Goal: Task Accomplishment & Management: Use online tool/utility

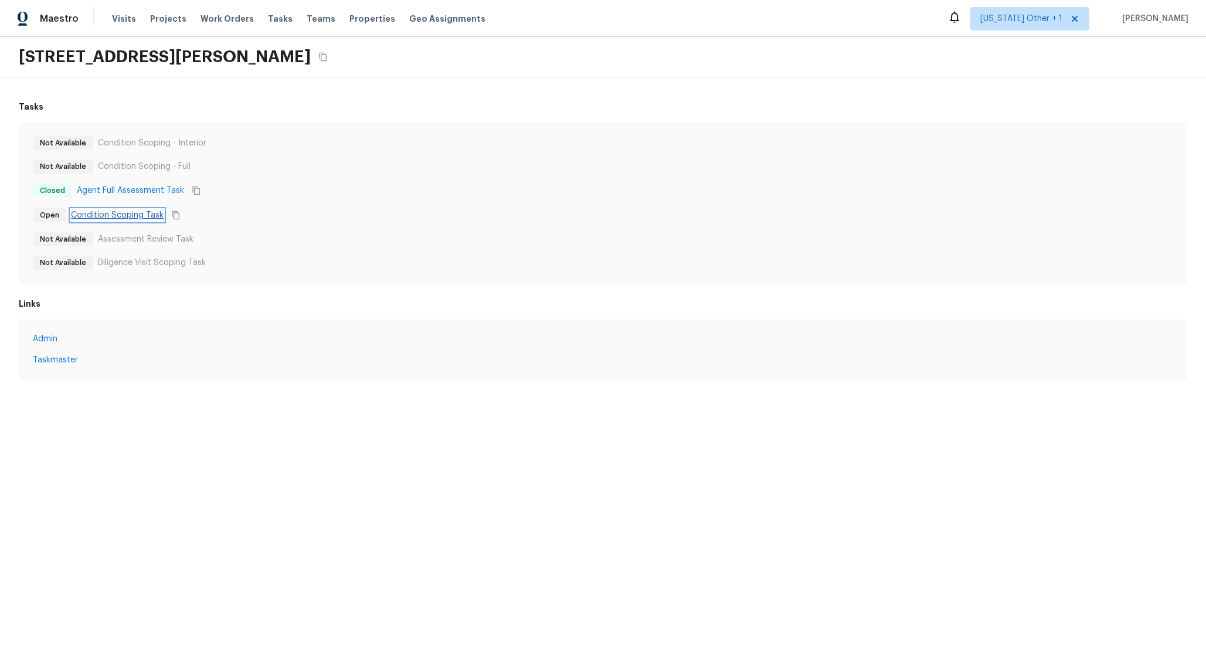
click at [159, 215] on link "Condition Scoping Task" at bounding box center [117, 215] width 93 height 12
click at [179, 218] on button "Copy Task ID" at bounding box center [175, 215] width 15 height 15
click at [178, 214] on icon "Copy Task ID" at bounding box center [175, 214] width 9 height 9
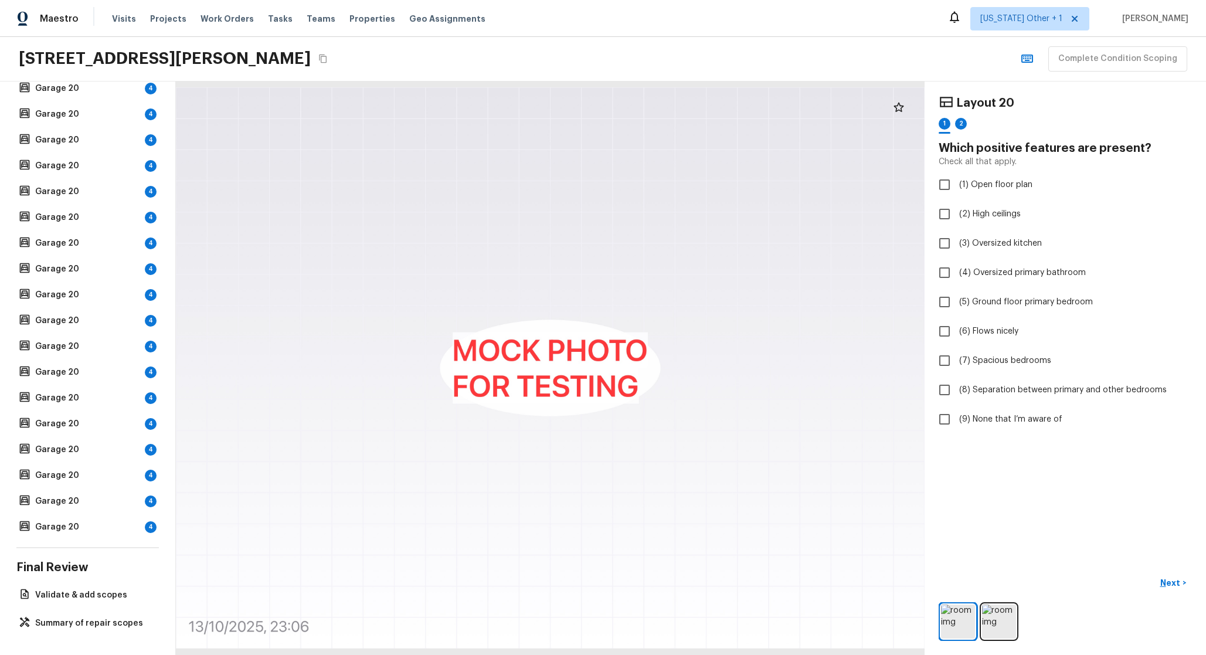
scroll to position [6890, 0]
click at [126, 525] on div "Garage 20 4" at bounding box center [87, 527] width 142 height 16
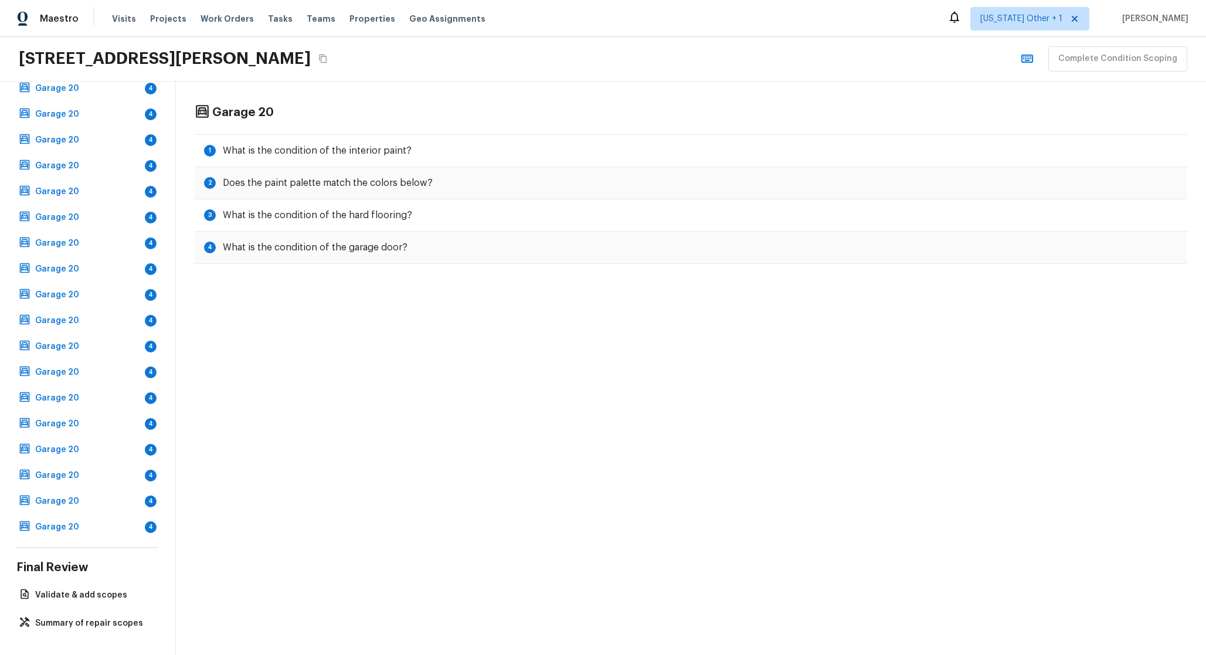
click at [66, 444] on p "Garage 20" at bounding box center [87, 450] width 105 height 12
click at [70, 495] on p "Garage 20" at bounding box center [87, 501] width 105 height 12
click at [77, 521] on p "Garage 20" at bounding box center [87, 527] width 105 height 12
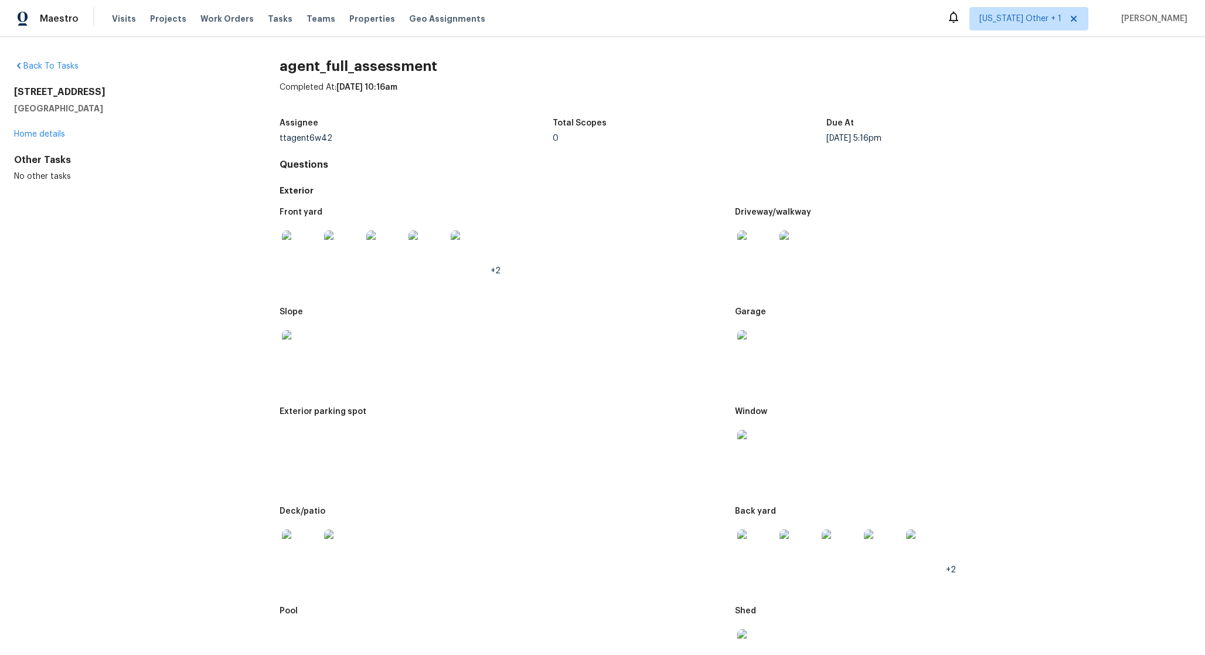
click at [43, 129] on div "10116 Enchanted Oaks Ct Tampa, FL 33615 Home details" at bounding box center [128, 113] width 228 height 54
click at [43, 133] on link "Home details" at bounding box center [39, 134] width 51 height 8
click at [58, 144] on div at bounding box center [602, 327] width 1205 height 655
click at [52, 135] on link "Home details" at bounding box center [39, 134] width 51 height 8
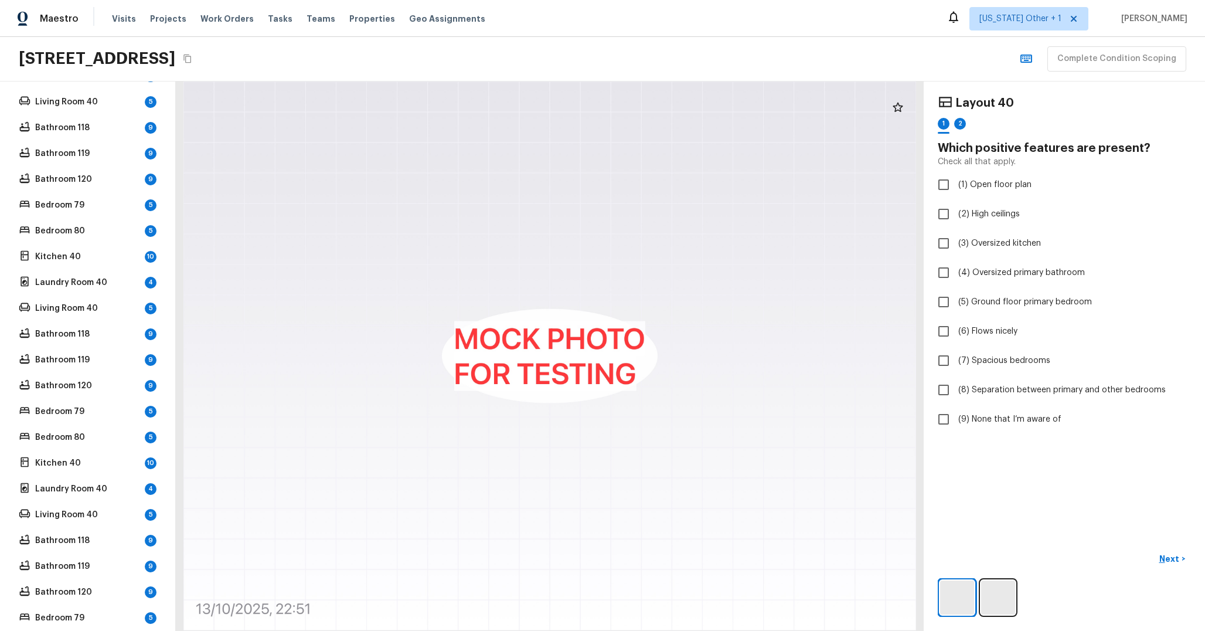
scroll to position [9956, 0]
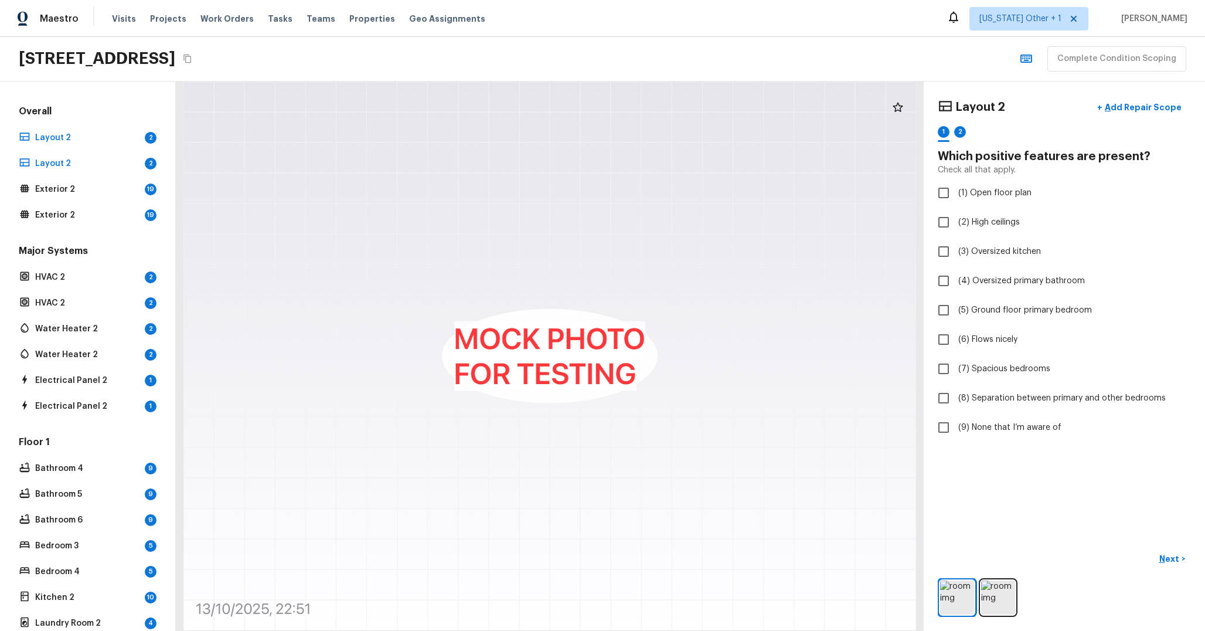
scroll to position [404, 0]
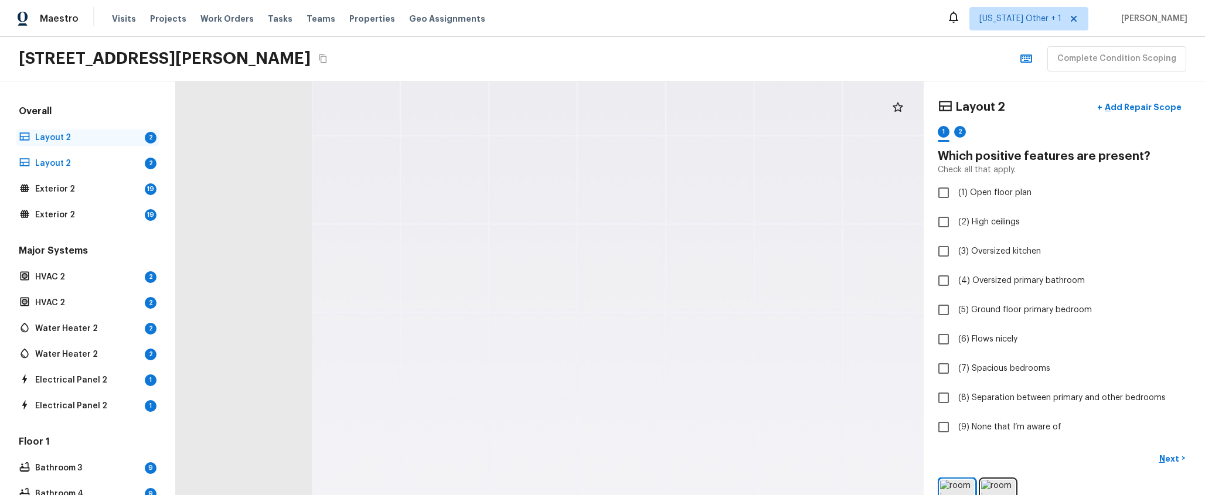
click at [106, 144] on div "Layout 2 2" at bounding box center [87, 138] width 142 height 16
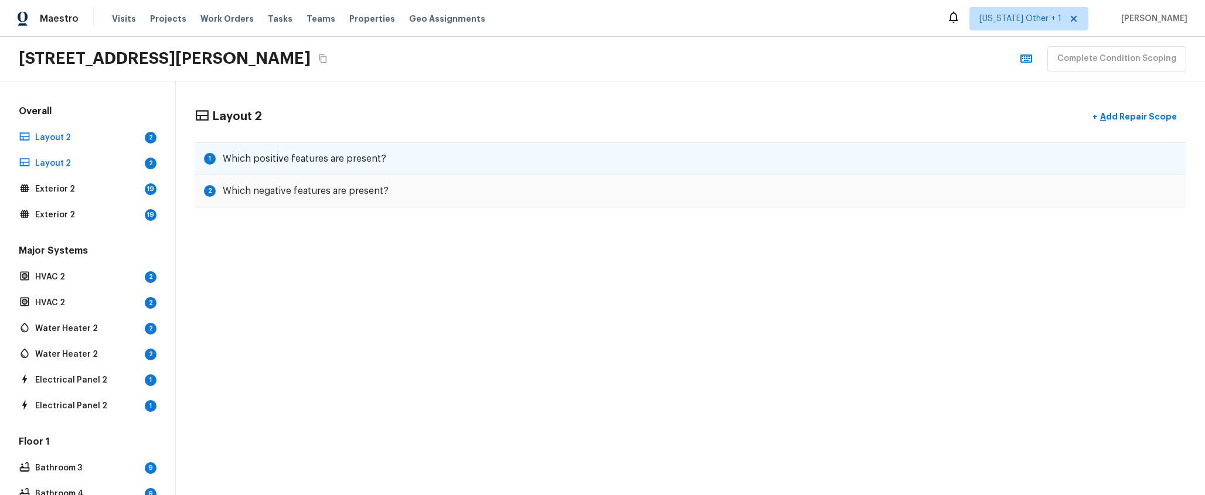
click at [354, 147] on div "1 Which positive features are present?" at bounding box center [691, 158] width 992 height 33
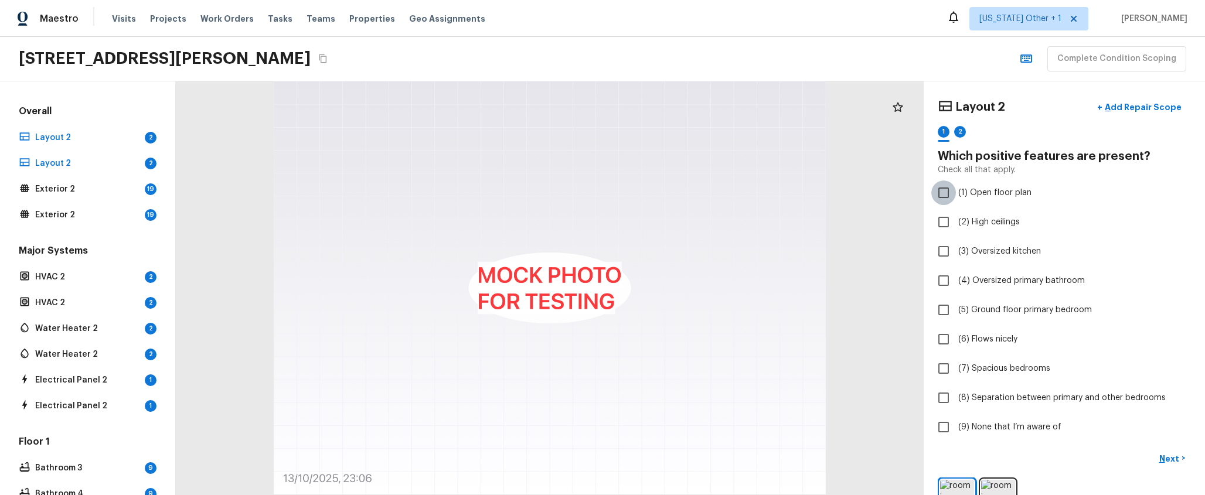
click at [945, 189] on input "(1) Open floor plan" at bounding box center [944, 193] width 25 height 25
checkbox input "true"
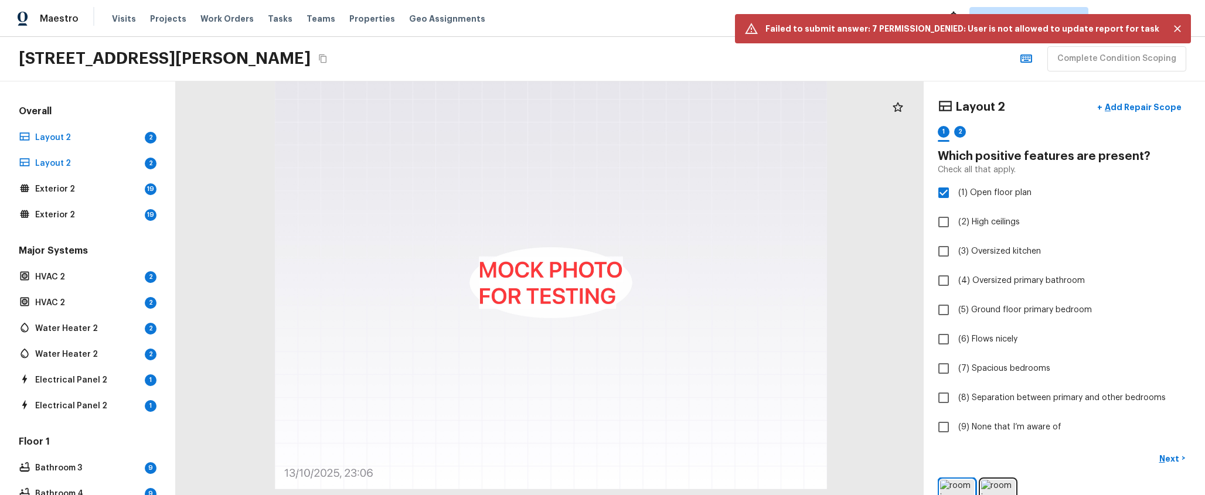
drag, startPoint x: 668, startPoint y: 493, endPoint x: 677, endPoint y: 193, distance: 299.7
click at [677, 193] on div at bounding box center [551, 283] width 748 height 414
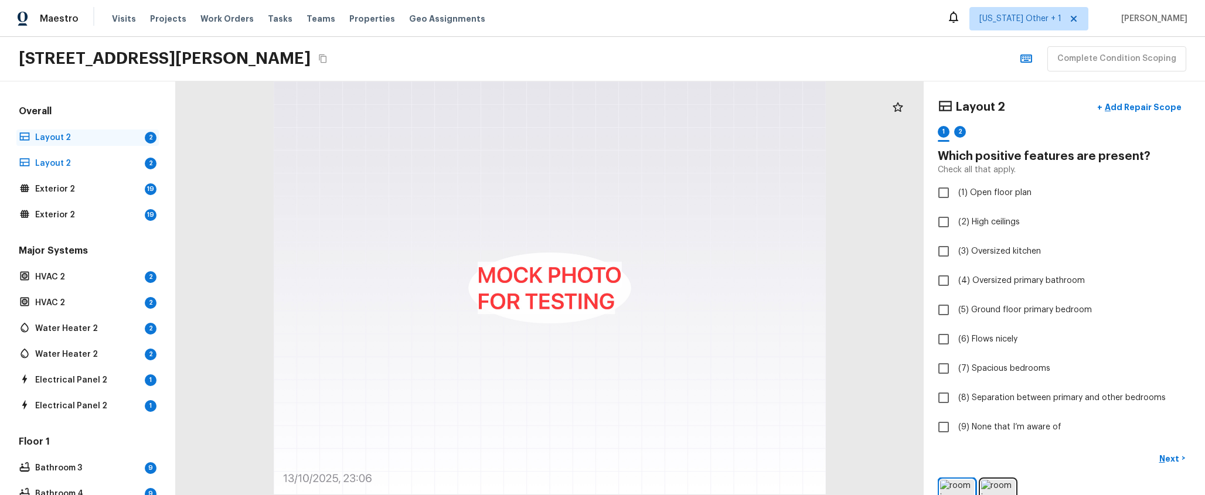
click at [114, 141] on p "Layout 2" at bounding box center [87, 138] width 105 height 12
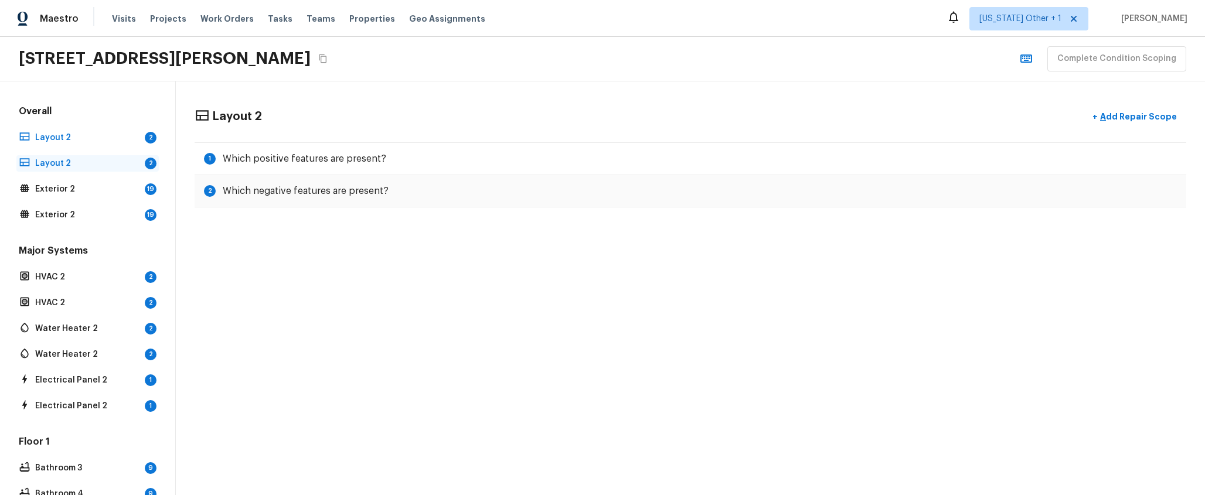
click at [100, 158] on p "Layout 2" at bounding box center [87, 164] width 105 height 12
click p "Layout 2"
click div "Overall Layout 2 2 Layout 2 2 Exterior 2 19 Exterior 2 19"
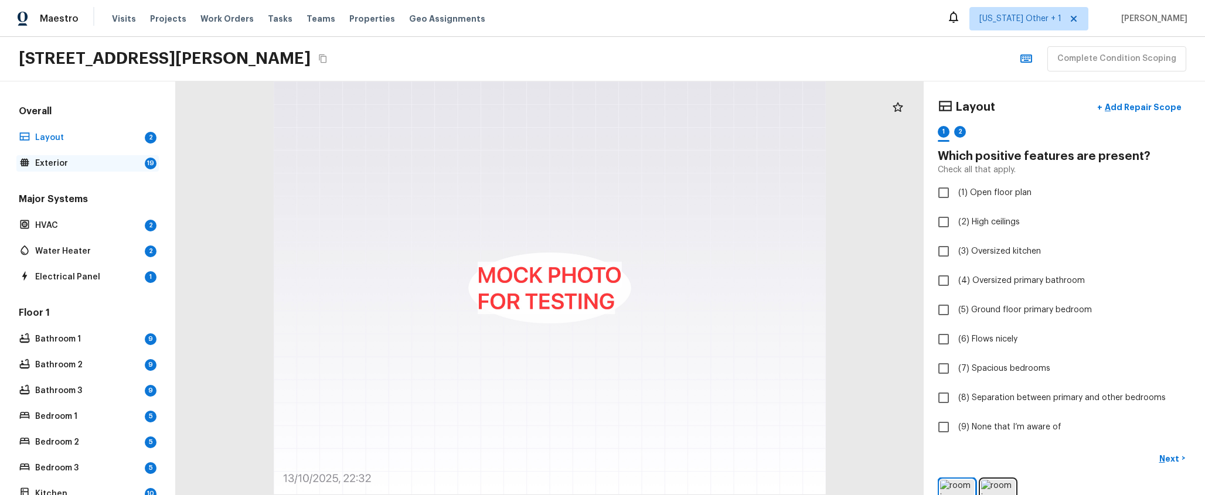
click at [90, 169] on p "Exterior" at bounding box center [87, 164] width 105 height 12
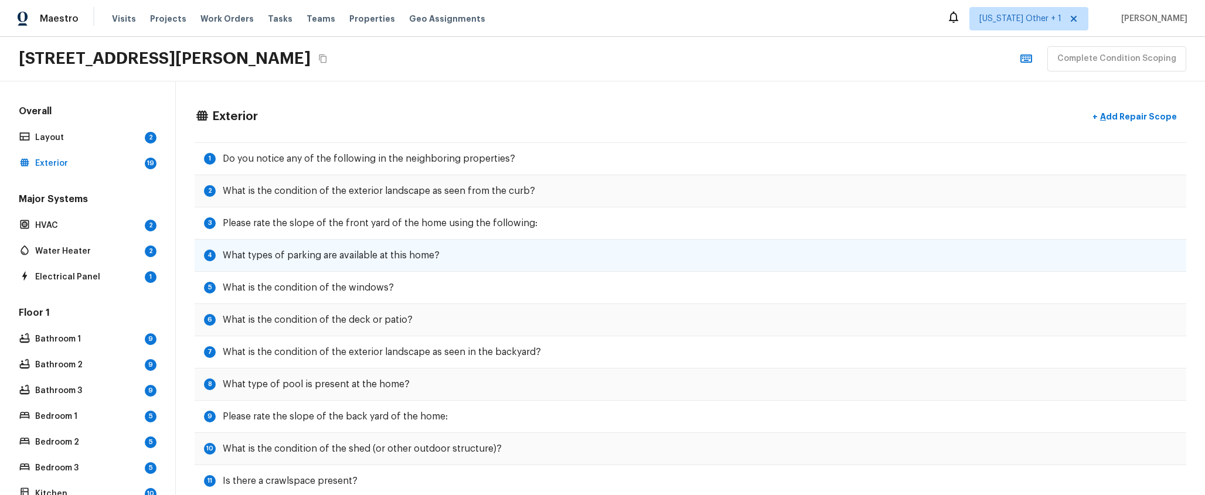
click at [281, 255] on h5 "What types of parking are available at this home?" at bounding box center [331, 255] width 217 height 13
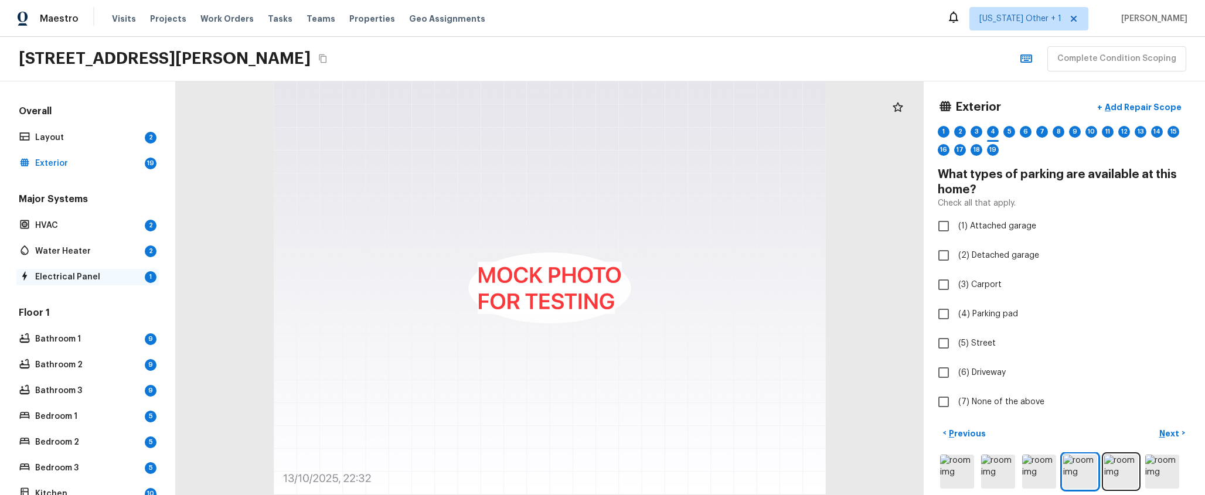
click at [83, 273] on p "Electrical Panel" at bounding box center [87, 277] width 105 height 12
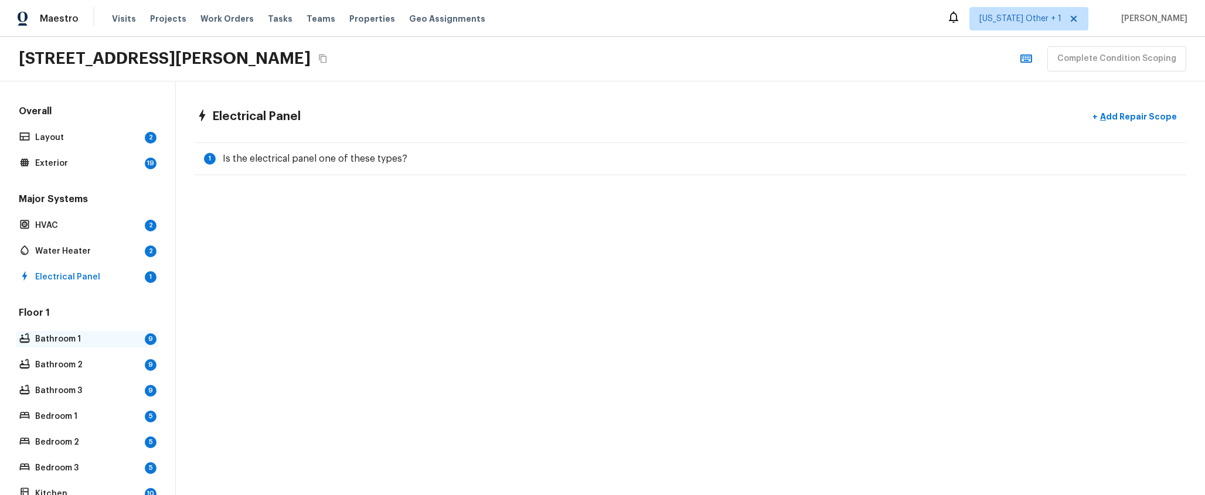
click at [89, 342] on p "Bathroom 1" at bounding box center [87, 340] width 105 height 12
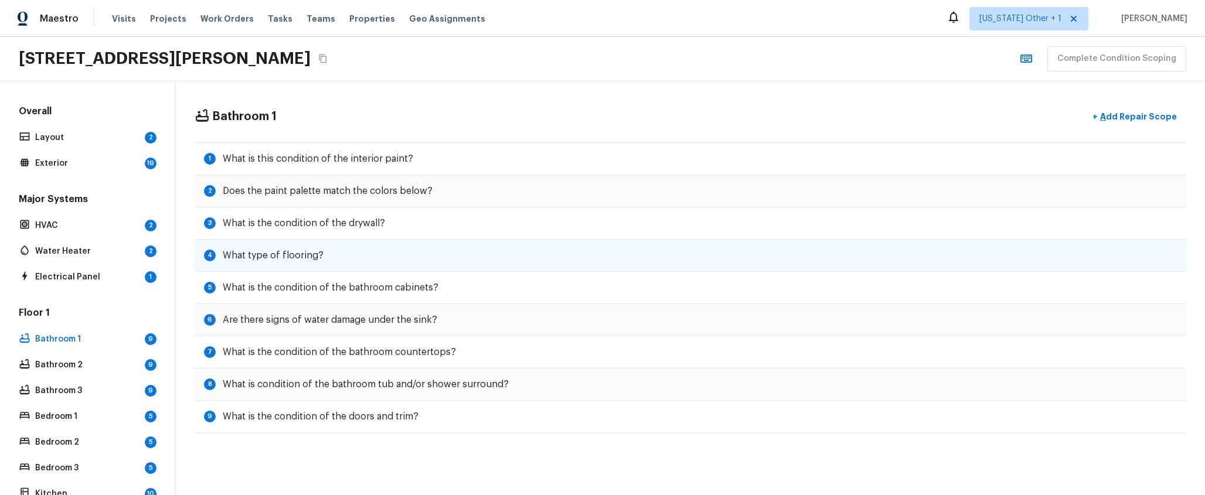
click at [308, 262] on h5 "What type of flooring?" at bounding box center [273, 255] width 101 height 13
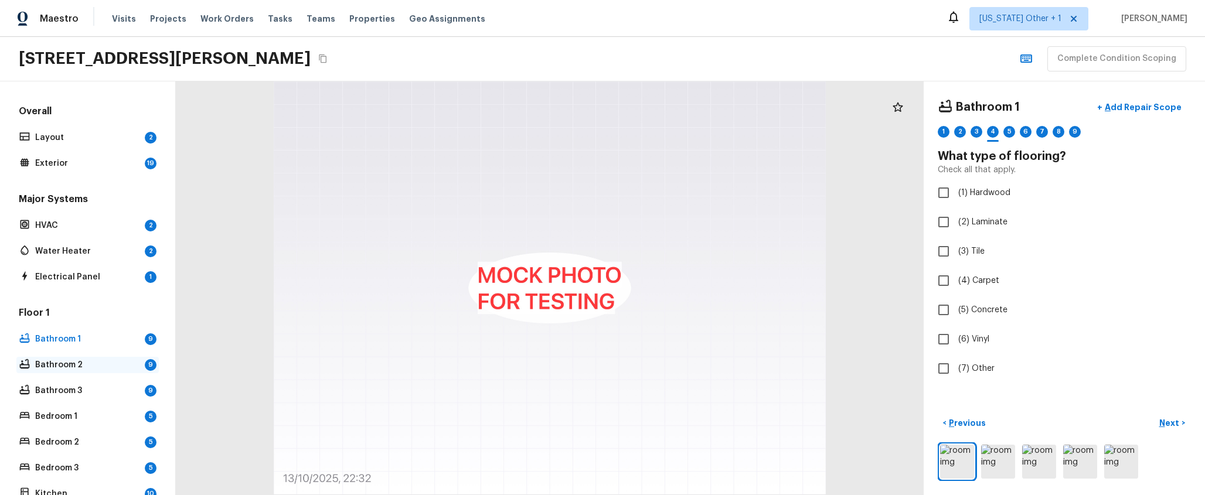
click at [120, 358] on div "Bathroom 2 9" at bounding box center [87, 365] width 142 height 16
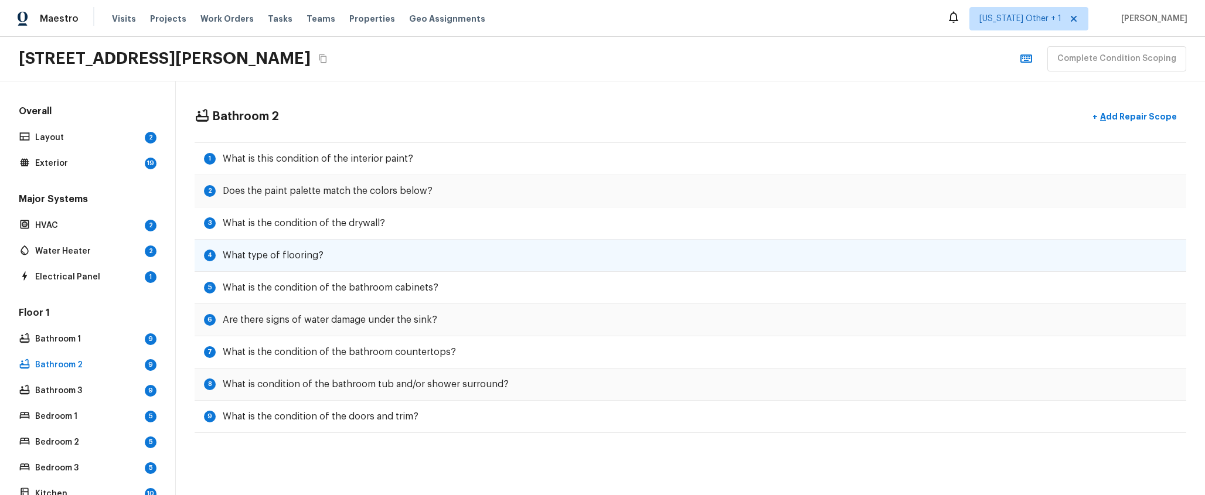
click at [245, 259] on h5 "What type of flooring?" at bounding box center [273, 255] width 101 height 13
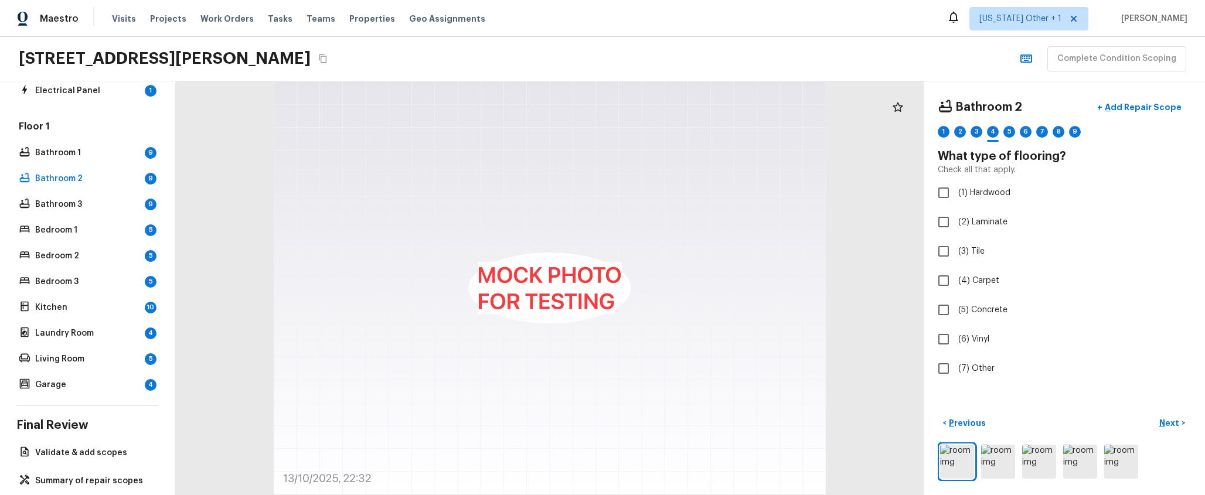
scroll to position [204, 0]
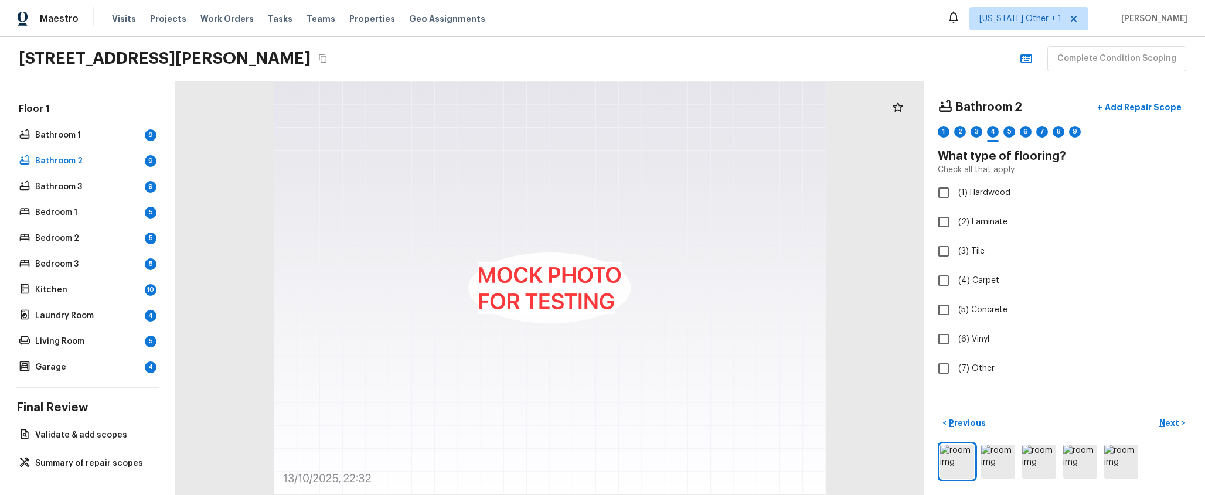
click at [106, 350] on div "Floor 1 Bathroom 1 9 Bathroom 2 9 Bathroom 3 9 Bedroom 1 5 Bedroom 2 5 Bedroom …" at bounding box center [87, 239] width 142 height 273
click at [108, 334] on div "Living Room 5" at bounding box center [87, 342] width 142 height 16
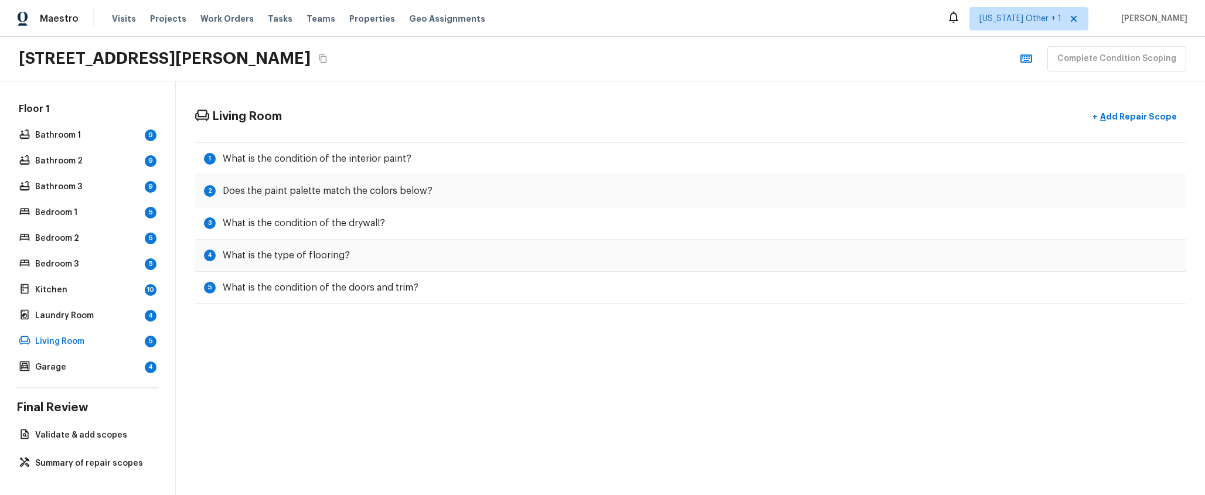
click at [108, 305] on div "Floor 1 Bathroom 1 9 Bathroom 2 9 Bathroom 3 9 Bedroom 1 5 Bedroom 2 5 Bedroom …" at bounding box center [87, 239] width 142 height 273
click at [108, 269] on p "Bedroom 3" at bounding box center [87, 265] width 105 height 12
click at [96, 240] on p "Bedroom 2" at bounding box center [87, 239] width 105 height 12
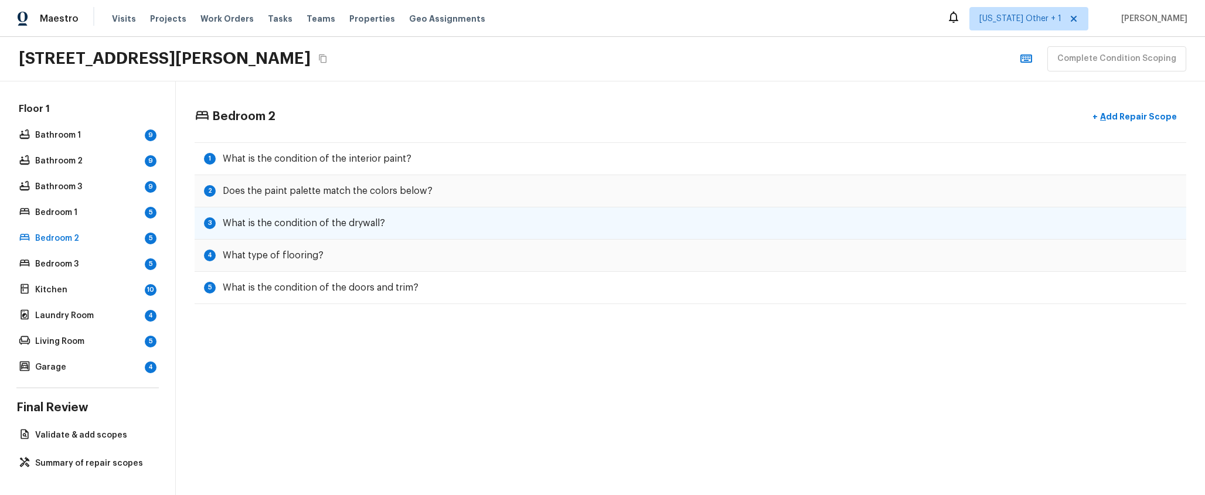
click at [293, 219] on h5 "What is the condition of the drywall?" at bounding box center [304, 223] width 162 height 13
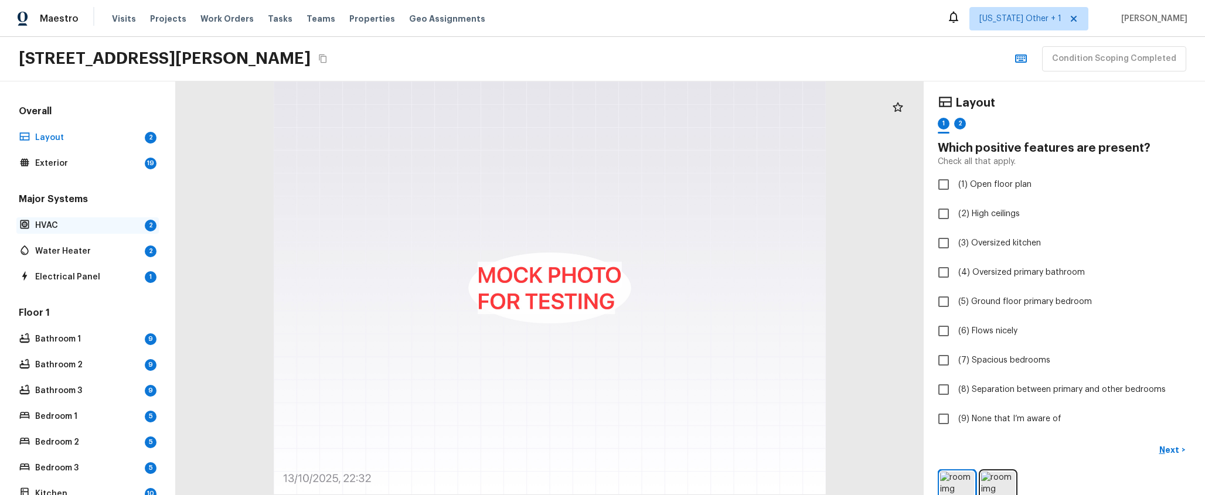
click at [101, 229] on p "HVAC" at bounding box center [87, 226] width 105 height 12
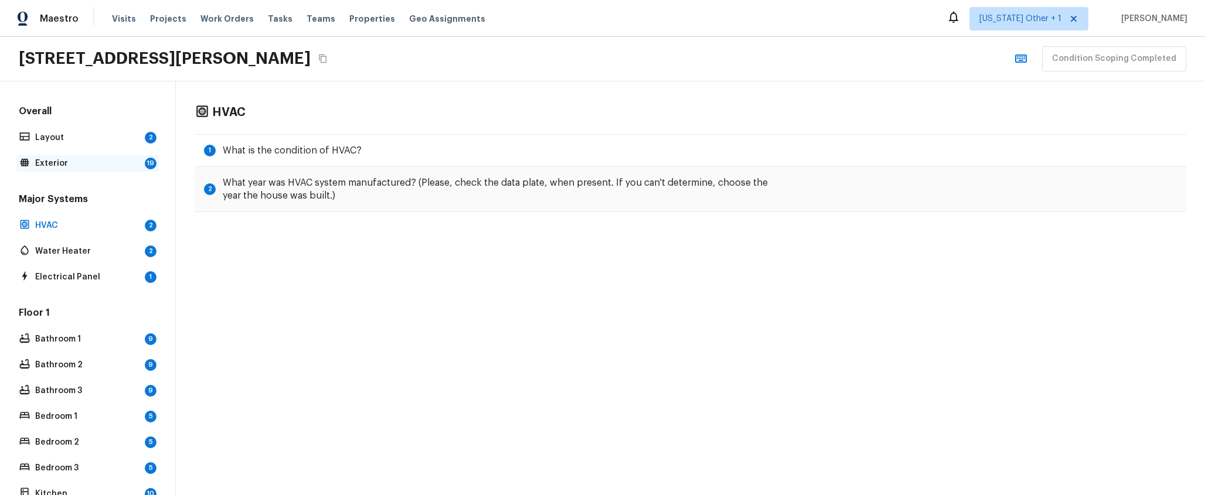
click at [110, 159] on p "Exterior" at bounding box center [87, 164] width 105 height 12
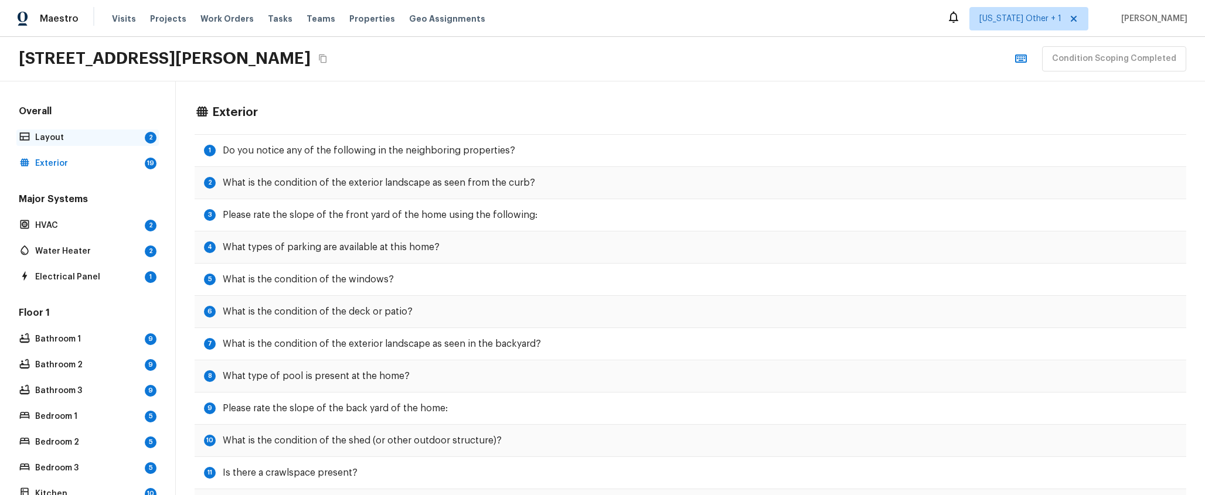
click at [125, 137] on p "Layout" at bounding box center [87, 138] width 105 height 12
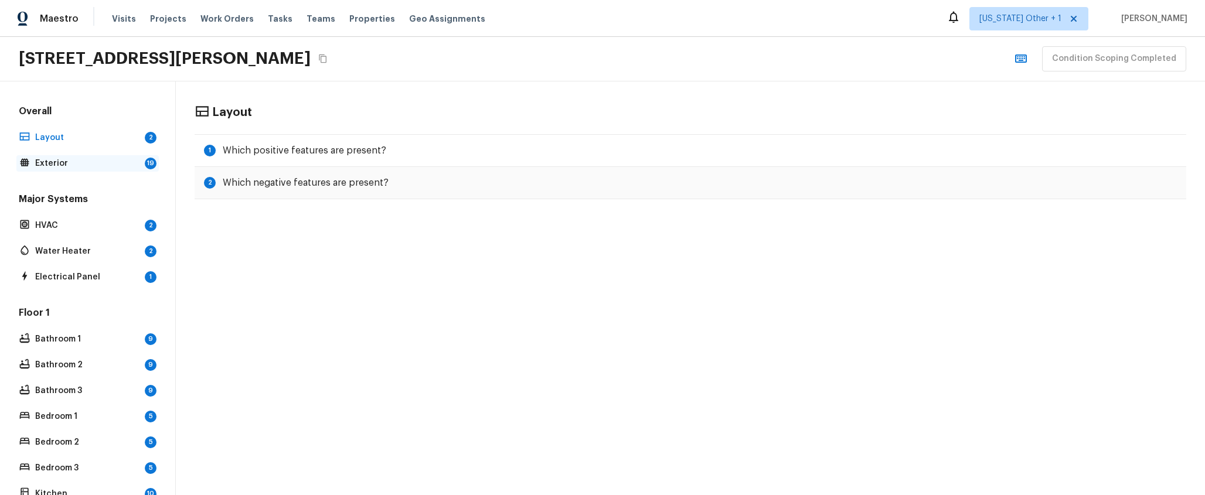
click at [133, 157] on div "Exterior 19" at bounding box center [87, 163] width 142 height 16
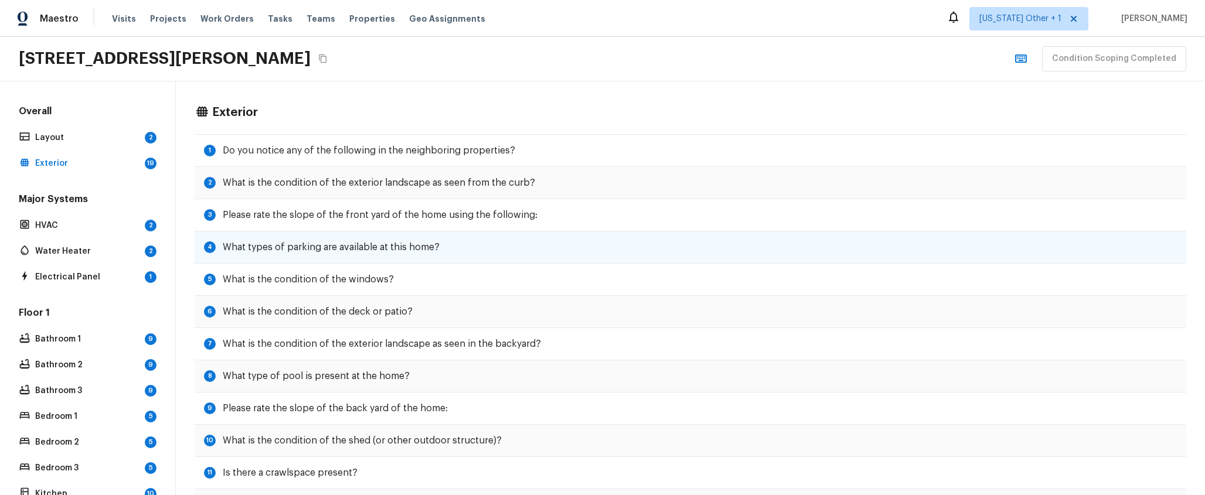
click at [347, 251] on h5 "What types of parking are available at this home?" at bounding box center [331, 247] width 217 height 13
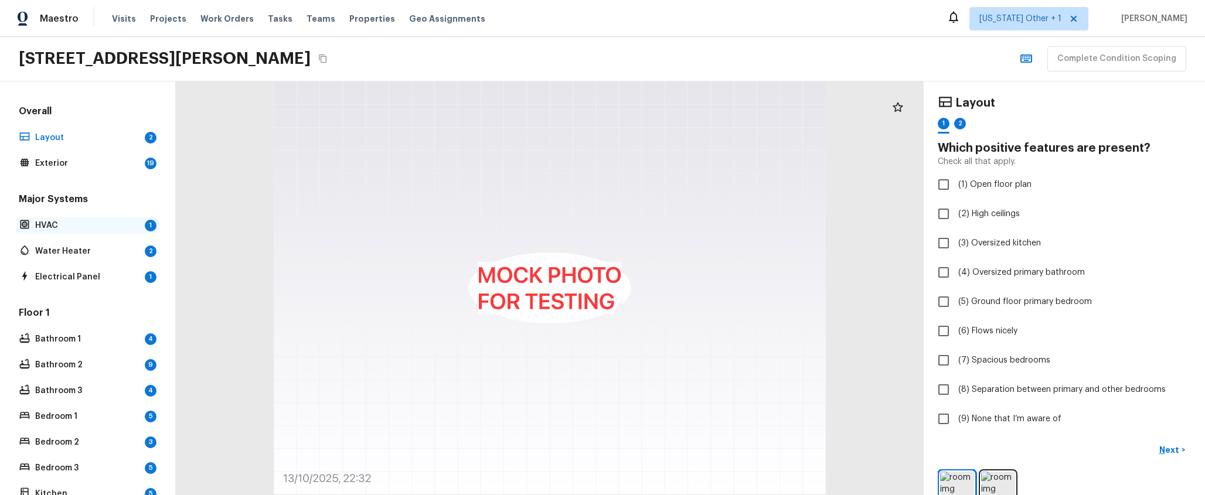
click at [119, 226] on p "HVAC" at bounding box center [87, 226] width 105 height 12
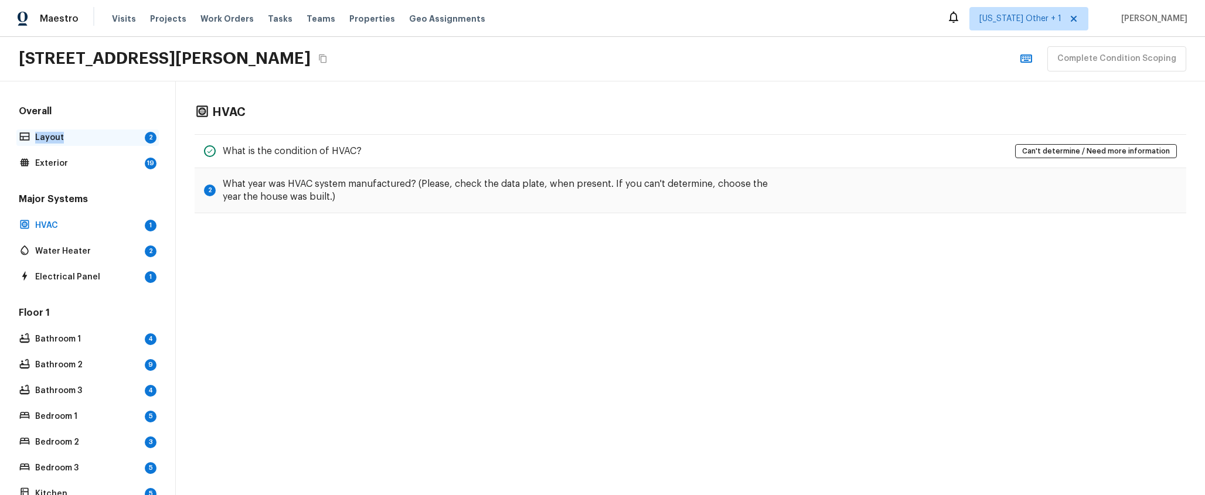
click at [134, 132] on div "Layout 2" at bounding box center [87, 138] width 142 height 16
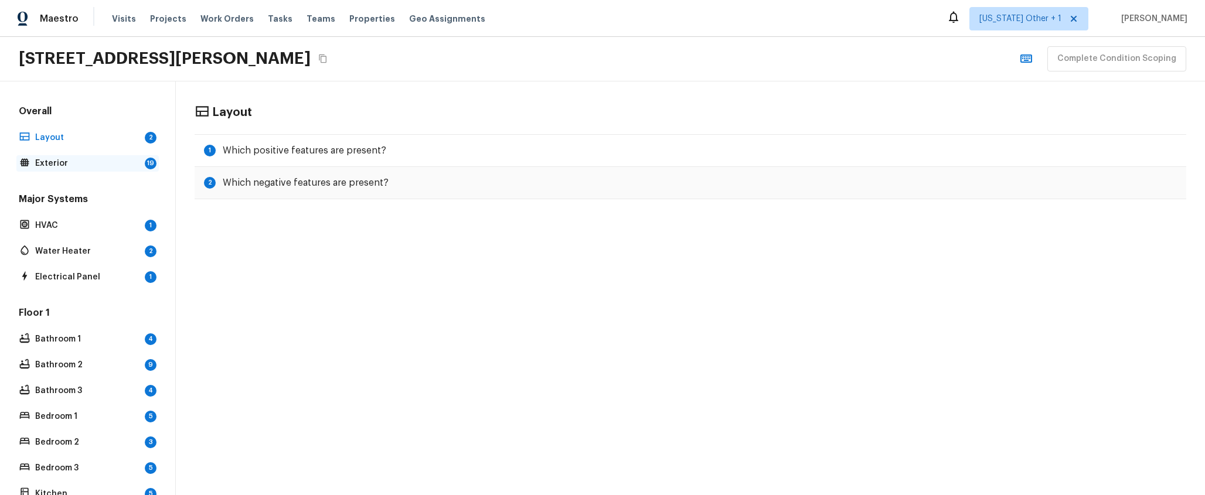
click at [120, 162] on p "Exterior" at bounding box center [87, 164] width 105 height 12
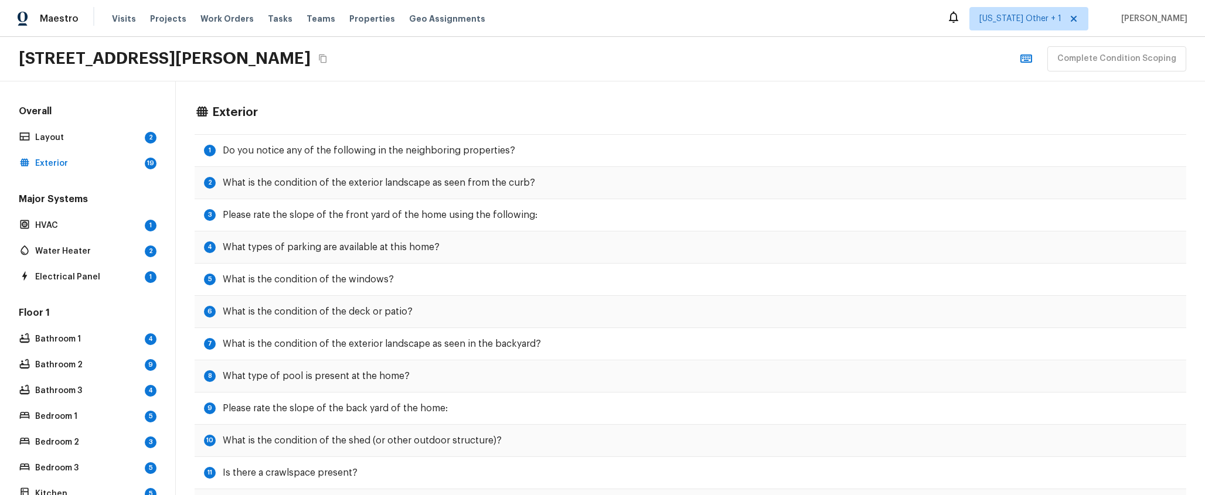
click at [121, 264] on div "Major Systems HVAC 1 Water Heater 2 Electrical Panel 1" at bounding box center [87, 239] width 142 height 93
click at [125, 254] on p "Water Heater" at bounding box center [87, 252] width 105 height 12
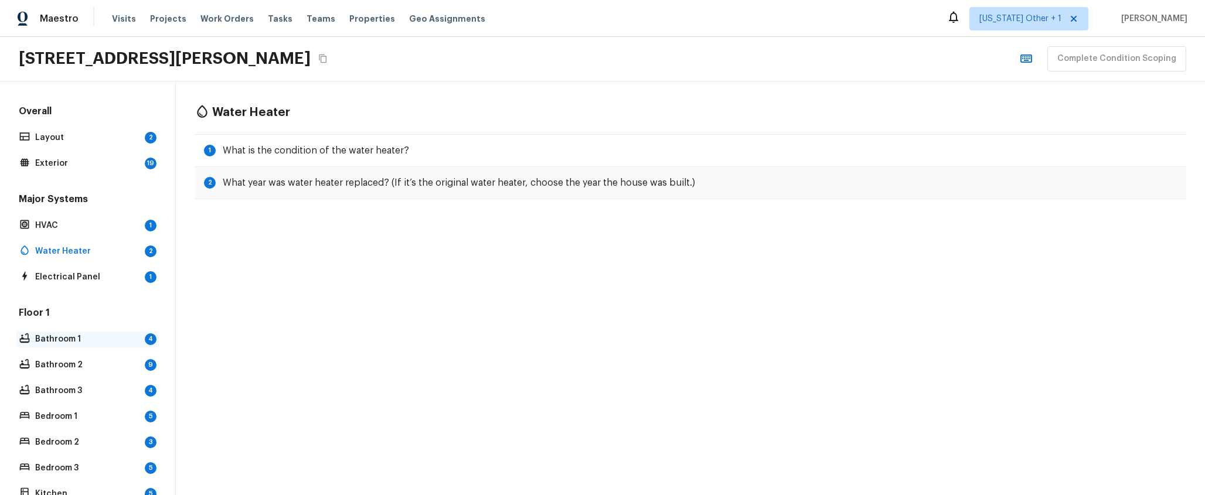
click at [107, 340] on p "Bathroom 1" at bounding box center [87, 340] width 105 height 12
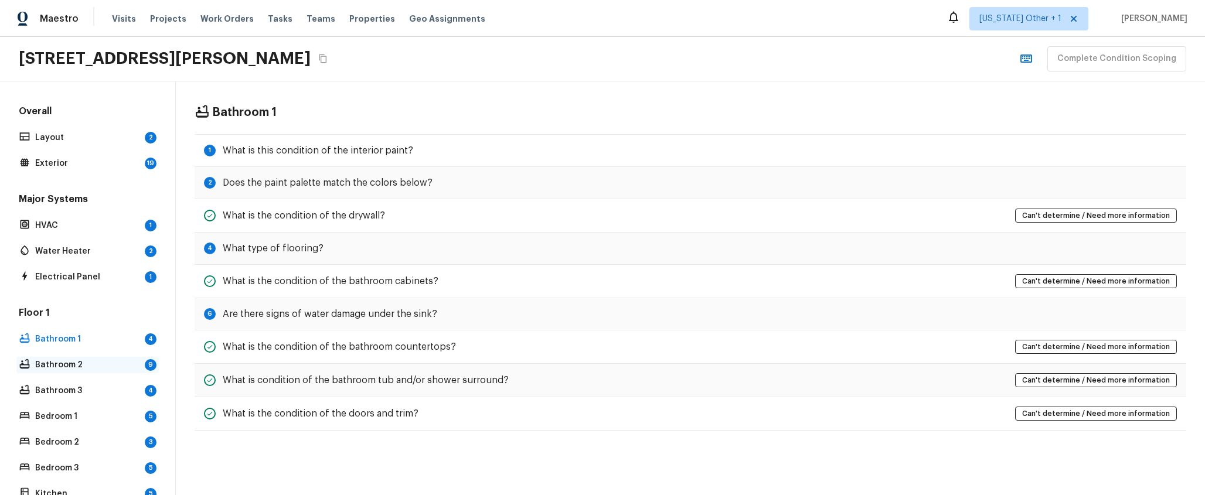
click at [146, 371] on div "9" at bounding box center [151, 365] width 12 height 12
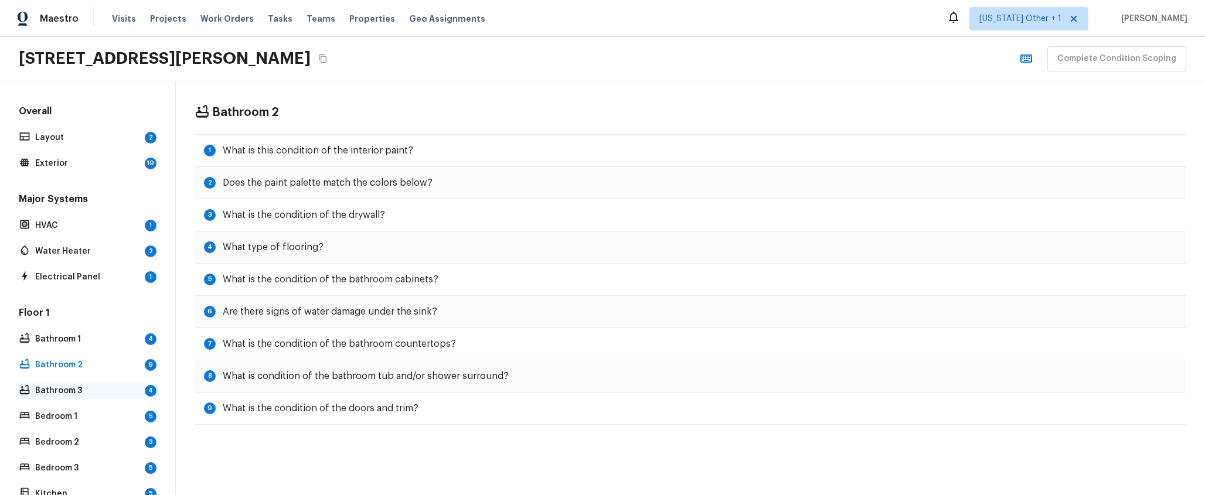
click at [127, 385] on div "Bathroom 3 4" at bounding box center [87, 391] width 142 height 16
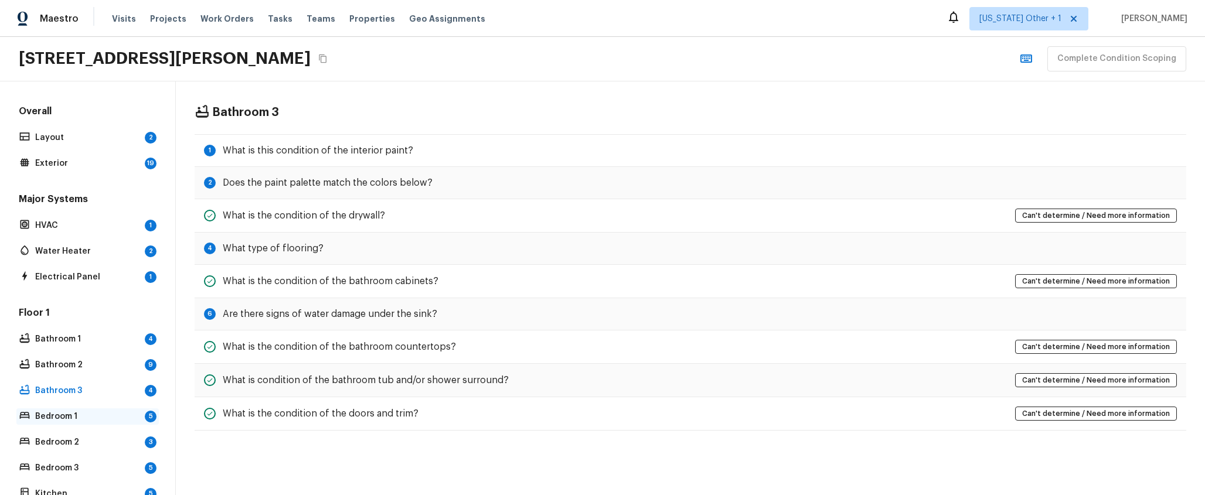
click at [125, 415] on p "Bedroom 1" at bounding box center [87, 417] width 105 height 12
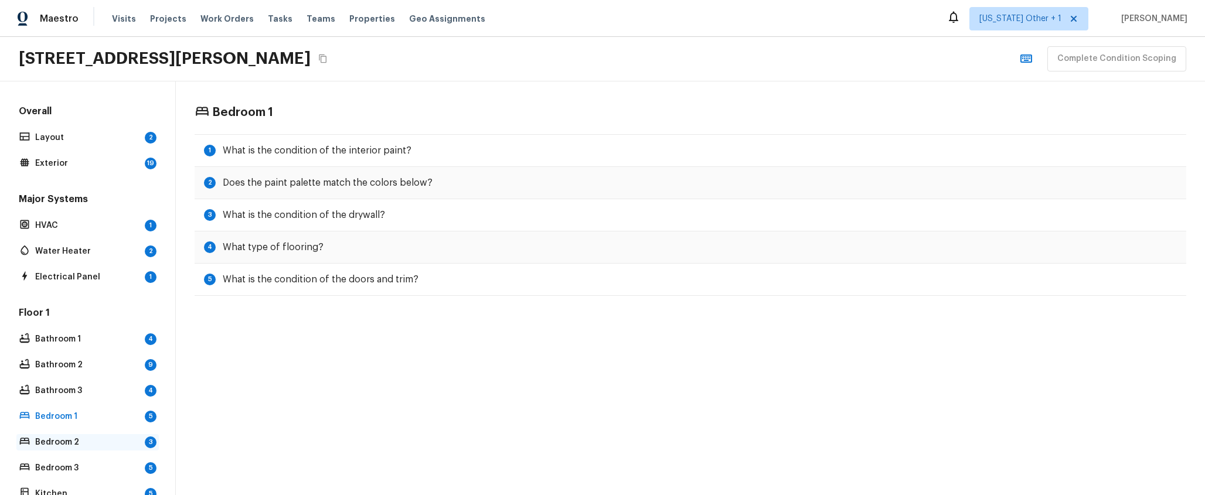
click at [123, 441] on p "Bedroom 2" at bounding box center [87, 443] width 105 height 12
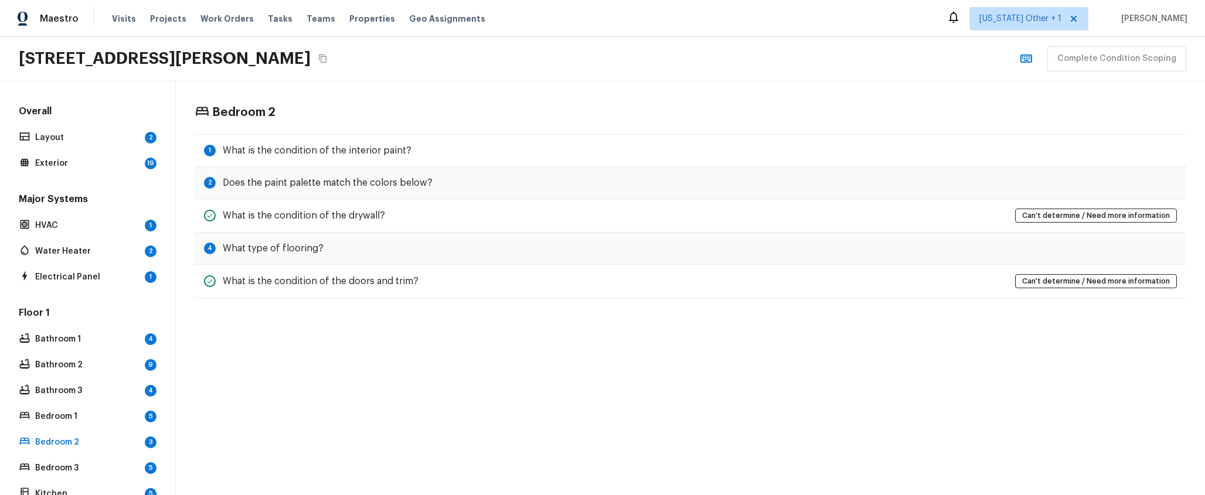
click at [126, 400] on div "Floor 1 Bathroom 1 4 Bathroom 2 9 Bathroom 3 4 Bedroom 1 5 Bedroom 2 3 Bedroom …" at bounding box center [87, 443] width 142 height 273
click at [126, 354] on div "Floor 1 Bathroom 1 4 Bathroom 2 9 Bathroom 3 4 Bedroom 1 5 Bedroom 2 3 Bedroom …" at bounding box center [87, 443] width 142 height 273
click at [131, 341] on p "Bathroom 1" at bounding box center [87, 340] width 105 height 12
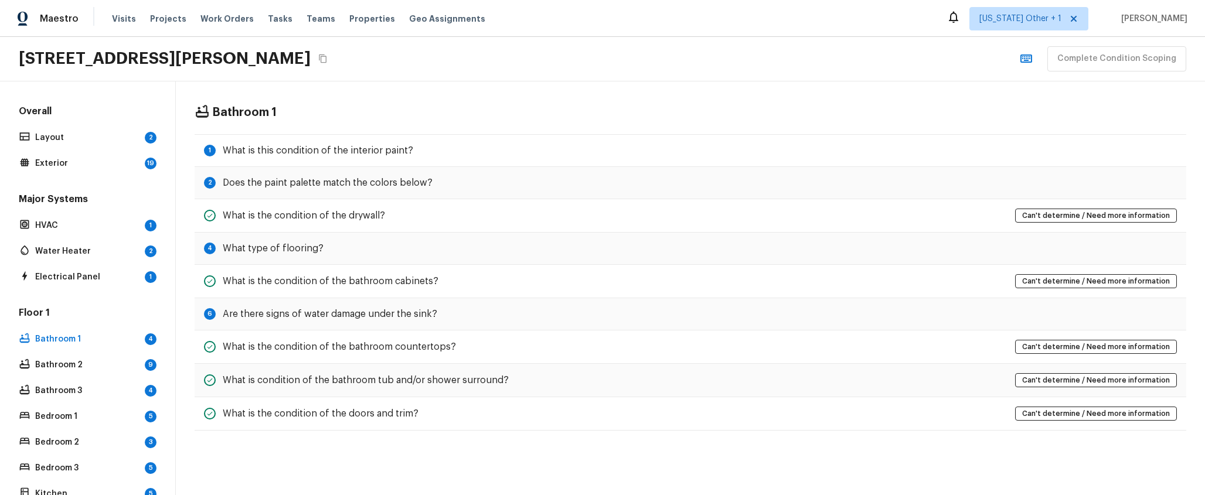
click at [123, 148] on div "Overall Layout 2 Exterior 19" at bounding box center [87, 138] width 142 height 67
click at [131, 130] on div "Layout 2" at bounding box center [87, 138] width 142 height 16
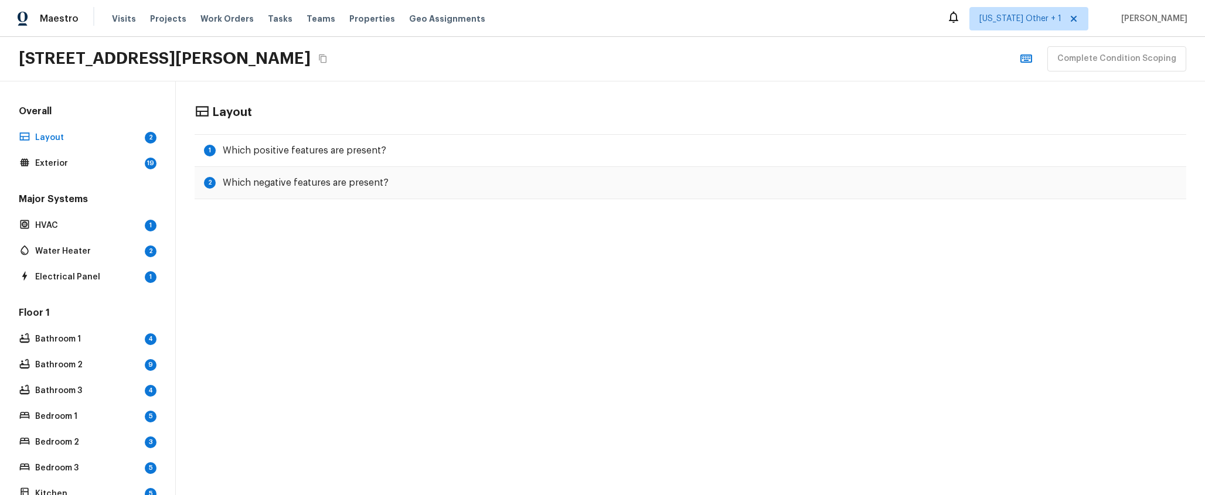
click at [139, 151] on div "Overall Layout 2 Exterior 19" at bounding box center [87, 138] width 142 height 67
click at [129, 156] on div "Exterior 19" at bounding box center [87, 163] width 142 height 16
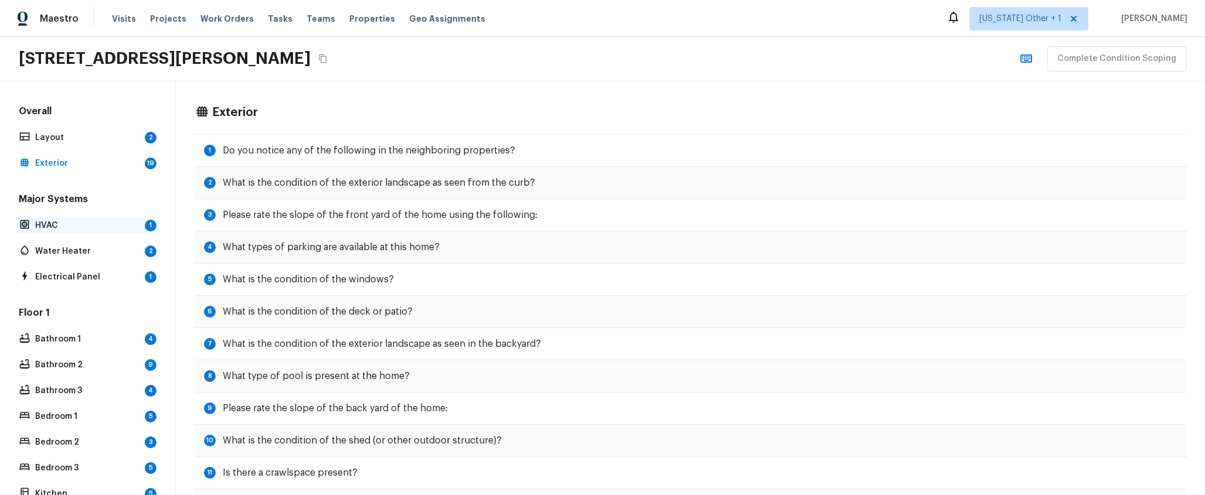
click at [114, 226] on p "HVAC" at bounding box center [87, 226] width 105 height 12
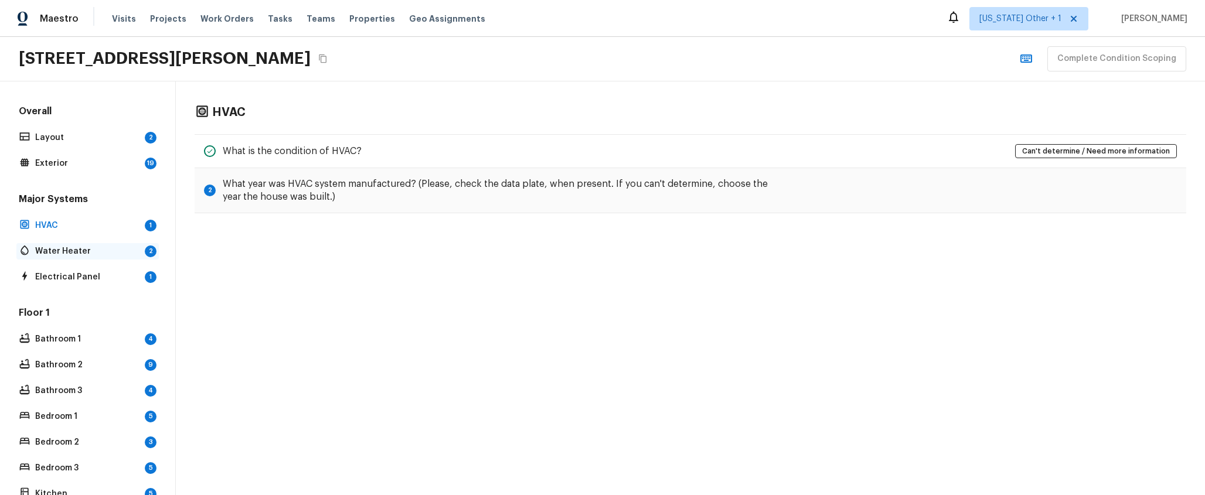
click at [108, 250] on p "Water Heater" at bounding box center [87, 252] width 105 height 12
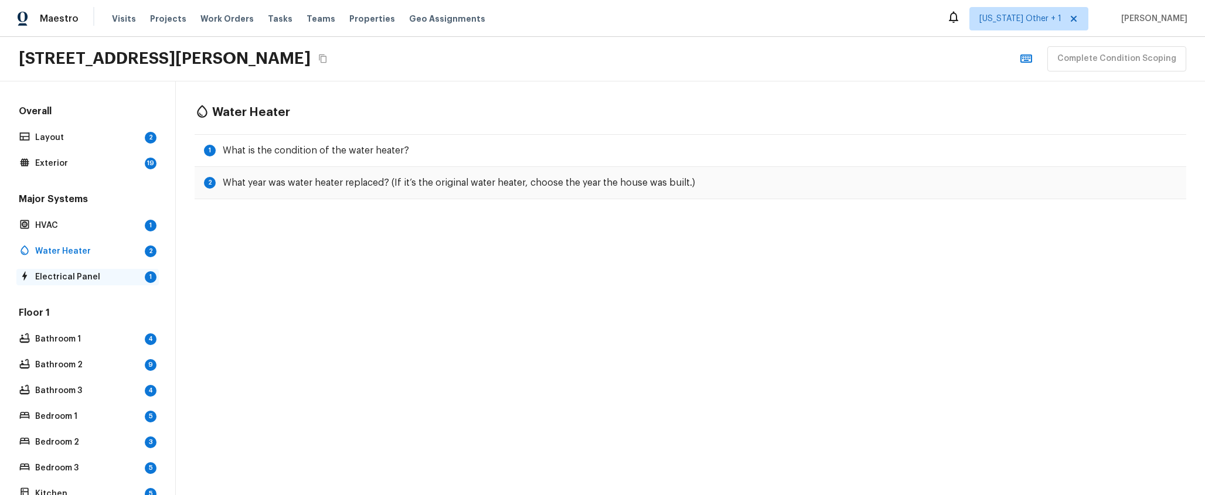
click at [106, 280] on p "Electrical Panel" at bounding box center [87, 277] width 105 height 12
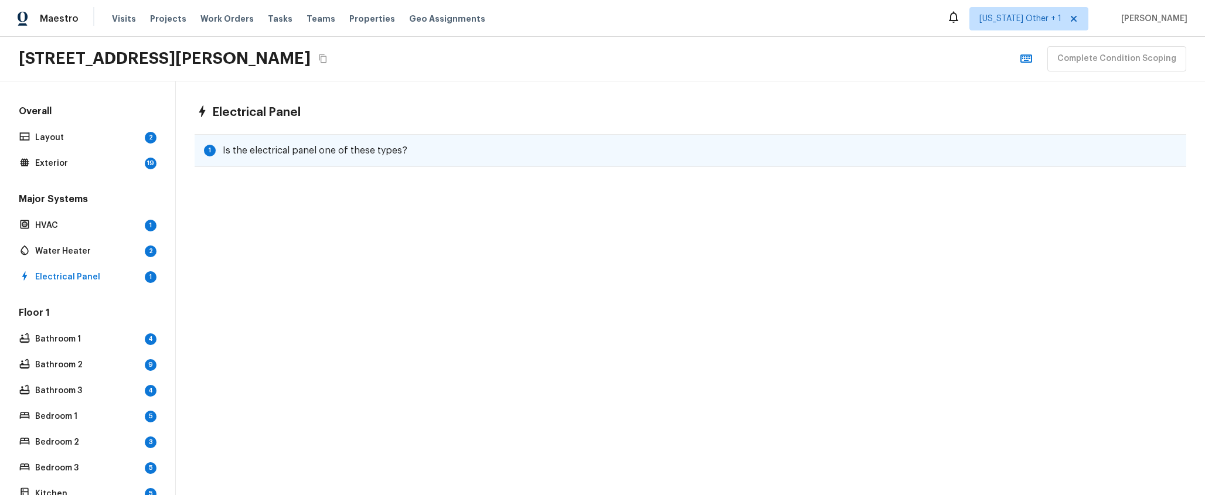
click at [297, 147] on h5 "Is the electrical panel one of these types?" at bounding box center [315, 150] width 185 height 13
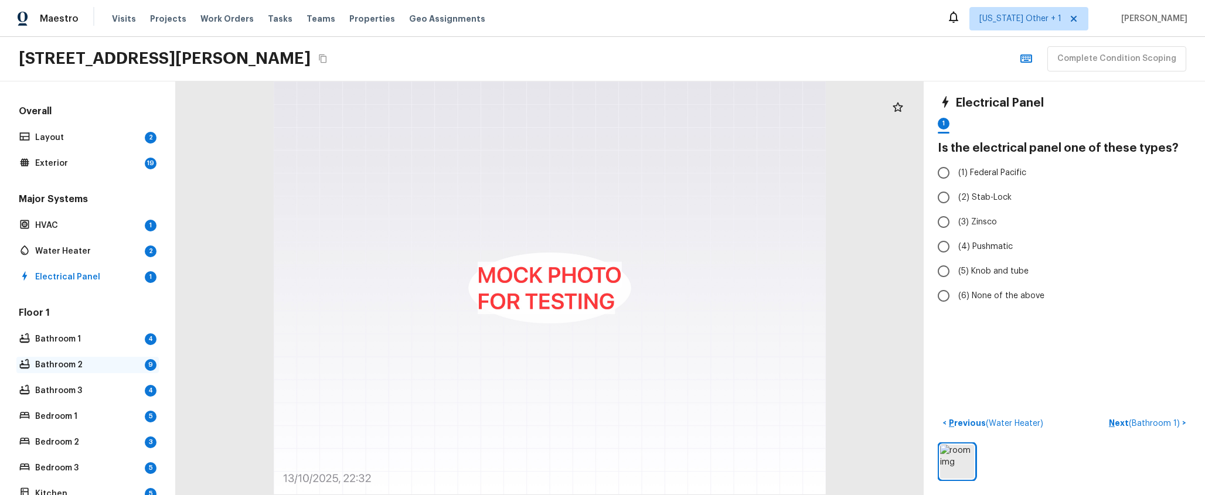
click at [57, 365] on p "Bathroom 2" at bounding box center [87, 365] width 105 height 12
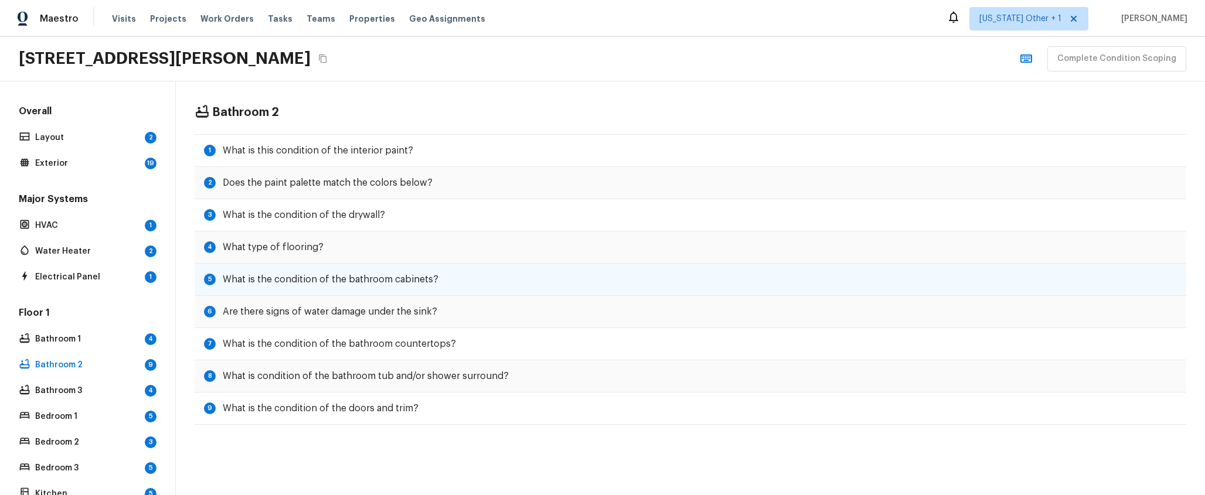
click at [473, 296] on div "5 What is the condition of the bathroom cabinets?" at bounding box center [691, 280] width 992 height 32
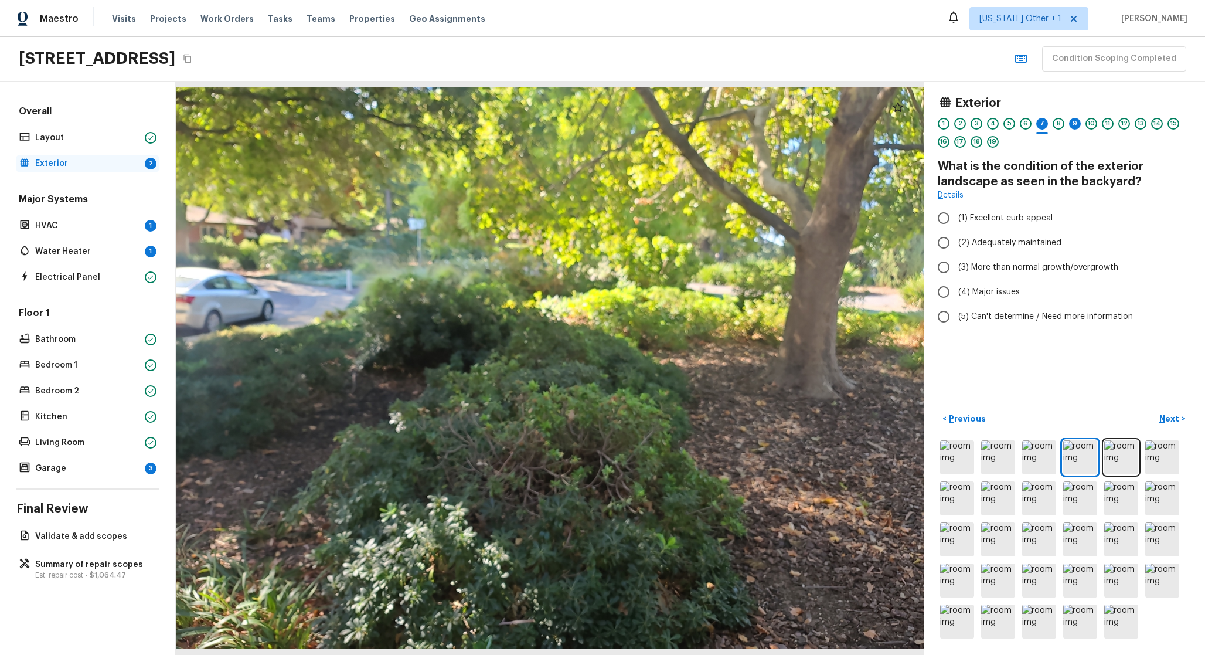
click at [114, 160] on p "Exterior" at bounding box center [87, 164] width 105 height 12
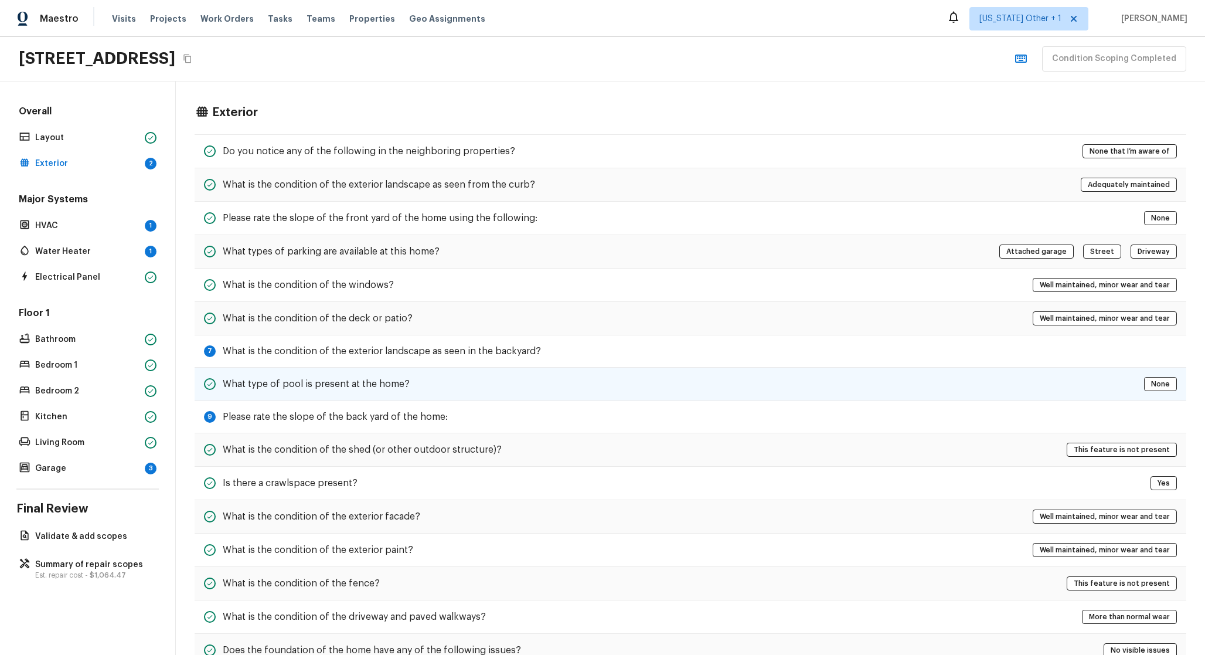
scroll to position [136, 0]
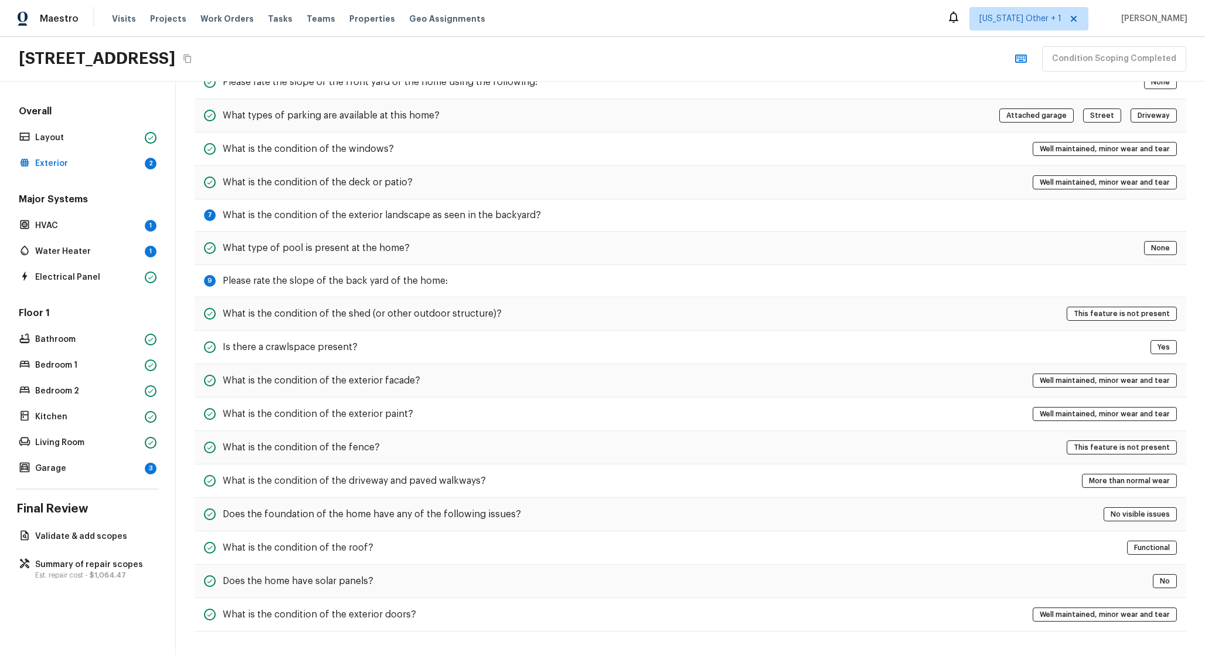
click at [104, 236] on div "Major Systems HVAC 1 Water Heater 1 Electrical Panel" at bounding box center [87, 239] width 142 height 93
click at [106, 223] on p "HVAC" at bounding box center [87, 226] width 105 height 12
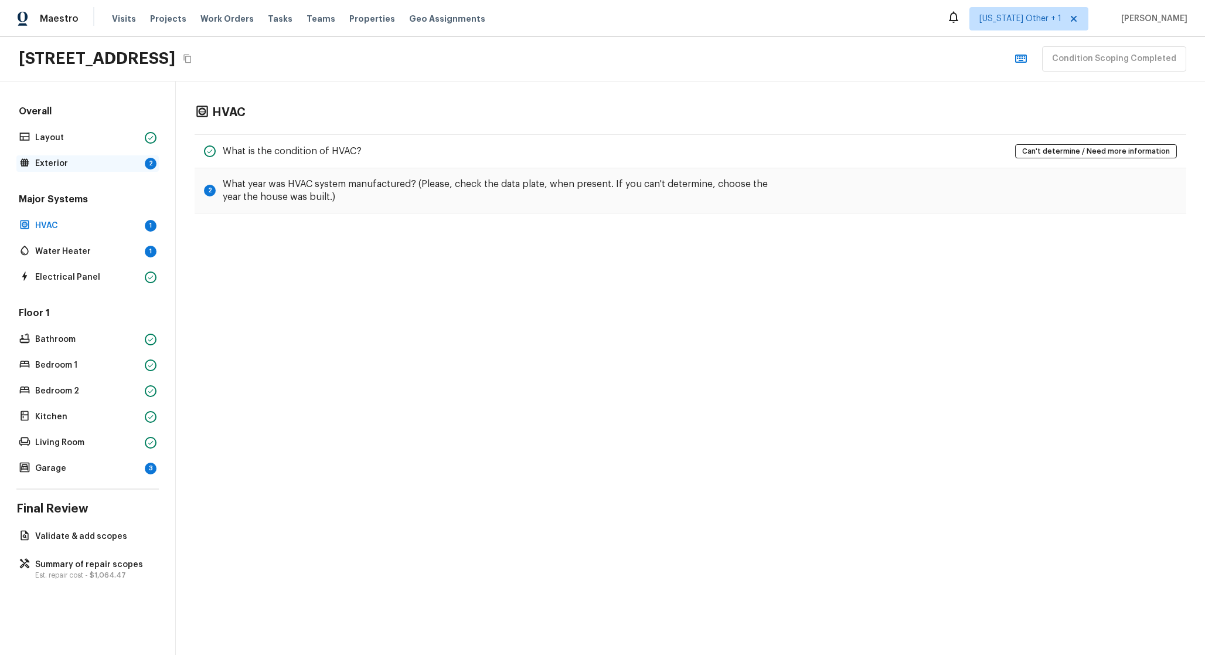
click at [127, 163] on p "Exterior" at bounding box center [87, 164] width 105 height 12
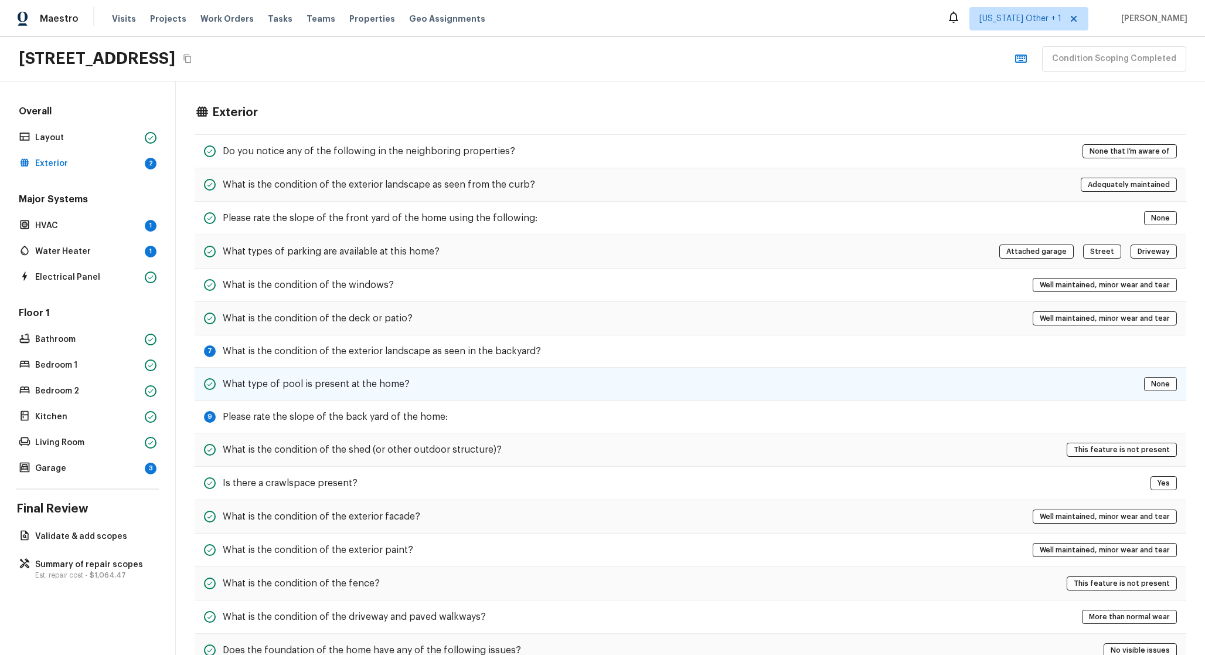
scroll to position [136, 0]
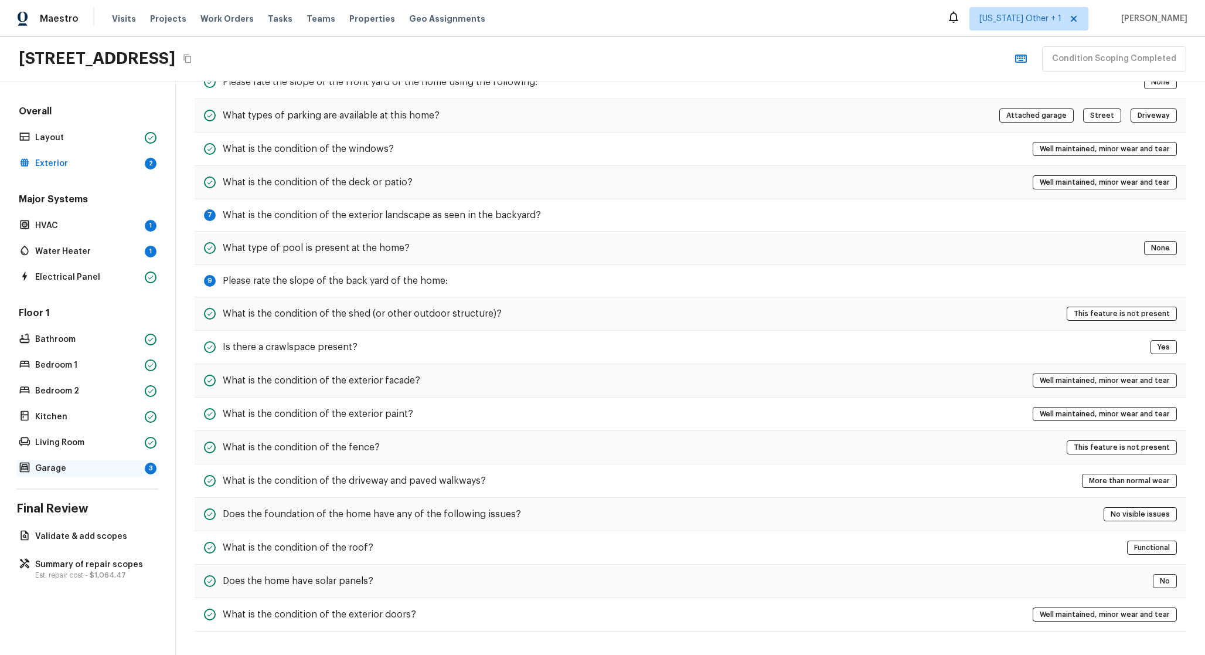
click at [116, 463] on p "Garage" at bounding box center [87, 469] width 105 height 12
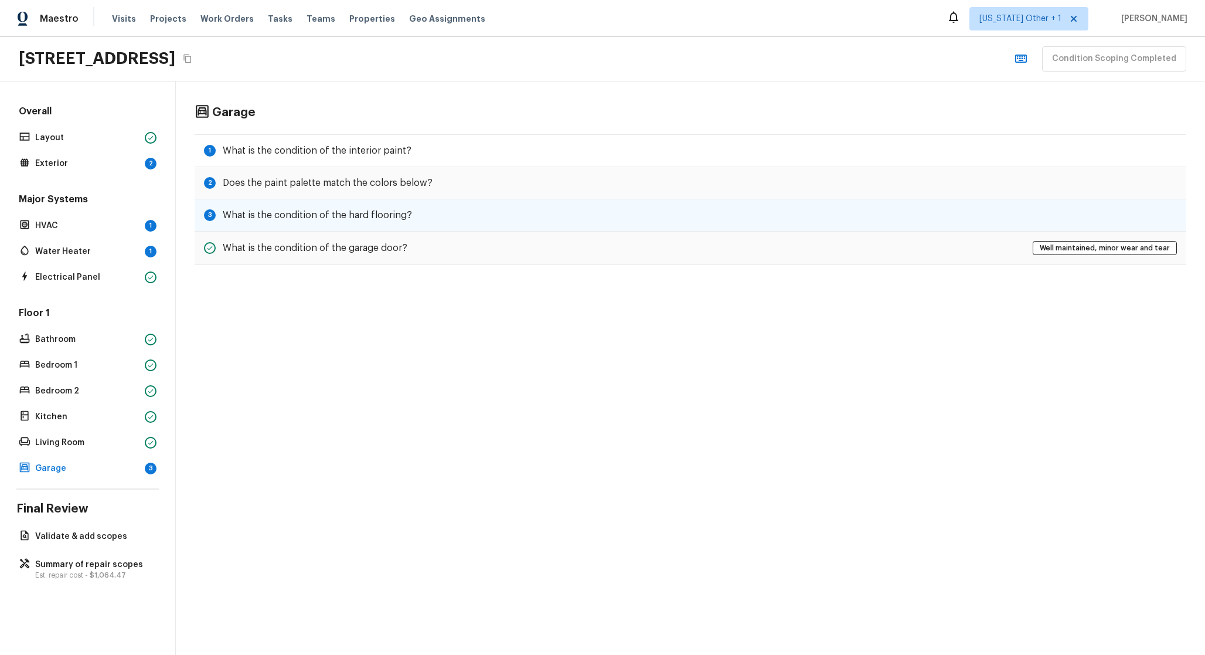
click at [349, 213] on h5 "What is the condition of the hard flooring?" at bounding box center [317, 215] width 189 height 13
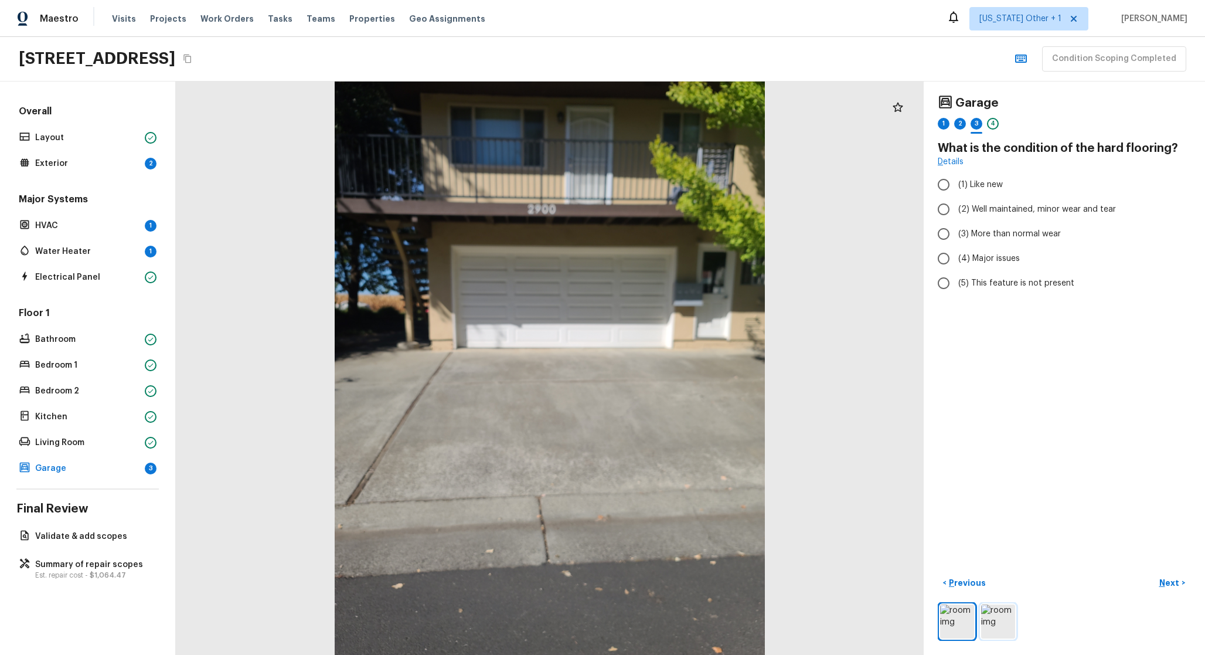
click at [1003, 618] on img at bounding box center [998, 621] width 34 height 34
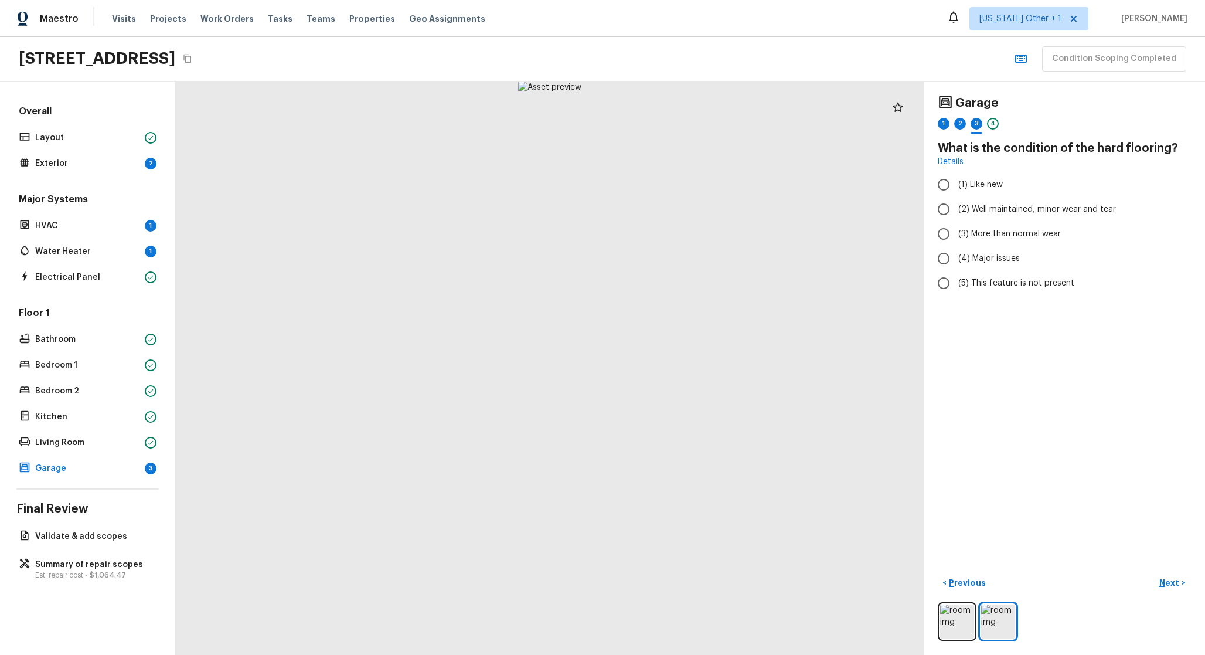
click at [981, 622] on div at bounding box center [1064, 621] width 253 height 39
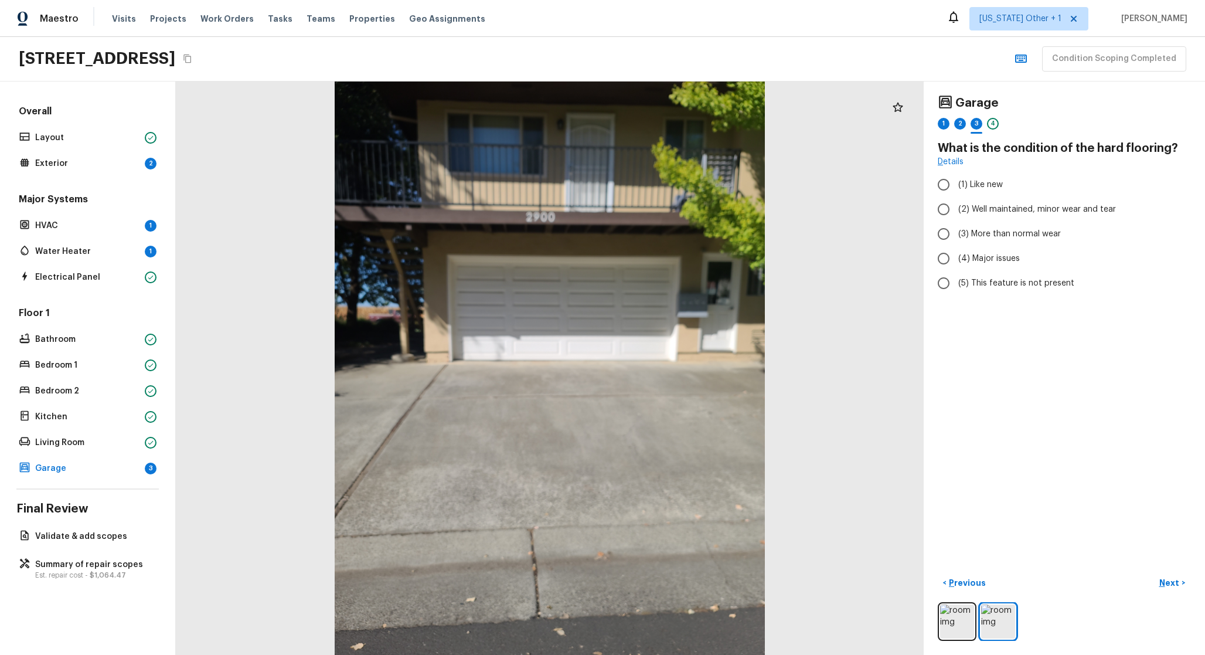
click at [81, 477] on div "Overall Layout Exterior 2 Major Systems HVAC 1 Water Heater 1 Electrical Panel …" at bounding box center [88, 367] width 176 height 573
click at [94, 461] on div "Garage 3" at bounding box center [87, 468] width 142 height 16
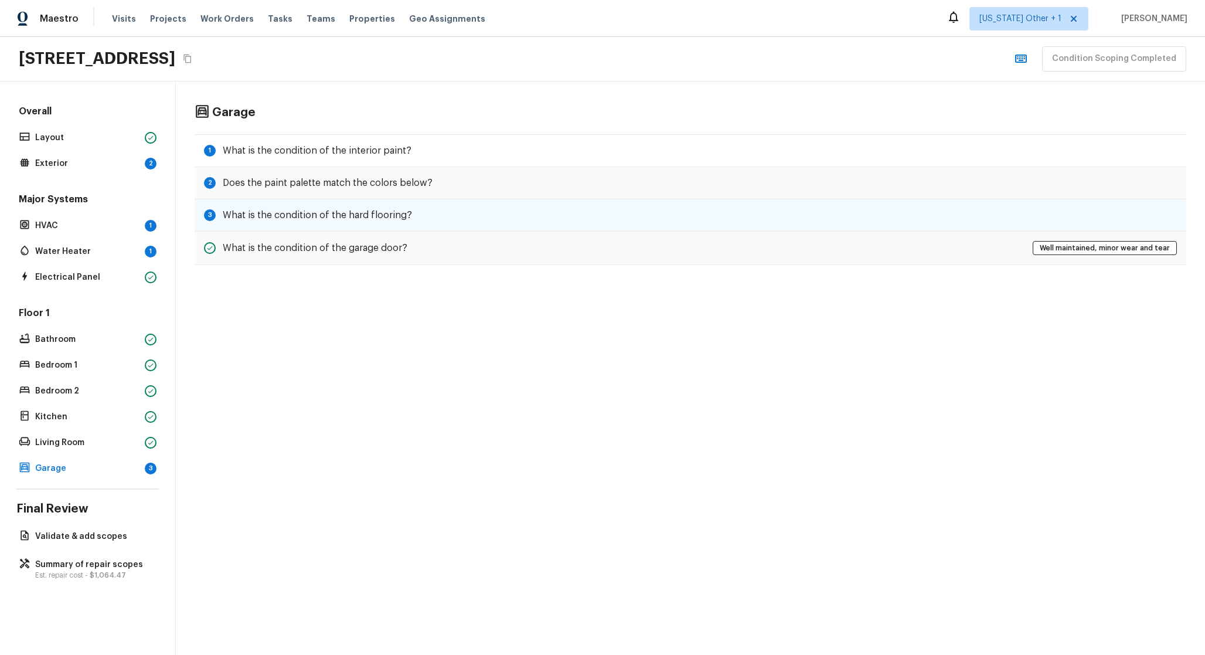
click at [336, 210] on h5 "What is the condition of the hard flooring?" at bounding box center [317, 215] width 189 height 13
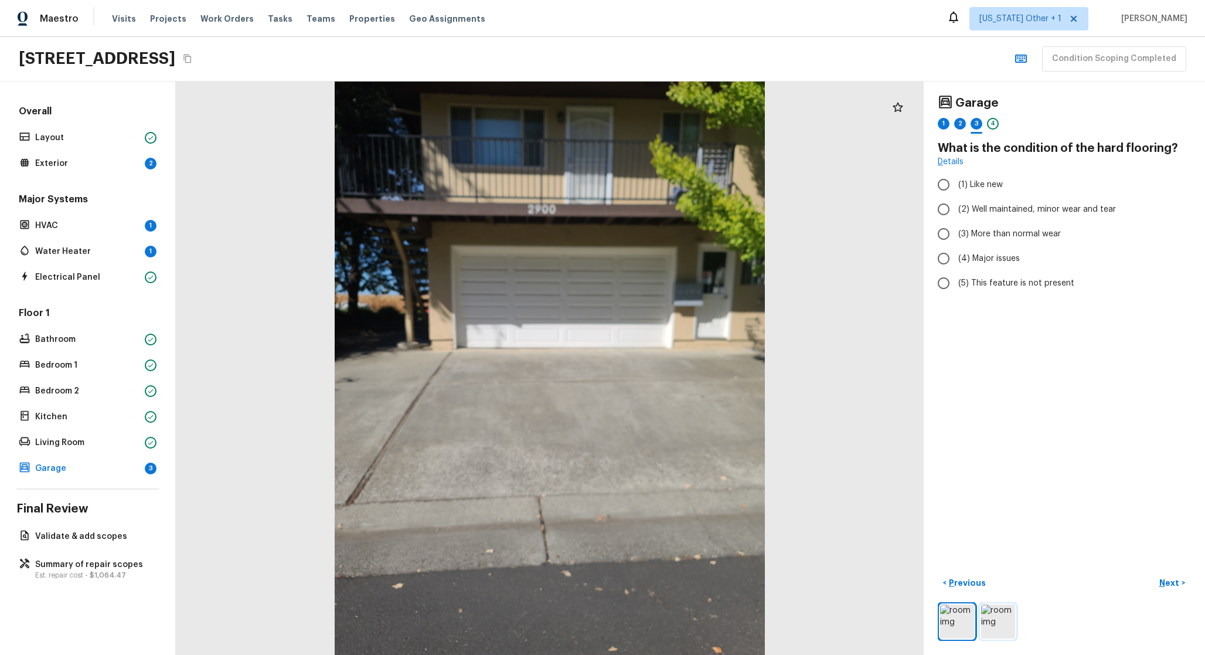
click at [1005, 618] on img at bounding box center [998, 621] width 34 height 34
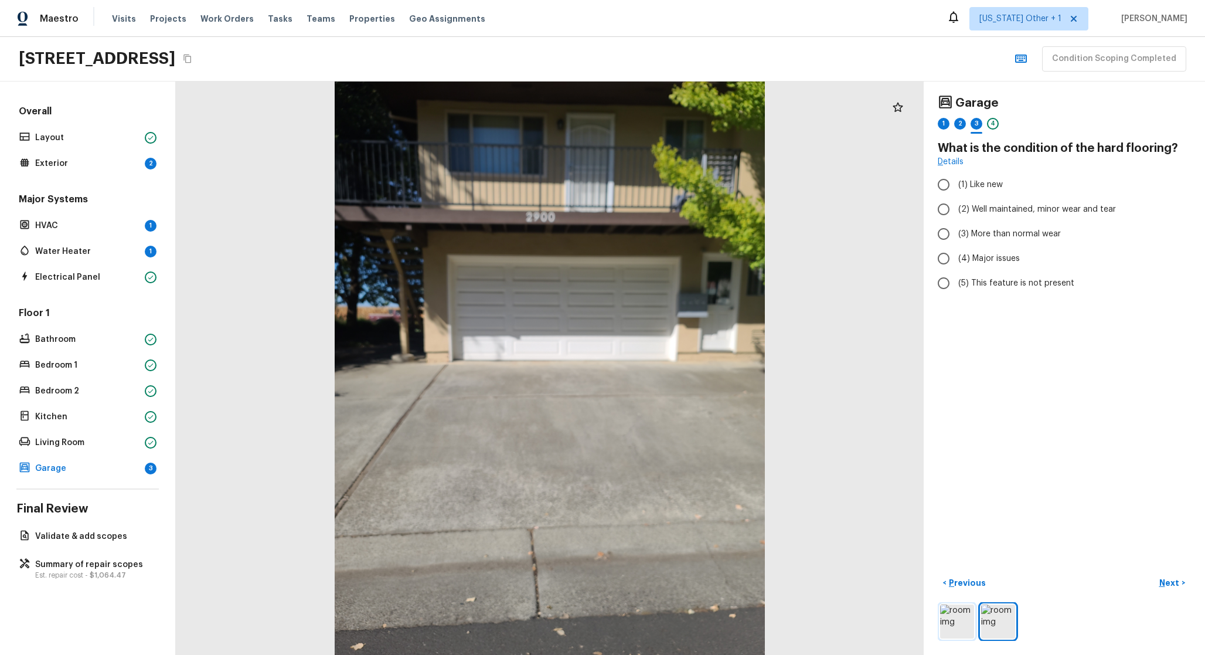
click at [963, 622] on img at bounding box center [957, 621] width 34 height 34
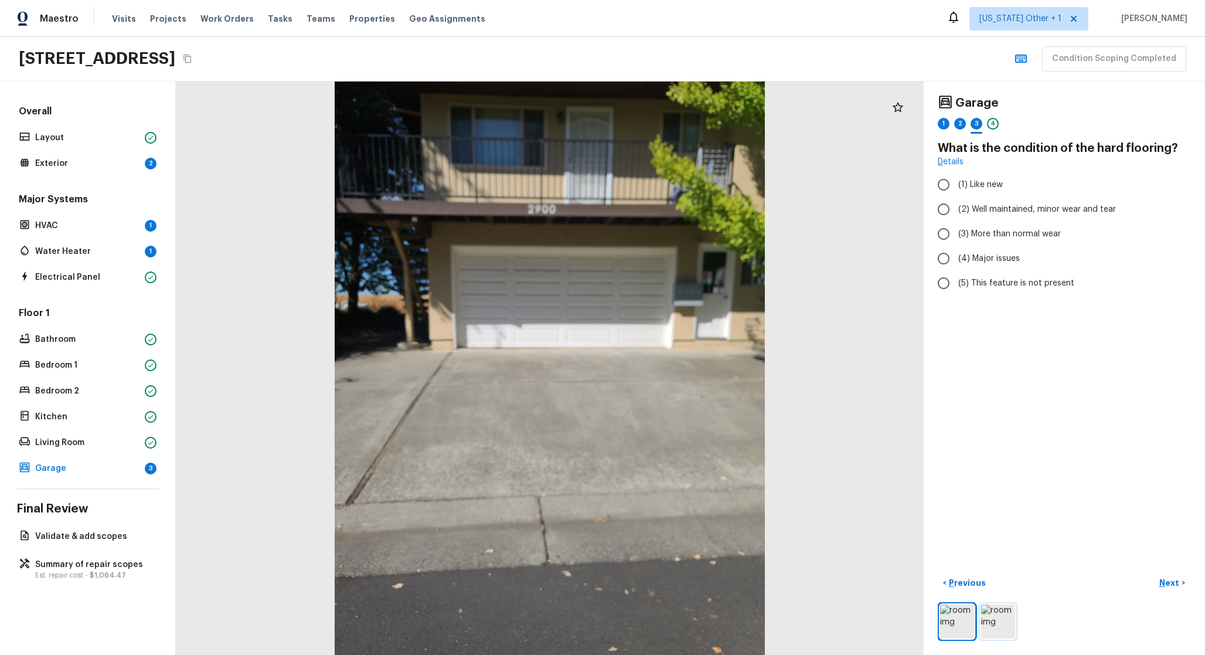
click at [1004, 623] on img at bounding box center [998, 621] width 34 height 34
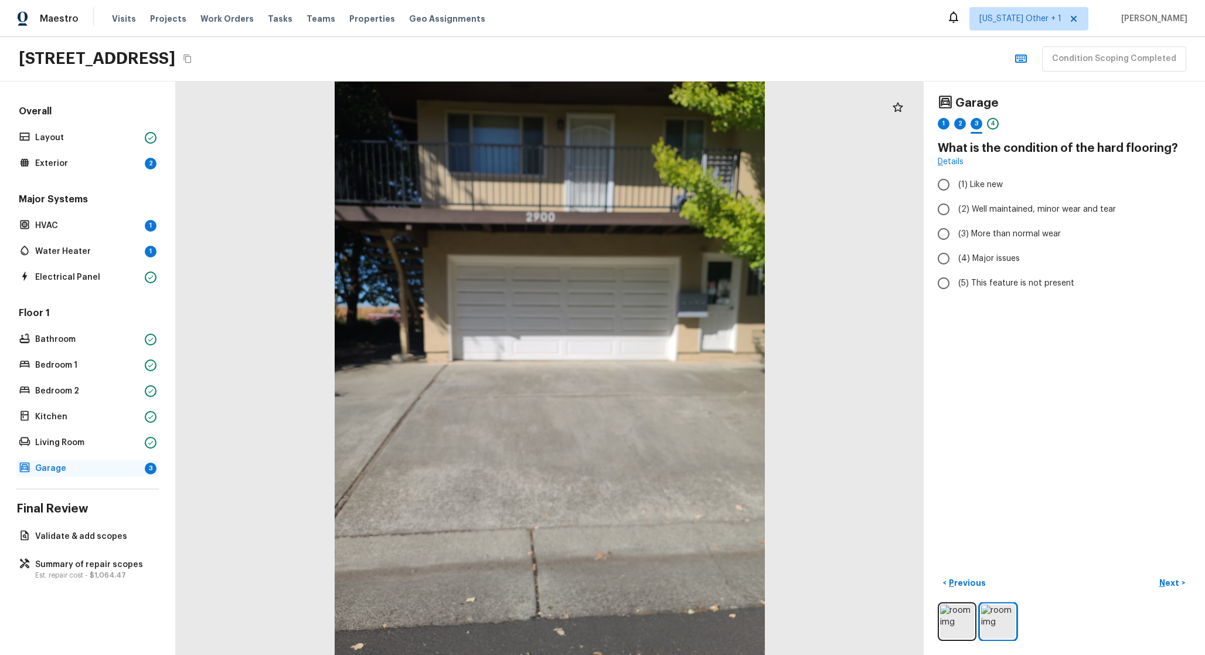
click at [68, 470] on p "Garage" at bounding box center [87, 469] width 105 height 12
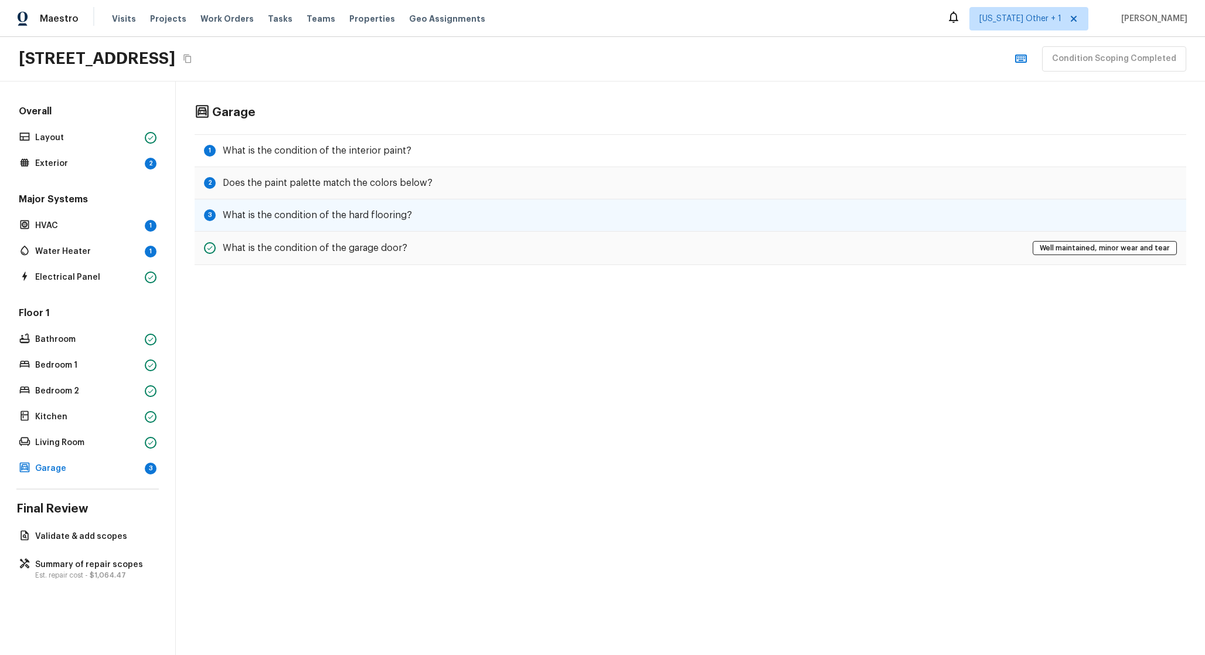
click at [341, 218] on h5 "What is the condition of the hard flooring?" at bounding box center [317, 215] width 189 height 13
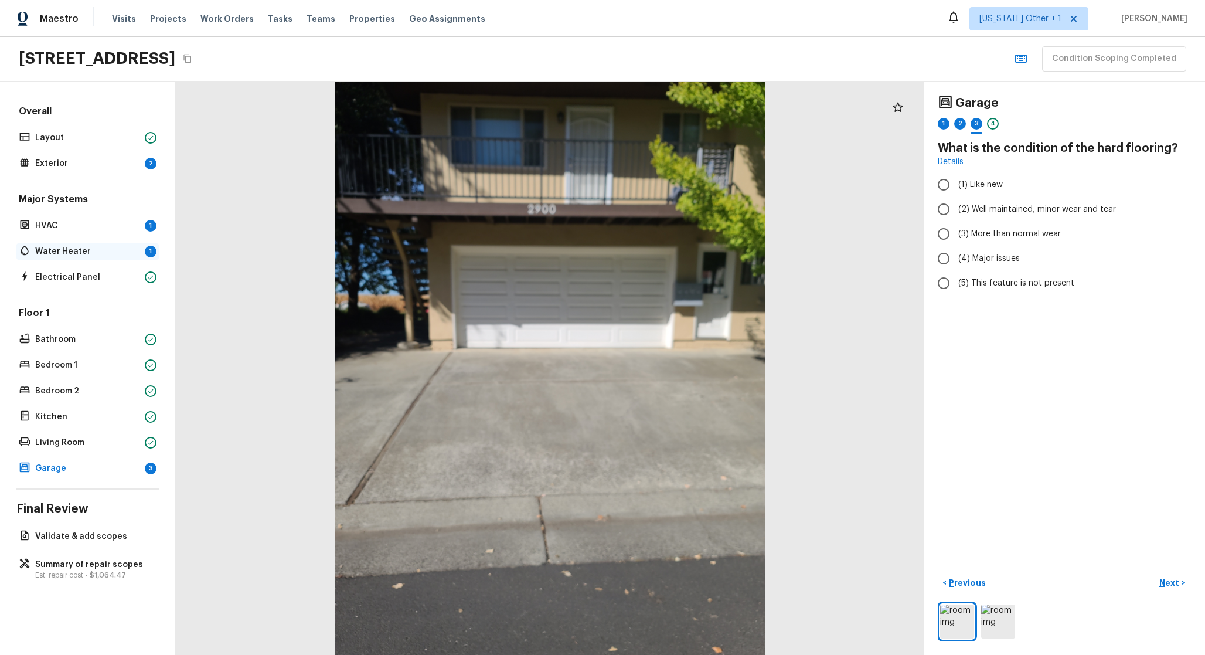
click at [125, 246] on p "Water Heater" at bounding box center [87, 252] width 105 height 12
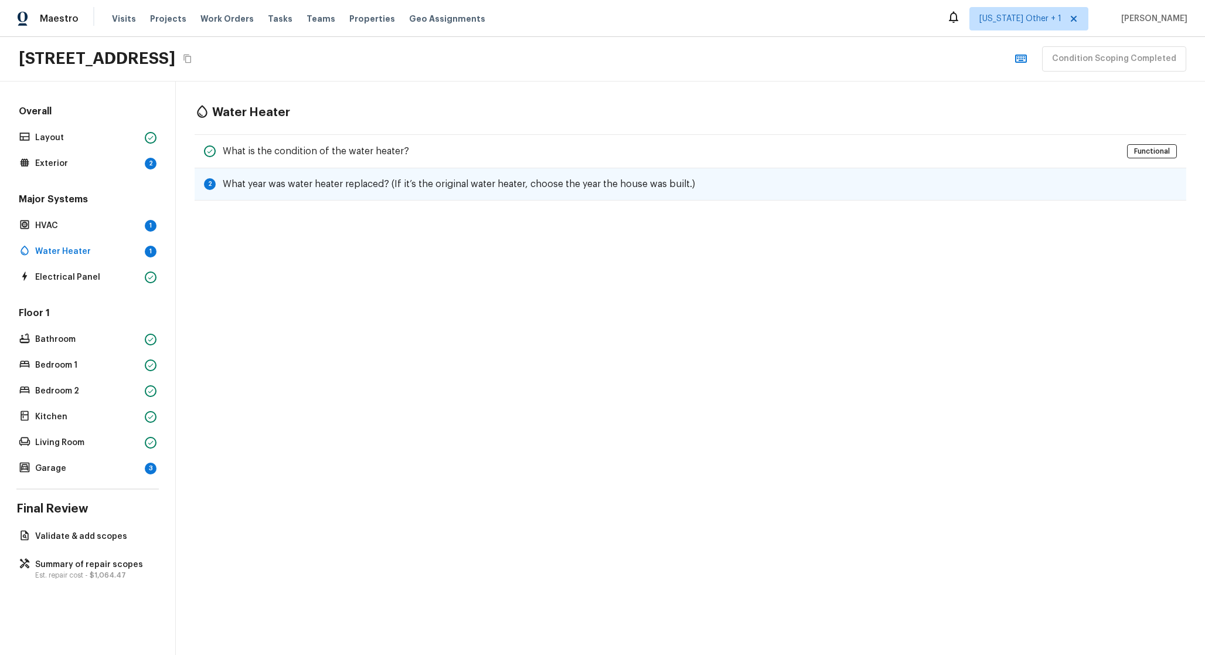
click at [383, 191] on div "2 What year was water heater replaced? (If it’s the original water heater, choo…" at bounding box center [691, 184] width 992 height 32
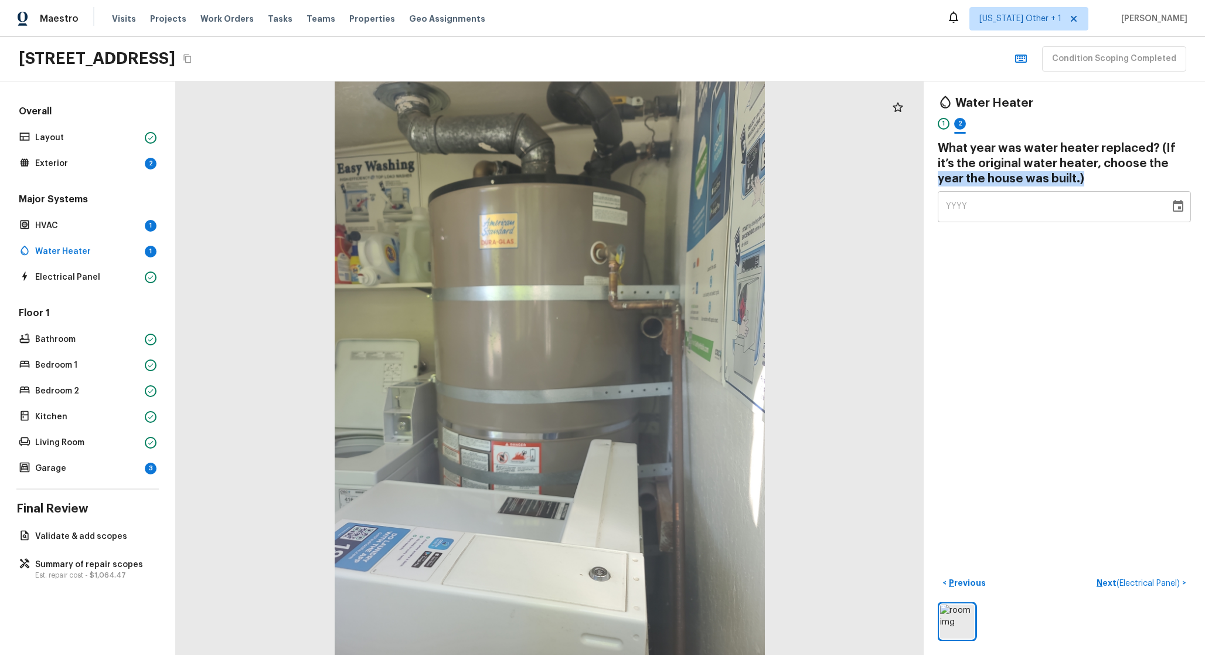
drag, startPoint x: 1074, startPoint y: 172, endPoint x: 1148, endPoint y: 162, distance: 75.2
click at [1148, 162] on h4 "What year was water heater replaced? (If it’s the original water heater, choose…" at bounding box center [1064, 164] width 253 height 46
click at [1057, 138] on div "Water Heater 1 2 What year was water heater replaced? (If it’s the original wat…" at bounding box center [1064, 159] width 253 height 127
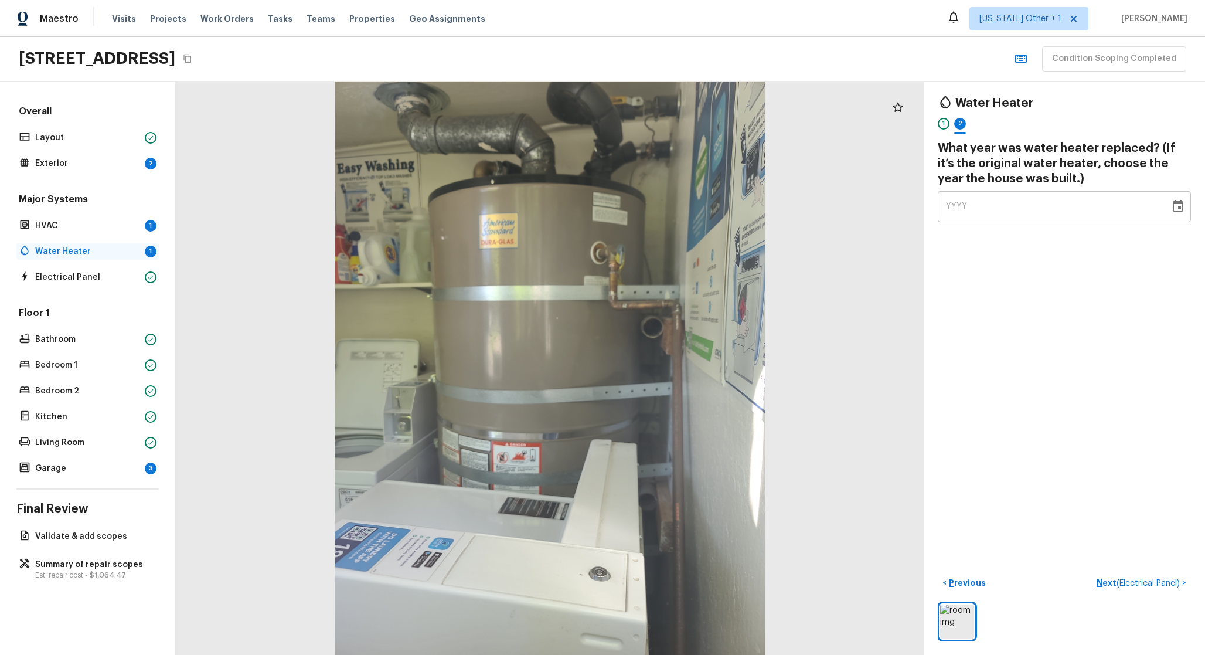
click at [131, 248] on p "Water Heater" at bounding box center [87, 252] width 105 height 12
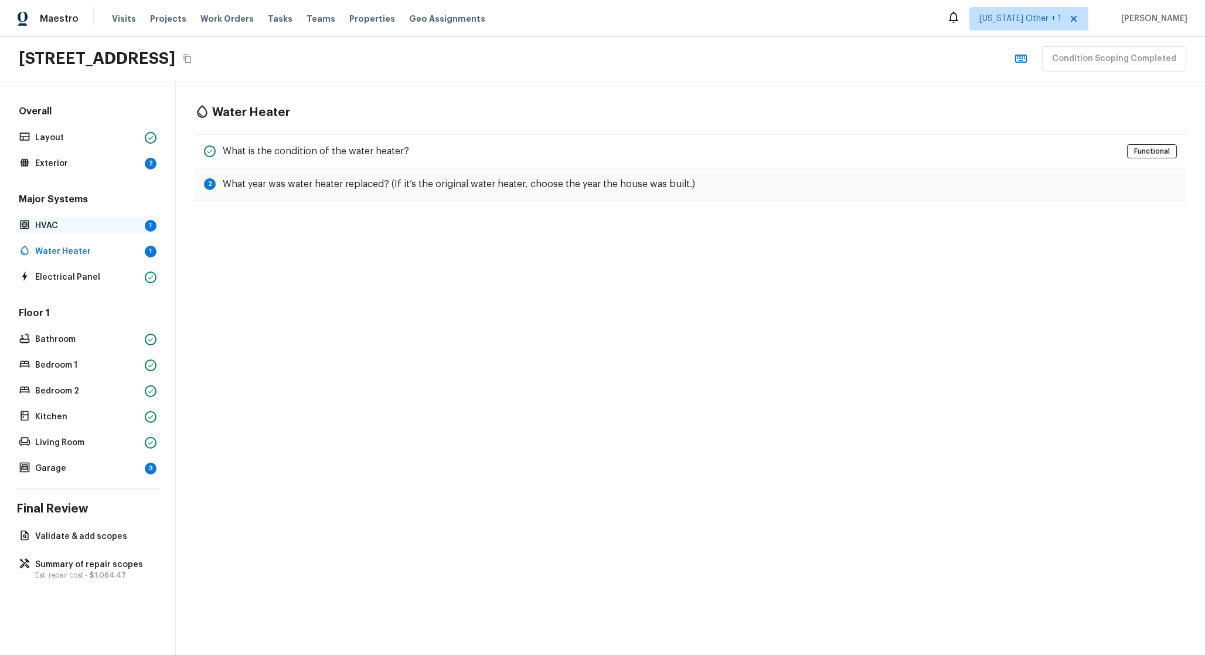
click at [131, 223] on p "HVAC" at bounding box center [87, 226] width 105 height 12
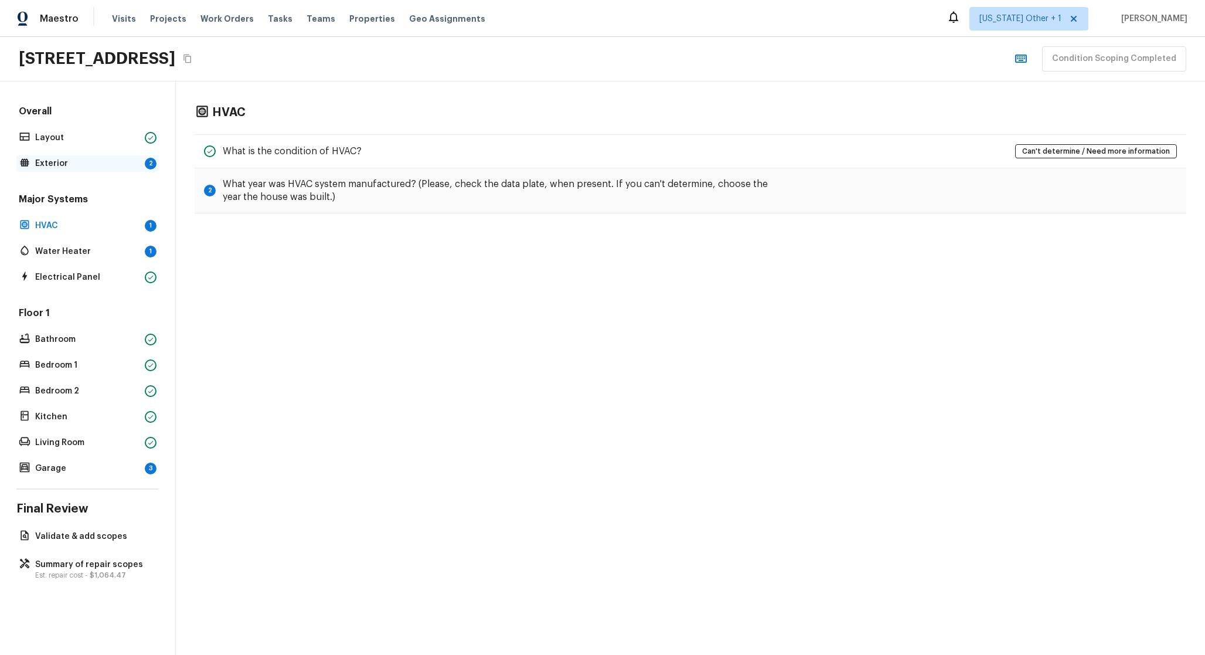
click at [138, 164] on p "Exterior" at bounding box center [87, 164] width 105 height 12
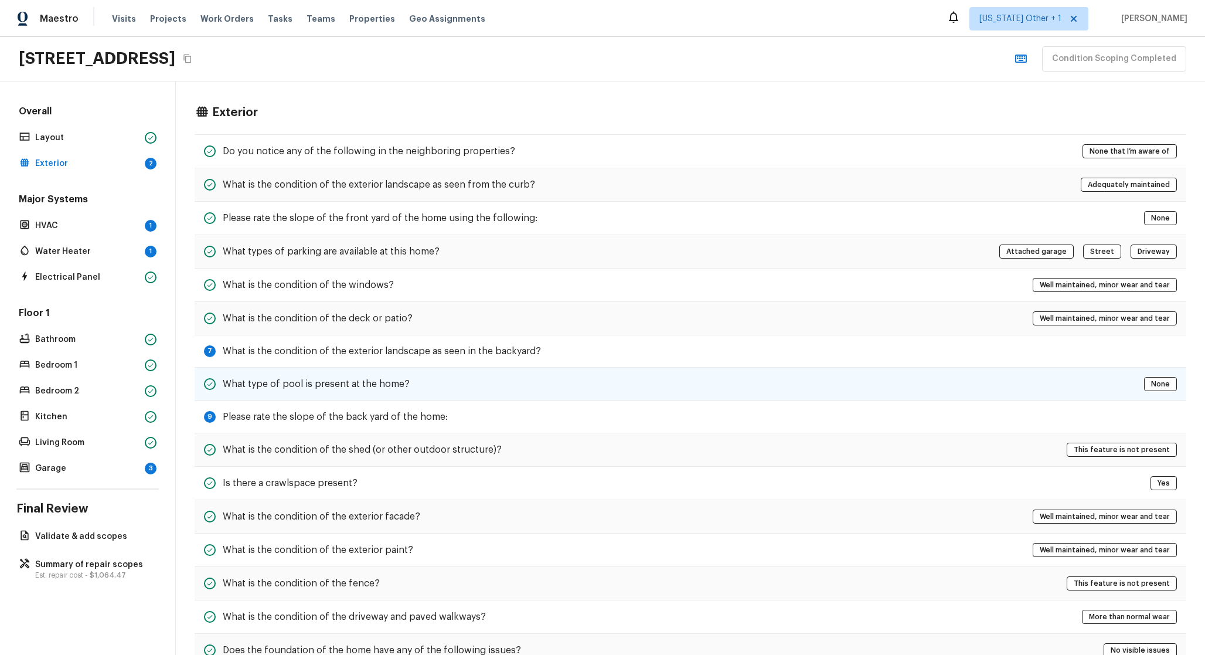
scroll to position [136, 0]
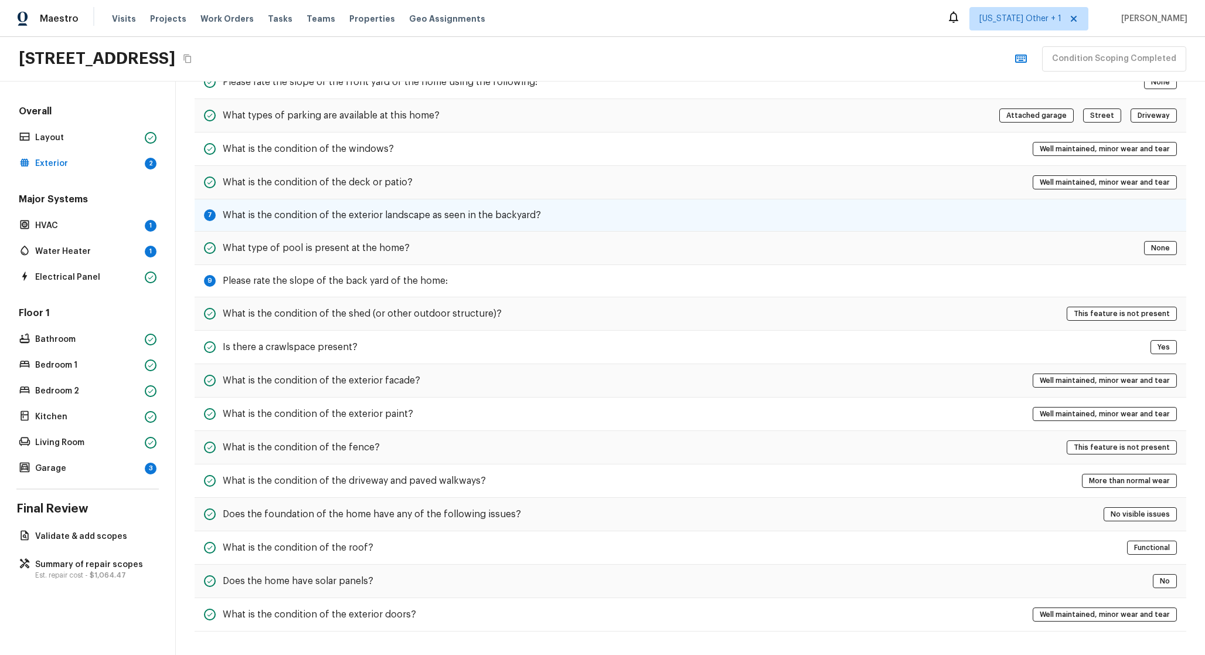
click at [520, 213] on h5 "What is the condition of the exterior landscape as seen in the backyard?" at bounding box center [382, 215] width 318 height 13
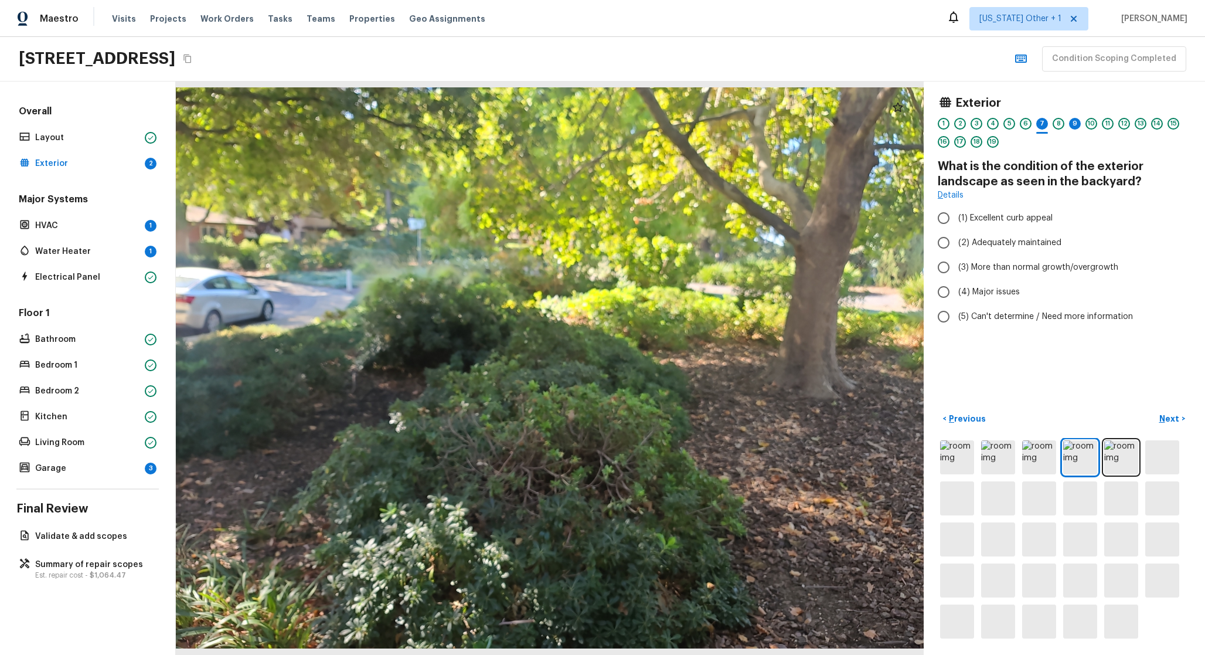
scroll to position [0, 0]
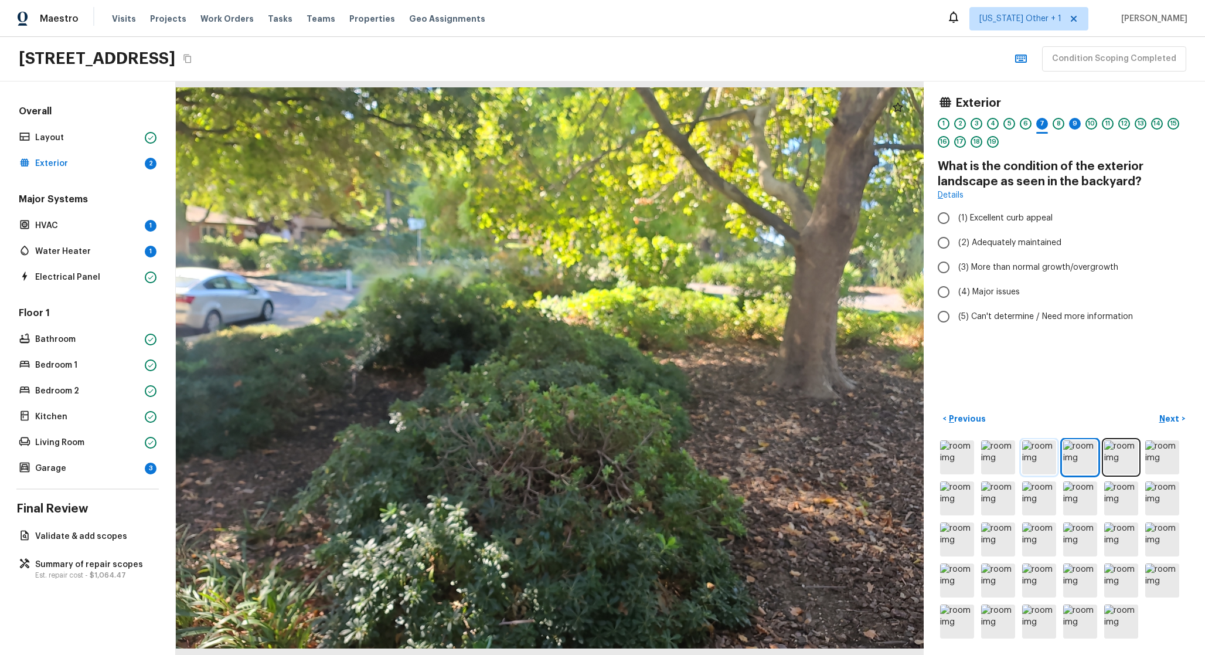
click at [1055, 456] on img at bounding box center [1040, 457] width 34 height 34
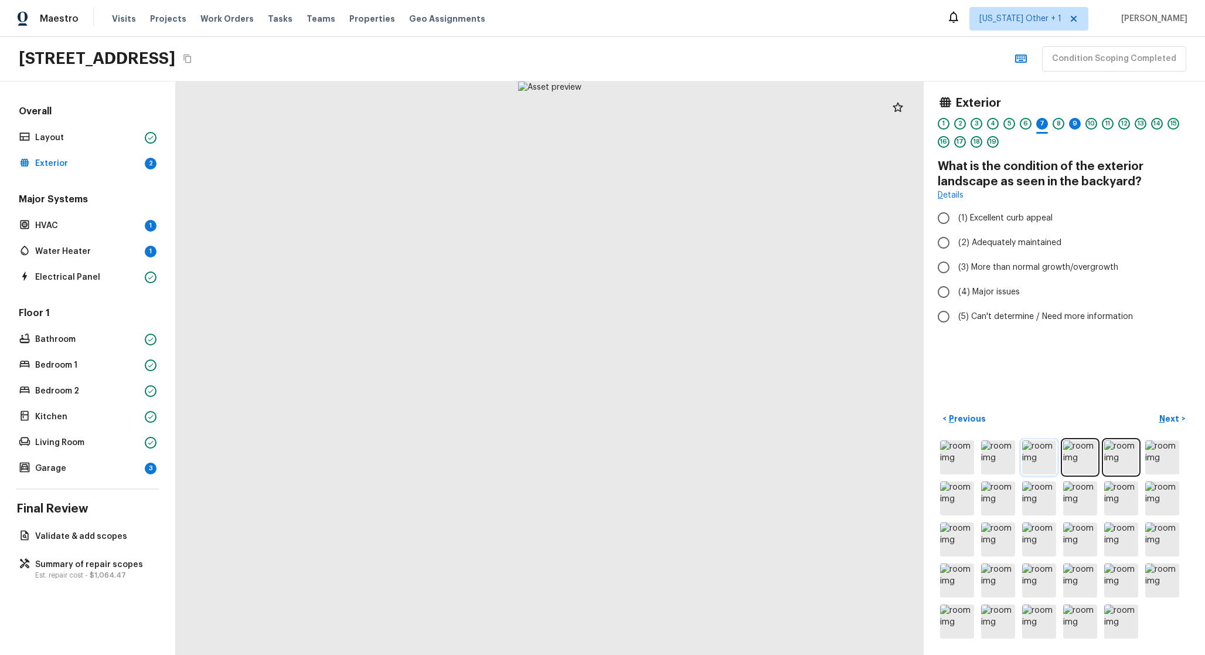
click at [1034, 457] on img at bounding box center [1040, 457] width 34 height 34
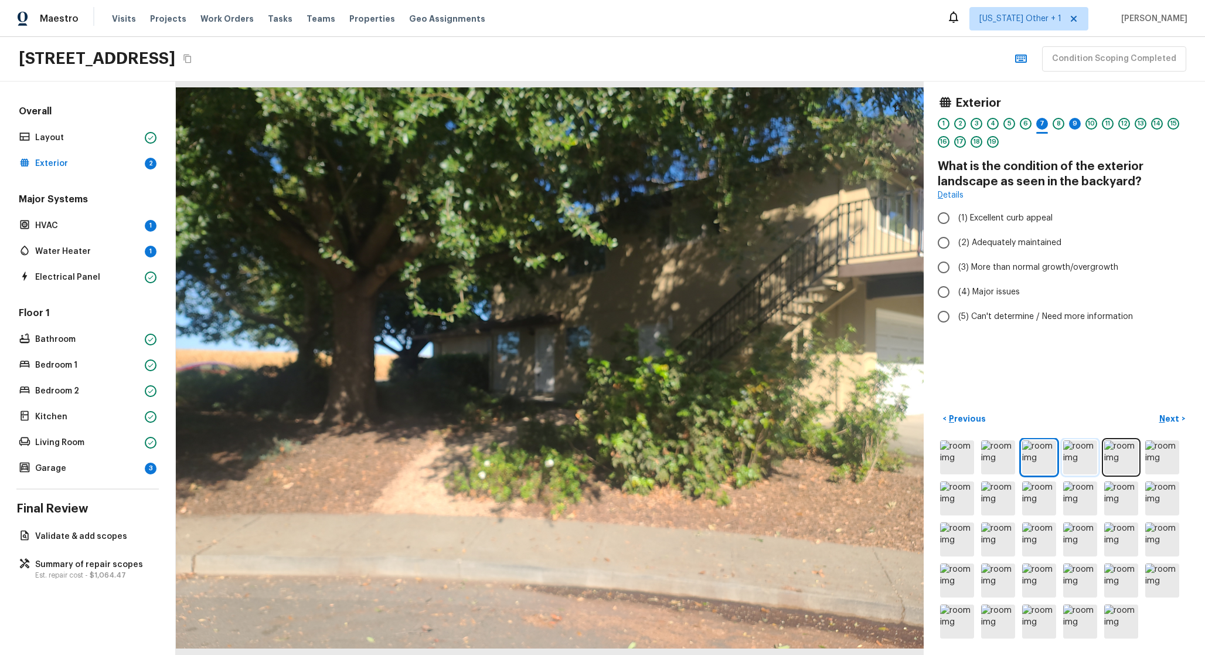
click at [1082, 451] on img at bounding box center [1081, 457] width 34 height 34
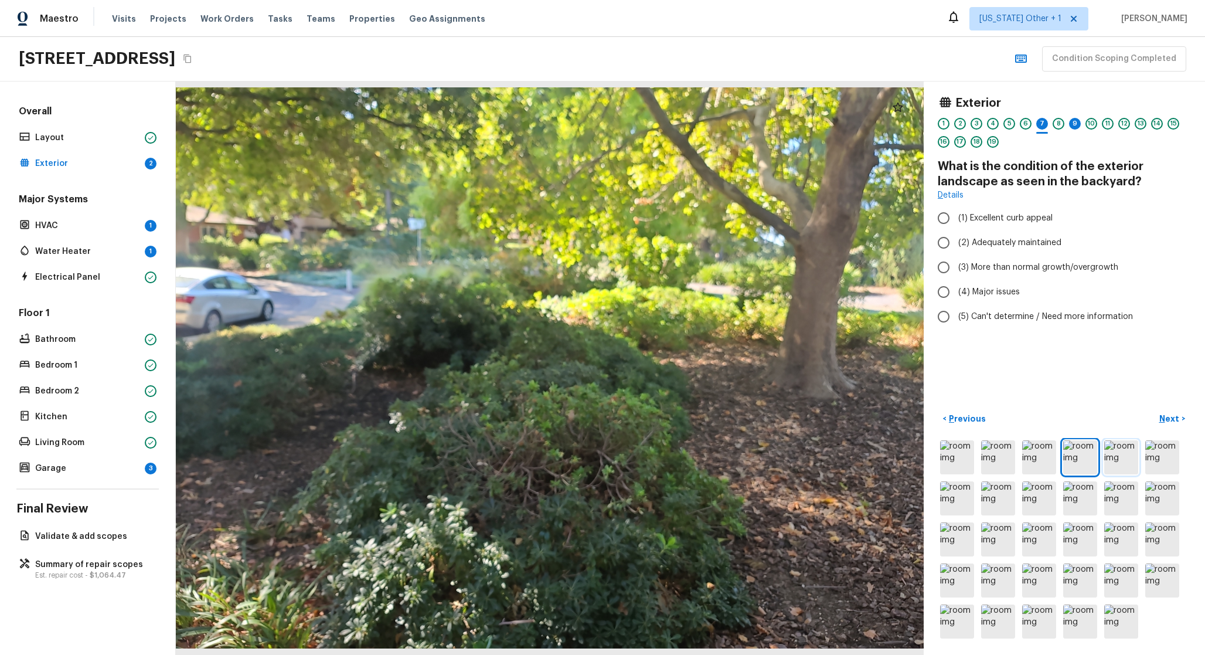
click at [1127, 457] on img at bounding box center [1122, 457] width 34 height 34
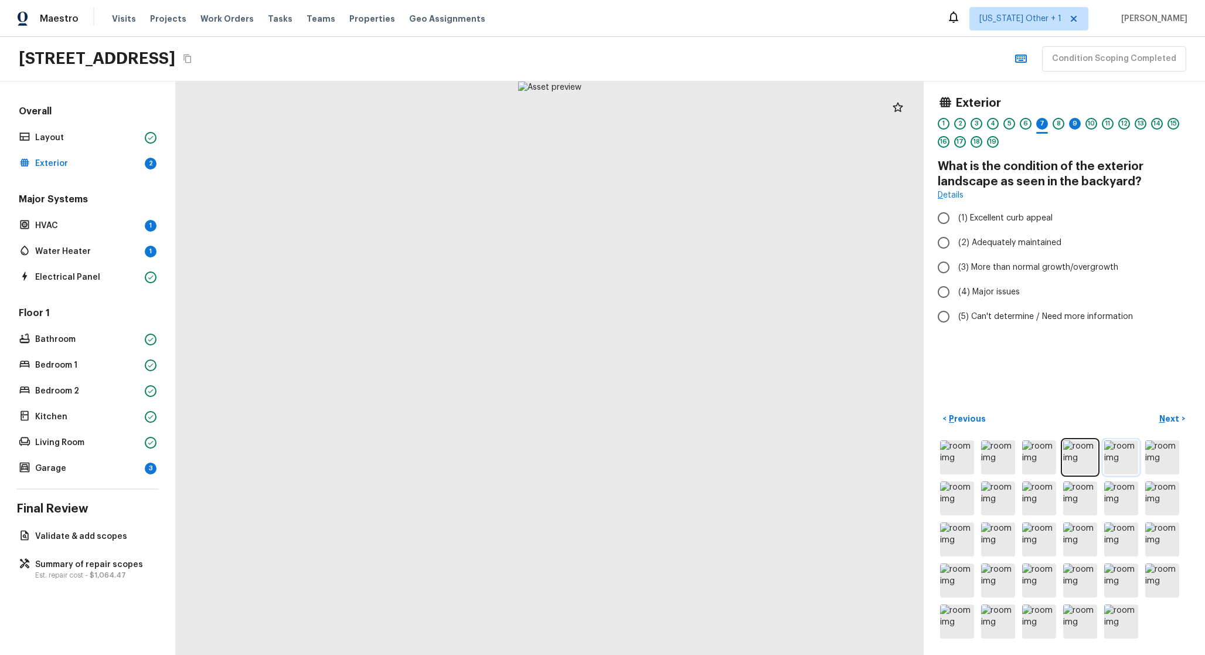
click at [1137, 457] on img at bounding box center [1122, 457] width 34 height 34
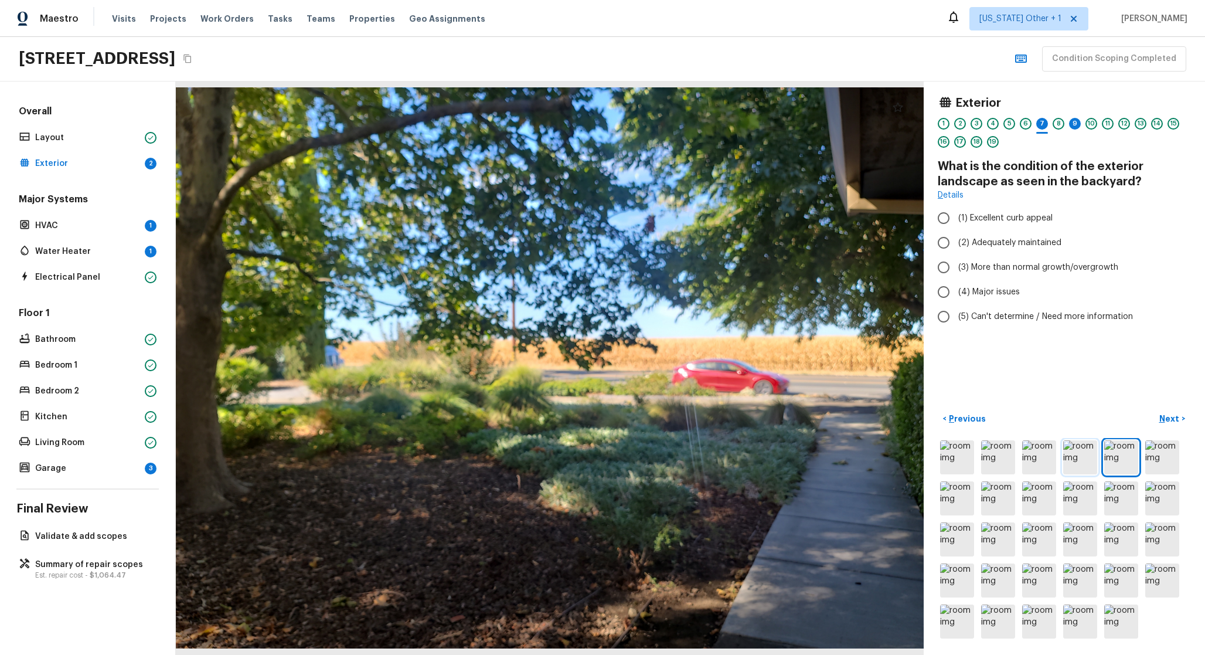
click at [1095, 463] on img at bounding box center [1081, 457] width 34 height 34
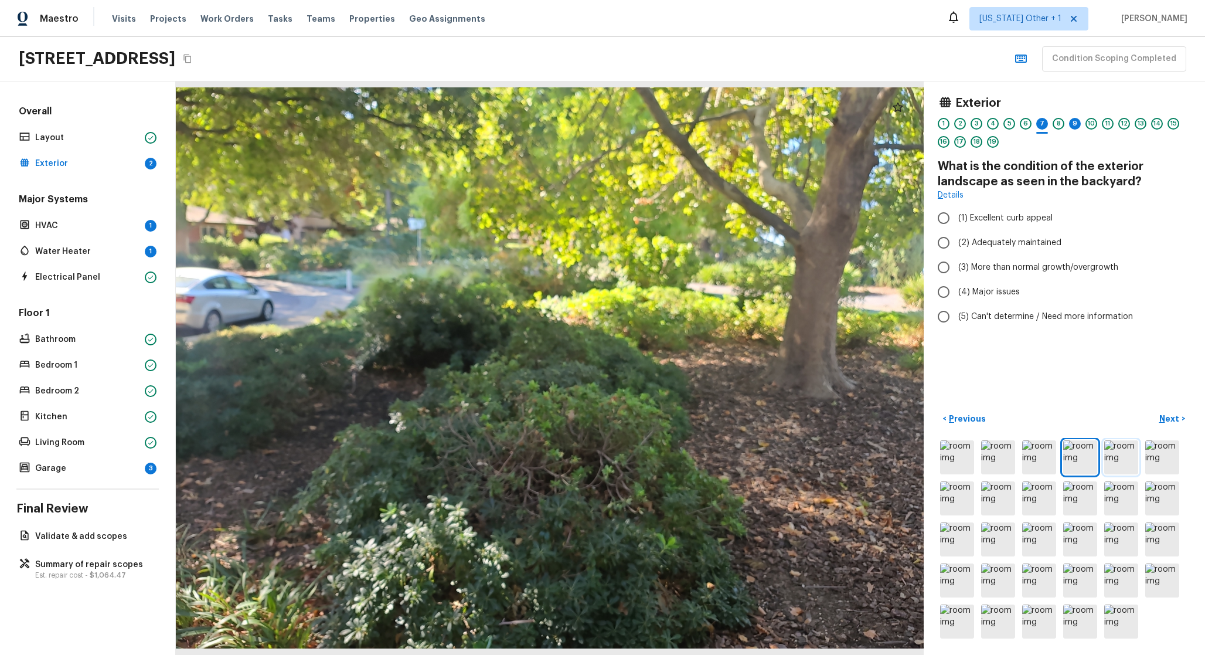
click at [1120, 447] on img at bounding box center [1122, 457] width 34 height 34
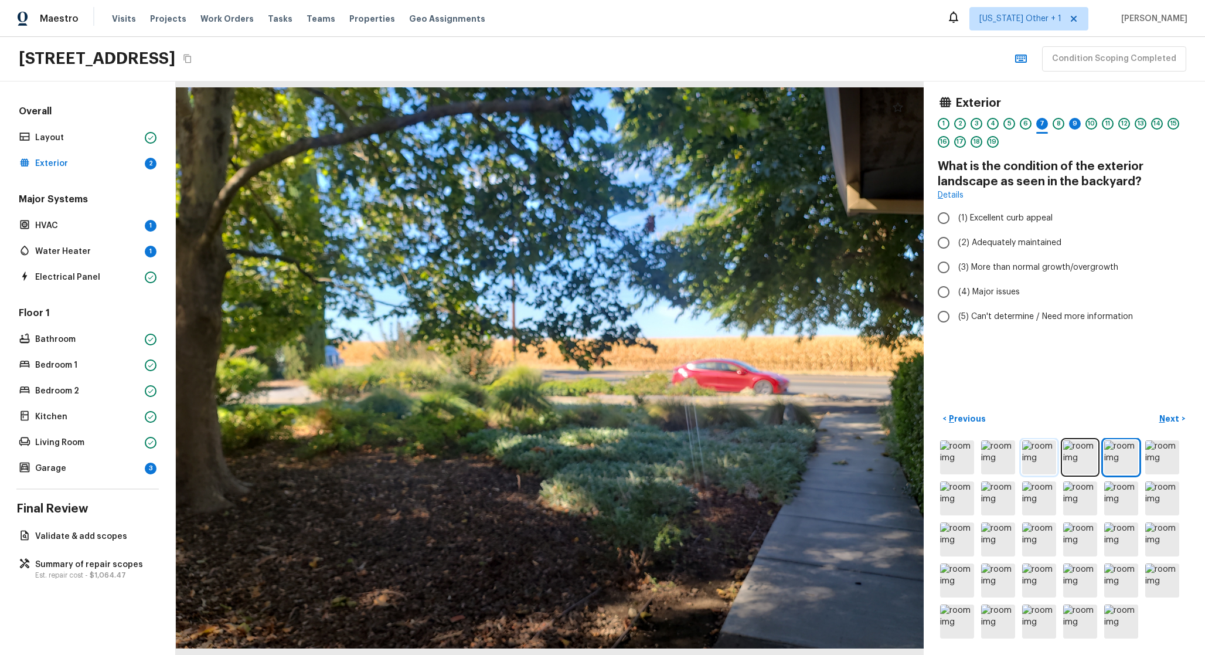
click at [1028, 457] on img at bounding box center [1040, 457] width 34 height 34
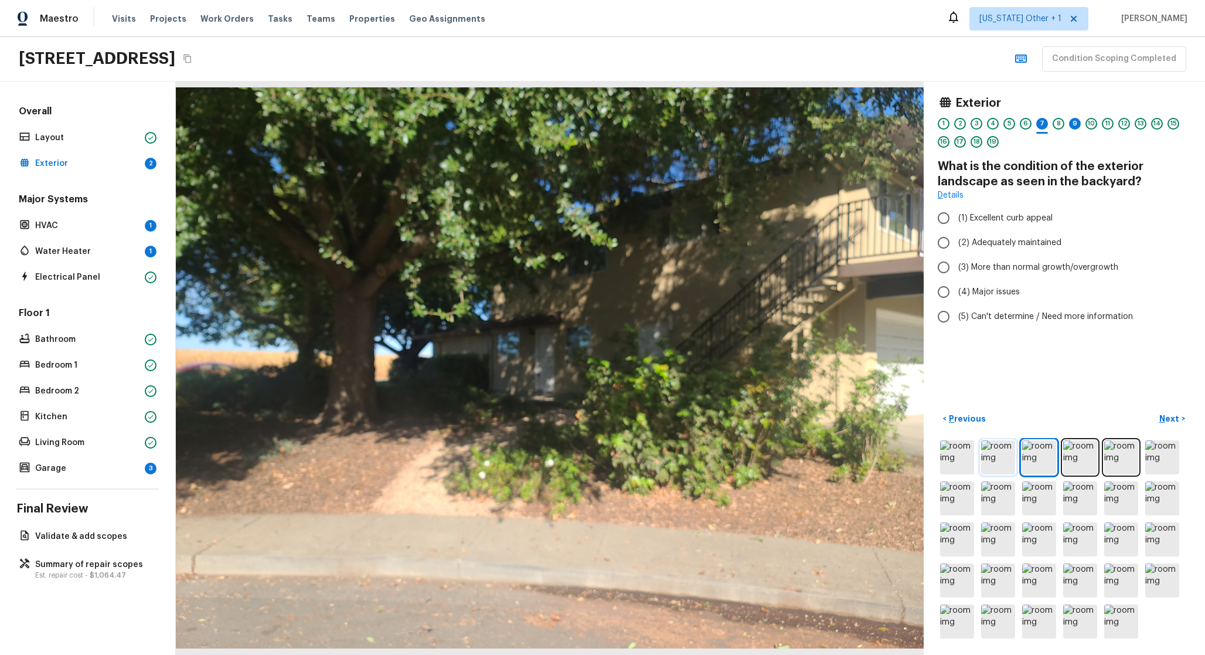
click at [983, 454] on img at bounding box center [998, 457] width 34 height 34
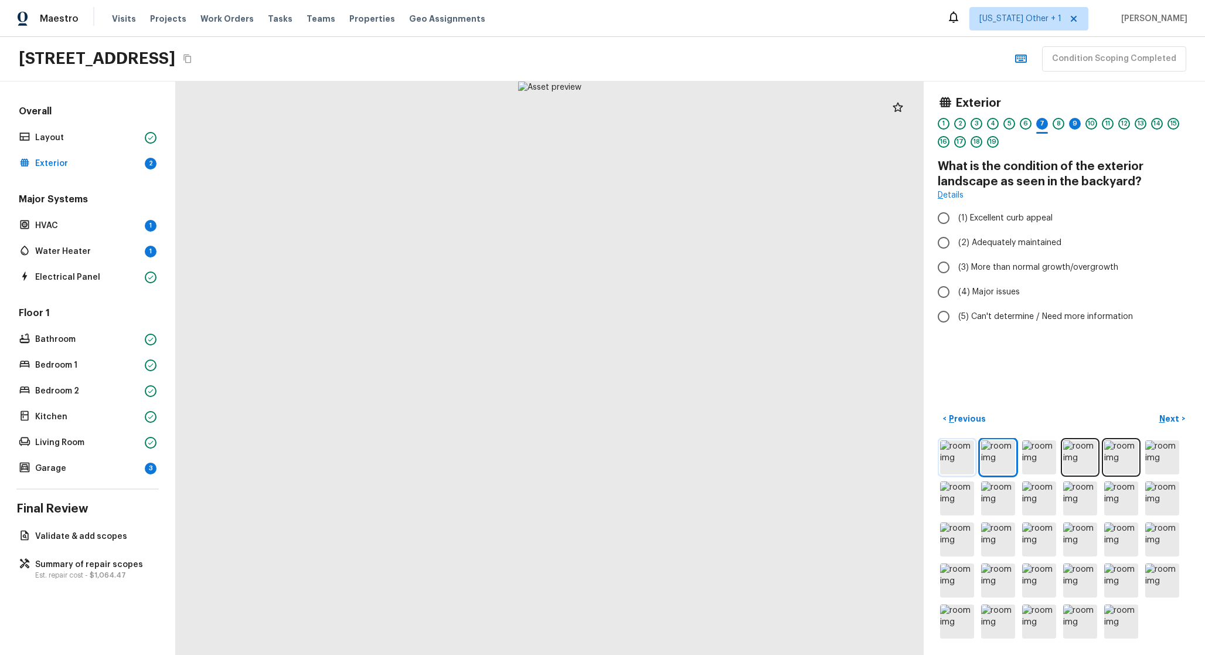
click at [967, 456] on img at bounding box center [957, 457] width 34 height 34
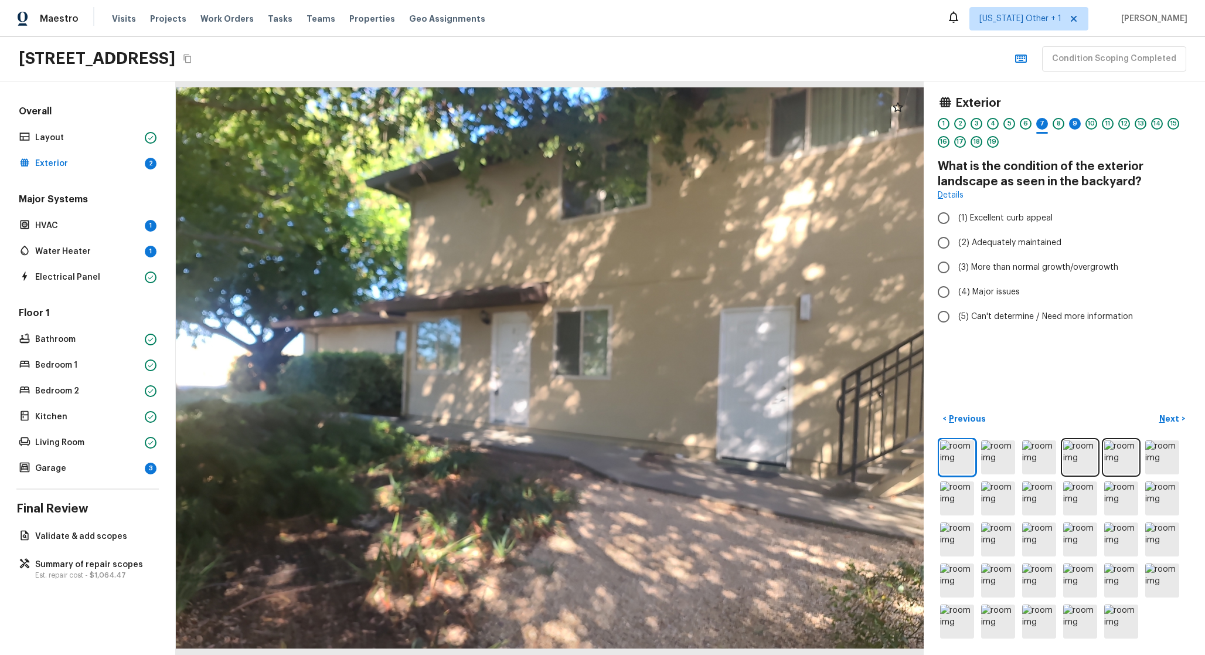
click at [1021, 459] on div at bounding box center [1064, 539] width 253 height 203
click at [1035, 461] on img at bounding box center [1040, 457] width 34 height 34
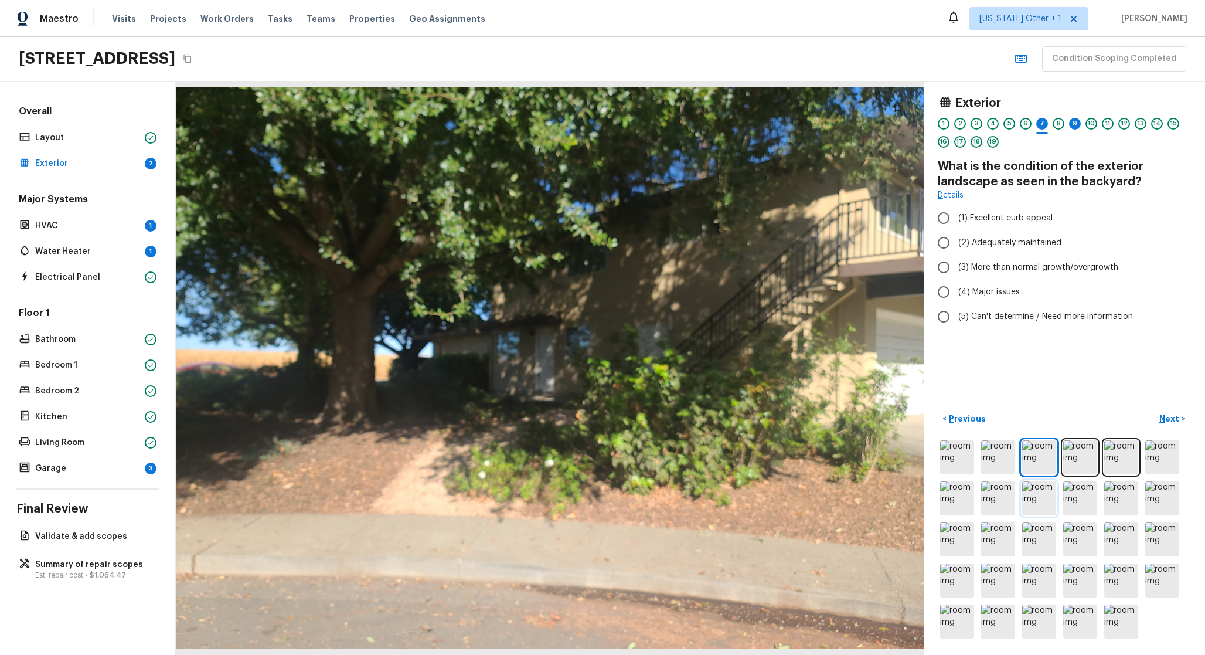
click at [1036, 495] on img at bounding box center [1040, 498] width 34 height 34
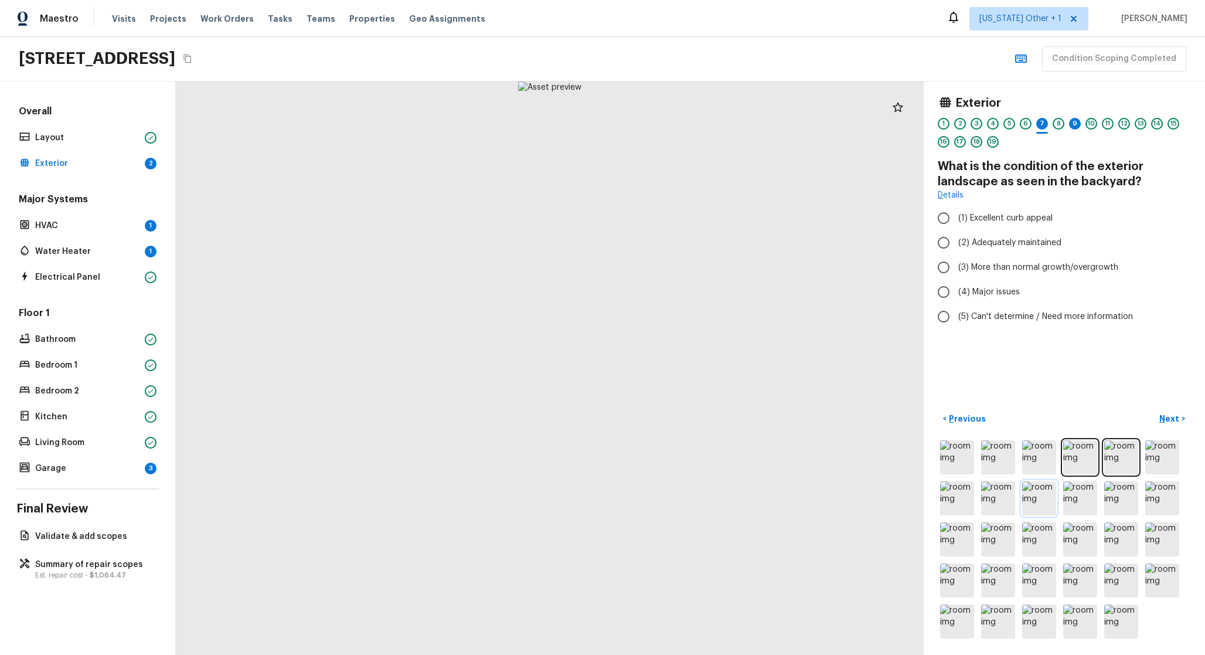
click at [1036, 512] on img at bounding box center [1040, 498] width 34 height 34
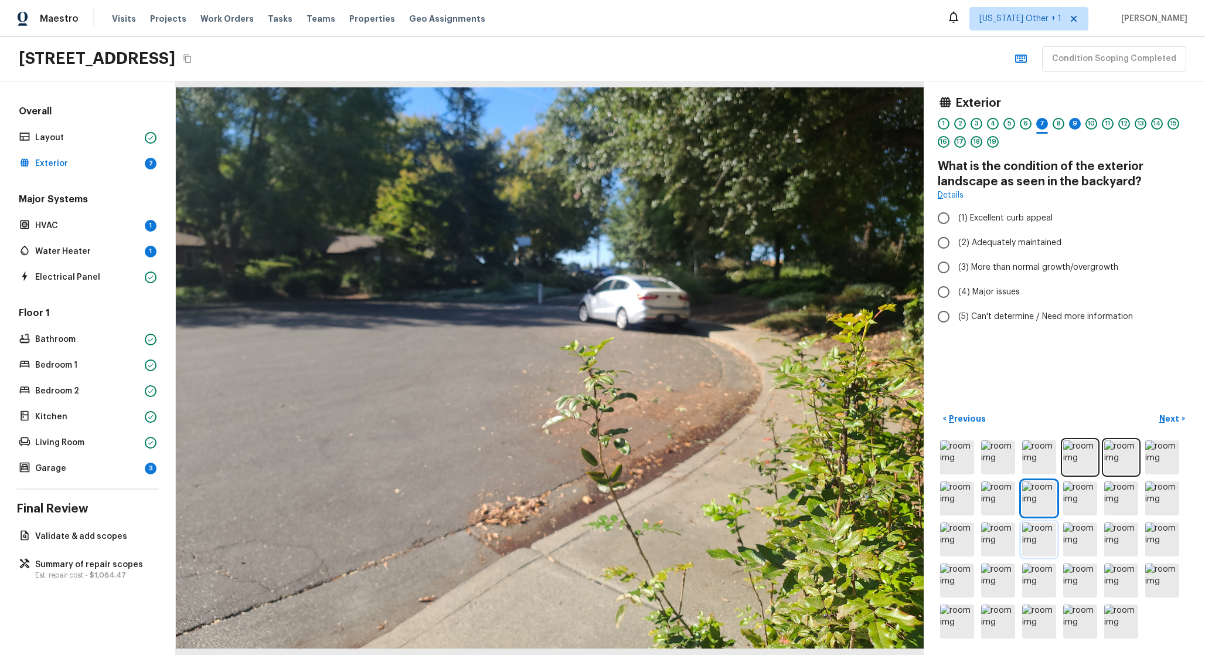
click at [1047, 541] on img at bounding box center [1040, 539] width 34 height 34
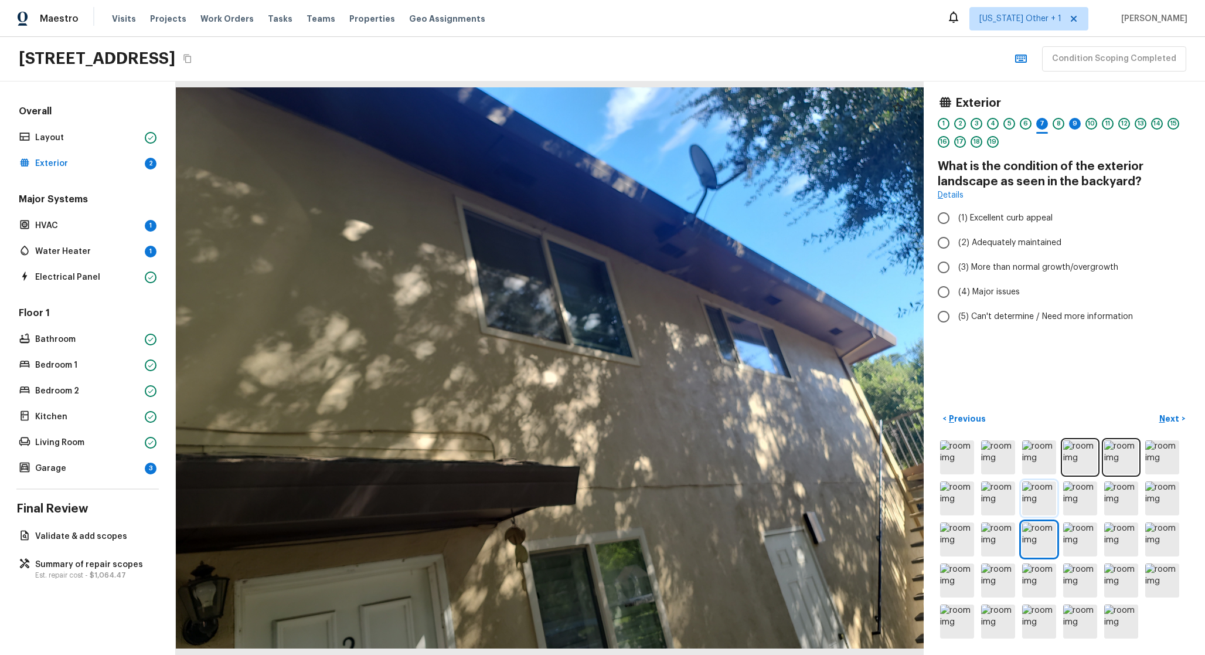
click at [1028, 502] on img at bounding box center [1040, 498] width 34 height 34
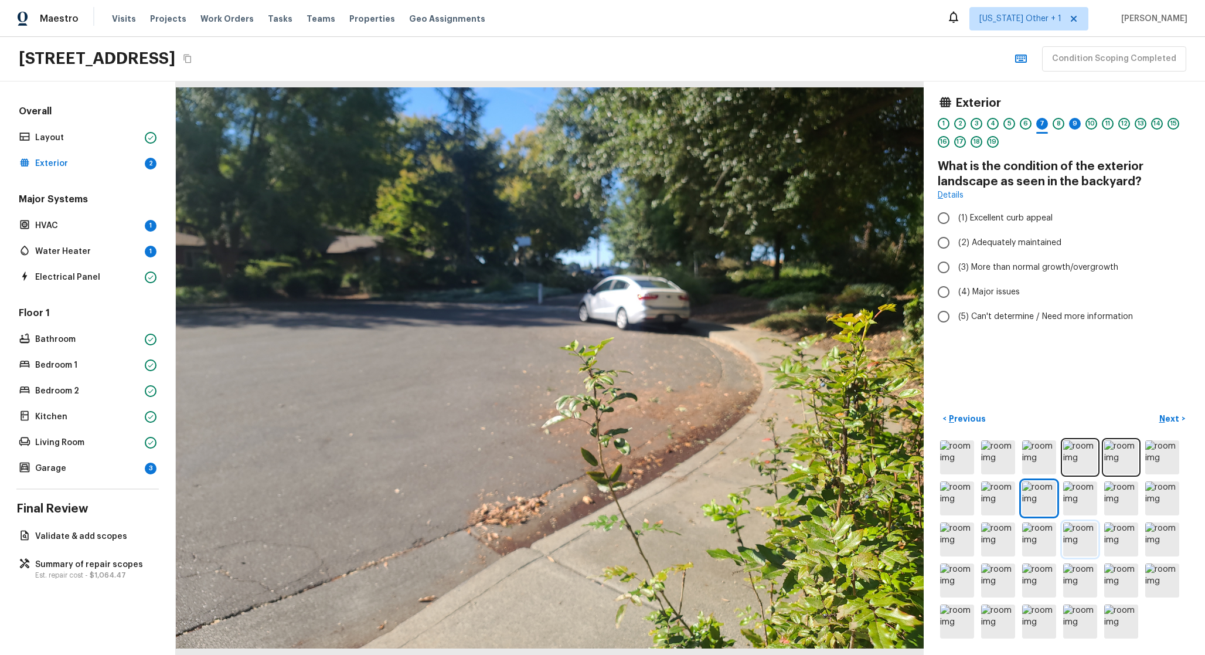
click at [1082, 532] on img at bounding box center [1081, 539] width 34 height 34
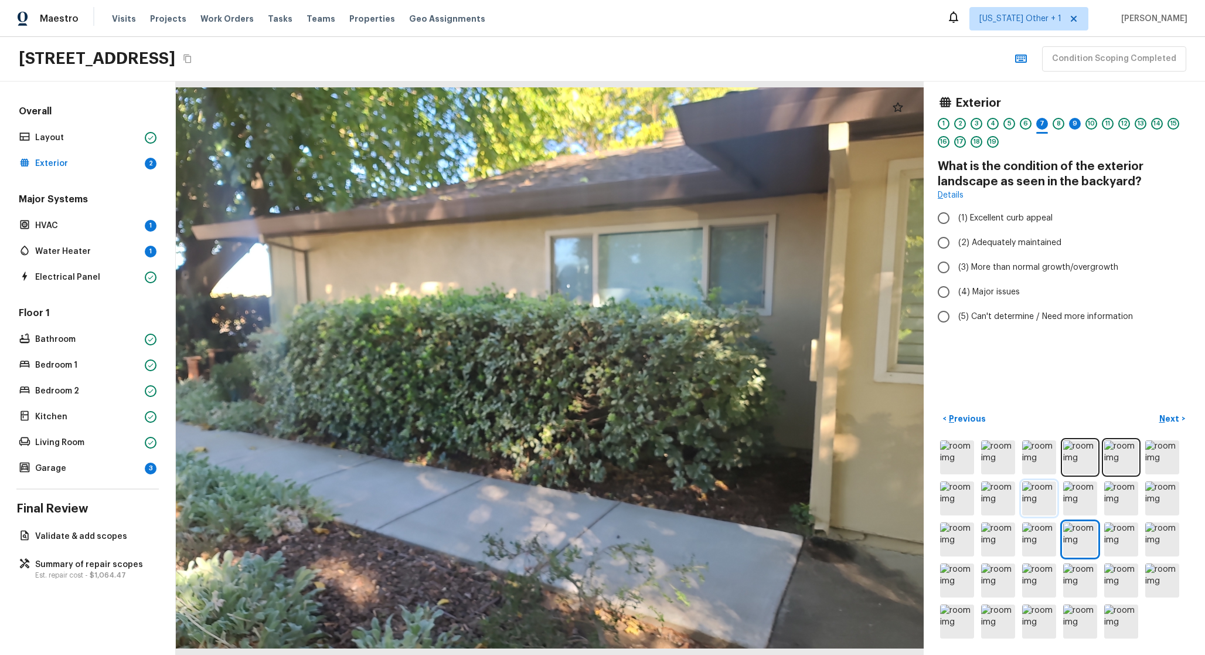
click at [1050, 508] on img at bounding box center [1040, 498] width 34 height 34
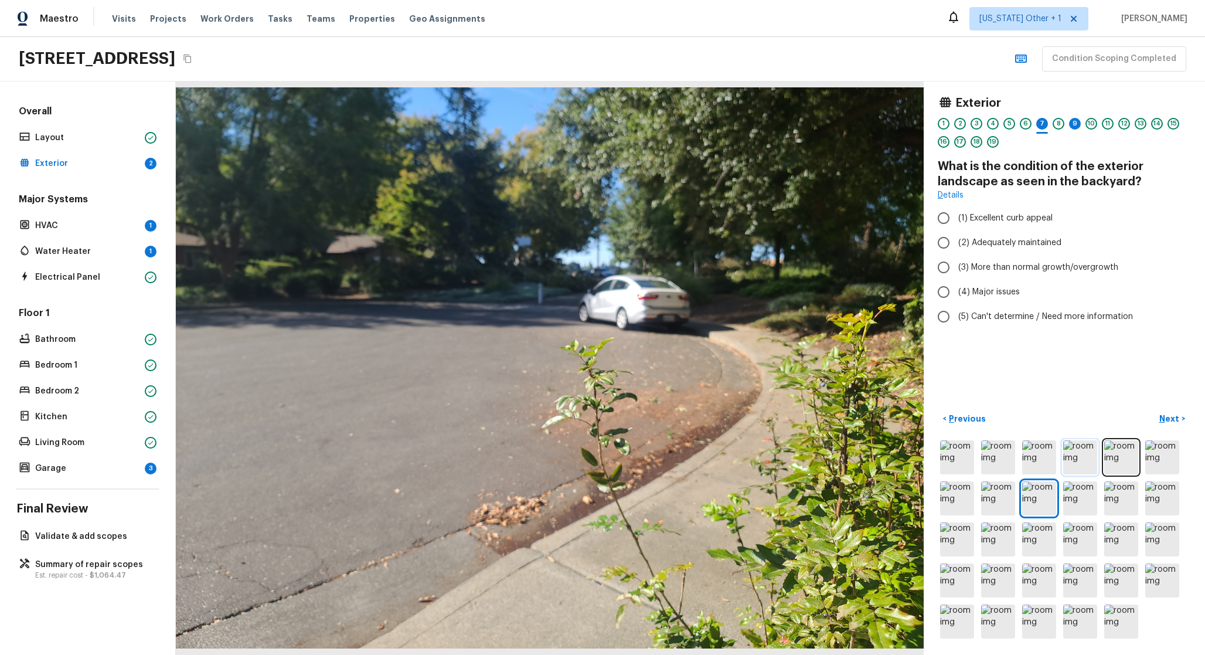
click at [1072, 456] on img at bounding box center [1081, 457] width 34 height 34
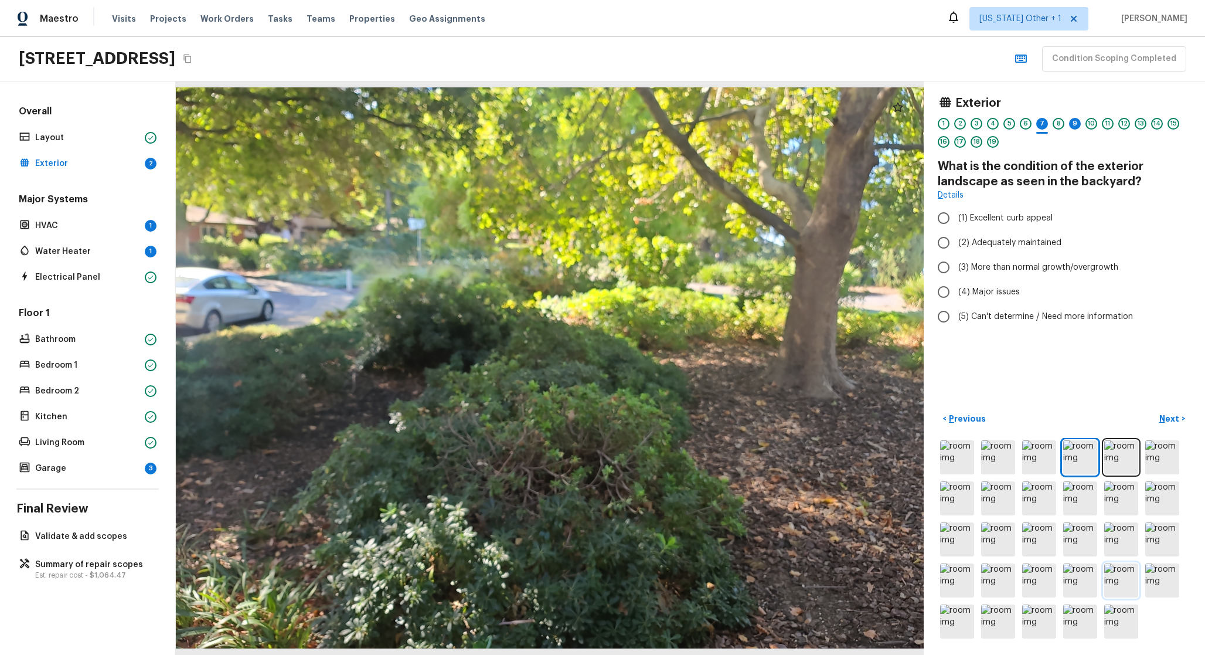
click at [1126, 586] on img at bounding box center [1122, 580] width 34 height 34
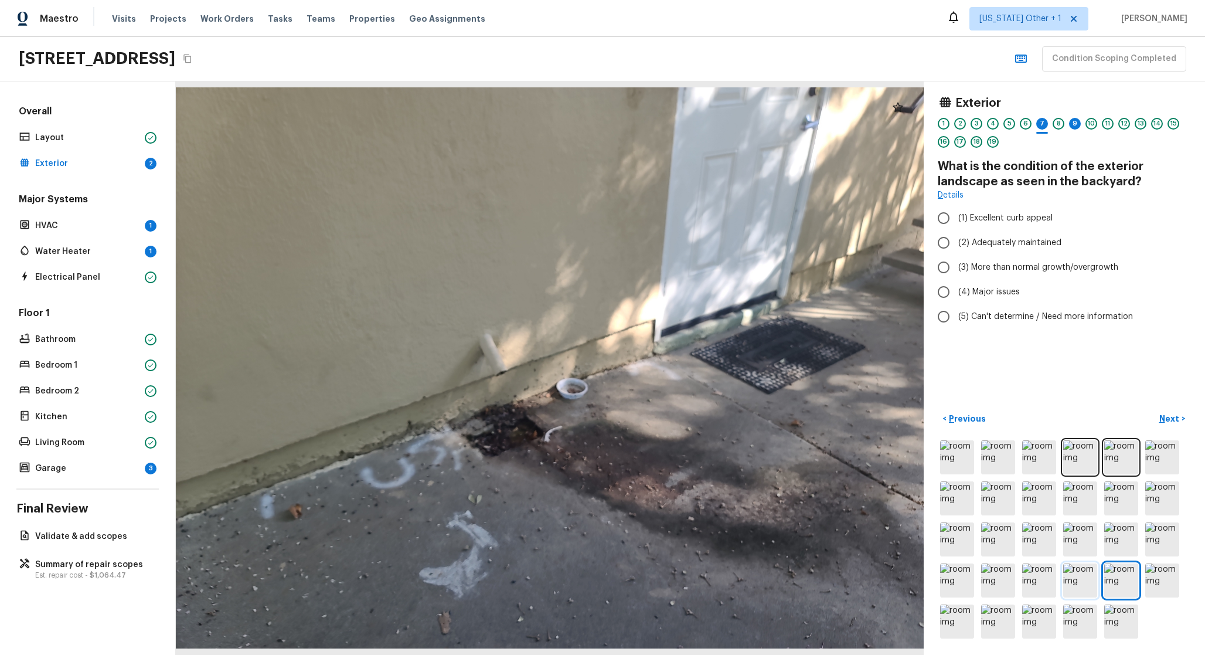
click at [1082, 582] on img at bounding box center [1081, 580] width 34 height 34
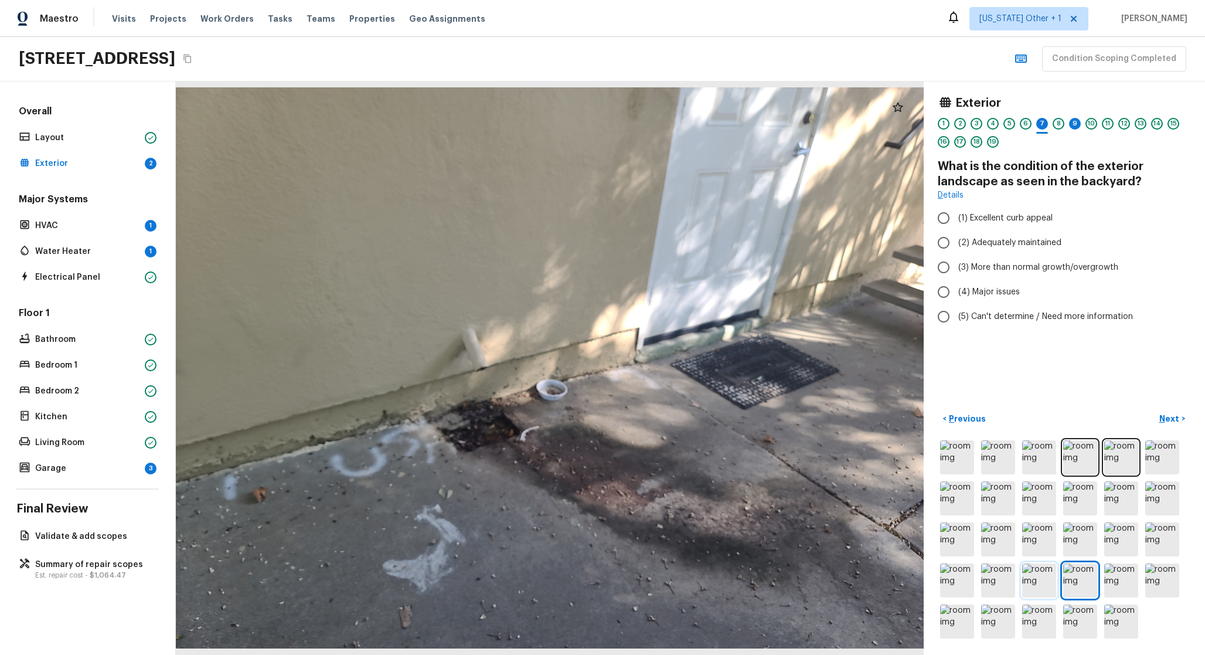
click at [1047, 580] on img at bounding box center [1040, 580] width 34 height 34
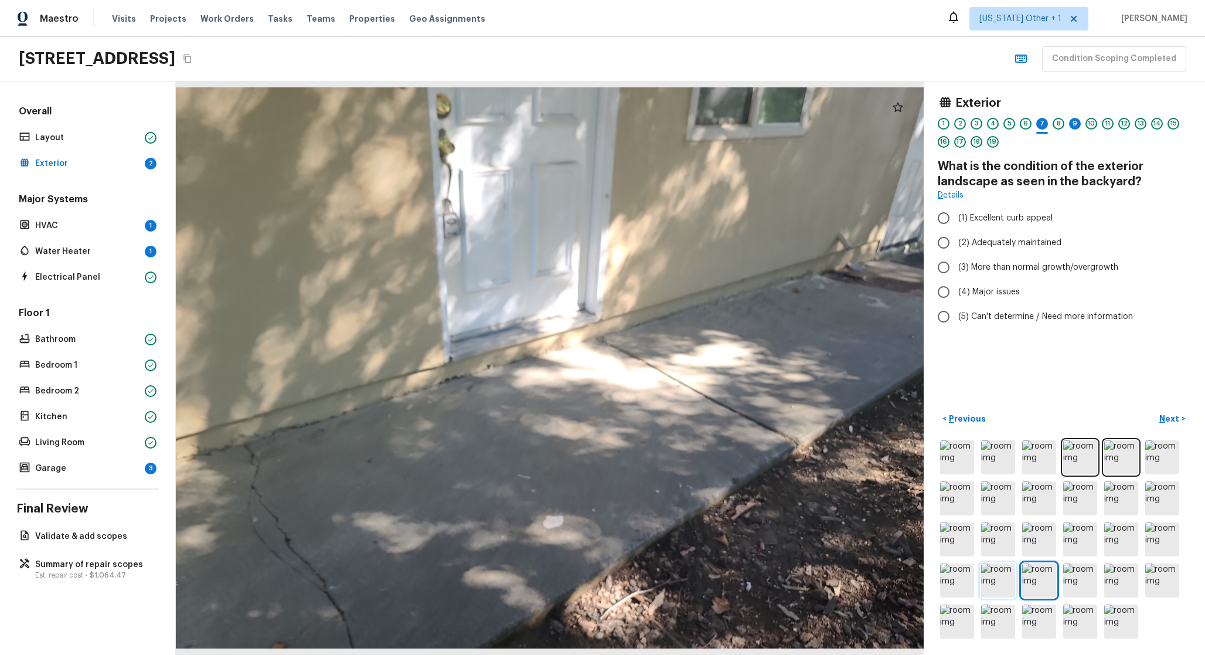
click at [999, 578] on img at bounding box center [998, 580] width 34 height 34
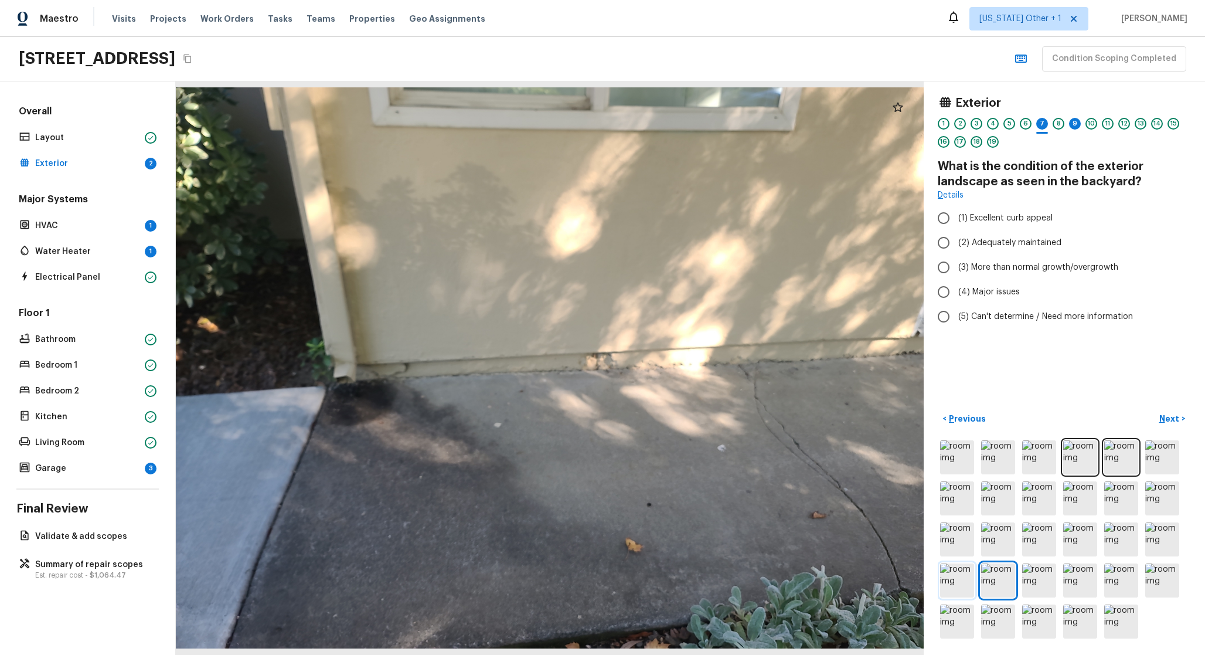
click at [967, 578] on img at bounding box center [957, 580] width 34 height 34
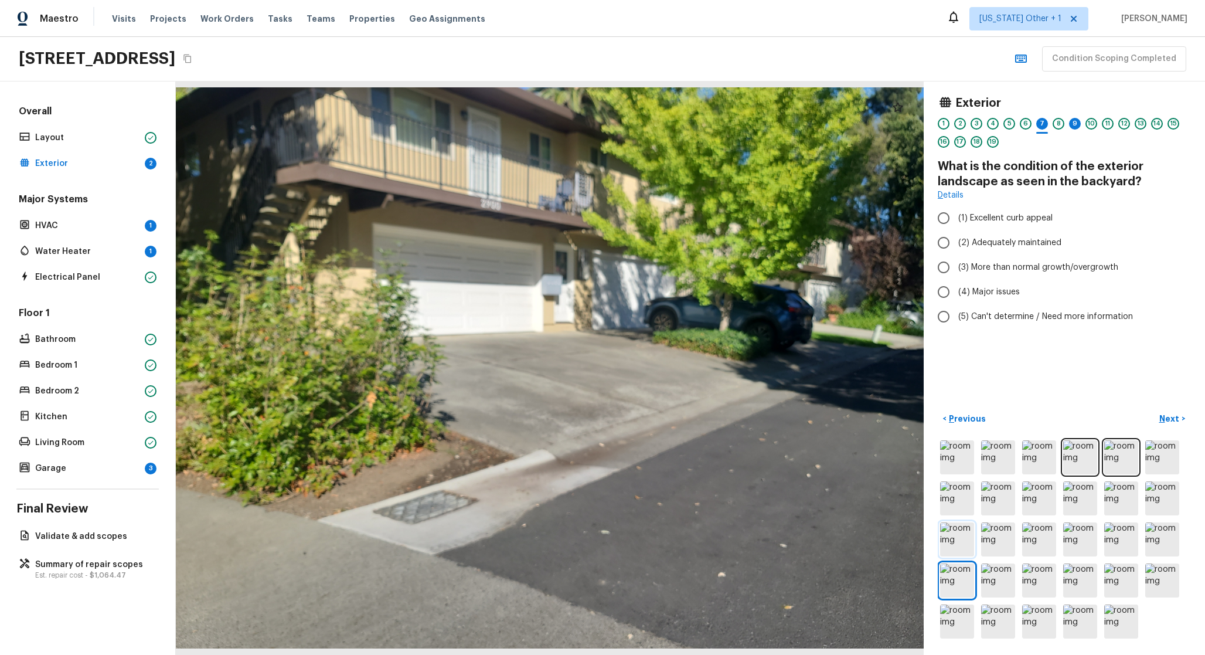
click at [972, 551] on img at bounding box center [957, 539] width 34 height 34
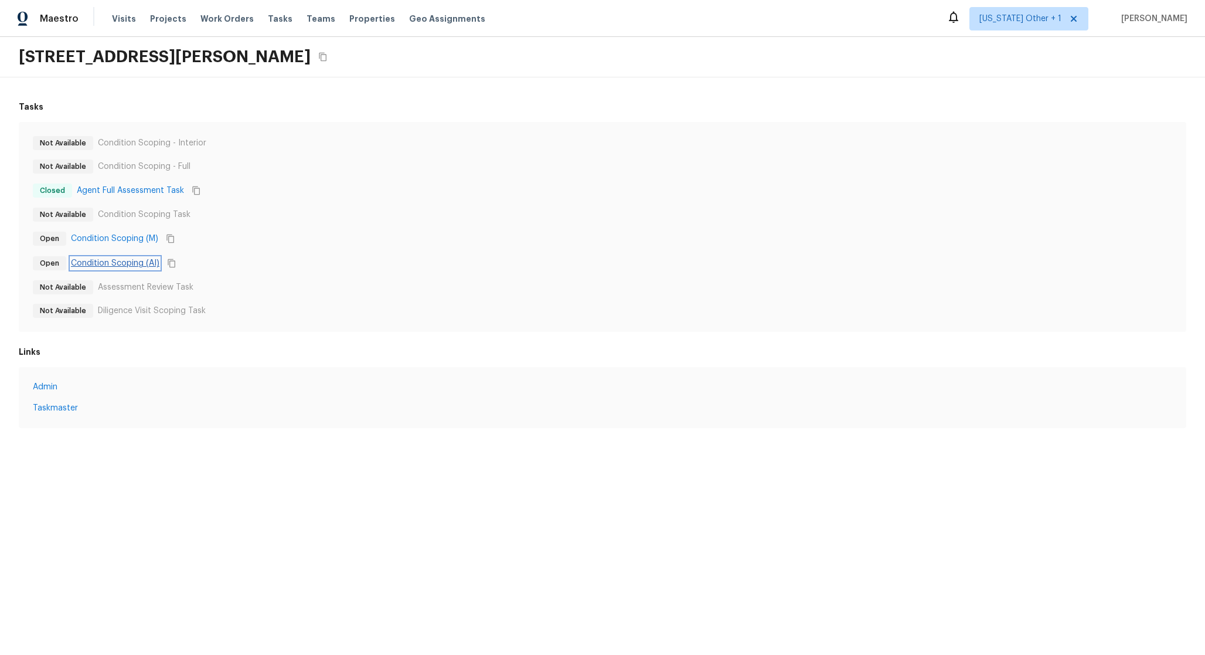
click at [150, 263] on link "Condition Scoping (AI)" at bounding box center [115, 263] width 89 height 12
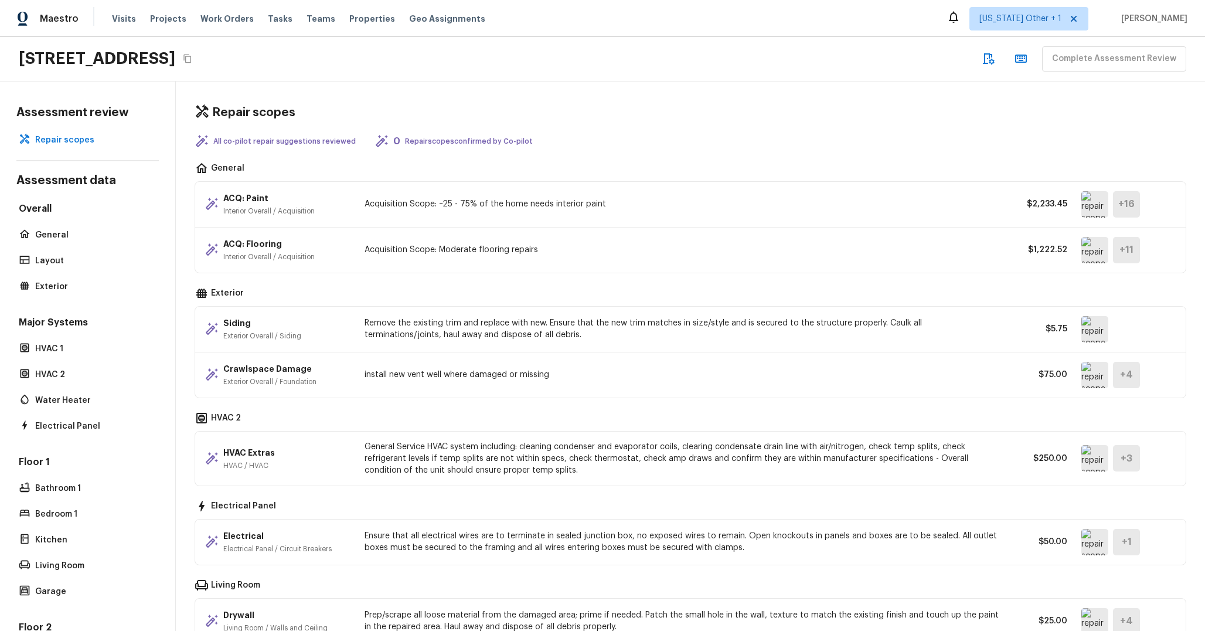
click at [578, 364] on div "Crawlspace Damage Exterior Overall / Foundation install new vent well where dam…" at bounding box center [690, 374] width 991 height 45
click at [609, 318] on p "Remove the existing trim and replace with new. Ensure that the new trim matches…" at bounding box center [683, 328] width 636 height 23
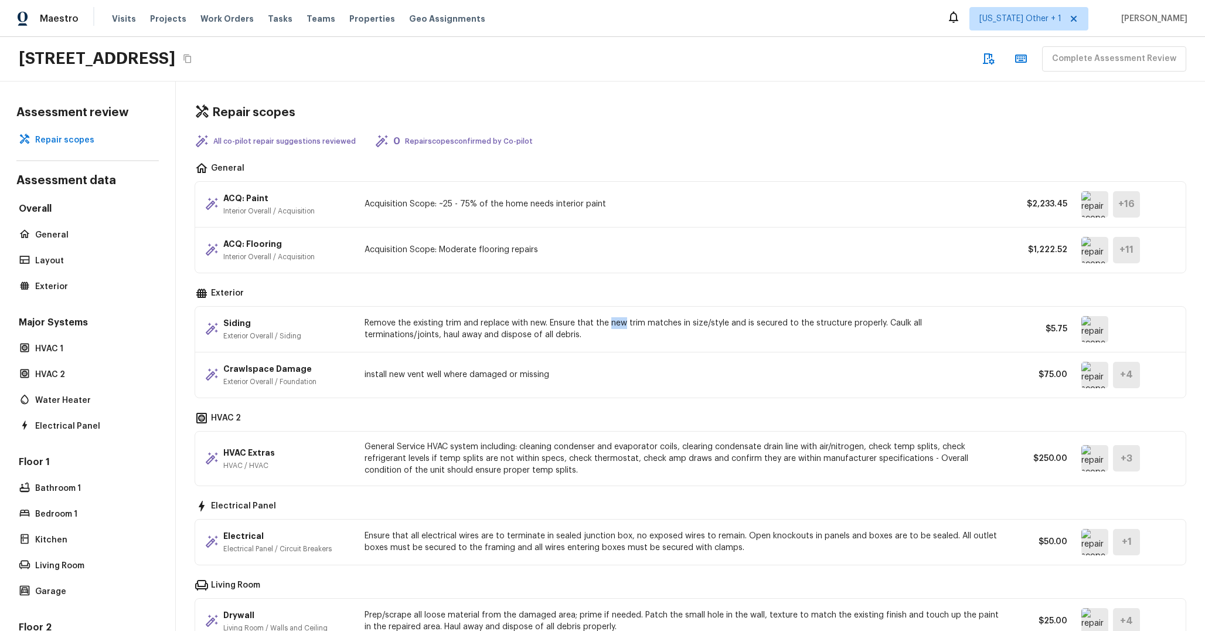
click at [1107, 331] on img at bounding box center [1095, 329] width 27 height 26
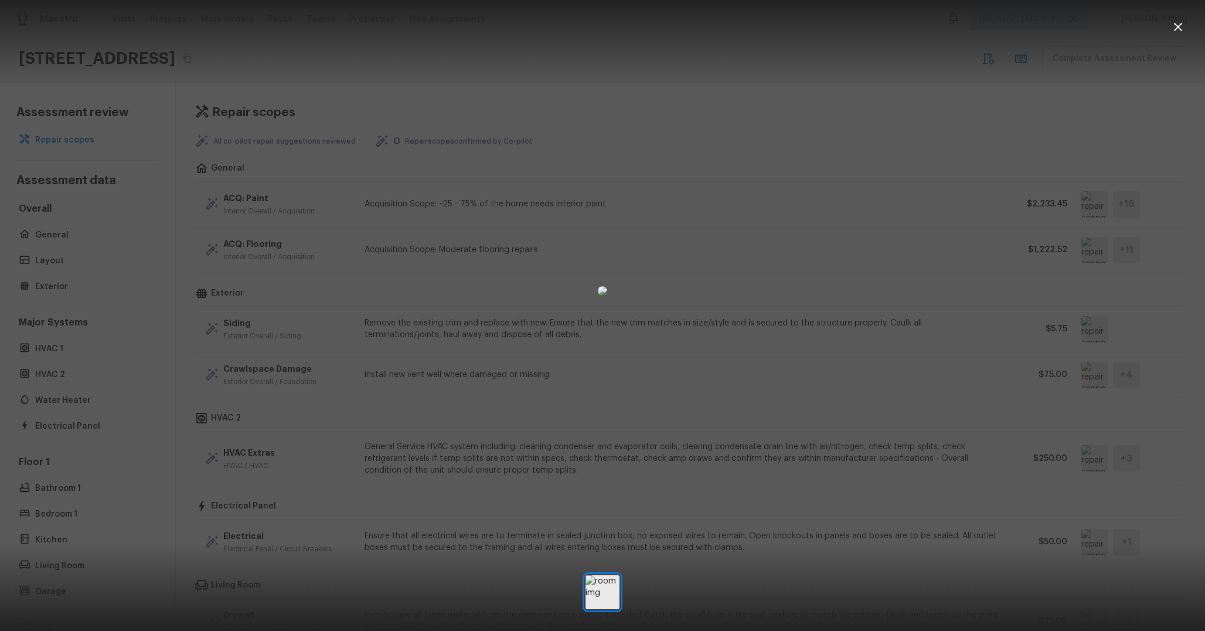
click at [913, 304] on div at bounding box center [602, 291] width 1205 height 544
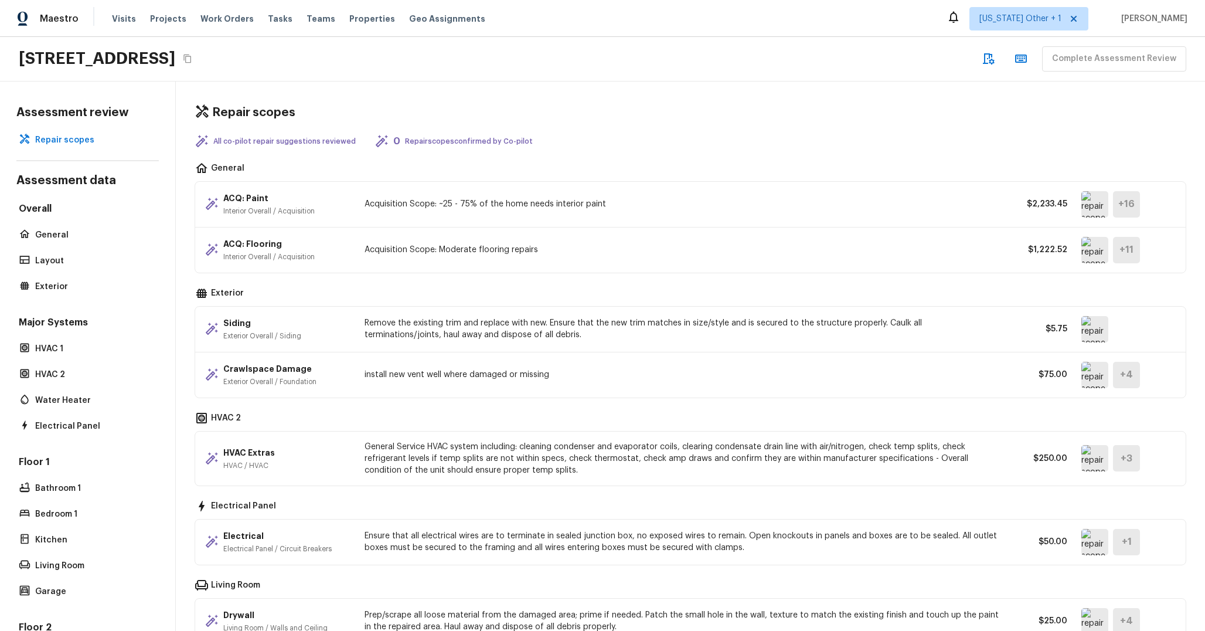
click at [913, 329] on p "Remove the existing trim and replace with new. Ensure that the new trim matches…" at bounding box center [683, 328] width 636 height 23
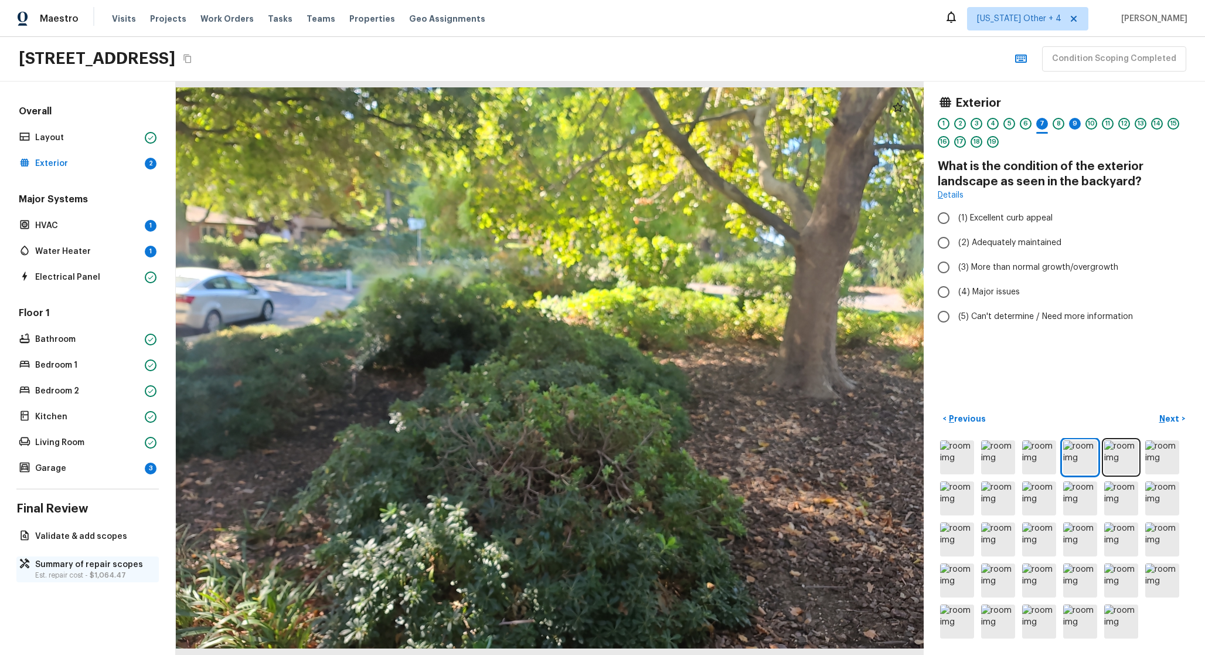
click at [106, 565] on p "Summary of repair scopes" at bounding box center [93, 565] width 117 height 12
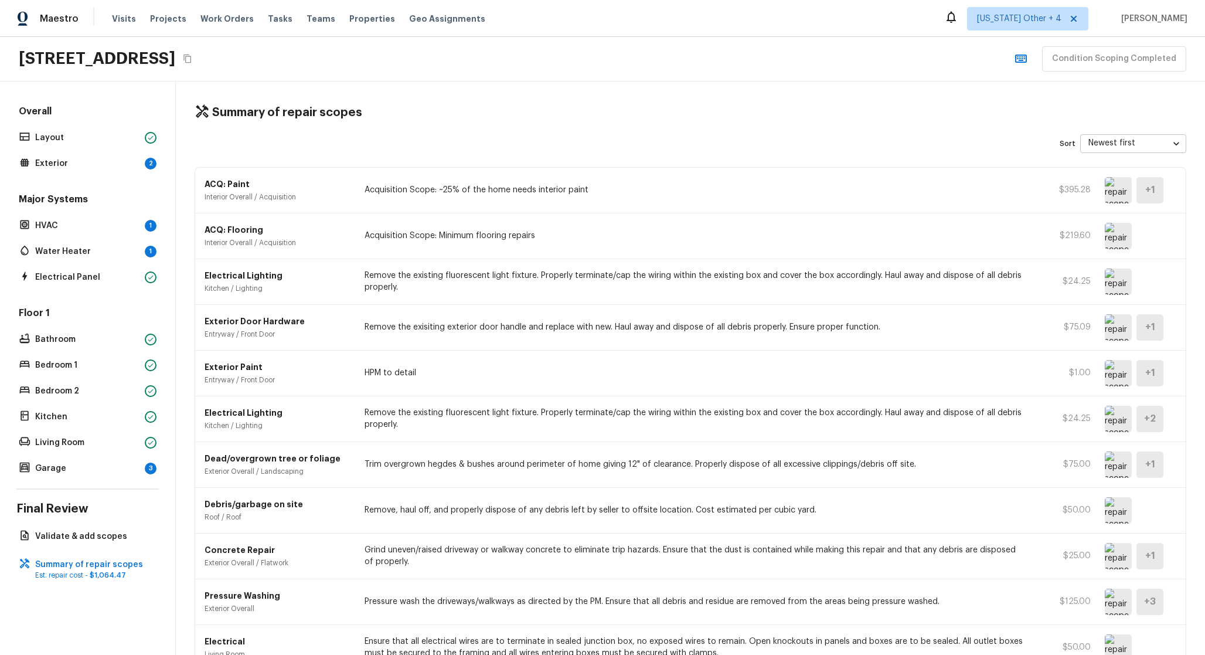
click at [1105, 376] on div "Exterior Paint Entryway / Front Door HPM to detail $1.00 + 1" at bounding box center [690, 374] width 991 height 46
click at [1120, 376] on img at bounding box center [1118, 373] width 27 height 26
click at [280, 374] on div "Exterior Paint Entryway / Front Door" at bounding box center [278, 372] width 146 height 23
drag, startPoint x: 280, startPoint y: 374, endPoint x: 280, endPoint y: 381, distance: 6.4
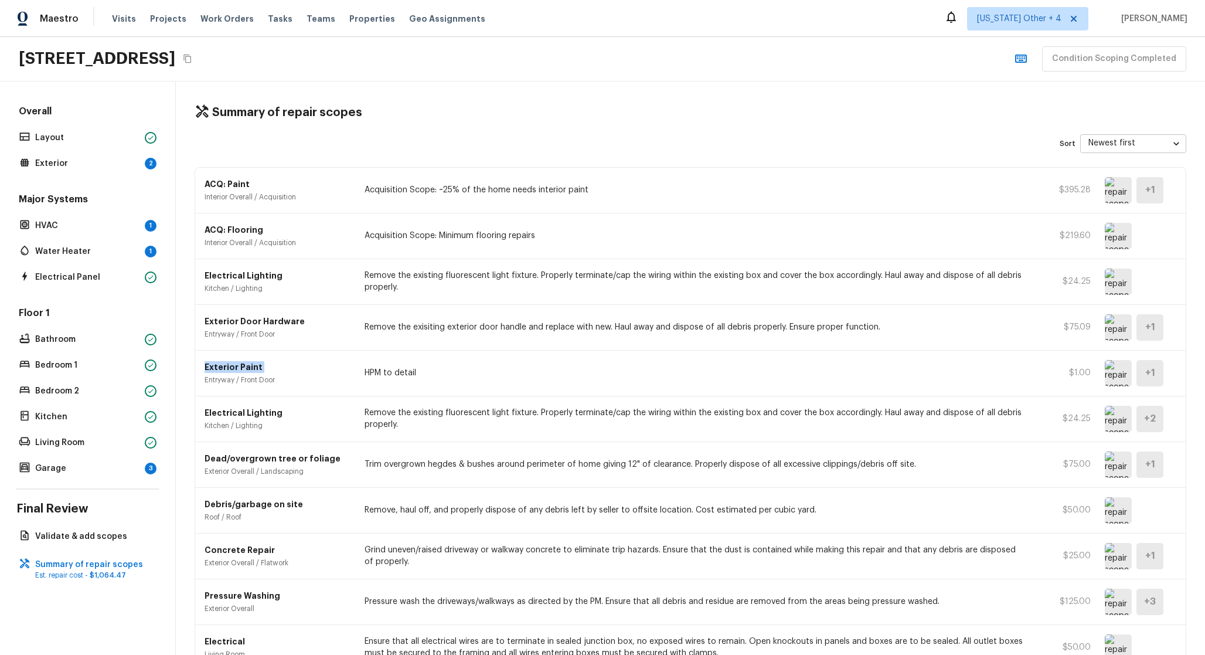
click at [280, 381] on div "Exterior Paint Entryway / Front Door" at bounding box center [278, 372] width 146 height 23
click at [280, 381] on p "Entryway / Front Door" at bounding box center [278, 379] width 146 height 9
drag, startPoint x: 280, startPoint y: 381, endPoint x: 280, endPoint y: 357, distance: 23.5
click at [280, 362] on div "Exterior Paint Entryway / Front Door" at bounding box center [278, 372] width 146 height 23
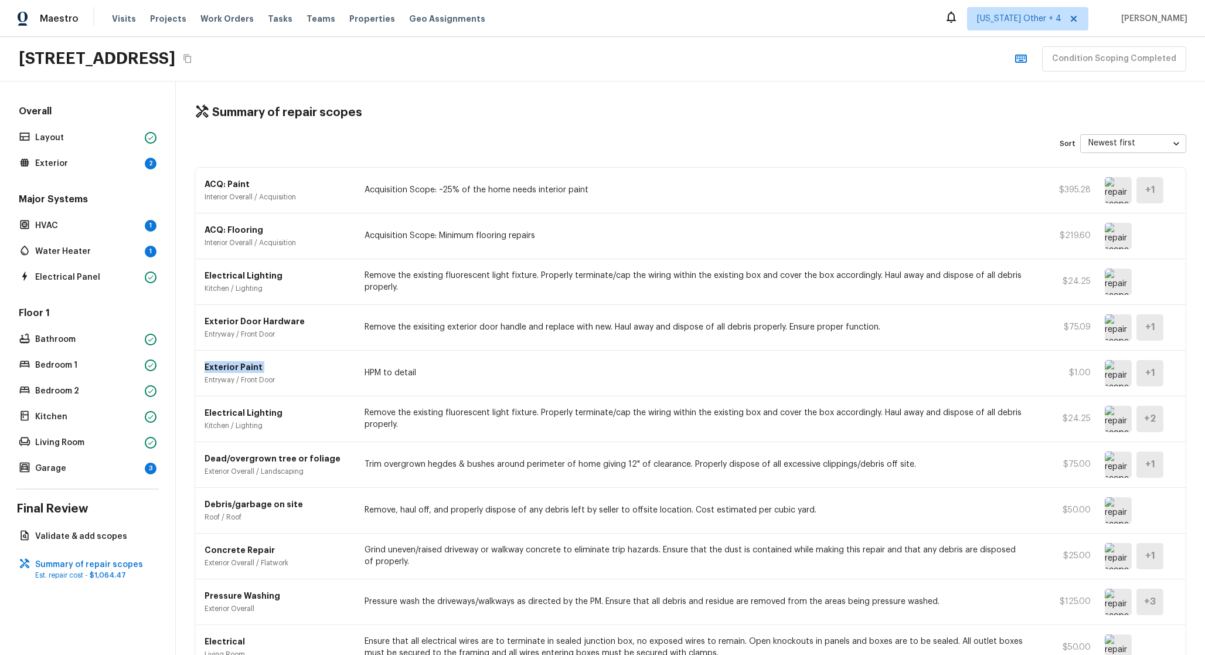
click at [1123, 291] on img at bounding box center [1118, 282] width 27 height 26
click at [1113, 244] on img at bounding box center [1118, 236] width 27 height 26
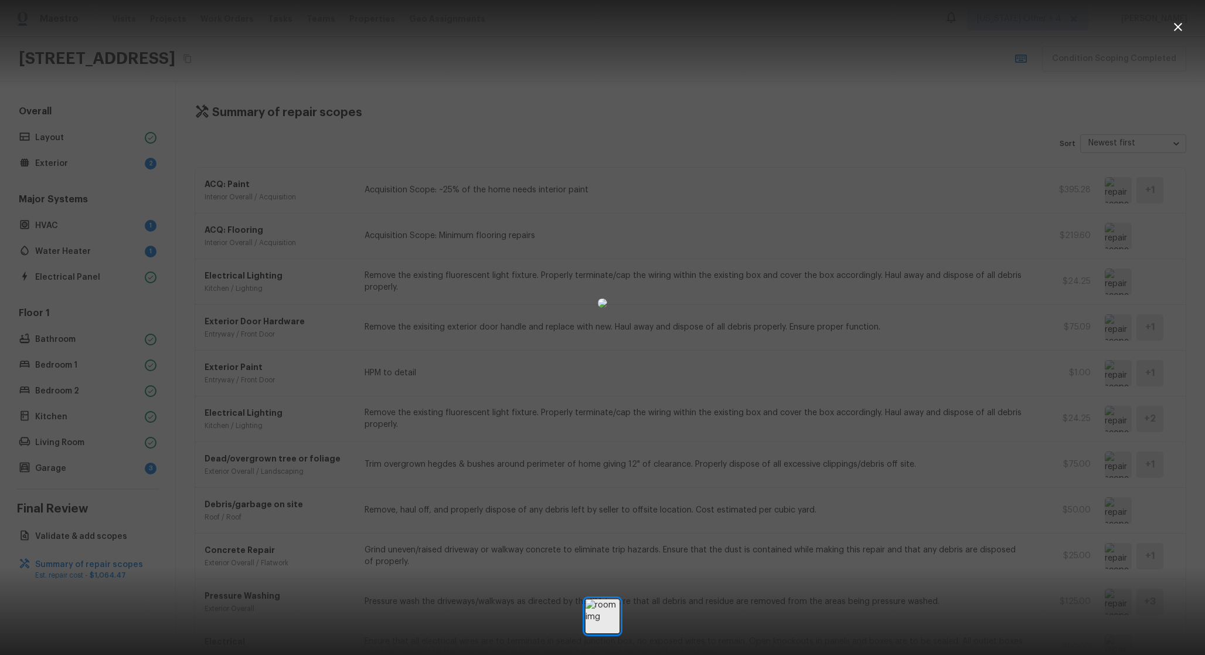
click at [1021, 279] on div at bounding box center [602, 303] width 1205 height 568
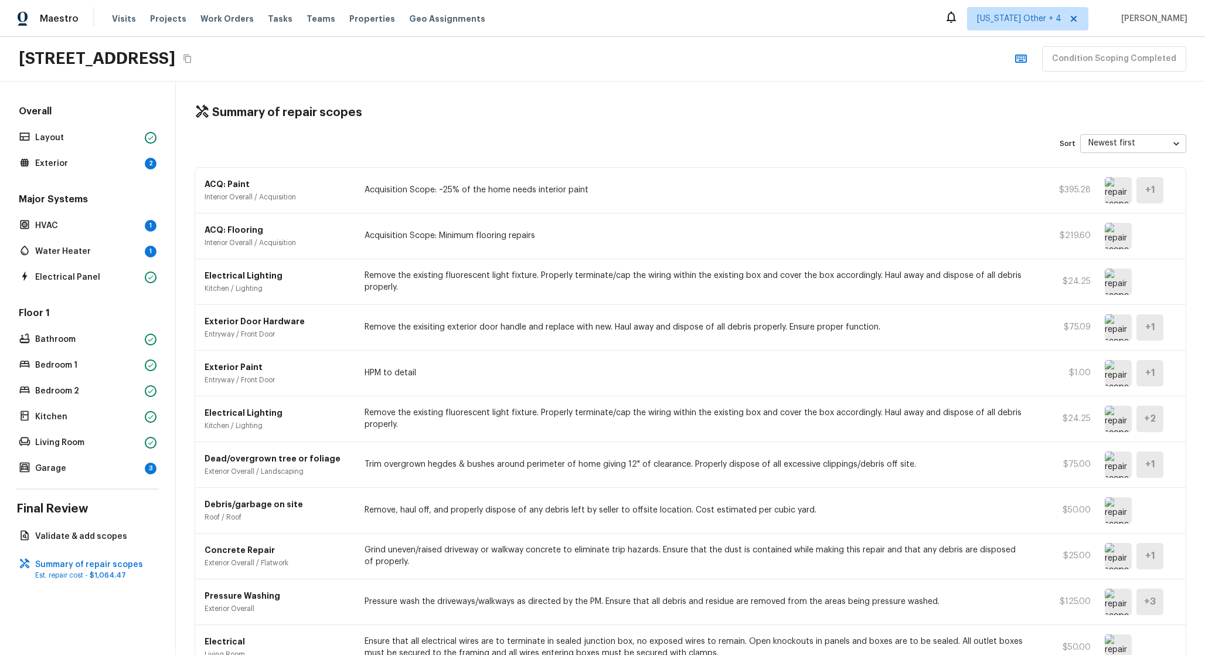
click at [1107, 194] on img at bounding box center [1118, 190] width 27 height 26
click at [101, 358] on div "Bedroom 1" at bounding box center [87, 365] width 142 height 16
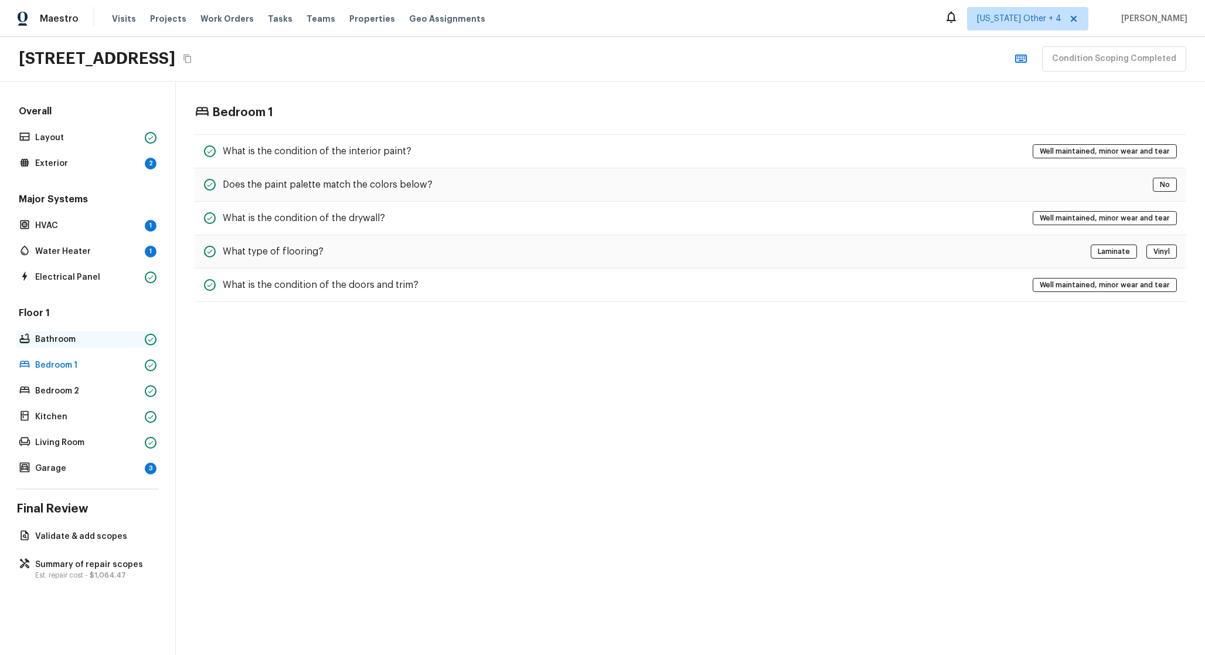
click at [110, 343] on p "Bathroom" at bounding box center [87, 340] width 105 height 12
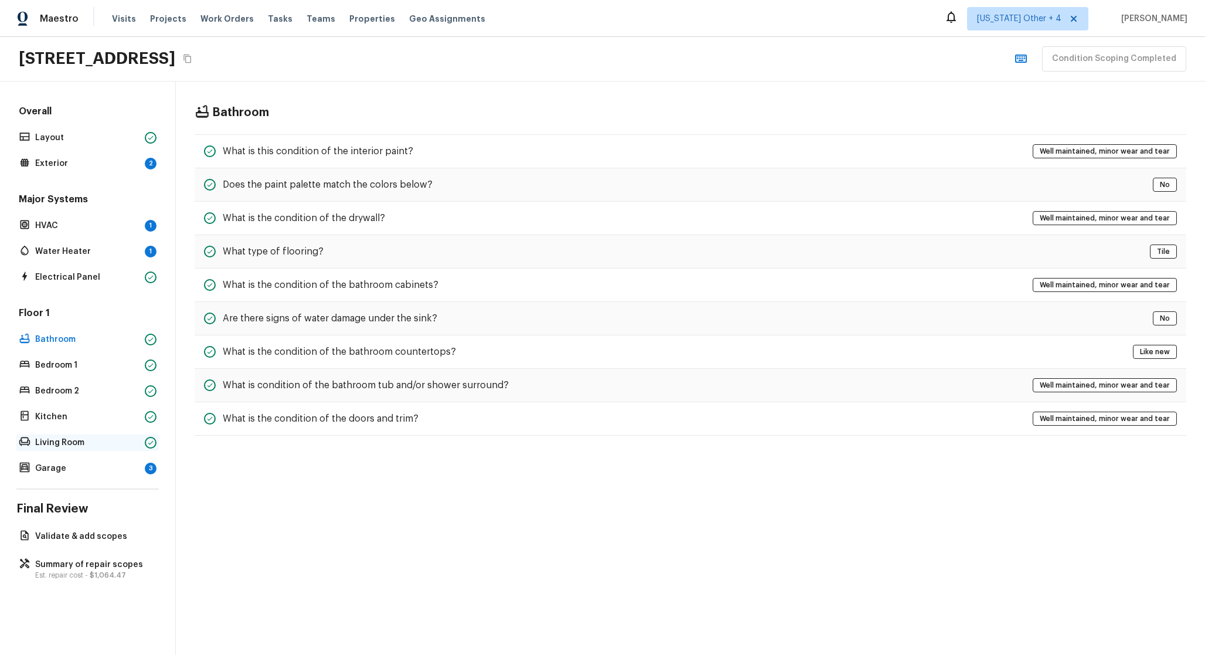
click at [108, 435] on div "Living Room" at bounding box center [87, 442] width 142 height 16
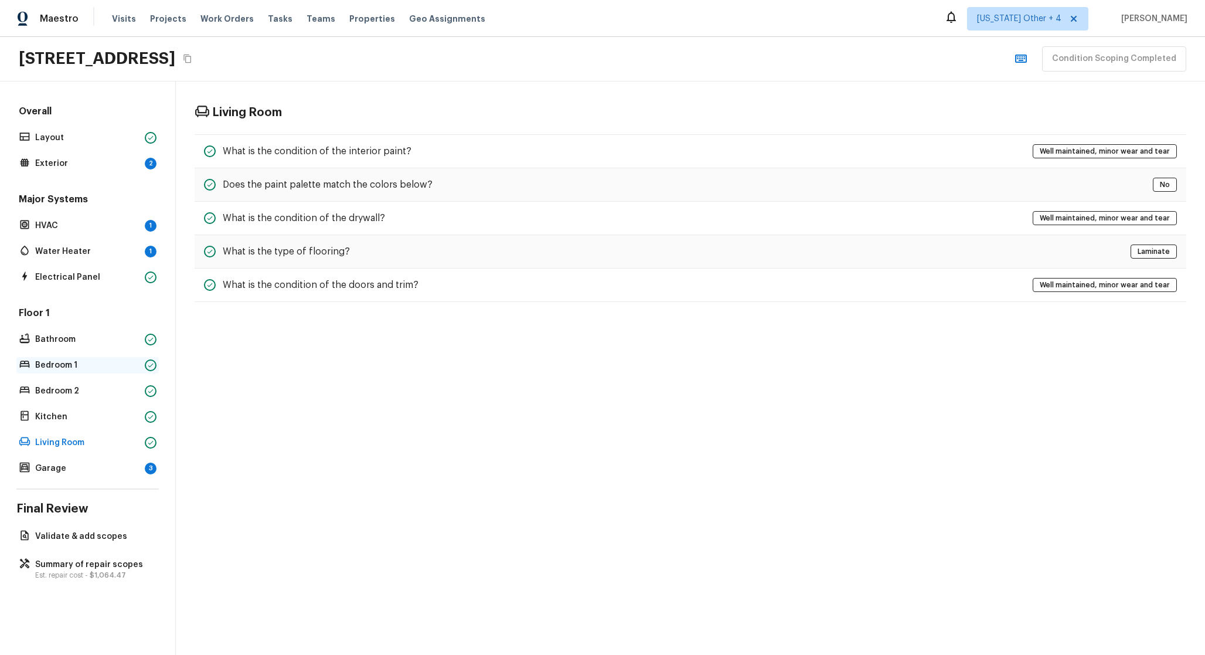
click at [108, 371] on p "Bedroom 1" at bounding box center [87, 365] width 105 height 12
click at [110, 336] on p "Bathroom" at bounding box center [87, 340] width 105 height 12
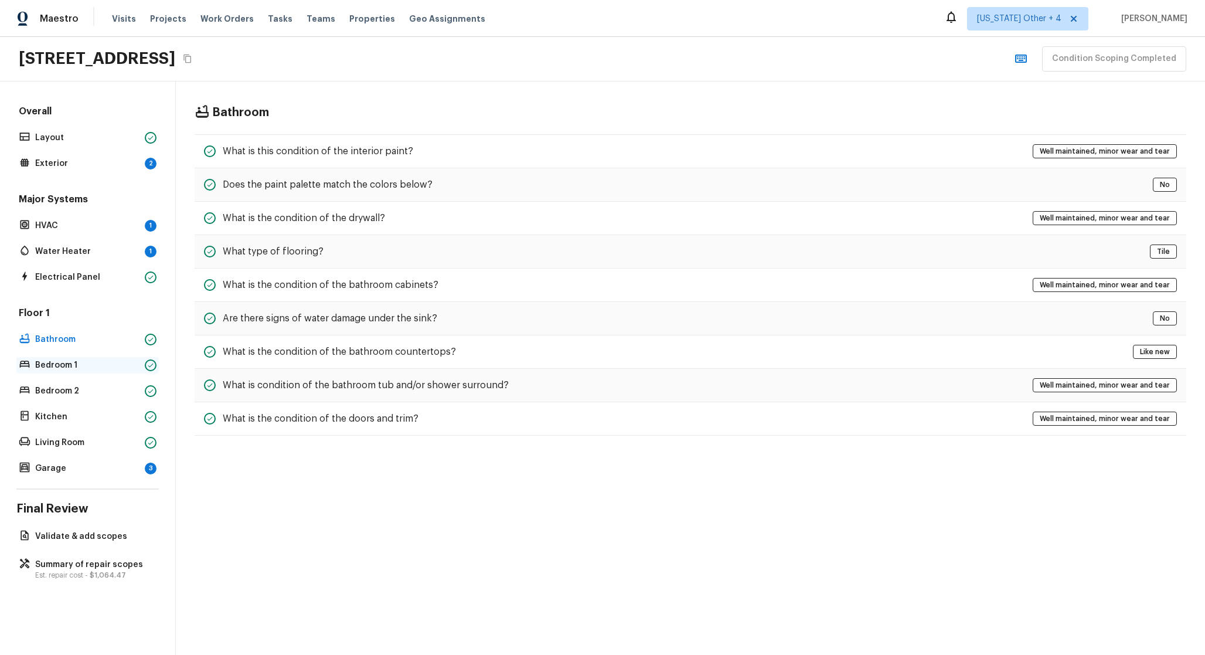
click at [107, 369] on p "Bedroom 1" at bounding box center [87, 365] width 105 height 12
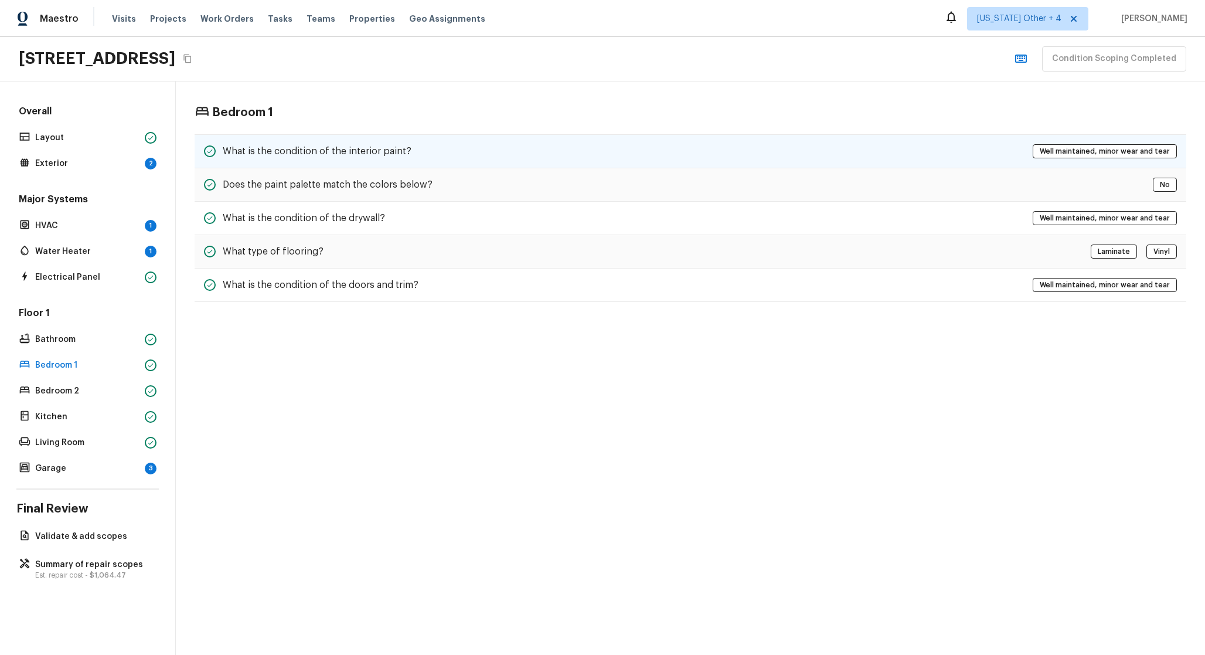
click at [423, 157] on div "What is the condition of the interior paint? Well maintained, minor wear and te…" at bounding box center [691, 151] width 992 height 34
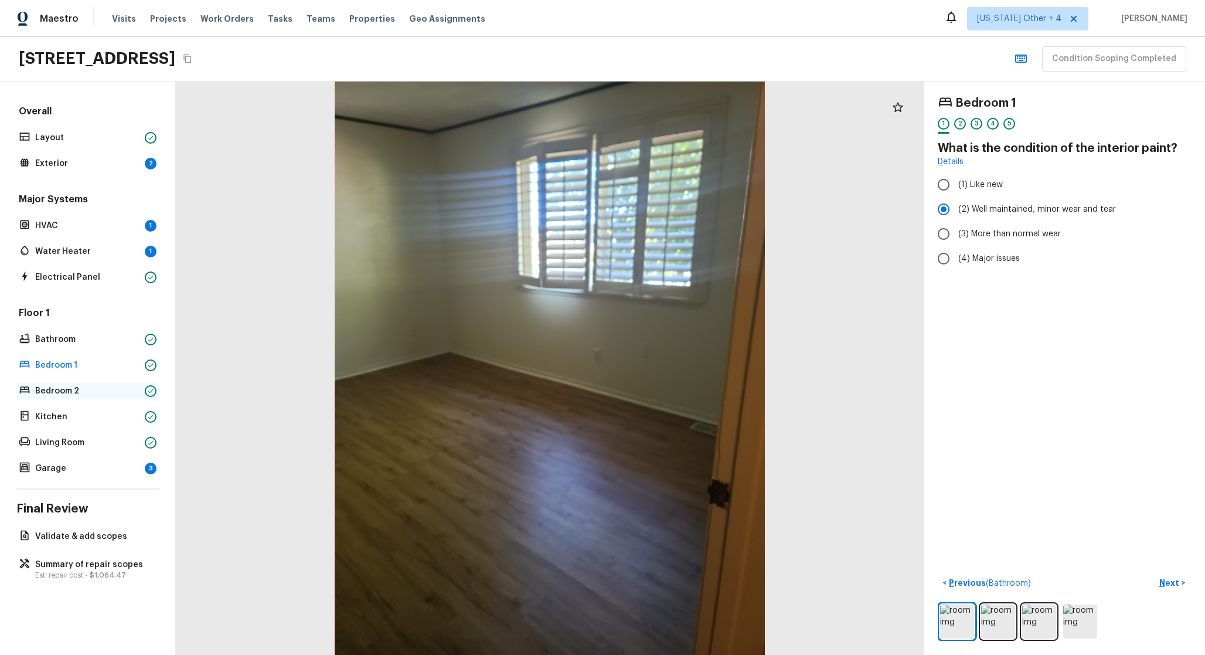
click at [117, 388] on p "Bedroom 2" at bounding box center [87, 391] width 105 height 12
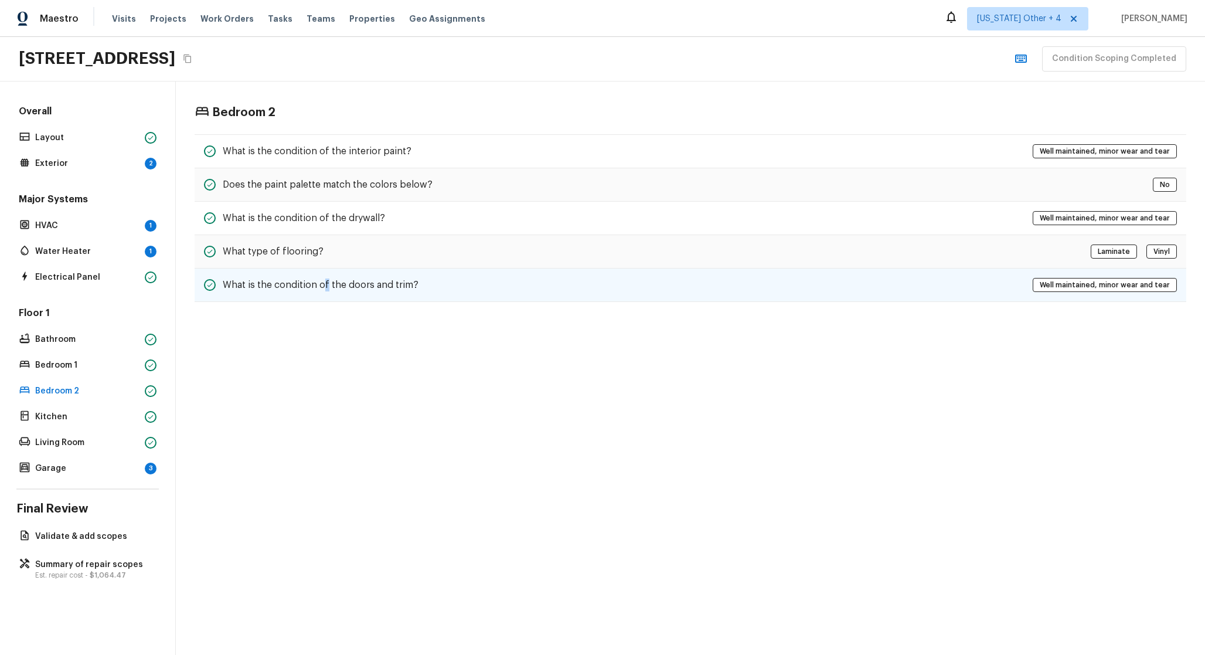
click at [326, 284] on h5 "What is the condition of the doors and trim?" at bounding box center [321, 284] width 196 height 13
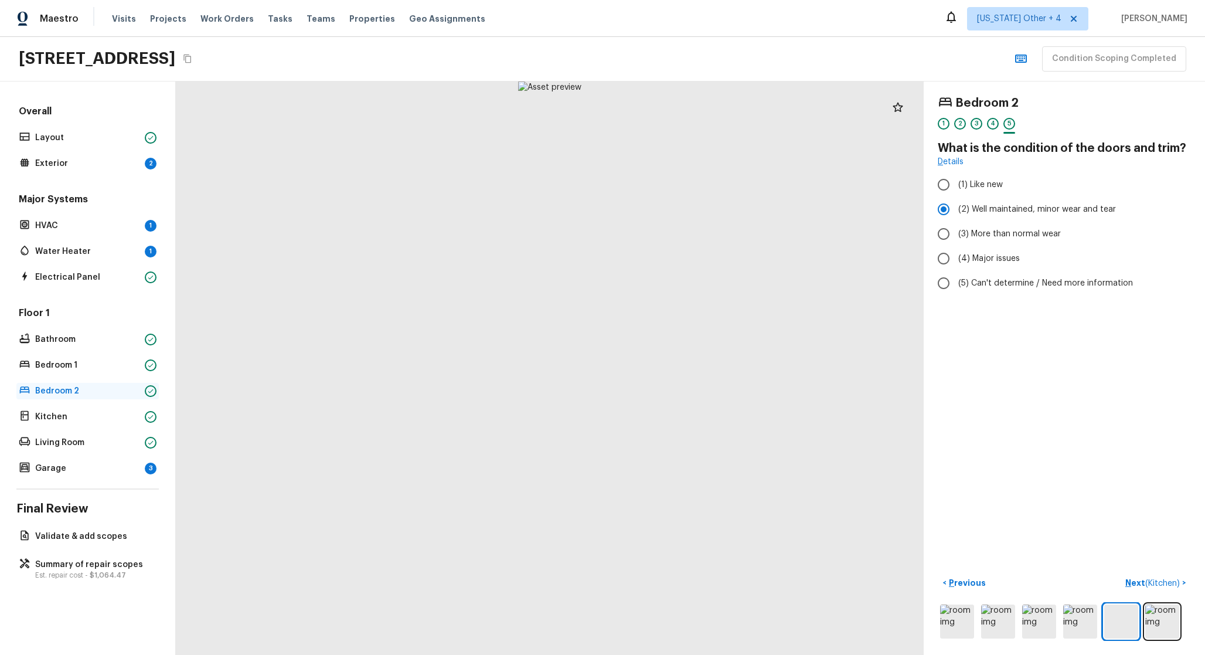
click at [128, 393] on p "Bedroom 2" at bounding box center [87, 391] width 105 height 12
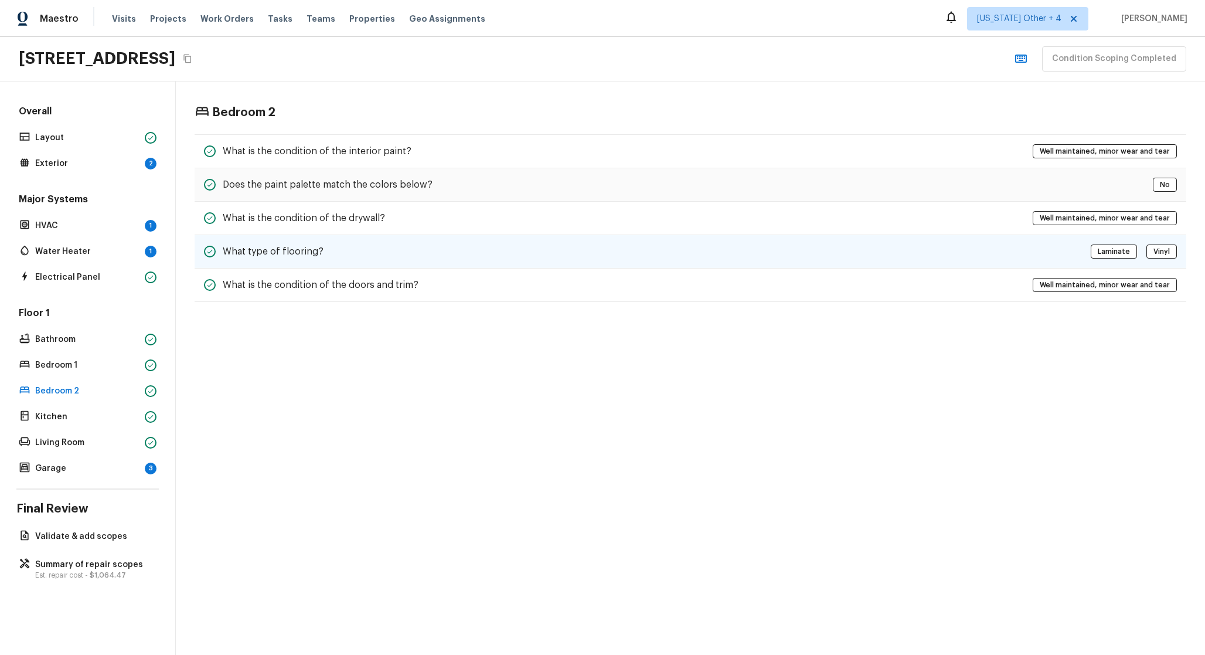
click at [270, 261] on div "What type of flooring? Laminate Vinyl" at bounding box center [691, 251] width 992 height 33
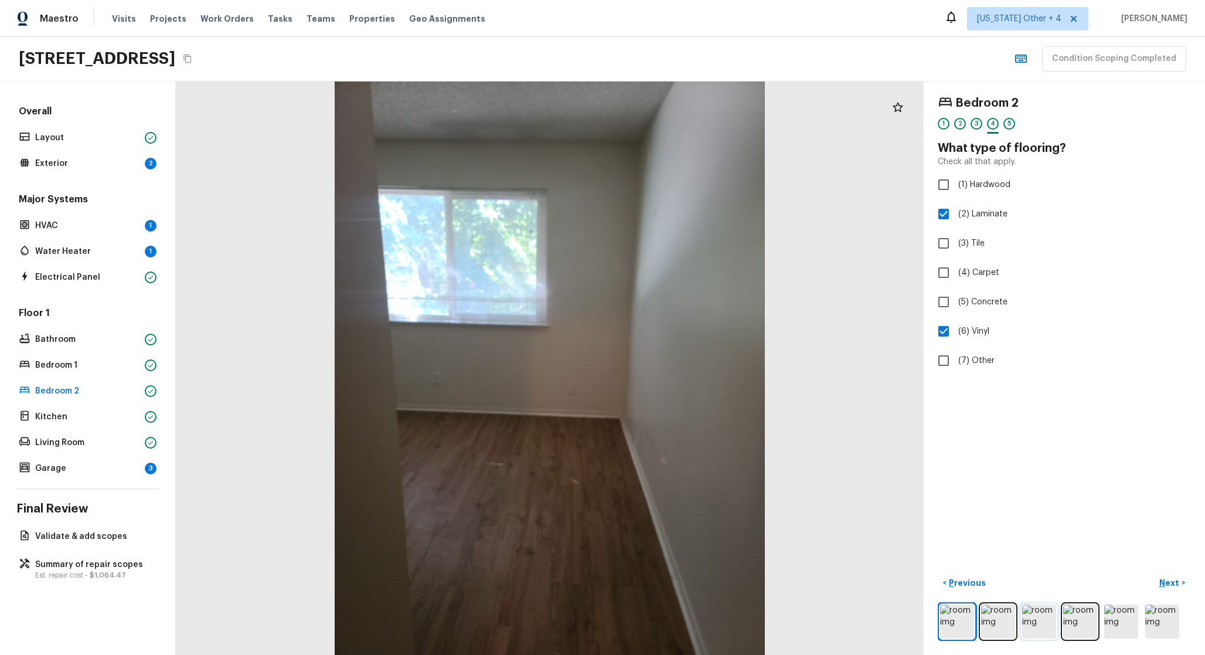
click at [1047, 619] on img at bounding box center [1040, 621] width 34 height 34
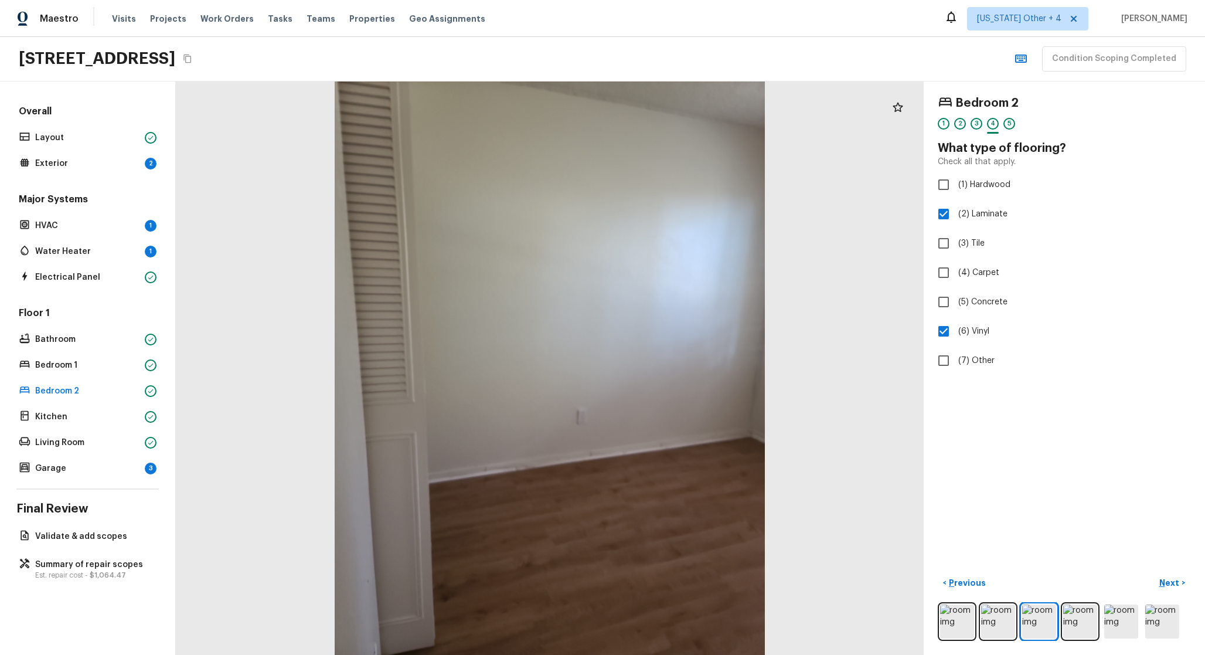
drag, startPoint x: 735, startPoint y: 427, endPoint x: 699, endPoint y: 288, distance: 143.1
click at [699, 288] on div at bounding box center [550, 367] width 748 height 573
click at [1125, 613] on img at bounding box center [1122, 621] width 34 height 34
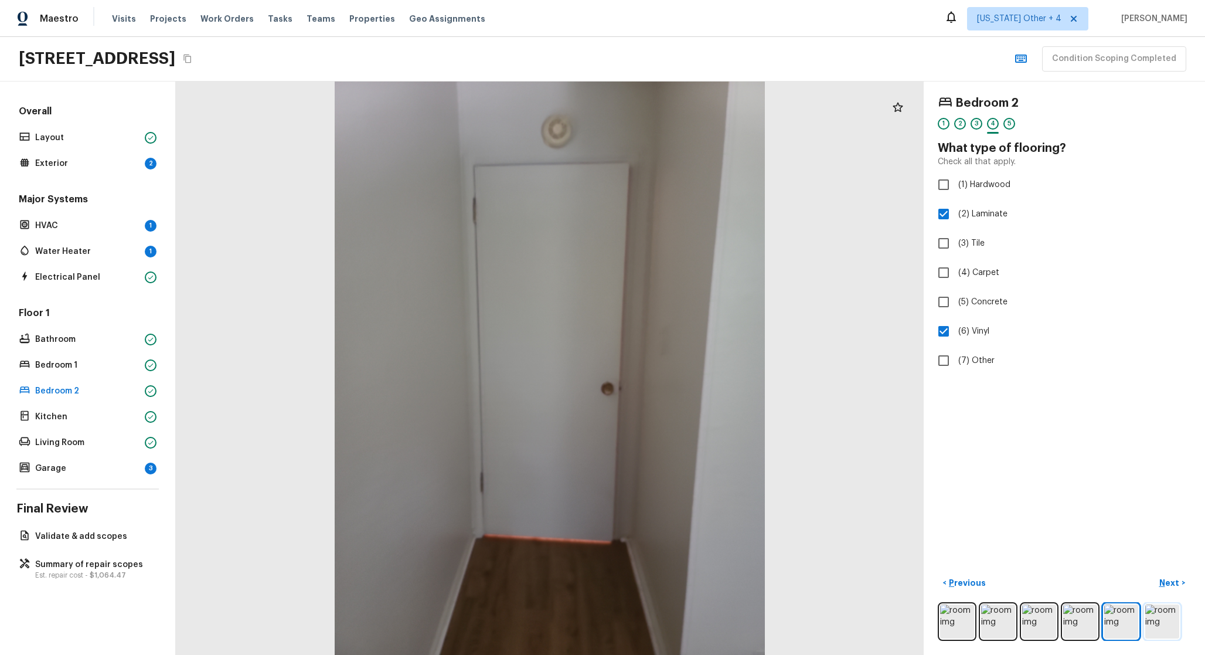
click at [1168, 613] on img at bounding box center [1163, 621] width 34 height 34
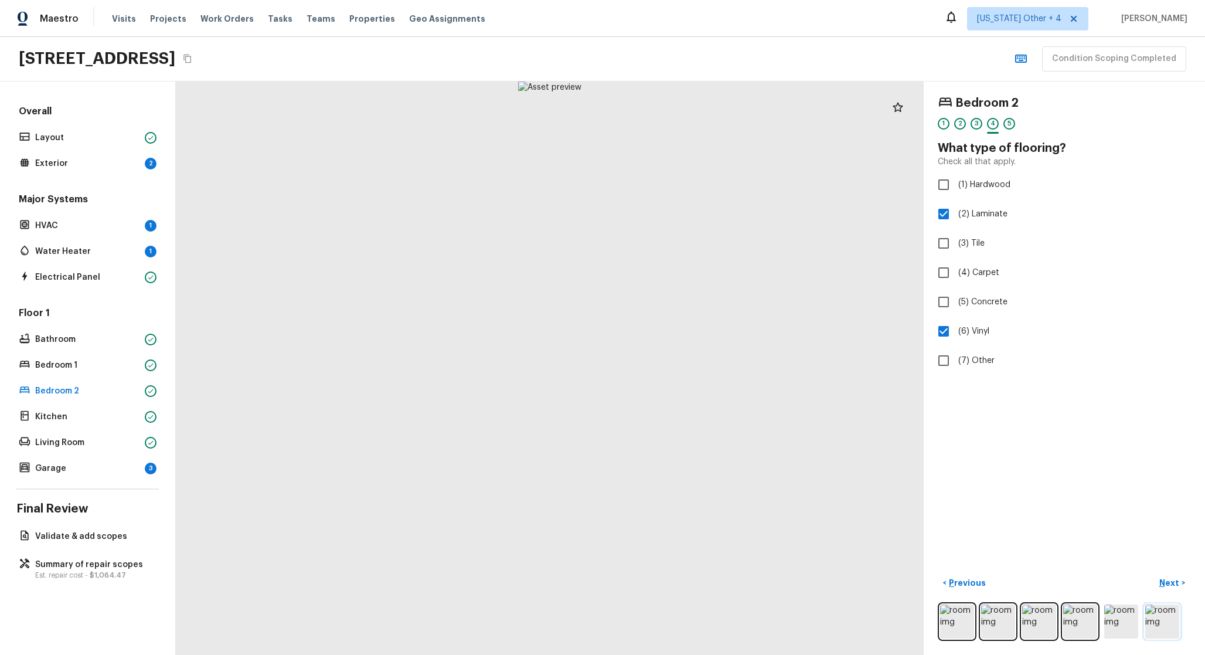
click at [1149, 611] on img at bounding box center [1163, 621] width 34 height 34
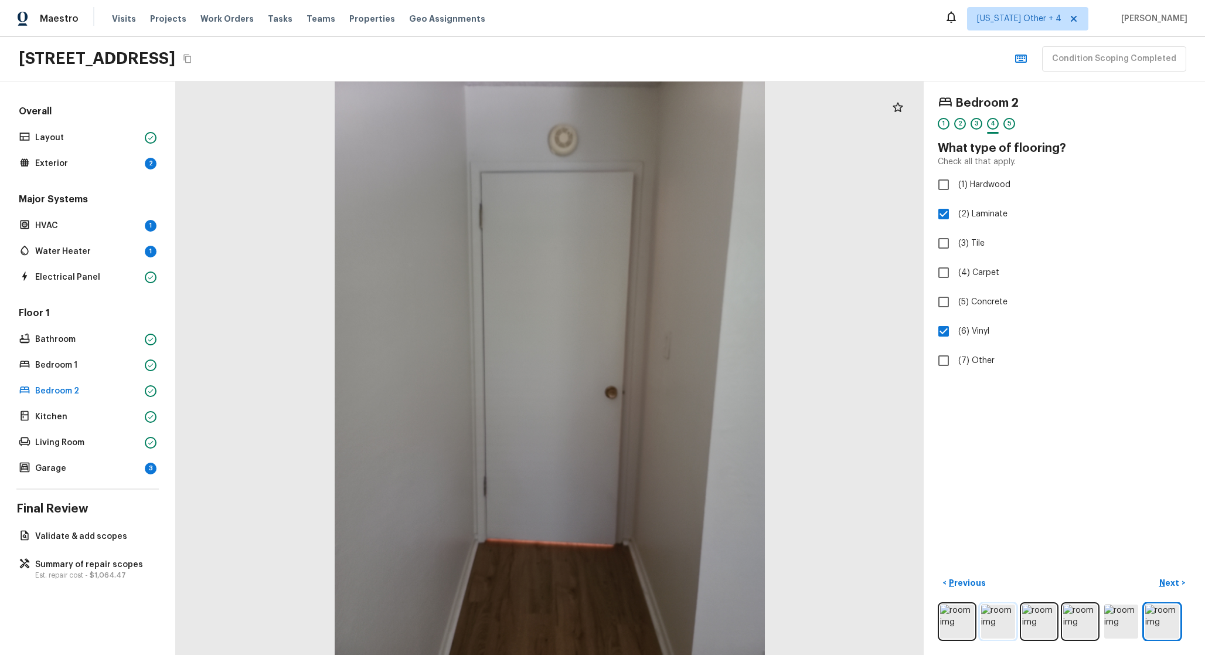
click at [997, 607] on img at bounding box center [998, 621] width 34 height 34
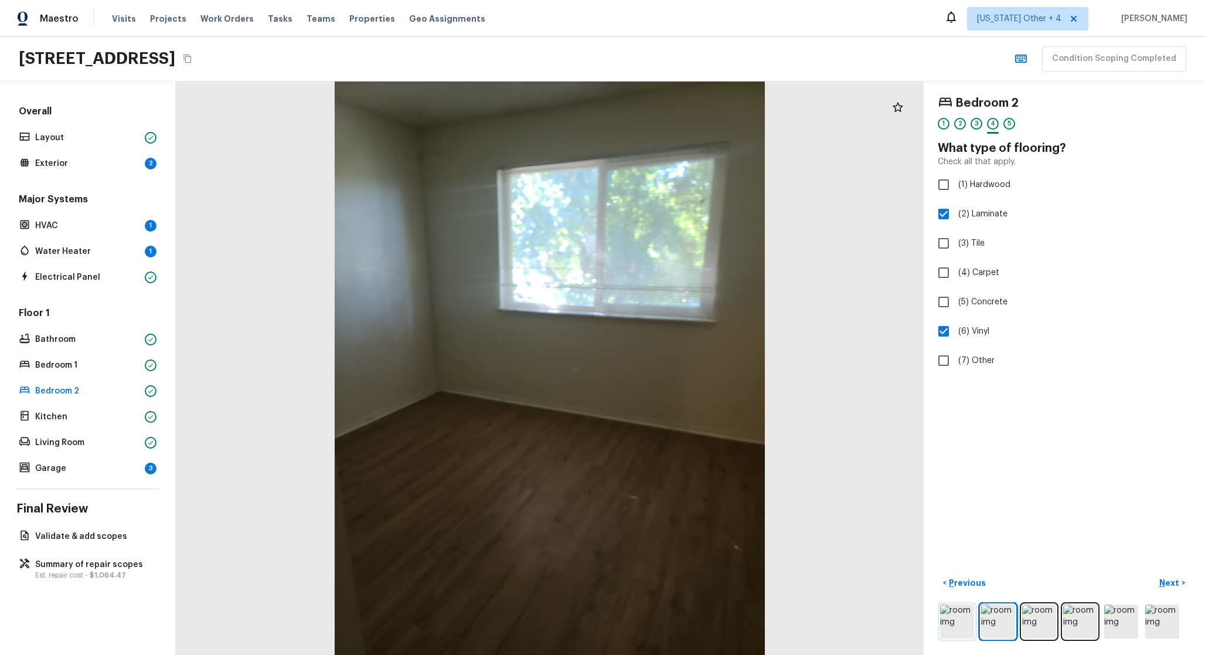
click at [955, 612] on img at bounding box center [957, 621] width 34 height 34
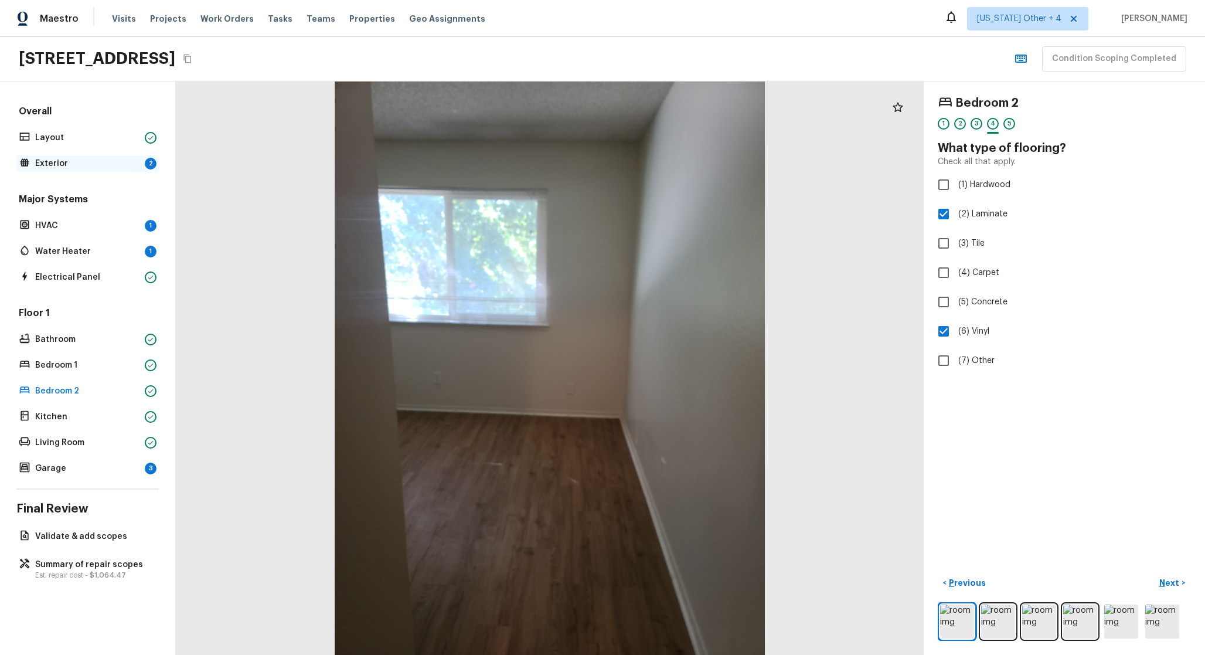
click at [94, 165] on p "Exterior" at bounding box center [87, 164] width 105 height 12
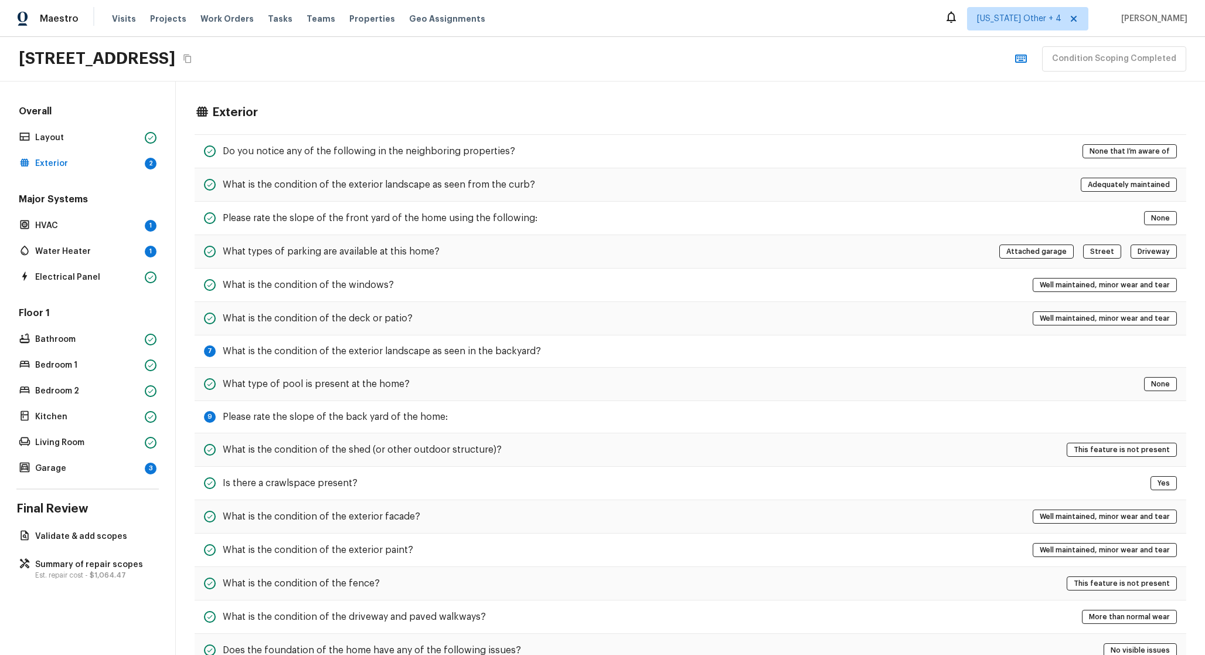
click at [121, 268] on div "Major Systems HVAC 1 Water Heater 1 Electrical Panel" at bounding box center [87, 239] width 142 height 93
click at [118, 270] on div "Electrical Panel" at bounding box center [87, 277] width 142 height 16
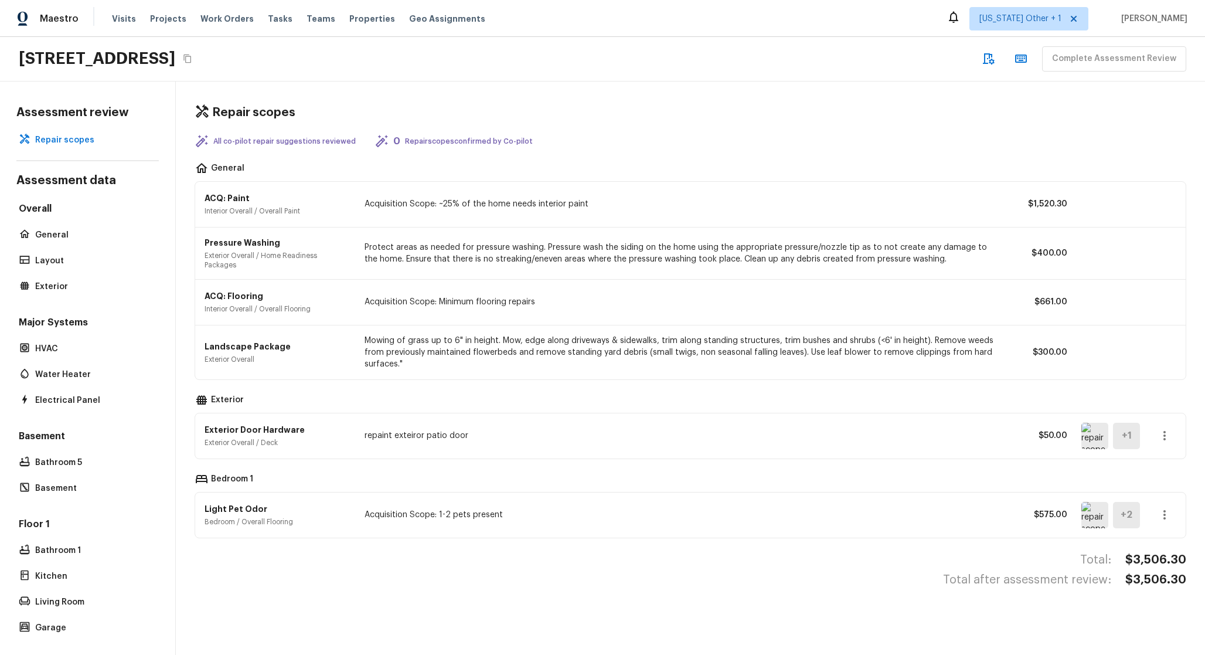
click at [1099, 512] on img at bounding box center [1095, 515] width 27 height 26
click at [1095, 515] on img at bounding box center [1095, 515] width 27 height 26
click at [1085, 507] on img at bounding box center [1095, 515] width 27 height 26
click at [1086, 509] on img at bounding box center [1095, 515] width 27 height 26
click at [1105, 440] on img at bounding box center [1095, 436] width 27 height 26
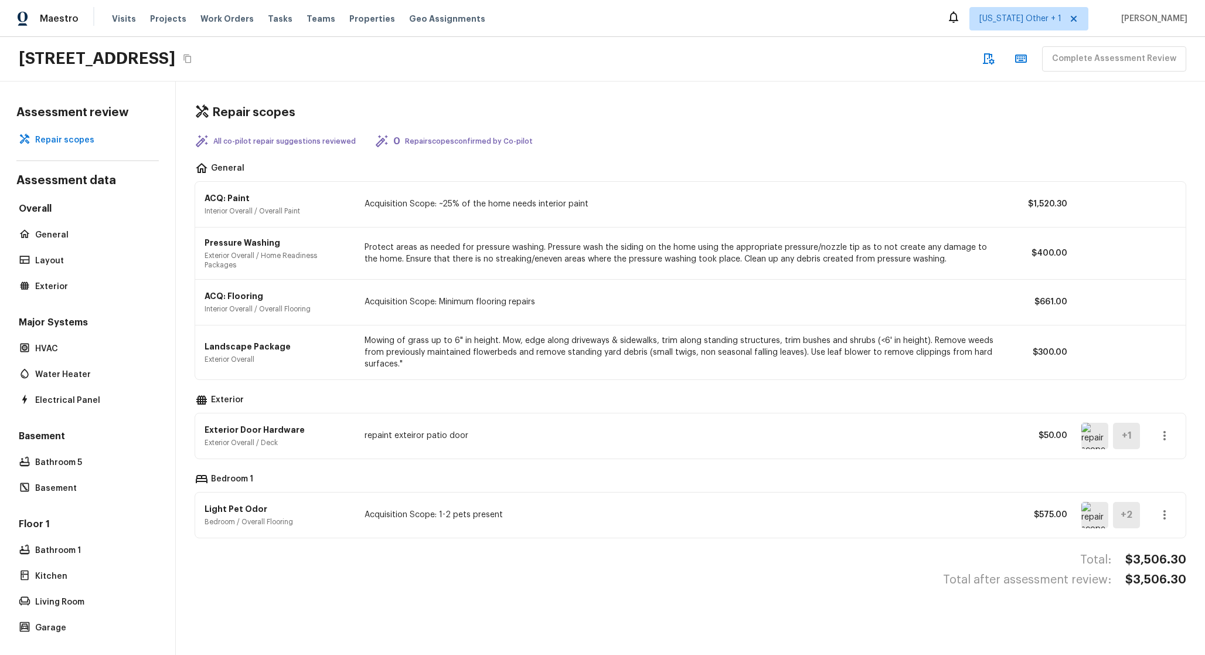
click at [552, 385] on div "General ACQ: Paint Interior Overall / Overall Paint Acquisition Scope: ~25% of …" at bounding box center [691, 350] width 992 height 376
click at [91, 294] on div "Exterior" at bounding box center [87, 286] width 142 height 16
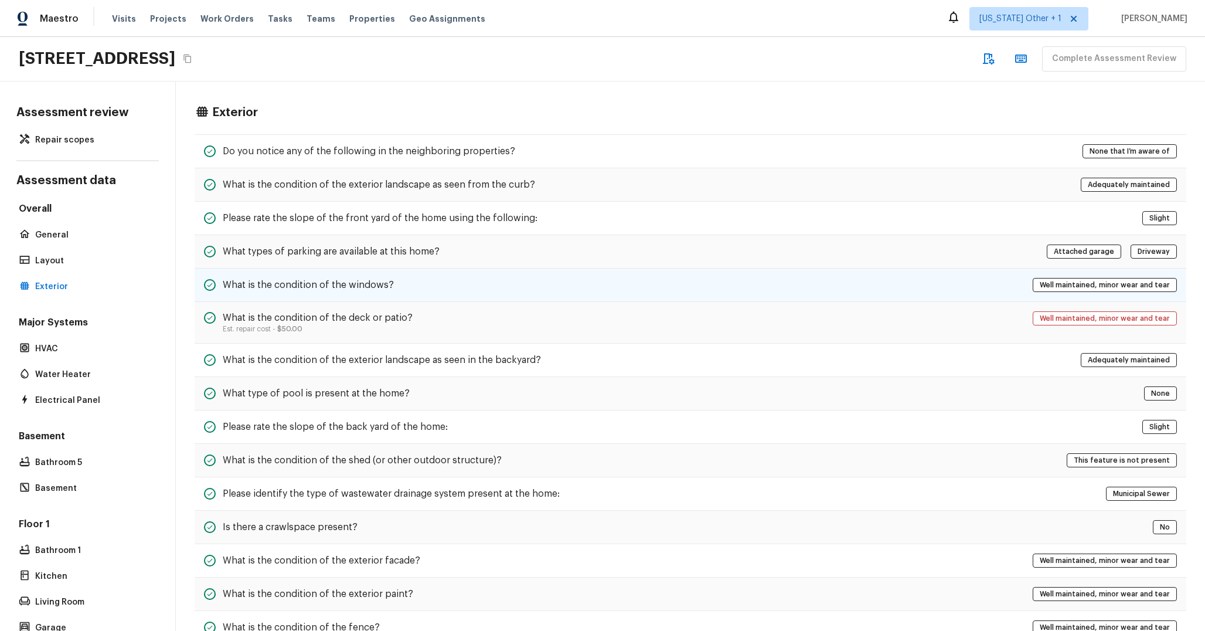
click at [359, 276] on div "What is the condition of the windows? Well maintained, minor wear and tear" at bounding box center [691, 285] width 992 height 33
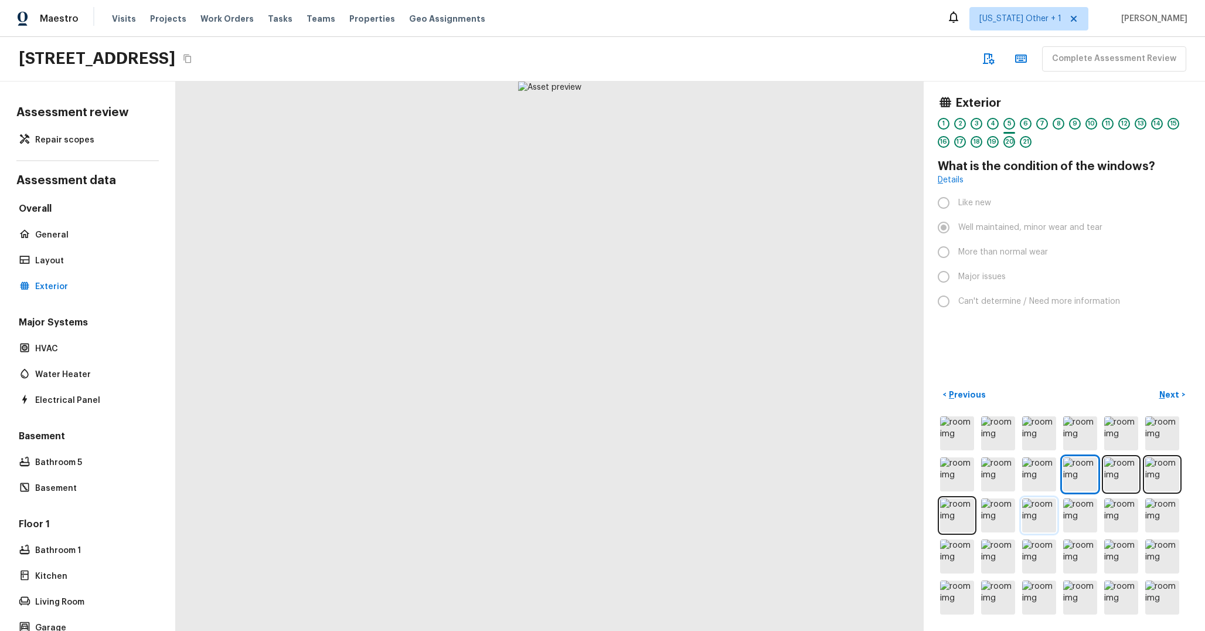
click at [1041, 513] on img at bounding box center [1040, 515] width 34 height 34
click at [1082, 510] on img at bounding box center [1081, 515] width 34 height 34
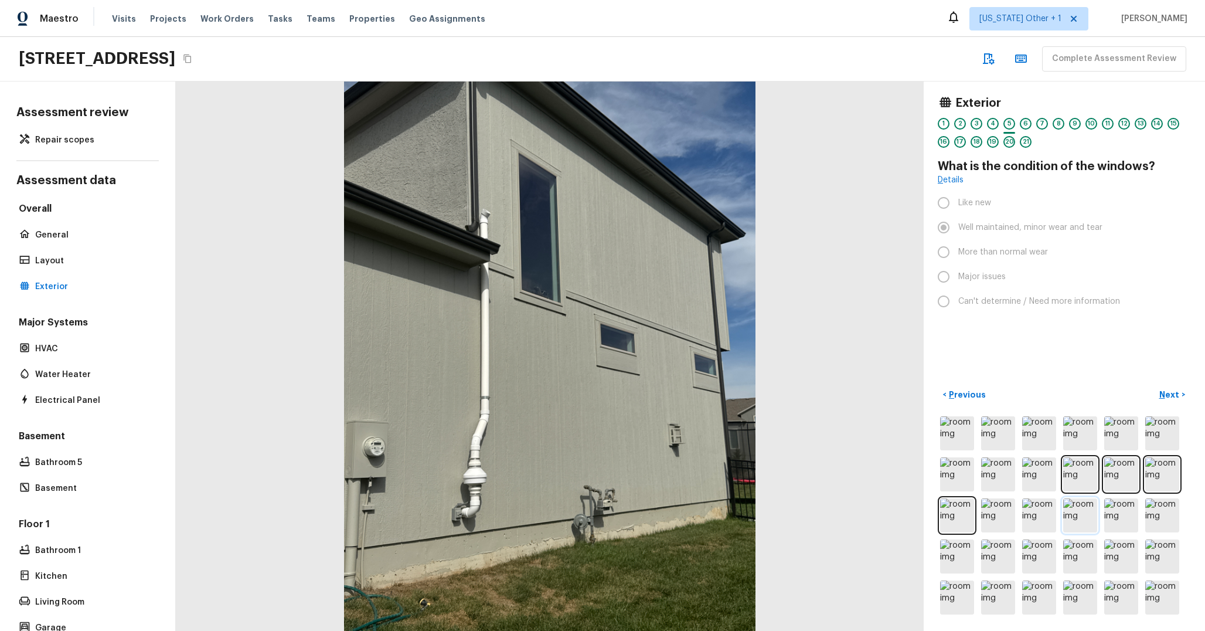
click at [1086, 510] on img at bounding box center [1081, 515] width 34 height 34
click at [1029, 522] on img at bounding box center [1040, 515] width 34 height 34
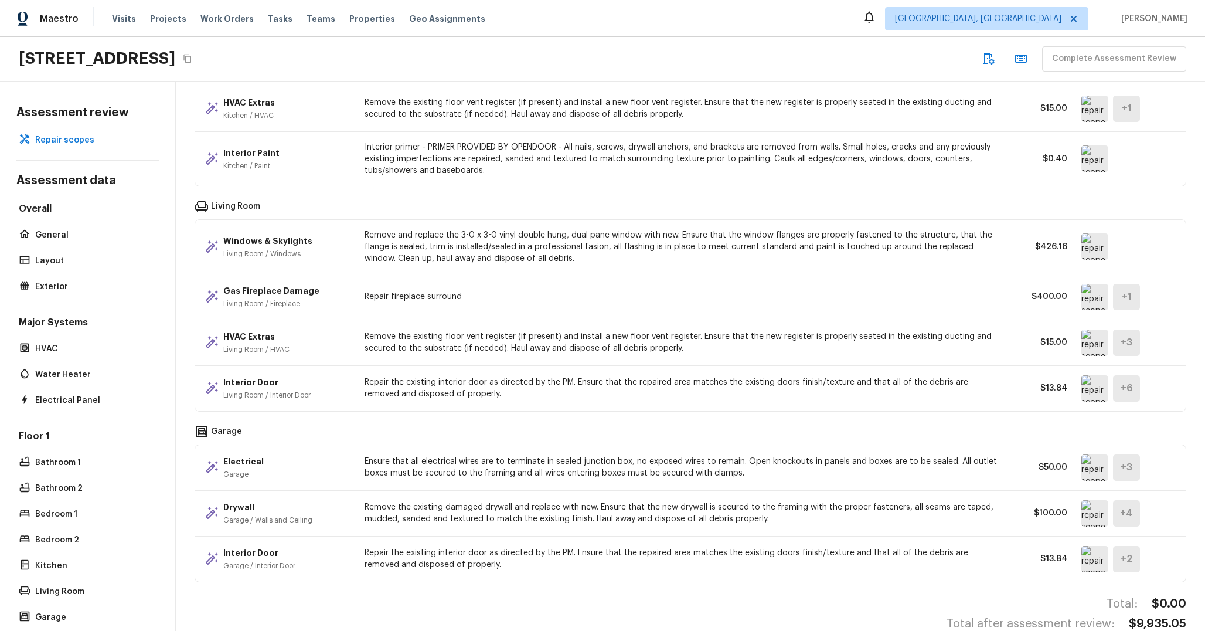
scroll to position [409, 0]
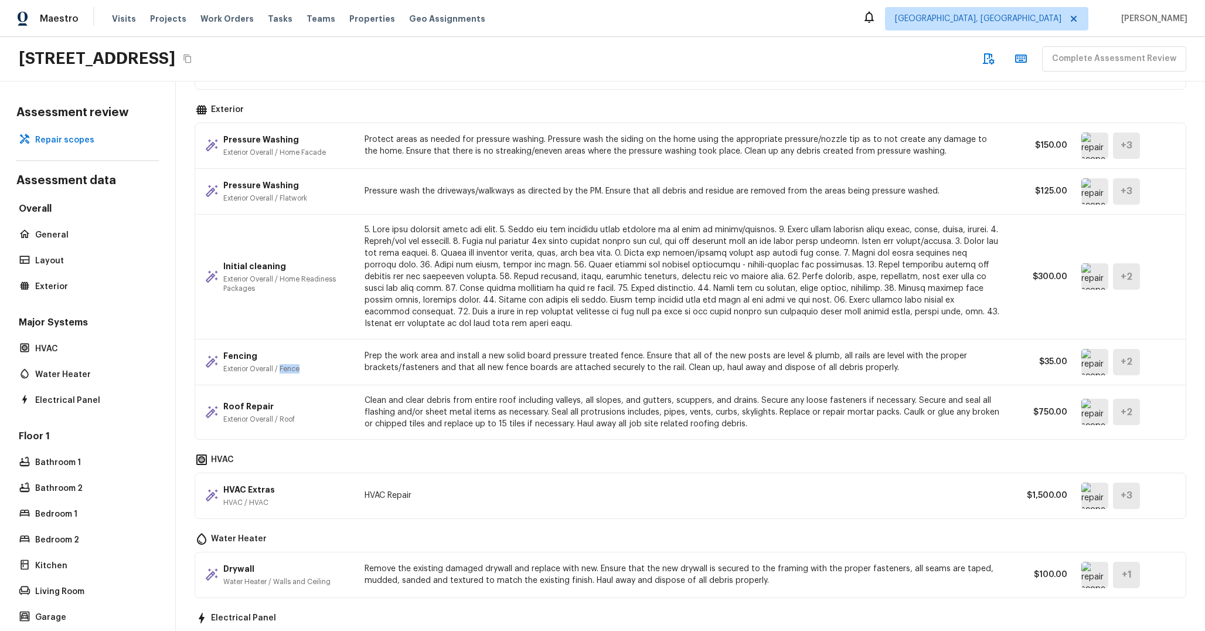
click at [1096, 363] on img at bounding box center [1095, 362] width 27 height 26
click at [641, 366] on p "Prep the work area and install a new solid board pressure treated fence. Ensure…" at bounding box center [683, 361] width 636 height 23
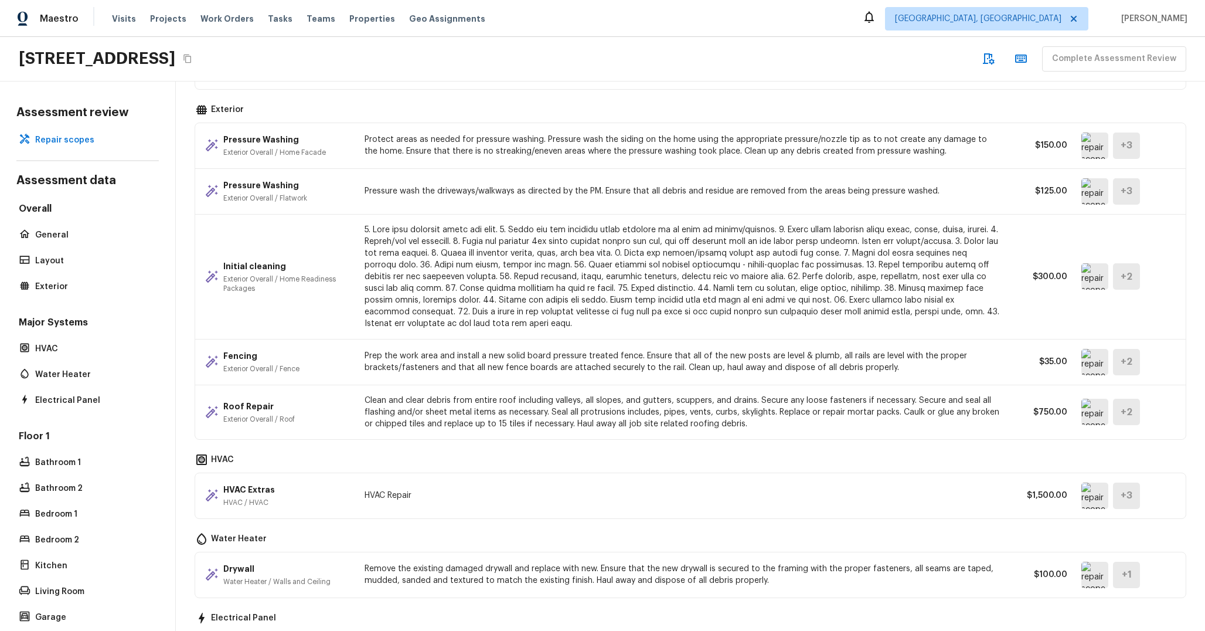
click at [619, 287] on p at bounding box center [683, 277] width 636 height 106
click at [629, 351] on p "Prep the work area and install a new solid board pressure treated fence. Ensure…" at bounding box center [683, 361] width 636 height 23
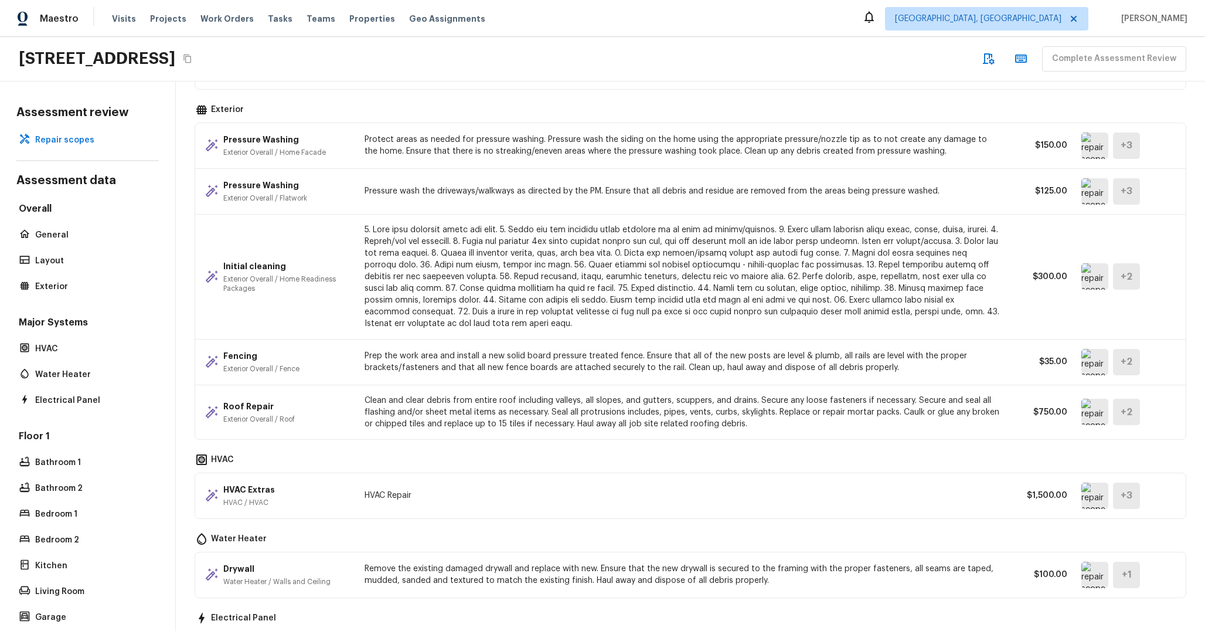
click at [629, 351] on p "Prep the work area and install a new solid board pressure treated fence. Ensure…" at bounding box center [683, 361] width 636 height 23
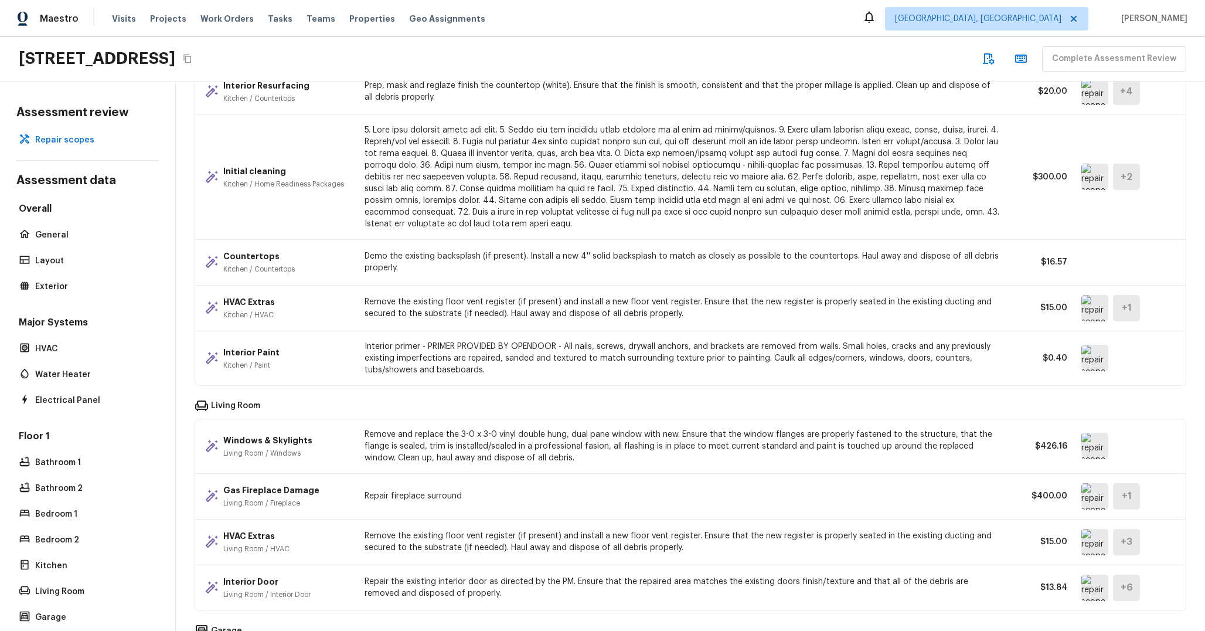
scroll to position [1930, 0]
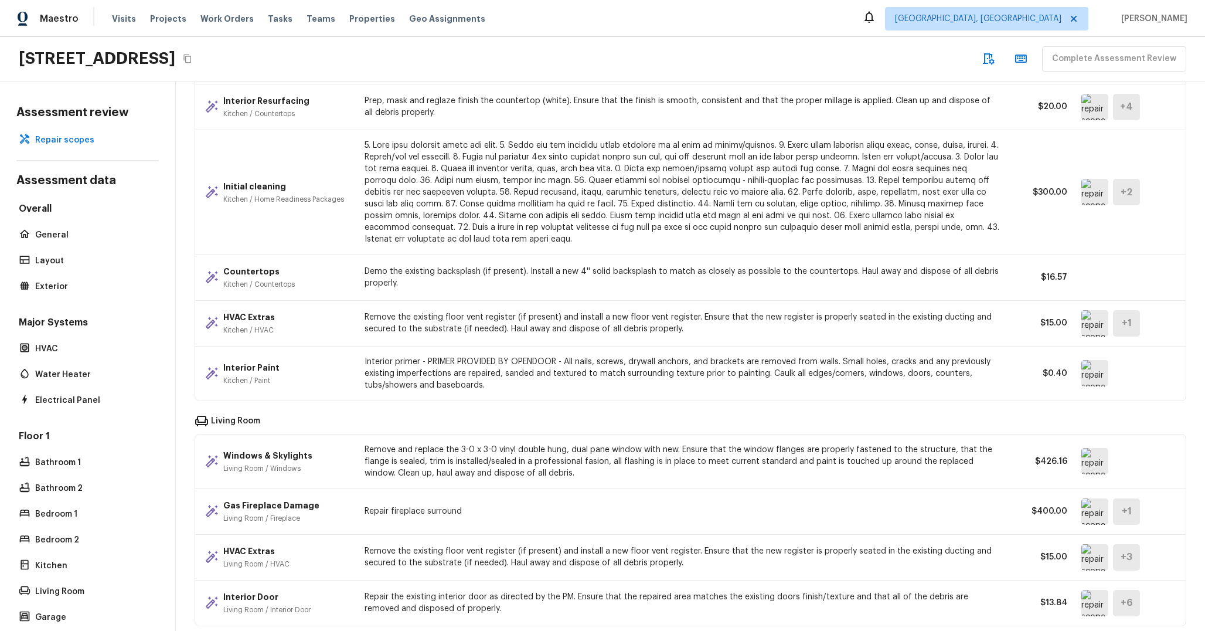
click at [638, 379] on p "Interior primer - PRIMER PROVIDED BY OPENDOOR - All nails, screws, drywall anch…" at bounding box center [683, 373] width 636 height 35
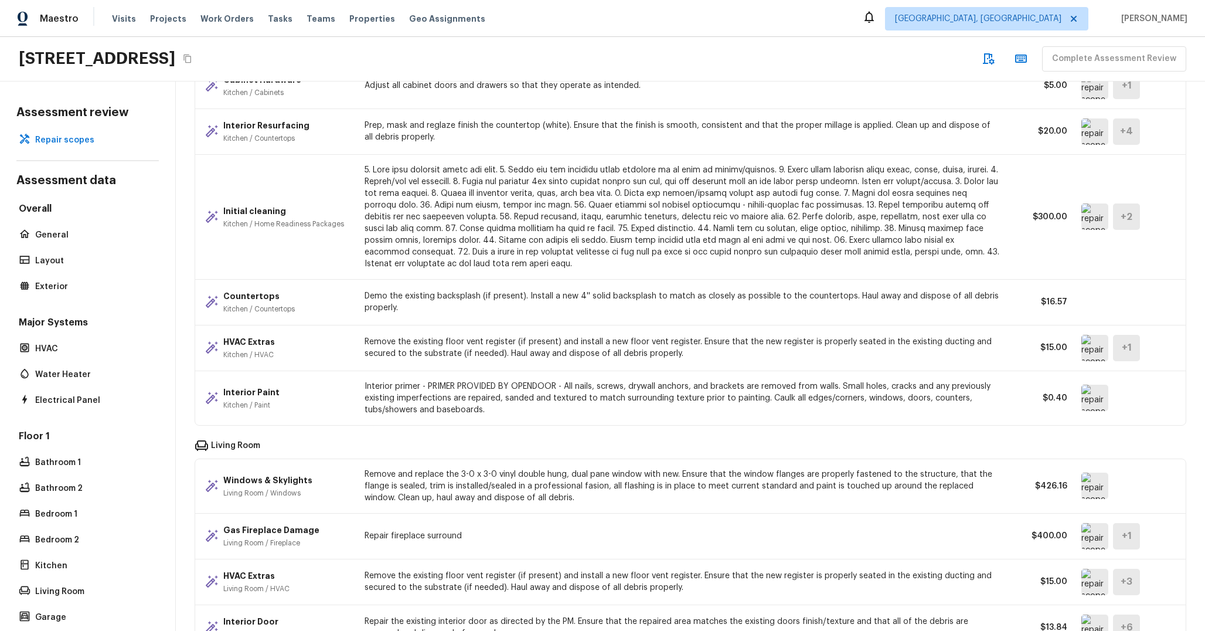
scroll to position [1903, 0]
click at [652, 396] on p "Interior primer - PRIMER PROVIDED BY OPENDOOR - All nails, screws, drywall anch…" at bounding box center [683, 400] width 636 height 35
click at [1093, 396] on img at bounding box center [1095, 401] width 27 height 26
click at [678, 397] on p "Interior primer - PRIMER PROVIDED BY OPENDOOR - All nails, screws, drywall anch…" at bounding box center [683, 400] width 636 height 35
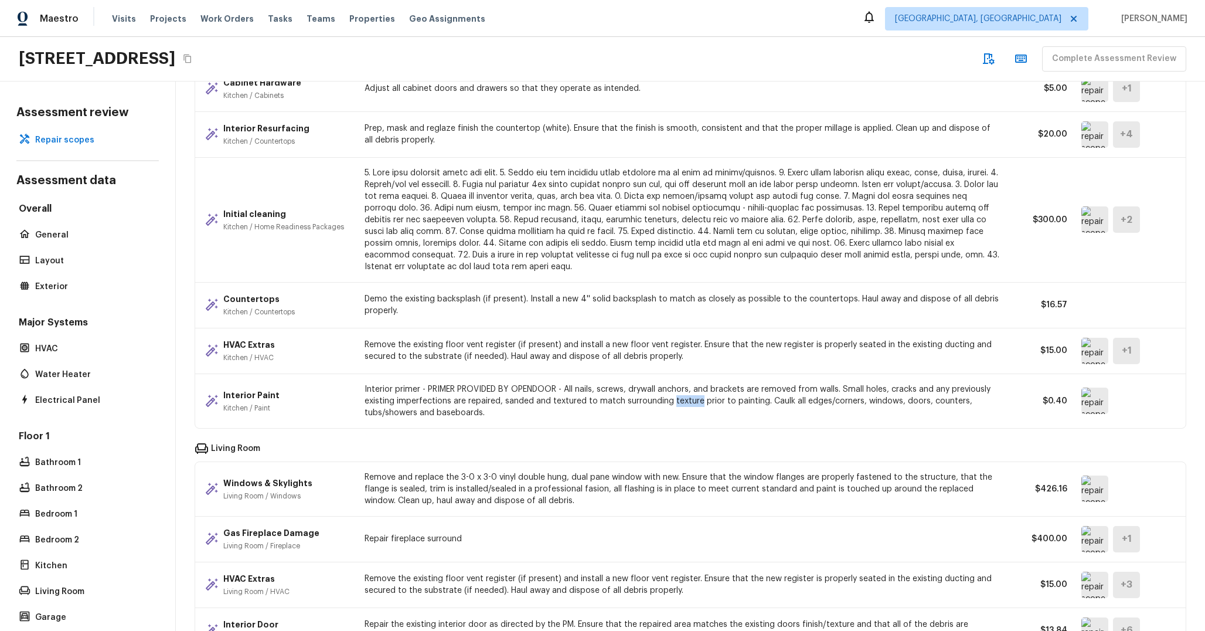
click at [678, 397] on p "Interior primer - PRIMER PROVIDED BY OPENDOOR - All nails, screws, drywall anch…" at bounding box center [683, 400] width 636 height 35
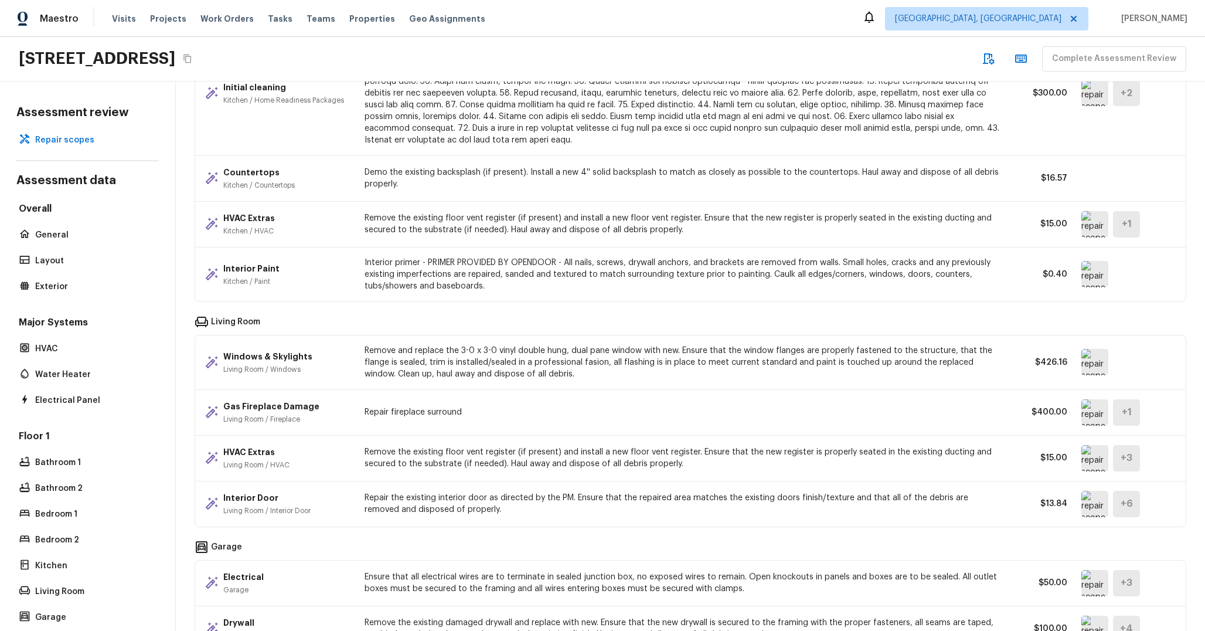
scroll to position [2027, 0]
click at [1092, 272] on img at bounding box center [1095, 276] width 27 height 26
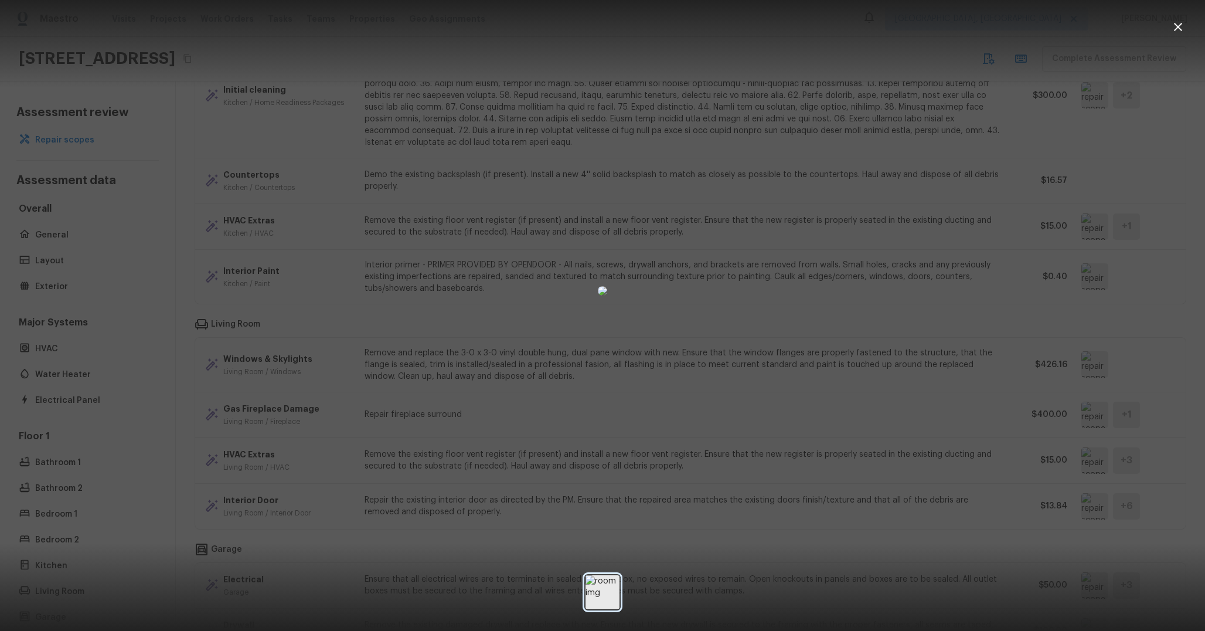
click at [615, 593] on img at bounding box center [603, 592] width 34 height 34
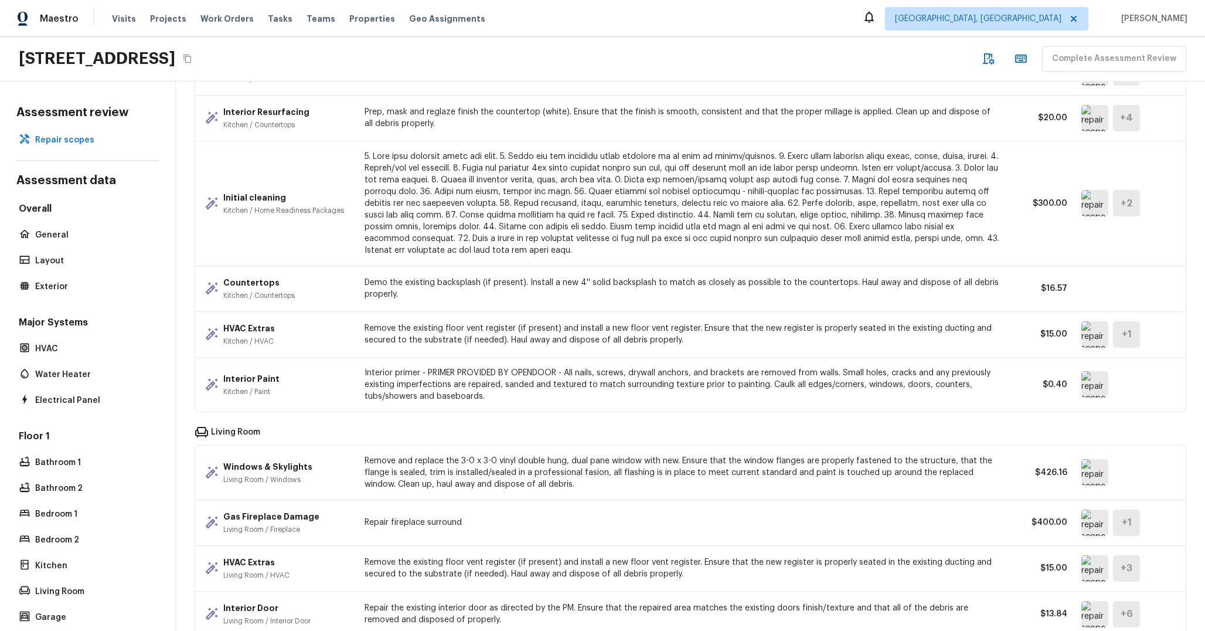
scroll to position [1918, 0]
click at [1091, 342] on img at bounding box center [1095, 335] width 27 height 26
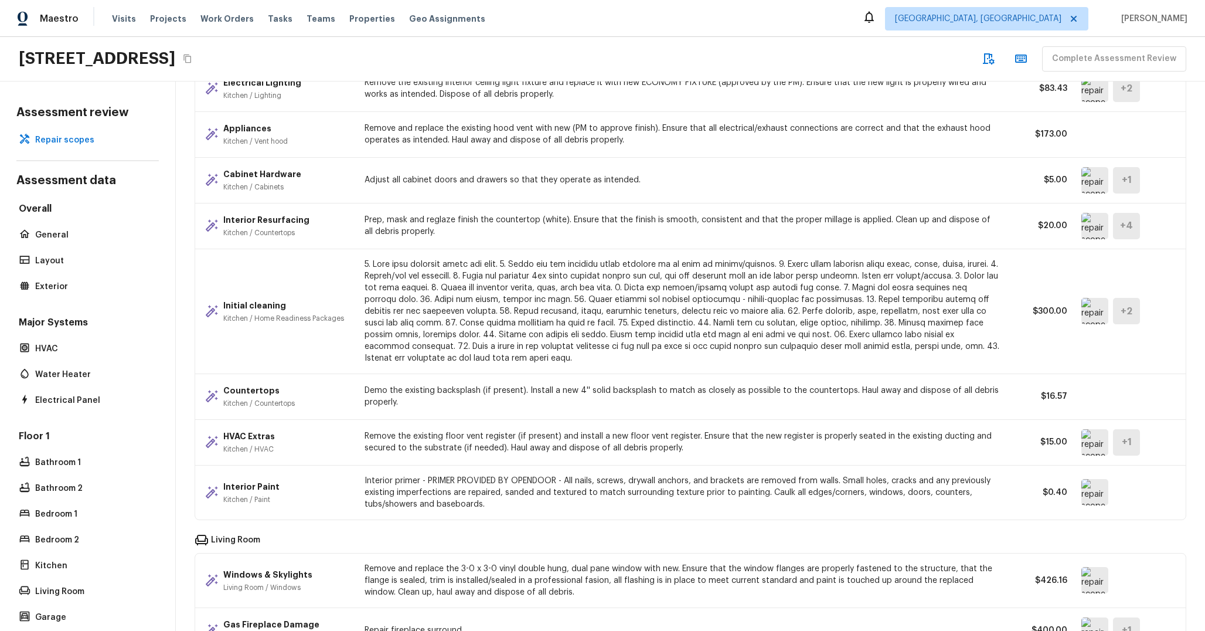
scroll to position [1756, 0]
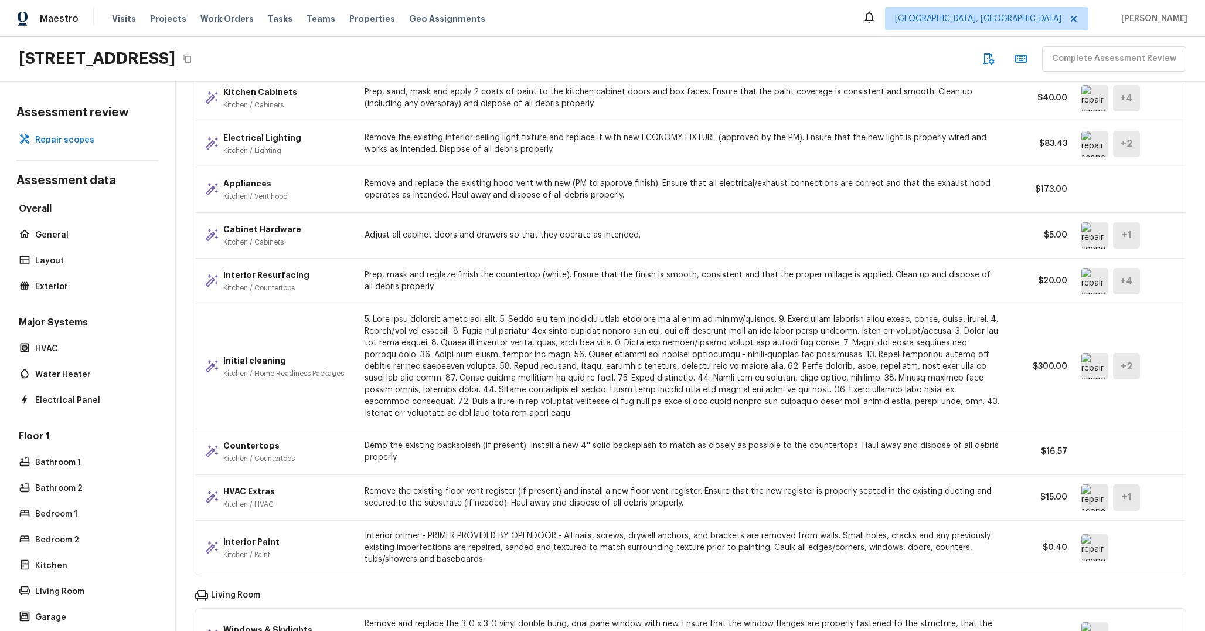
click at [1093, 239] on img at bounding box center [1095, 235] width 27 height 26
click at [1091, 232] on img at bounding box center [1095, 235] width 27 height 26
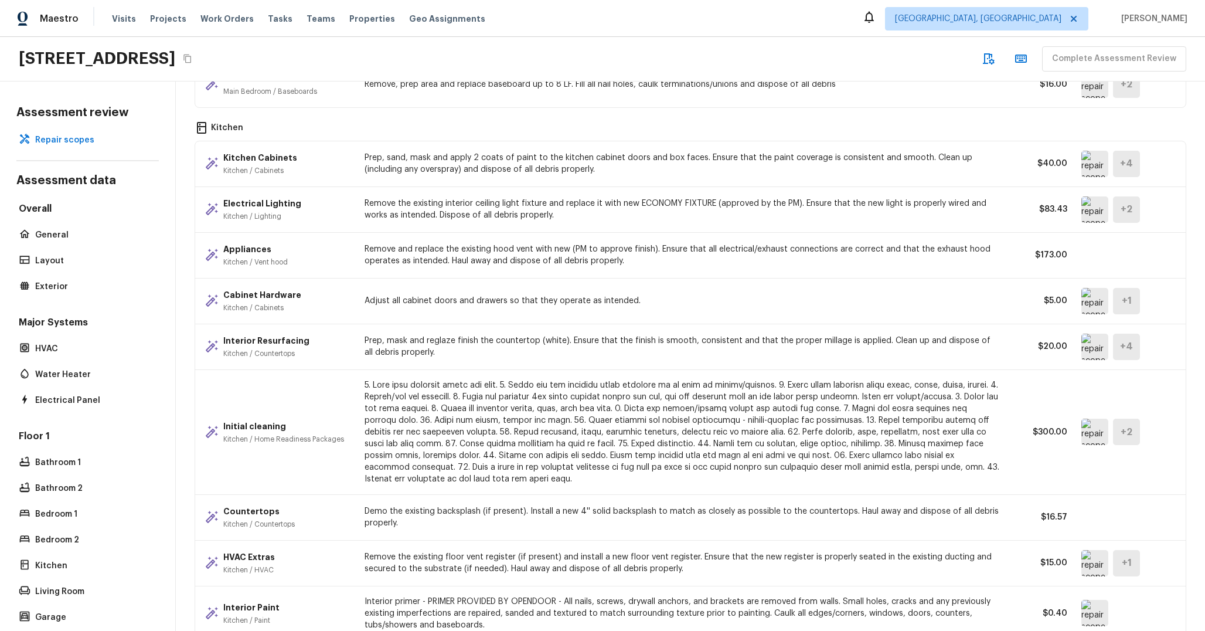
scroll to position [1673, 0]
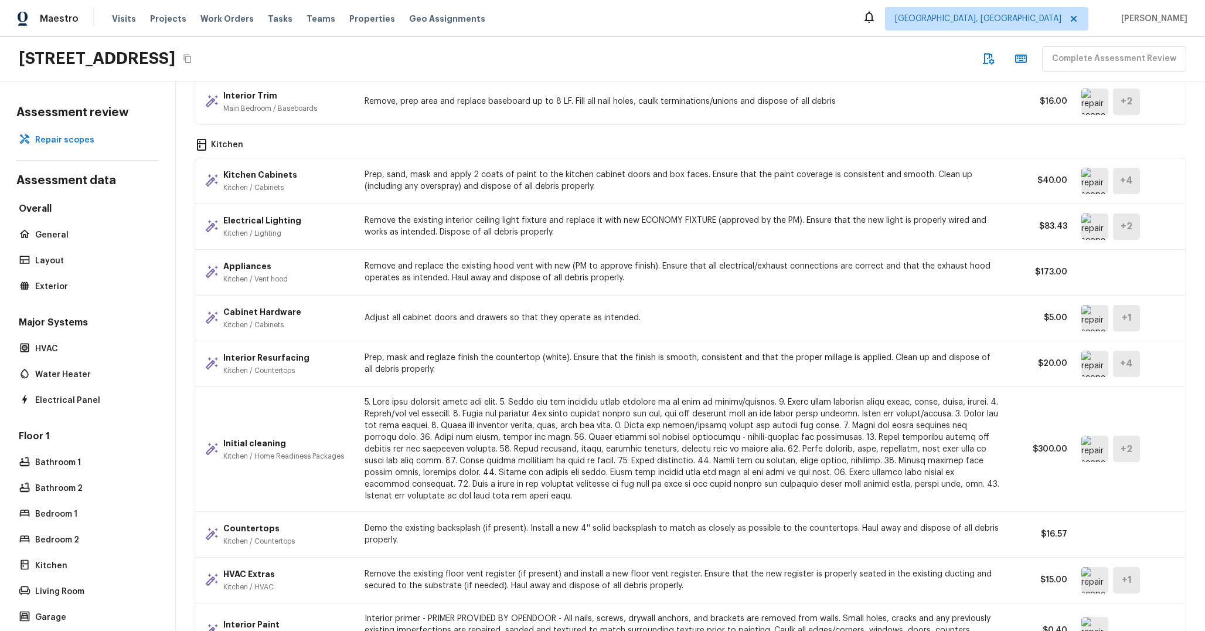
click at [1106, 327] on img at bounding box center [1095, 318] width 27 height 26
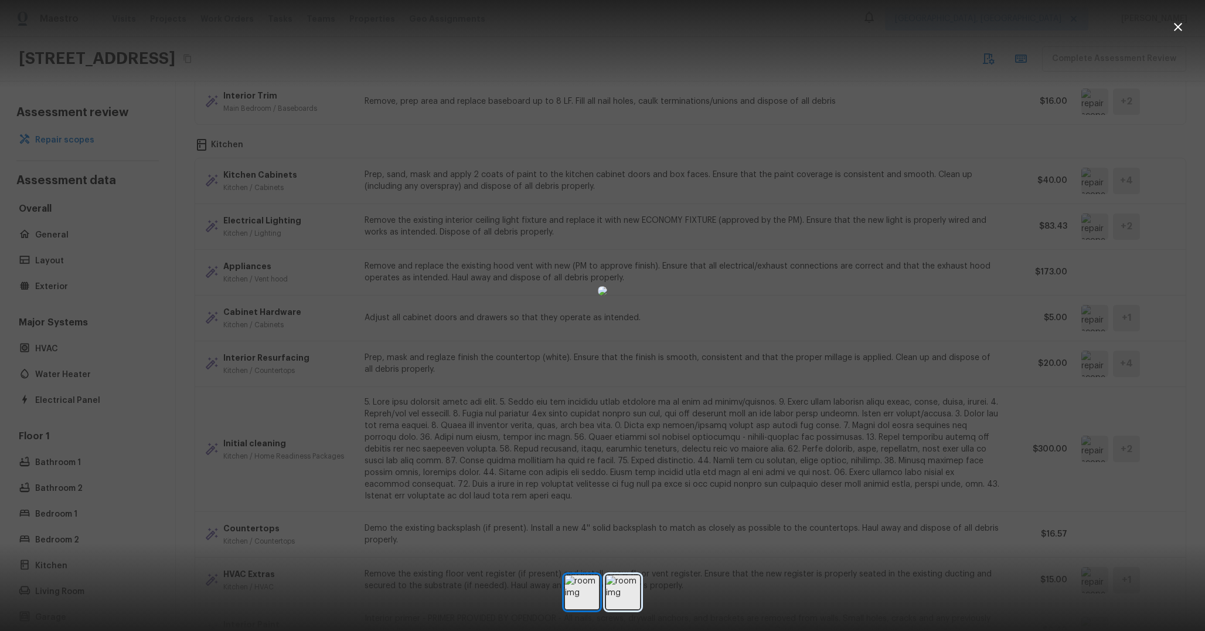
click at [628, 597] on img at bounding box center [623, 592] width 34 height 34
click at [623, 598] on img at bounding box center [623, 592] width 34 height 34
click at [593, 596] on img at bounding box center [582, 592] width 34 height 34
click at [616, 596] on img at bounding box center [623, 592] width 34 height 34
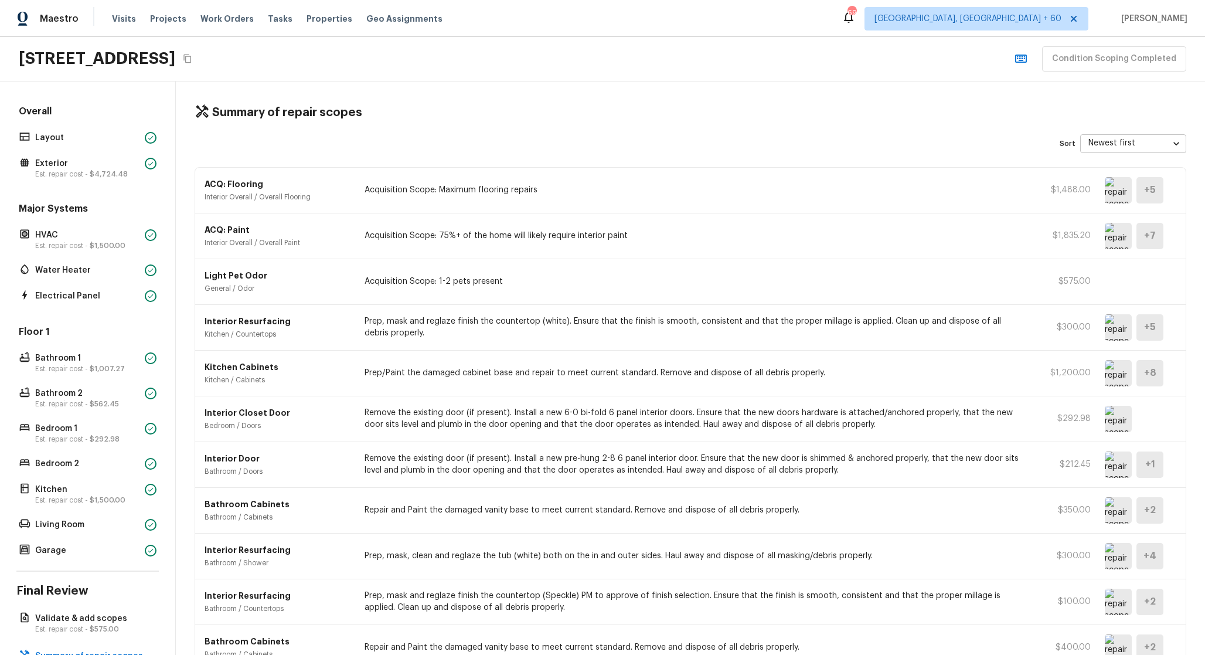
click at [1082, 293] on div "Light Pet Odor General / Odor Acquisition Scope: 1-2 pets present $575.00" at bounding box center [690, 282] width 991 height 46
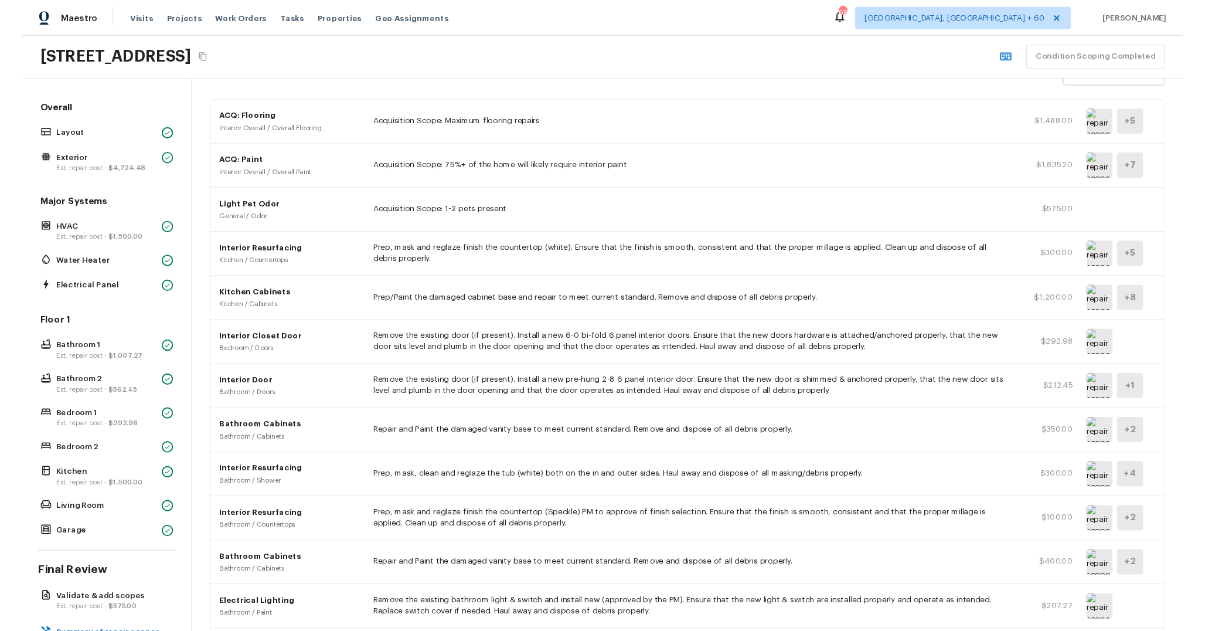
scroll to position [343, 0]
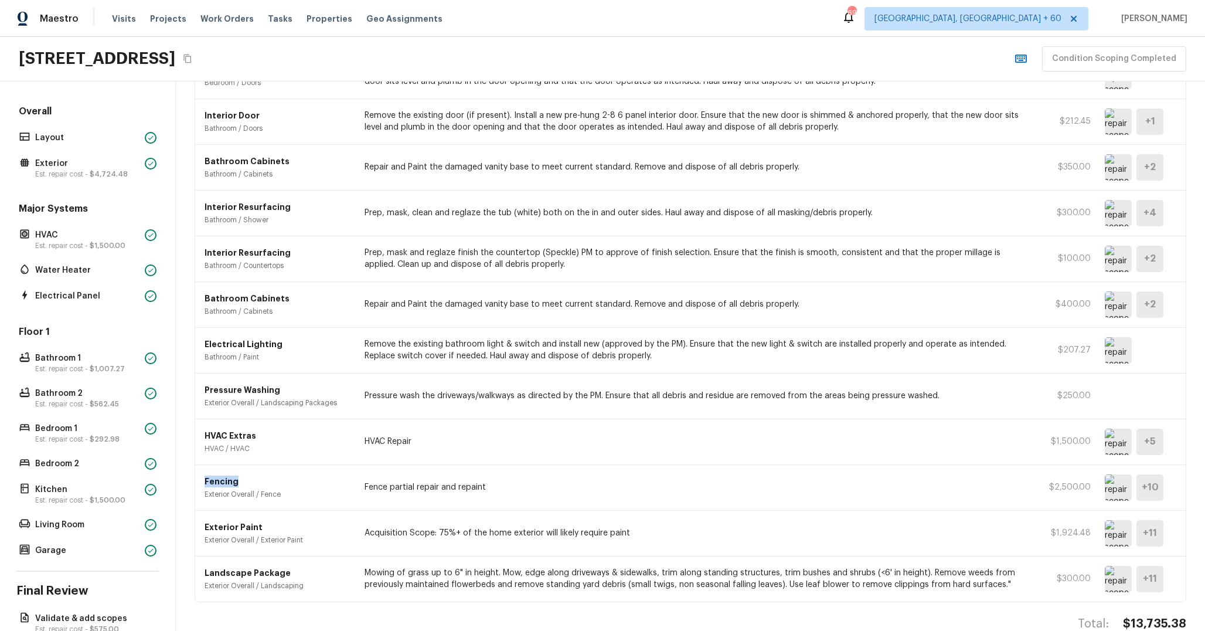
click at [1125, 484] on img at bounding box center [1118, 487] width 27 height 26
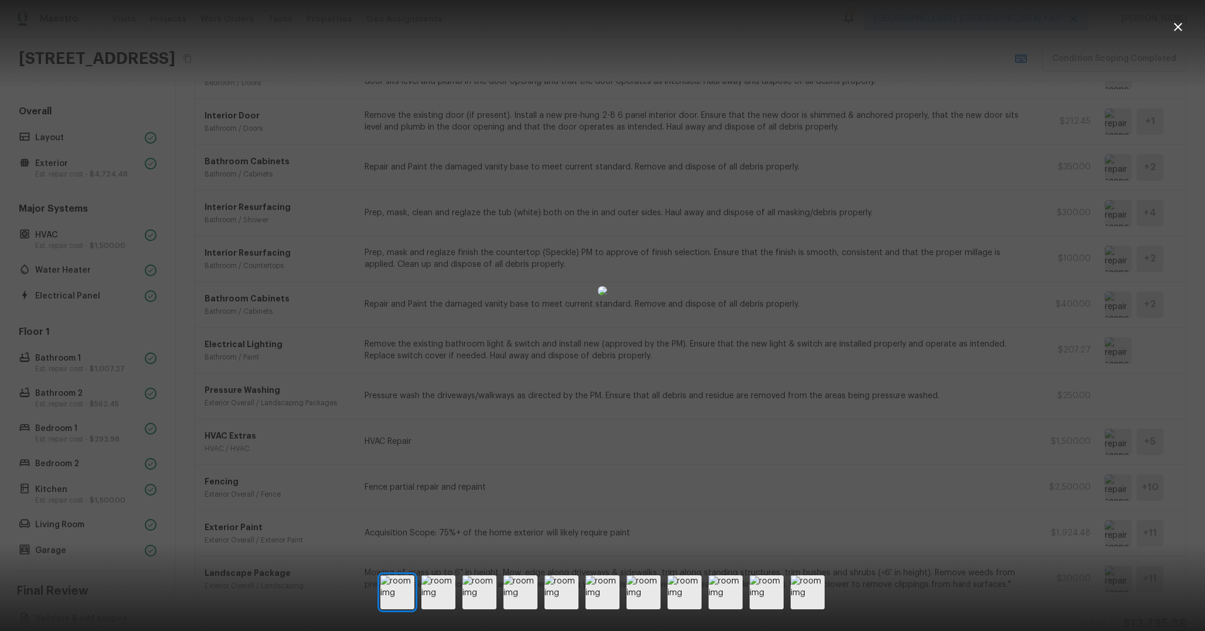
click at [902, 487] on div at bounding box center [602, 291] width 1205 height 544
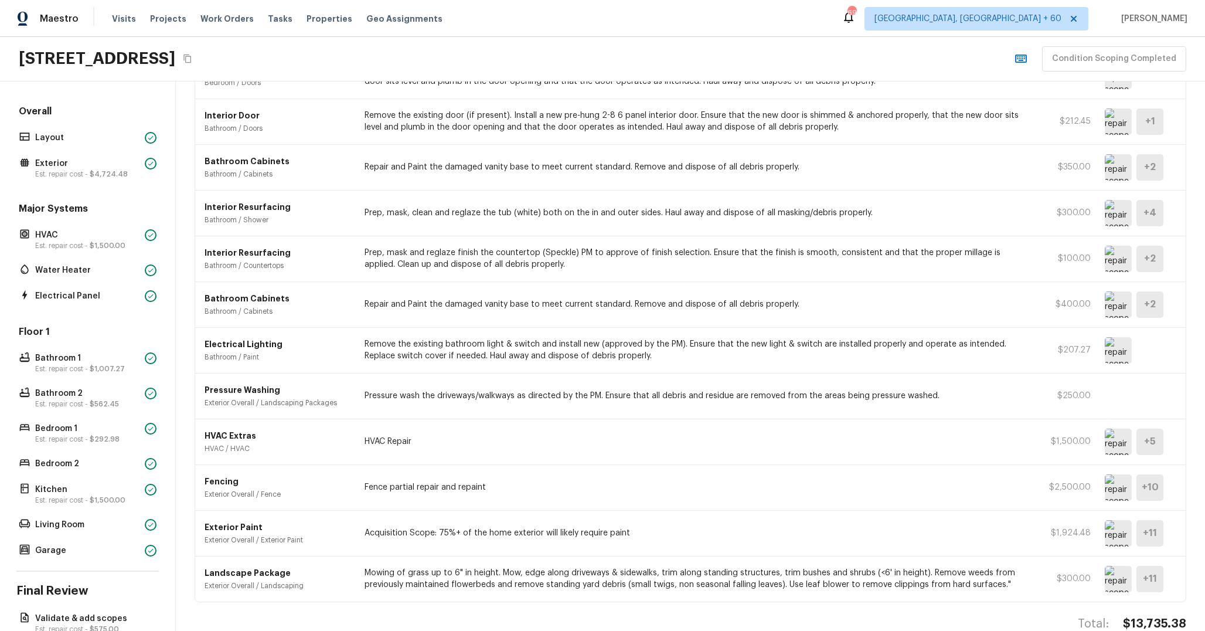
click at [590, 483] on p "Fence partial repair and repaint" at bounding box center [695, 487] width 660 height 12
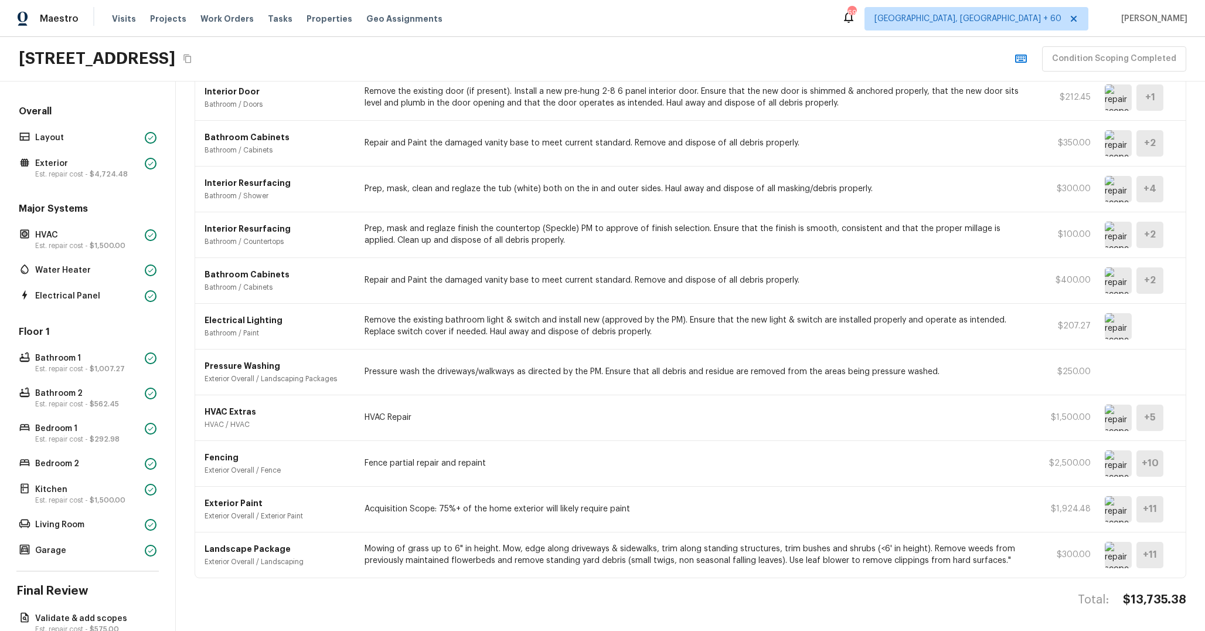
click at [603, 361] on div "Pressure Washing Exterior Overall / Landscaping Packages Pressure wash the driv…" at bounding box center [690, 372] width 991 height 46
click at [1118, 277] on img at bounding box center [1118, 280] width 27 height 26
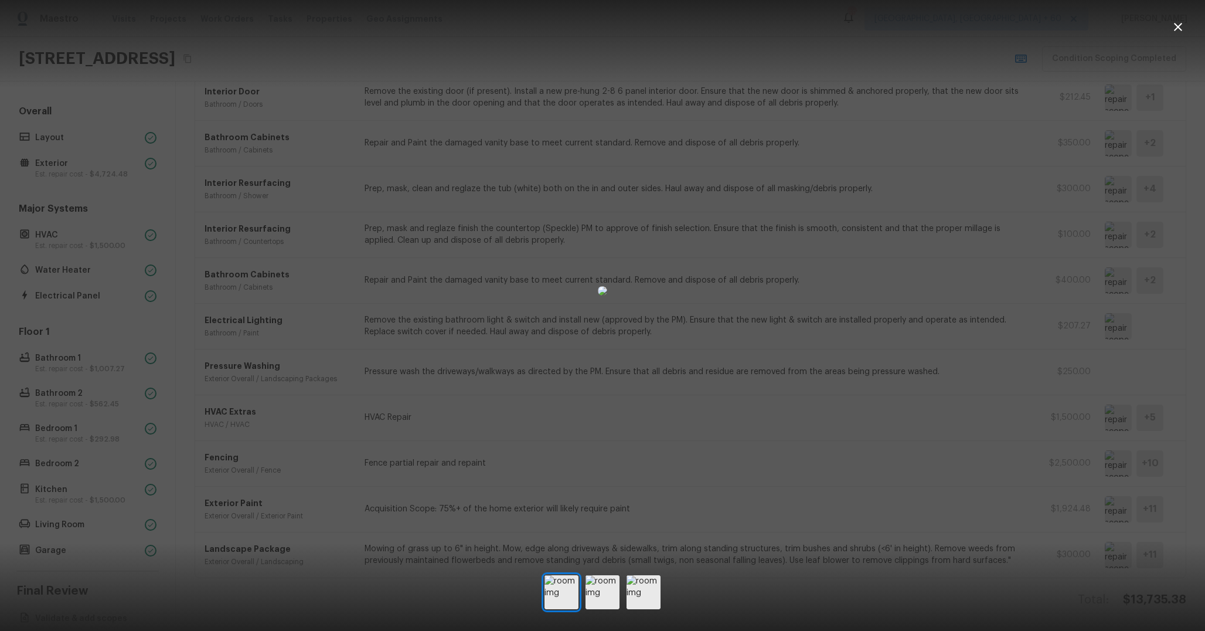
click at [953, 265] on div at bounding box center [602, 291] width 1205 height 544
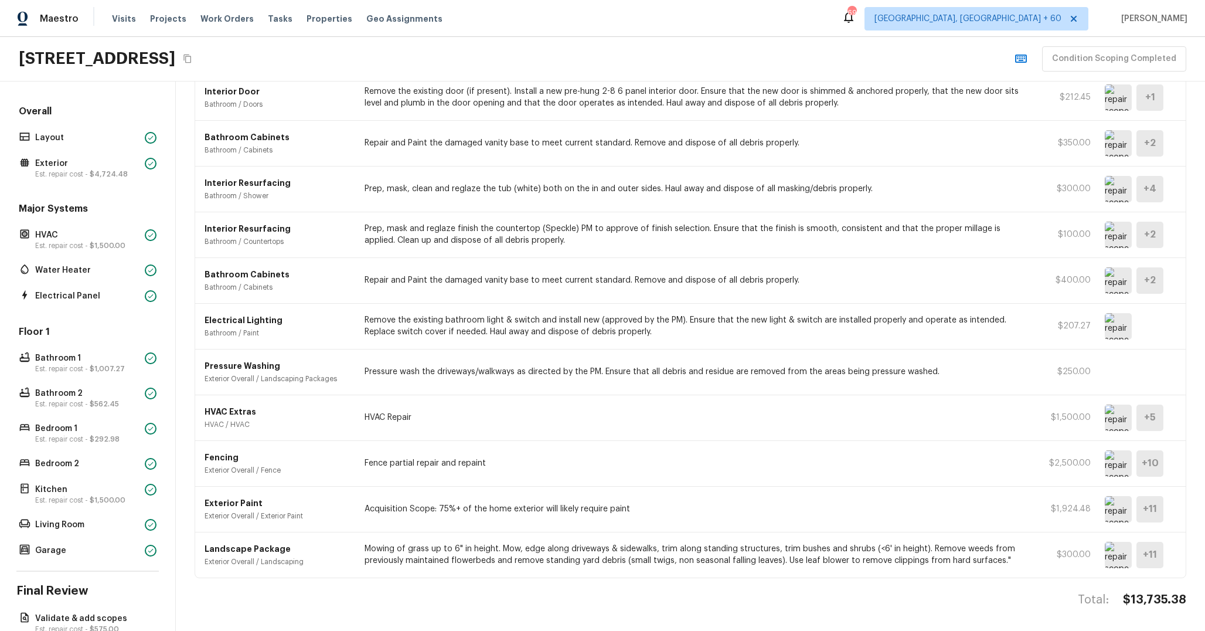
click at [1104, 498] on div "Exterior Paint Exterior Overall / Exterior Paint Acquisition Scope: 75%+ of the…" at bounding box center [690, 510] width 991 height 46
click at [1115, 498] on img at bounding box center [1118, 509] width 27 height 26
click at [1112, 457] on img at bounding box center [1118, 463] width 27 height 26
click at [1071, 463] on p "$2,500.00" at bounding box center [1064, 463] width 53 height 12
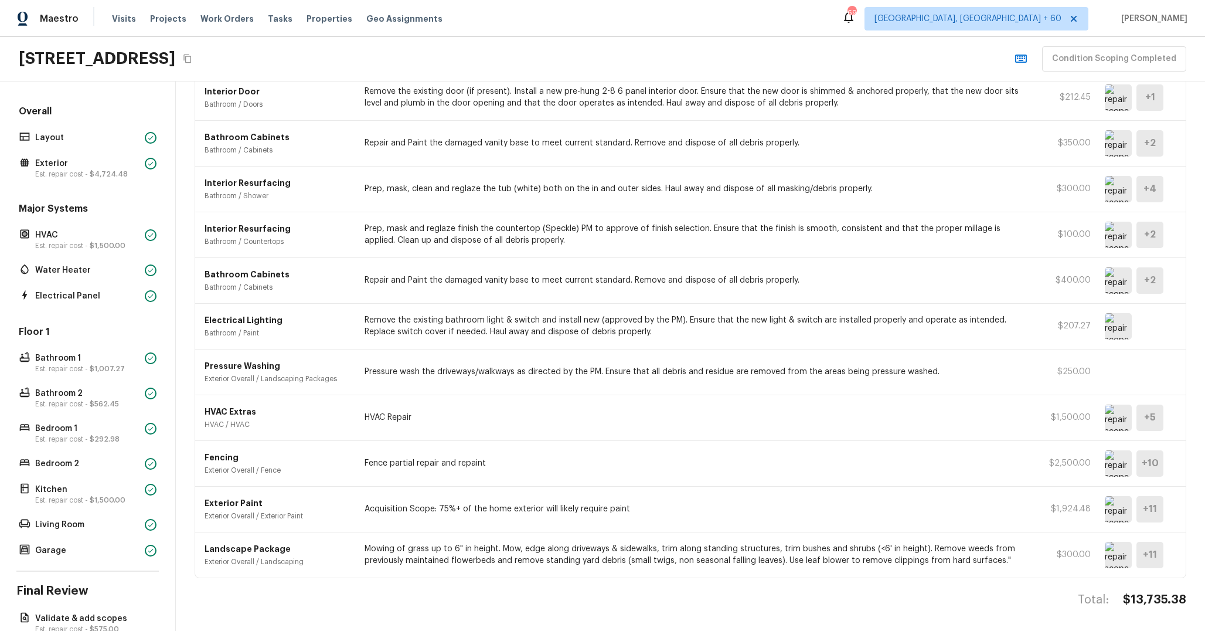
click at [1071, 463] on p "$2,500.00" at bounding box center [1064, 463] width 53 height 12
click at [1110, 462] on img at bounding box center [1118, 463] width 27 height 26
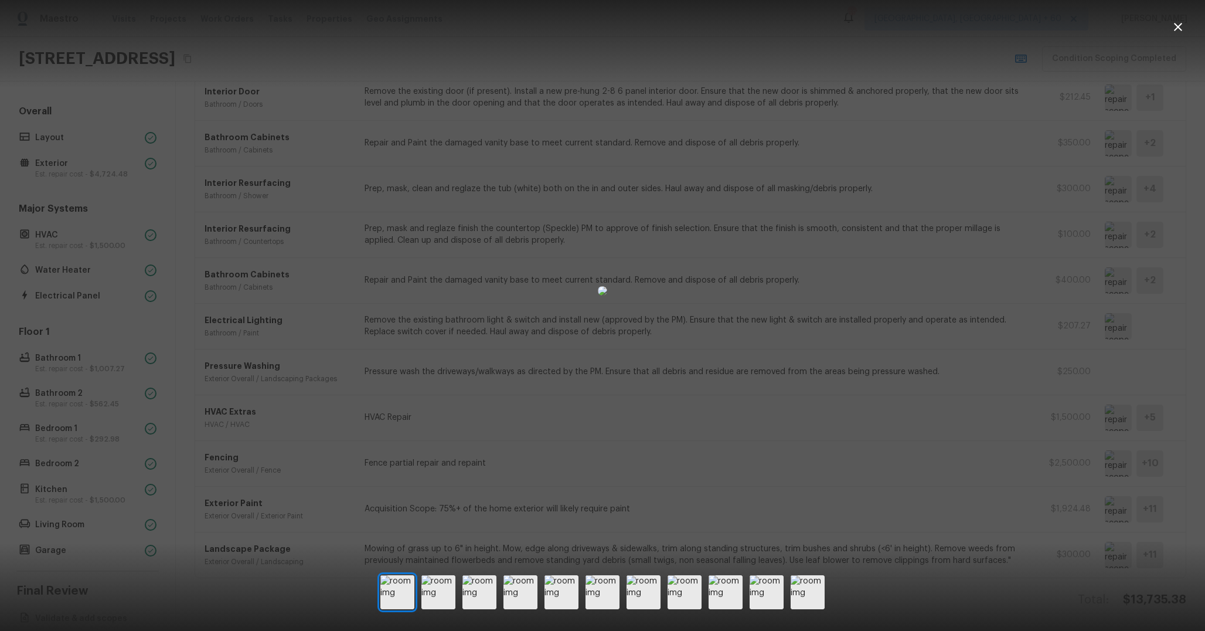
click at [620, 585] on div at bounding box center [603, 592] width 444 height 34
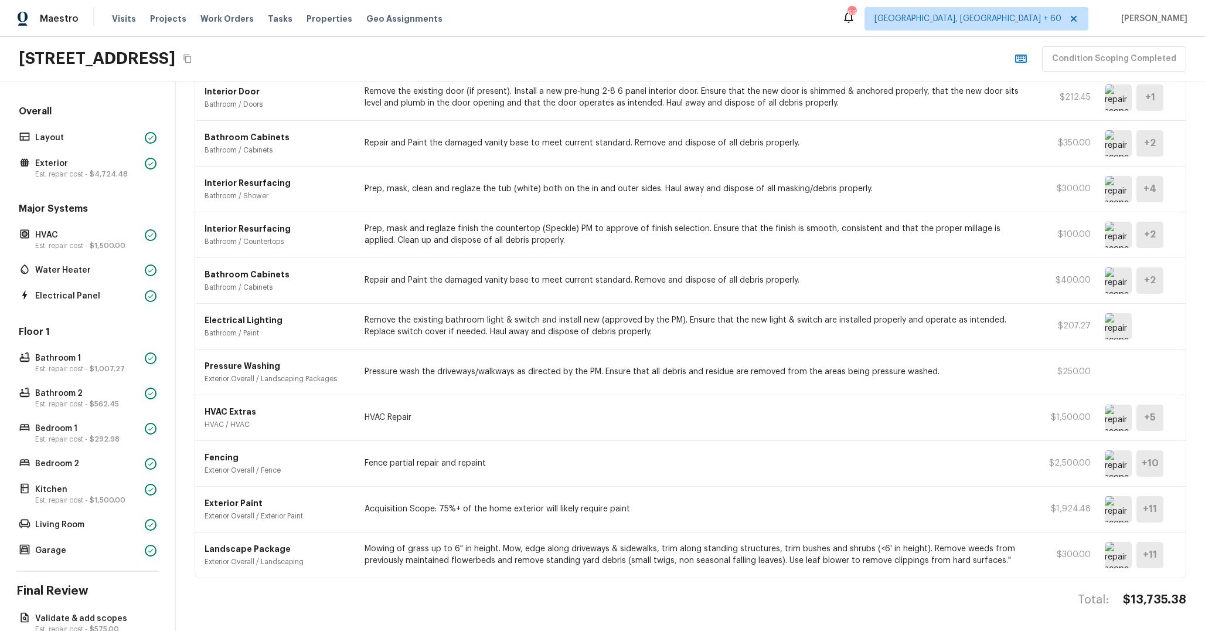
click at [1123, 460] on img at bounding box center [1118, 463] width 27 height 26
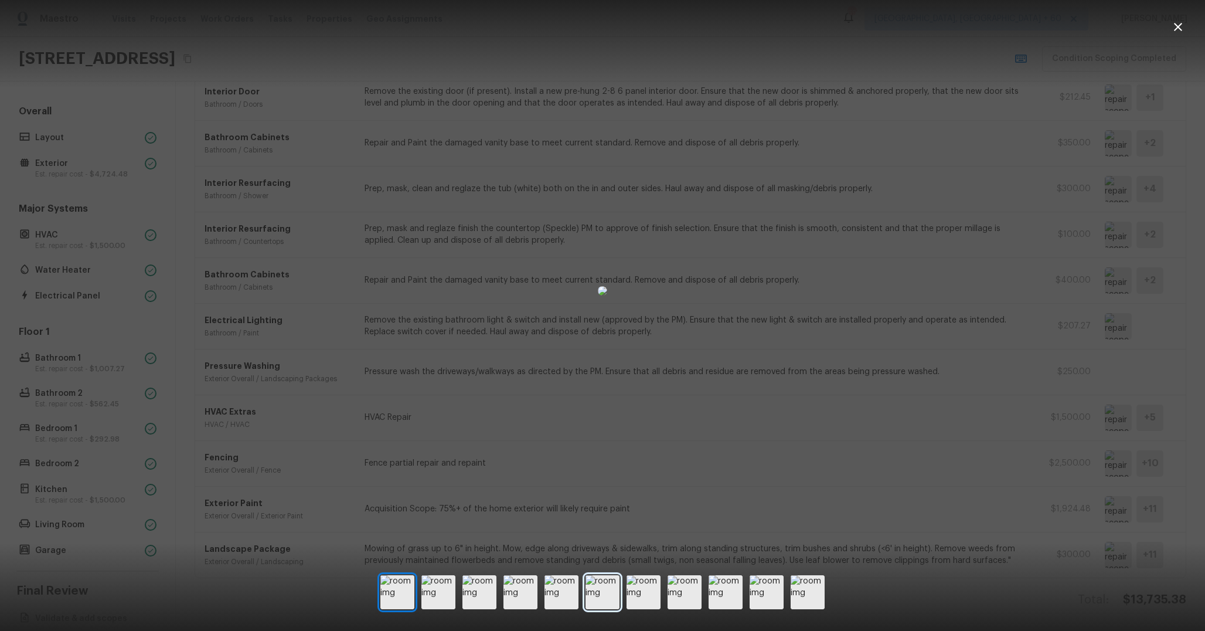
click at [593, 589] on img at bounding box center [603, 592] width 34 height 34
click at [673, 592] on img at bounding box center [685, 592] width 34 height 34
click at [729, 592] on img at bounding box center [726, 592] width 34 height 34
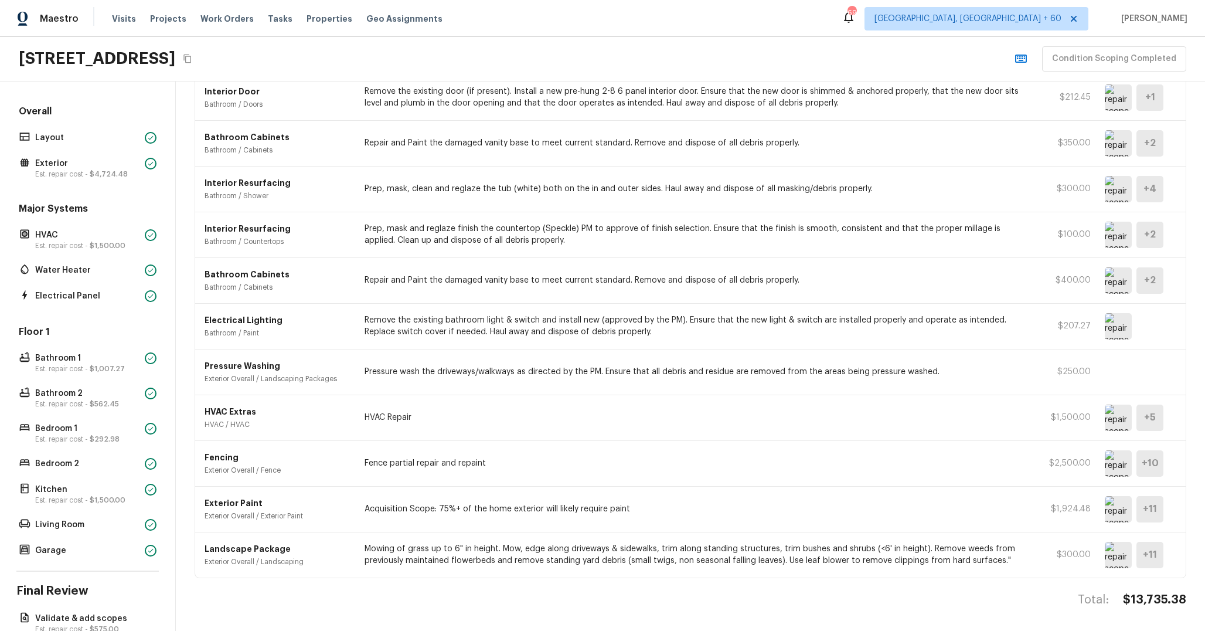
click at [605, 459] on p "Fence partial repair and repaint" at bounding box center [695, 463] width 660 height 12
click at [1124, 470] on img at bounding box center [1118, 463] width 27 height 26
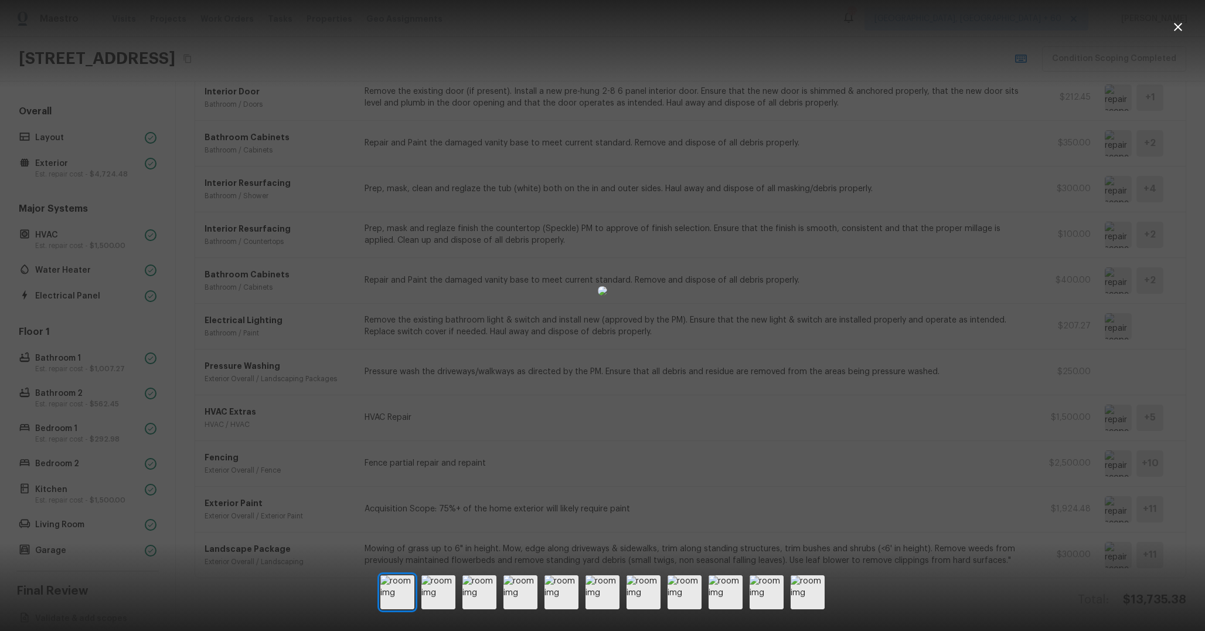
click at [964, 429] on div at bounding box center [602, 291] width 1205 height 544
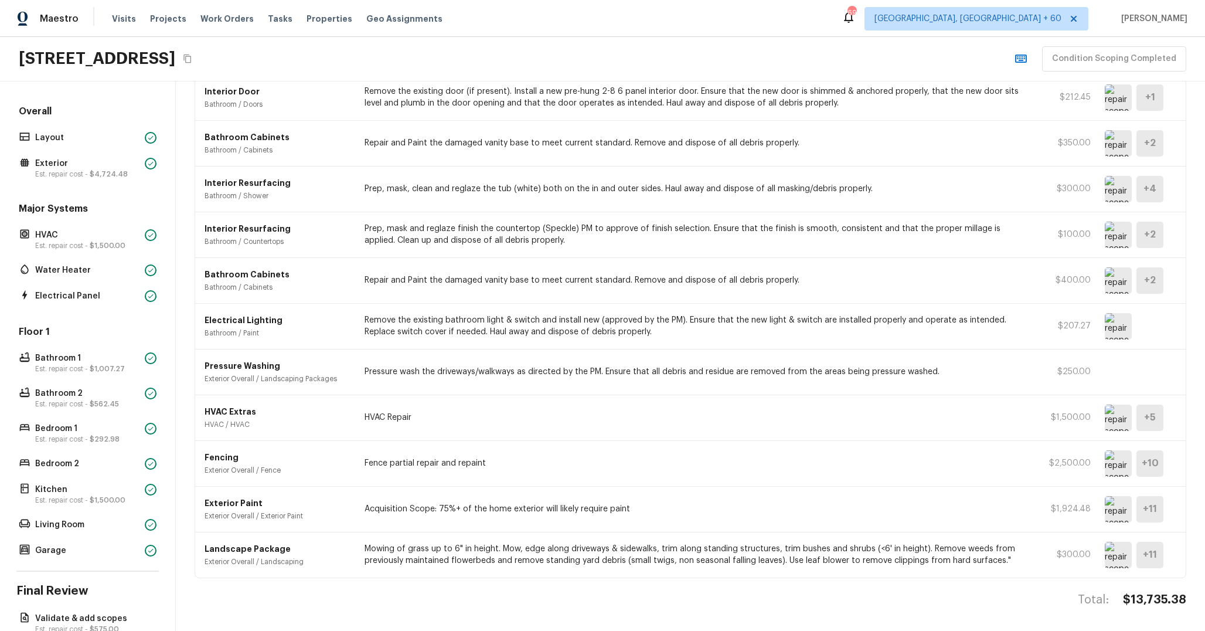
click at [1123, 475] on img at bounding box center [1118, 463] width 27 height 26
click at [1114, 423] on img at bounding box center [1118, 418] width 27 height 26
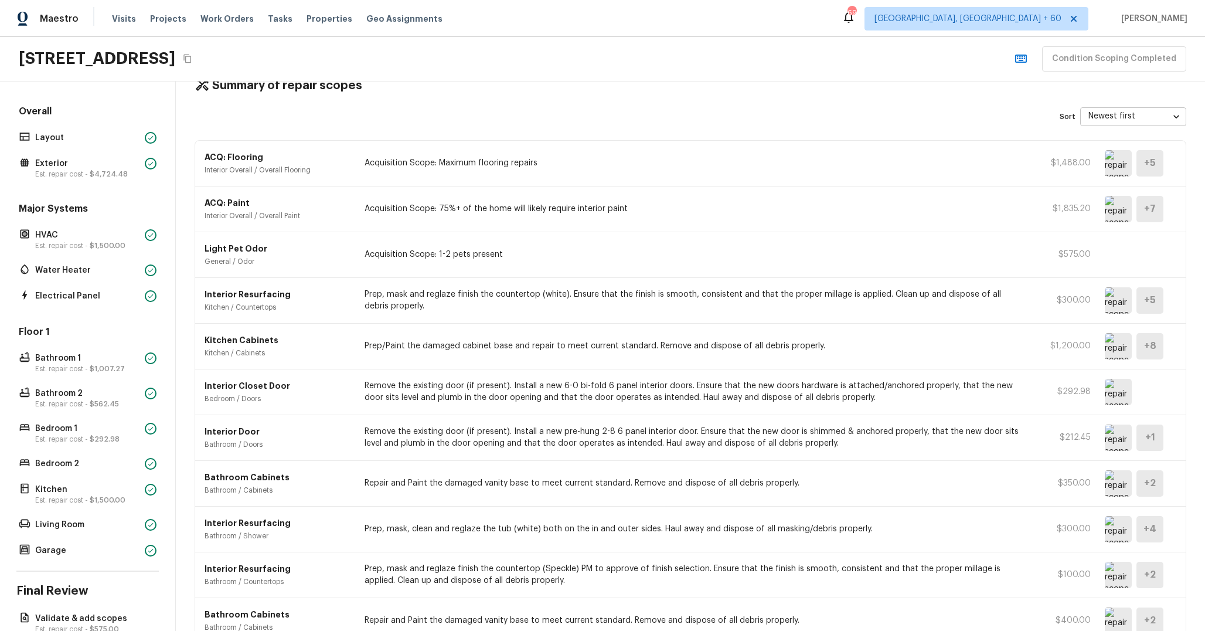
scroll to position [0, 0]
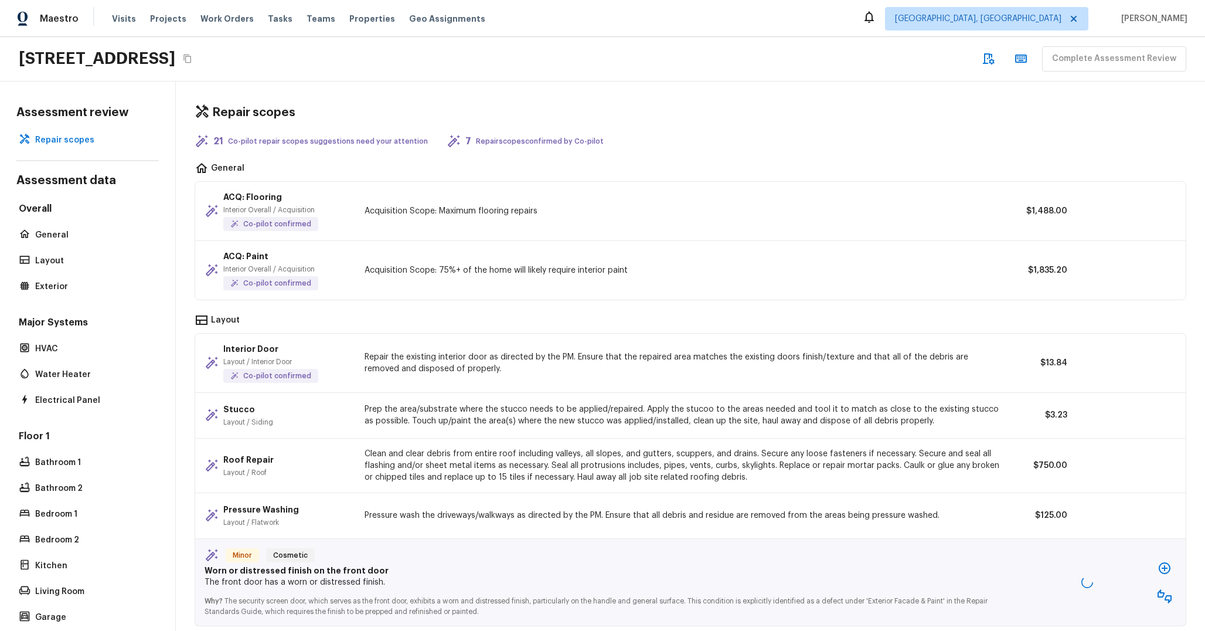
scroll to position [562, 0]
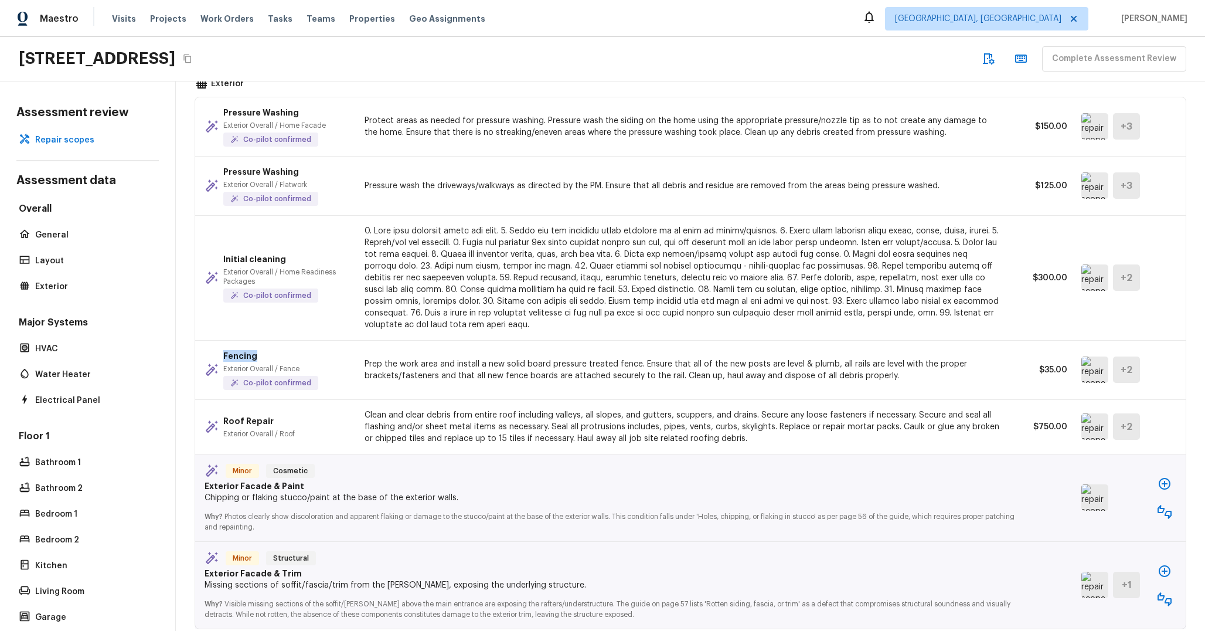
click at [1089, 373] on img at bounding box center [1095, 369] width 27 height 26
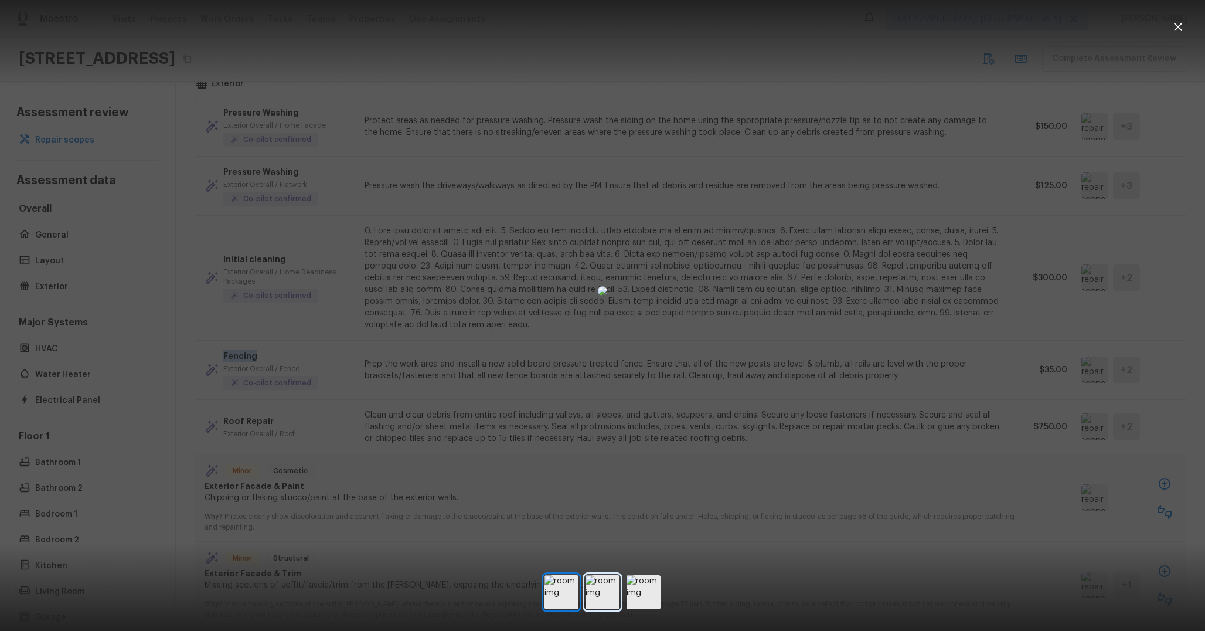
click at [607, 578] on img at bounding box center [603, 592] width 34 height 34
click at [650, 594] on img at bounding box center [644, 592] width 34 height 34
click at [621, 596] on div at bounding box center [603, 592] width 116 height 34
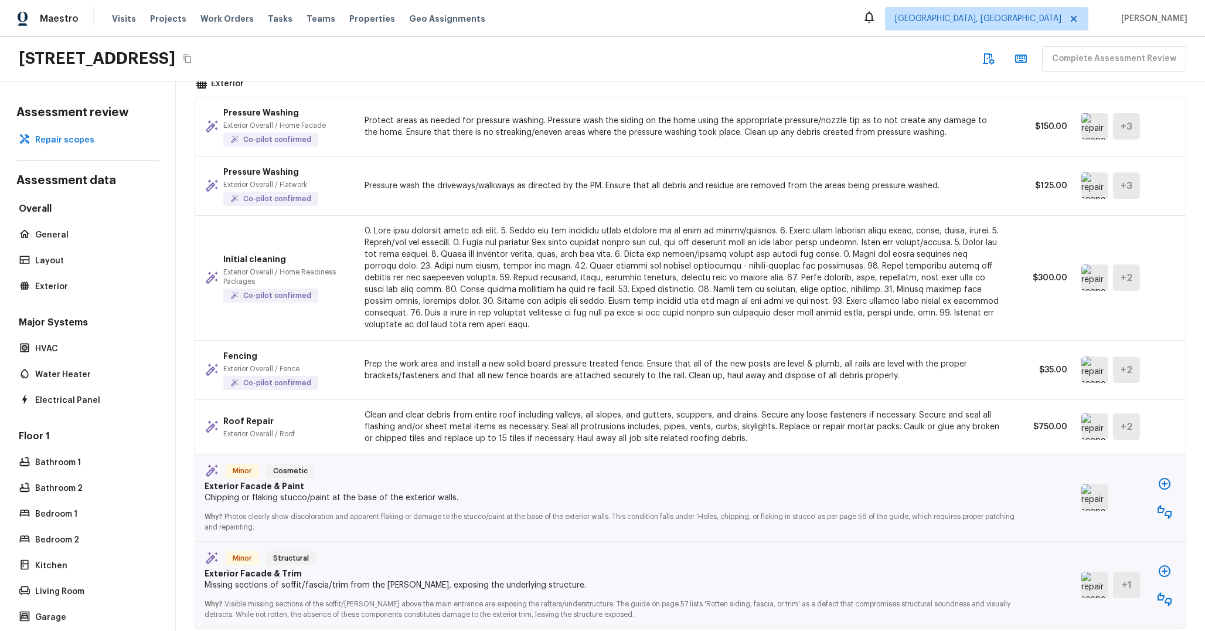
click at [1095, 371] on img at bounding box center [1095, 369] width 27 height 26
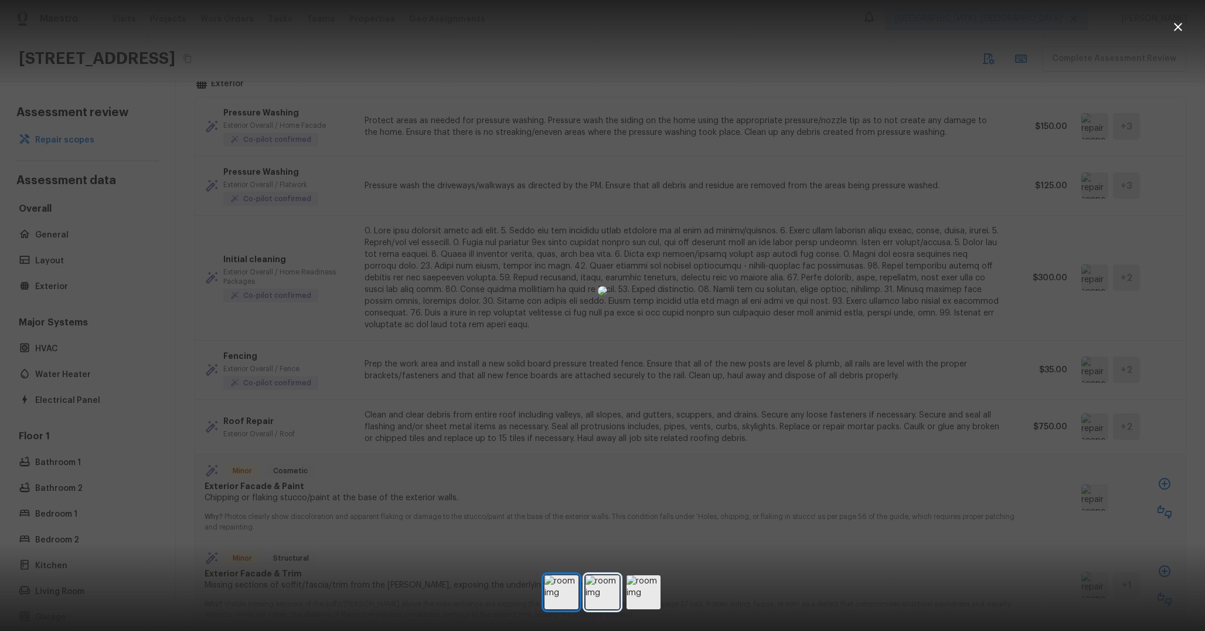
click at [602, 593] on img at bounding box center [603, 592] width 34 height 34
click at [648, 595] on img at bounding box center [644, 592] width 34 height 34
click at [604, 599] on img at bounding box center [603, 592] width 34 height 34
click at [804, 586] on div at bounding box center [602, 592] width 1205 height 40
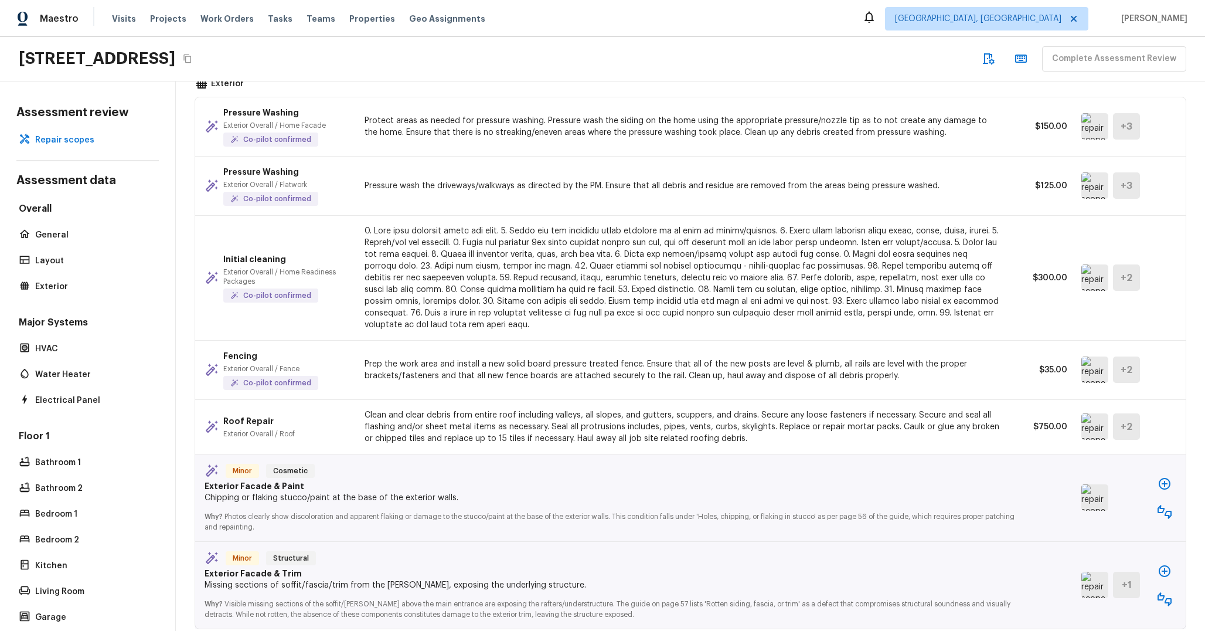
click at [973, 375] on p "Prep the work area and install a new solid board pressure treated fence. Ensure…" at bounding box center [683, 369] width 636 height 23
click at [1089, 373] on img at bounding box center [1095, 369] width 27 height 26
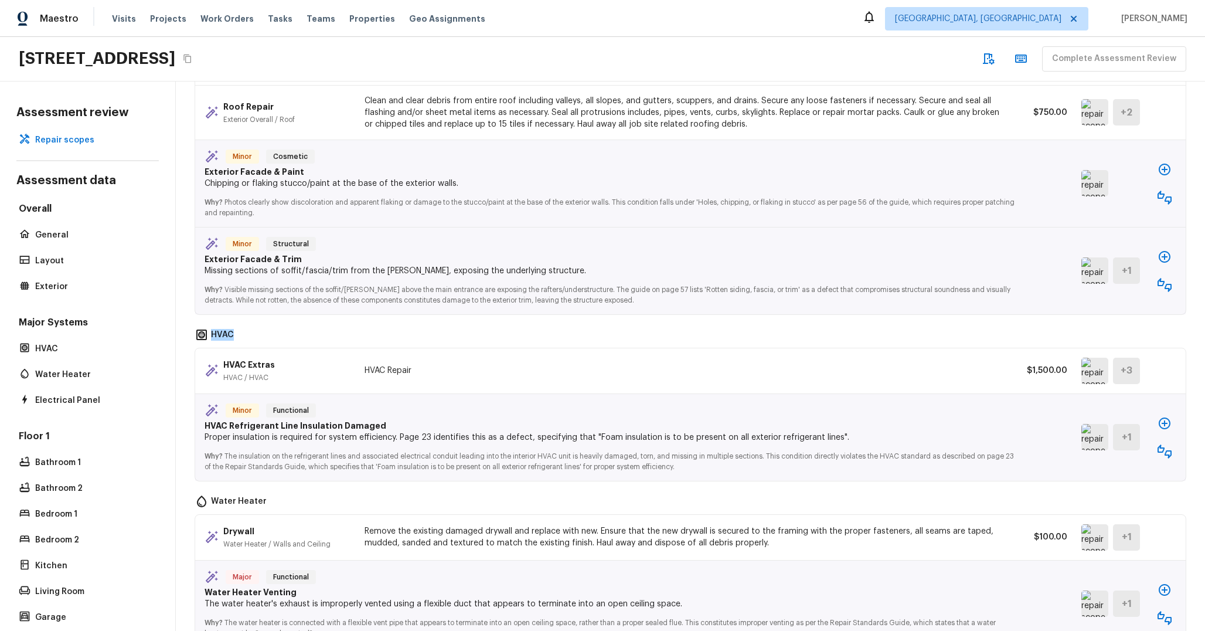
scroll to position [881, 0]
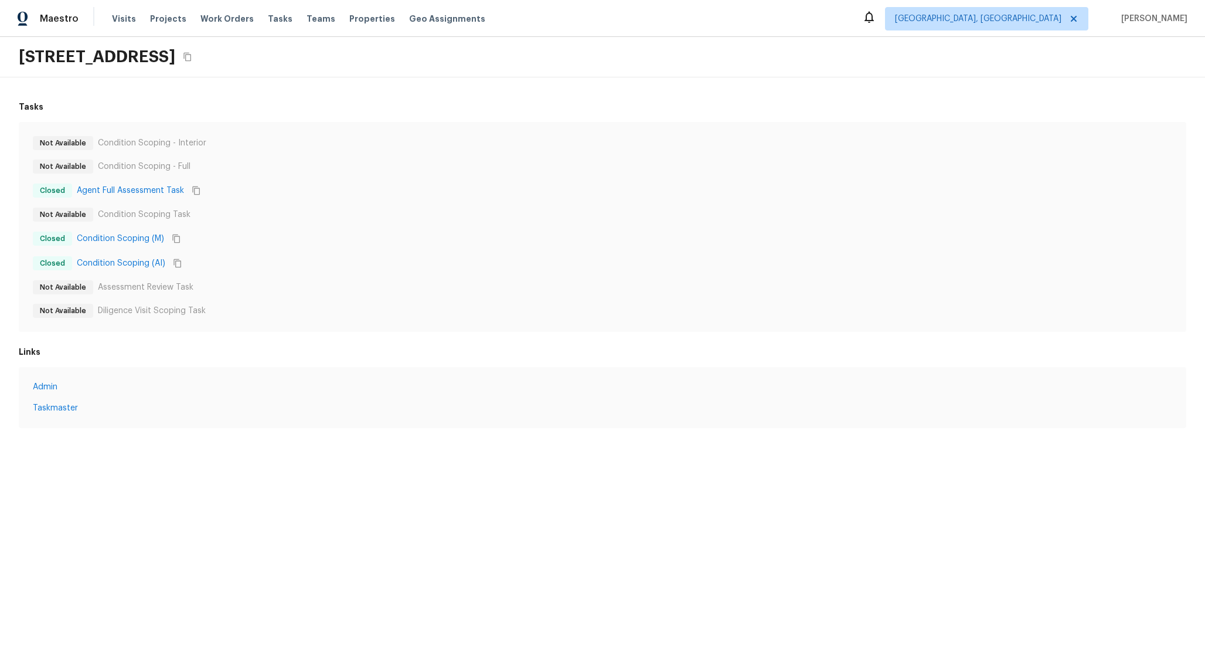
click at [519, 197] on div "Closed Agent Full Assessment Task" at bounding box center [603, 190] width 1140 height 15
click at [151, 262] on link "Condition Scoping (AI)" at bounding box center [121, 263] width 89 height 12
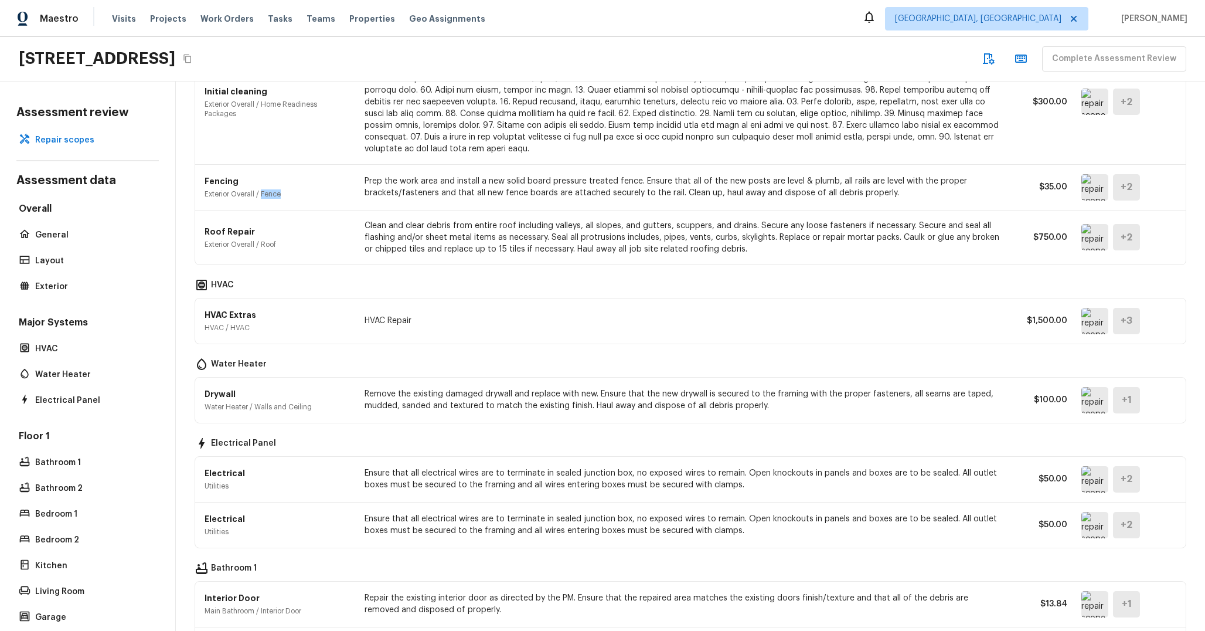
scroll to position [515, 0]
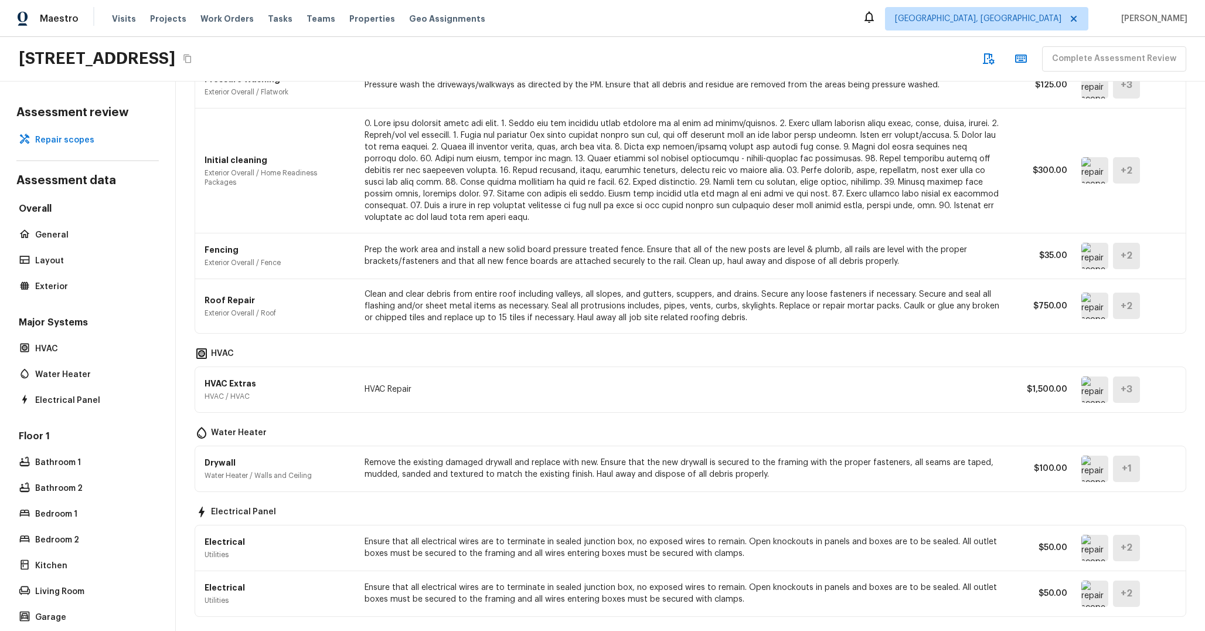
click at [230, 249] on p "Fencing" at bounding box center [243, 250] width 76 height 12
click at [373, 244] on p "Prep the work area and install a new solid board pressure treated fence. Ensure…" at bounding box center [683, 255] width 636 height 23
drag, startPoint x: 373, startPoint y: 244, endPoint x: 621, endPoint y: 250, distance: 248.1
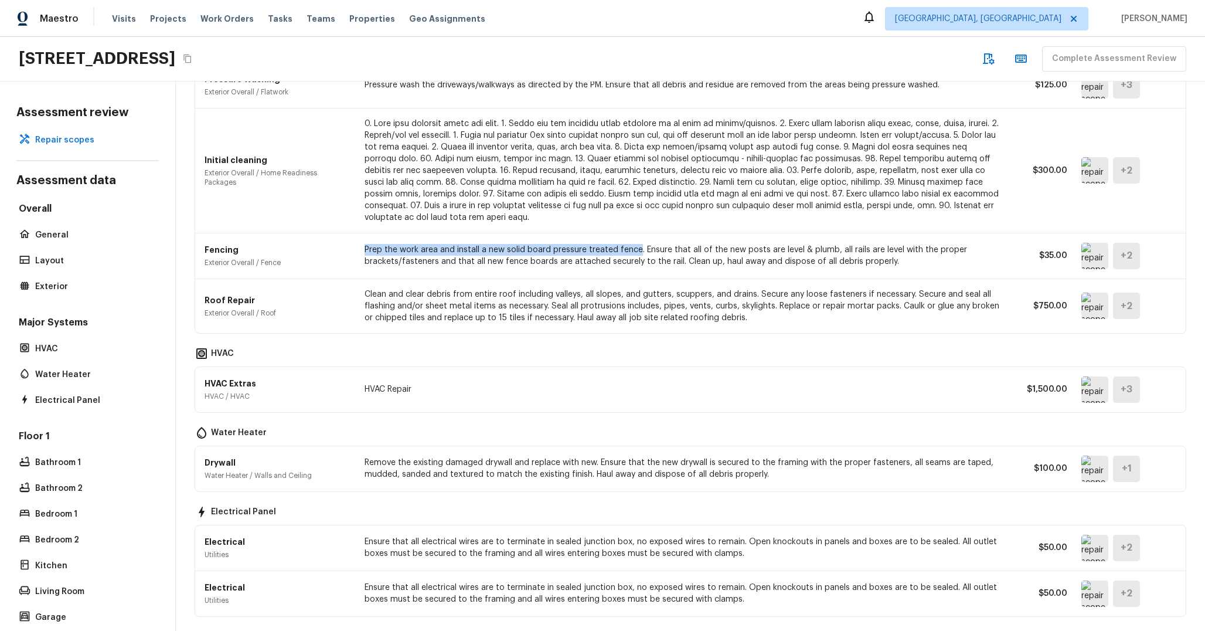
click at [625, 250] on p "Prep the work area and install a new solid board pressure treated fence. Ensure…" at bounding box center [683, 255] width 636 height 23
copy p "Prep the work area and install a new solid board pressure treated fence"
click at [1107, 269] on div "Fencing Exterior Overall / Fence Prep the work area and install a new solid boa…" at bounding box center [690, 256] width 991 height 46
click at [1096, 262] on img at bounding box center [1095, 256] width 27 height 26
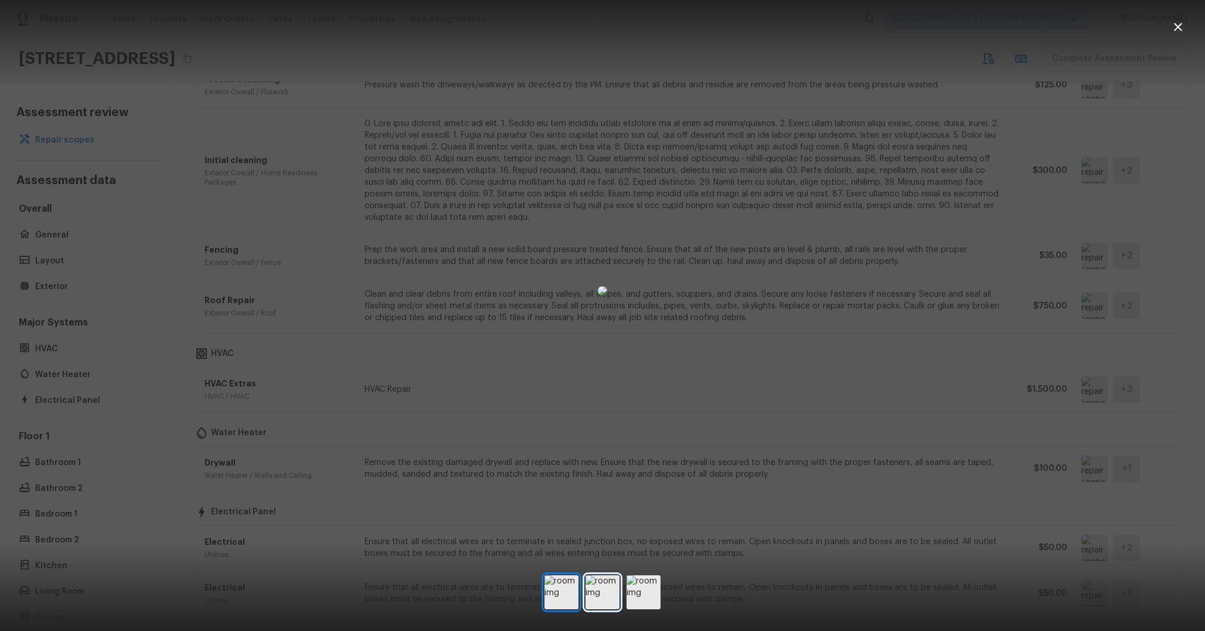
click at [596, 607] on img at bounding box center [603, 592] width 34 height 34
click at [643, 587] on img at bounding box center [644, 592] width 34 height 34
click at [606, 584] on img at bounding box center [603, 592] width 34 height 34
click at [632, 582] on img at bounding box center [644, 592] width 34 height 34
click at [594, 580] on img at bounding box center [603, 592] width 34 height 34
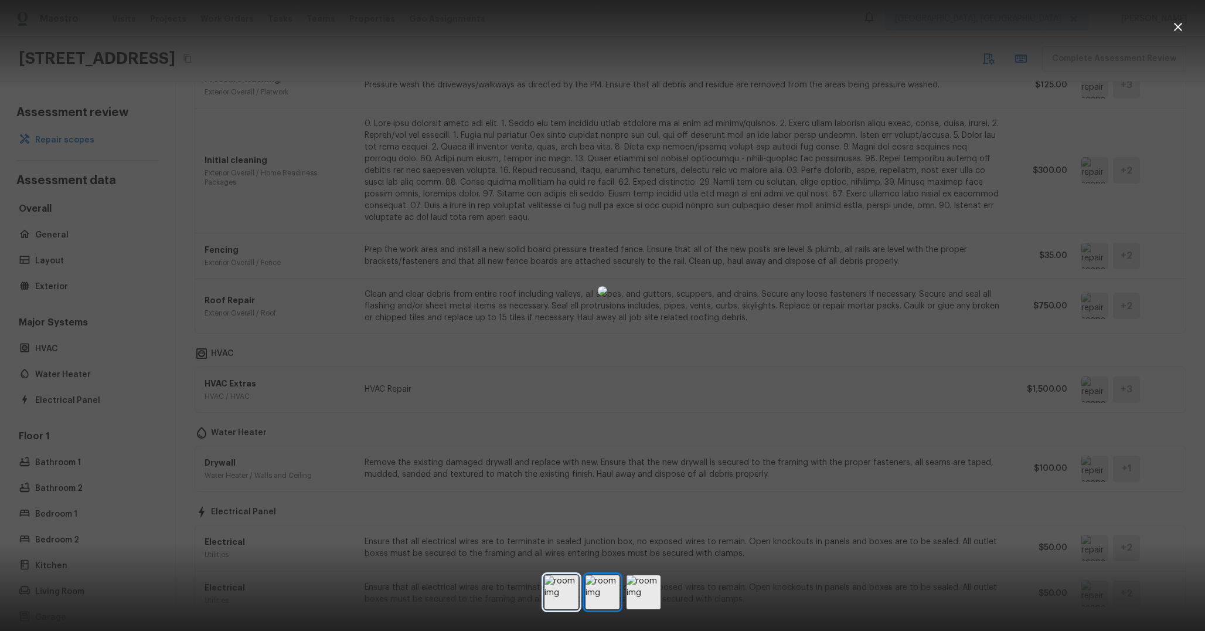
click at [556, 584] on img at bounding box center [562, 592] width 34 height 34
click at [601, 589] on img at bounding box center [603, 592] width 34 height 34
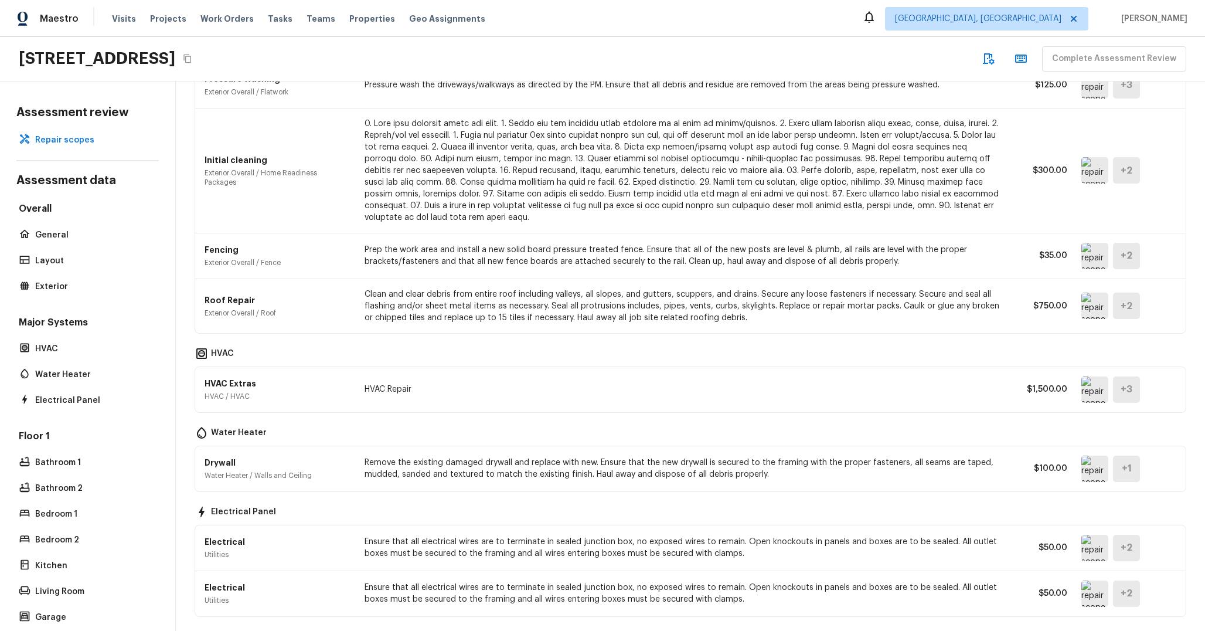
click at [1085, 250] on img at bounding box center [1095, 256] width 27 height 26
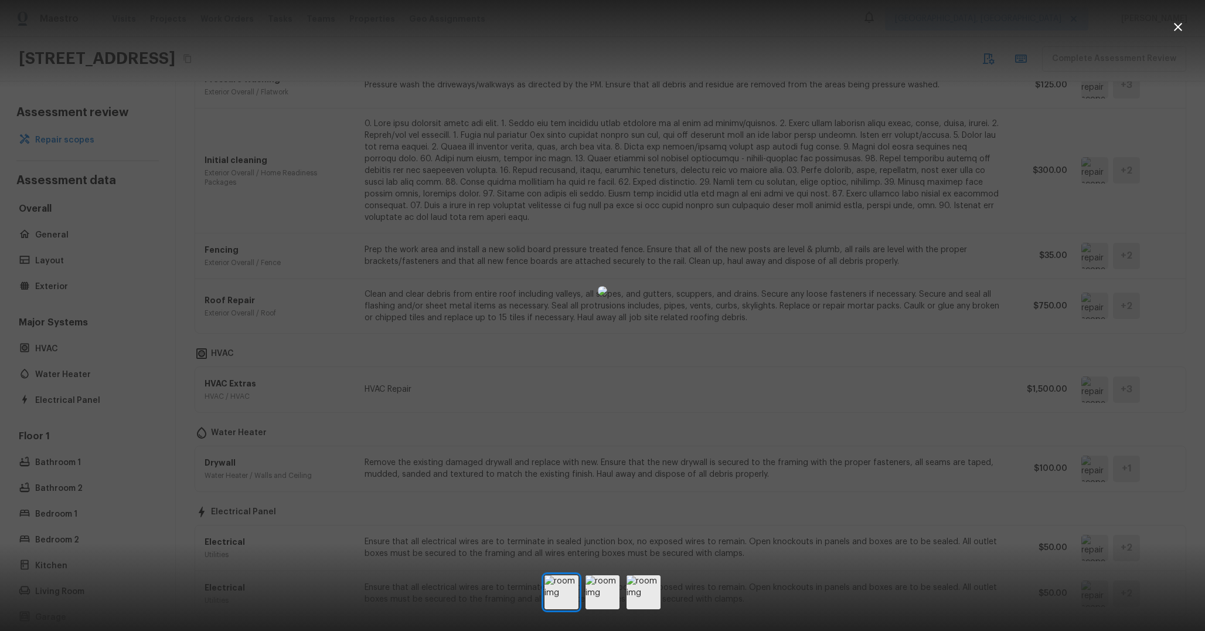
click at [1110, 259] on div at bounding box center [602, 291] width 1205 height 544
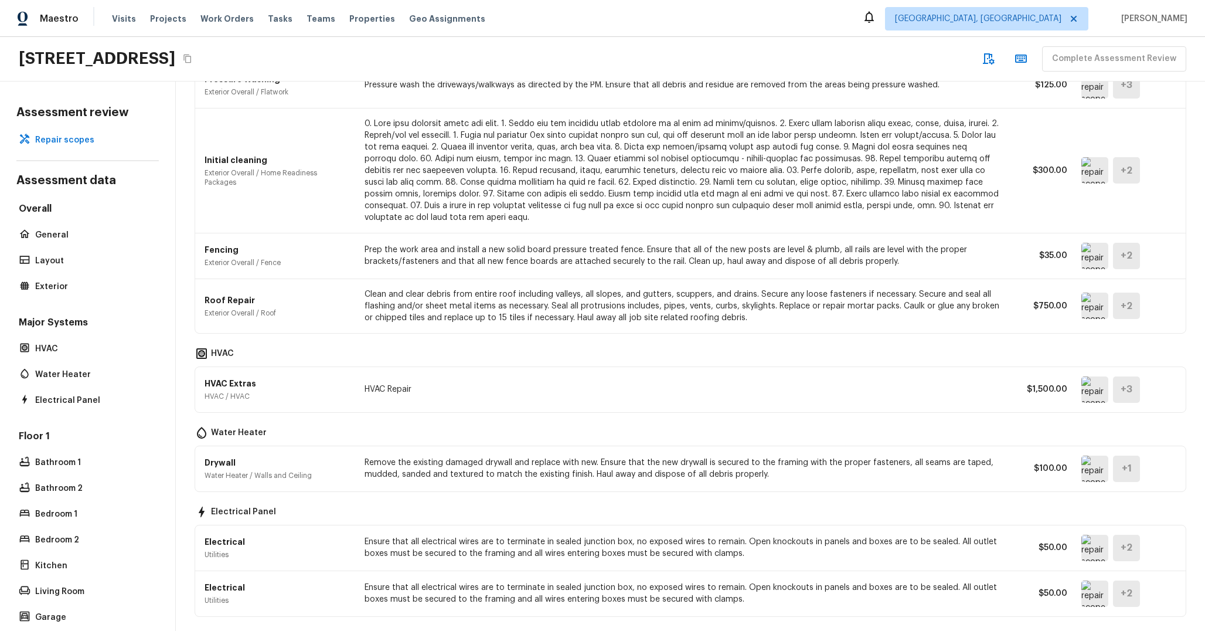
click at [1095, 254] on img at bounding box center [1095, 256] width 27 height 26
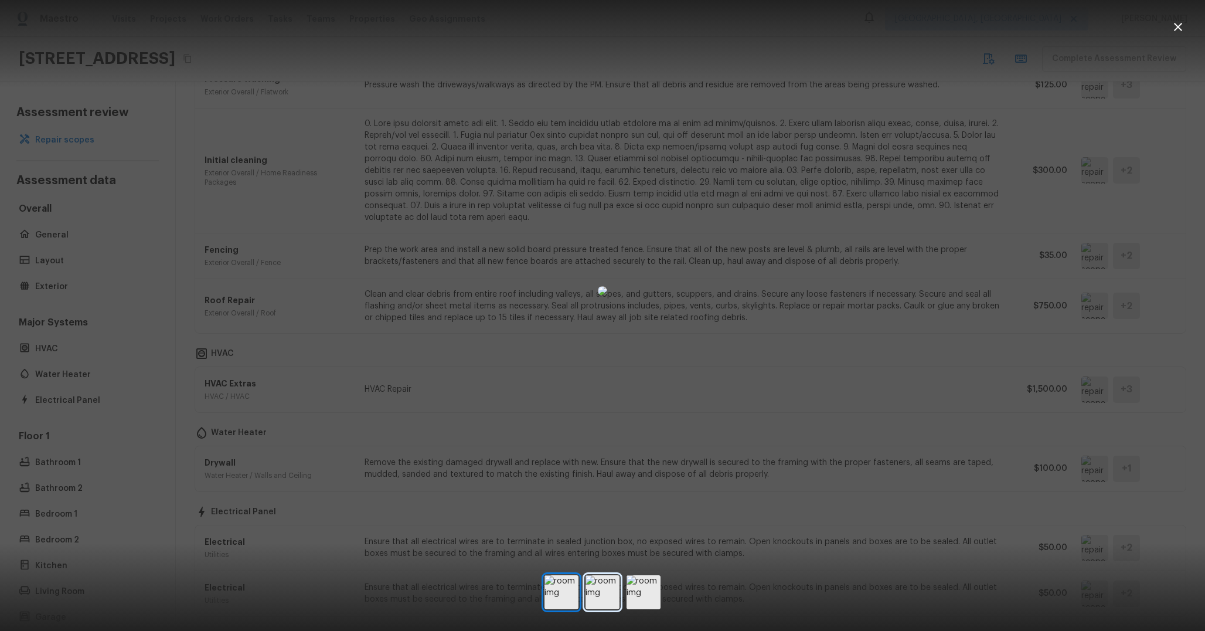
click at [610, 600] on img at bounding box center [603, 592] width 34 height 34
click at [553, 585] on img at bounding box center [562, 592] width 34 height 34
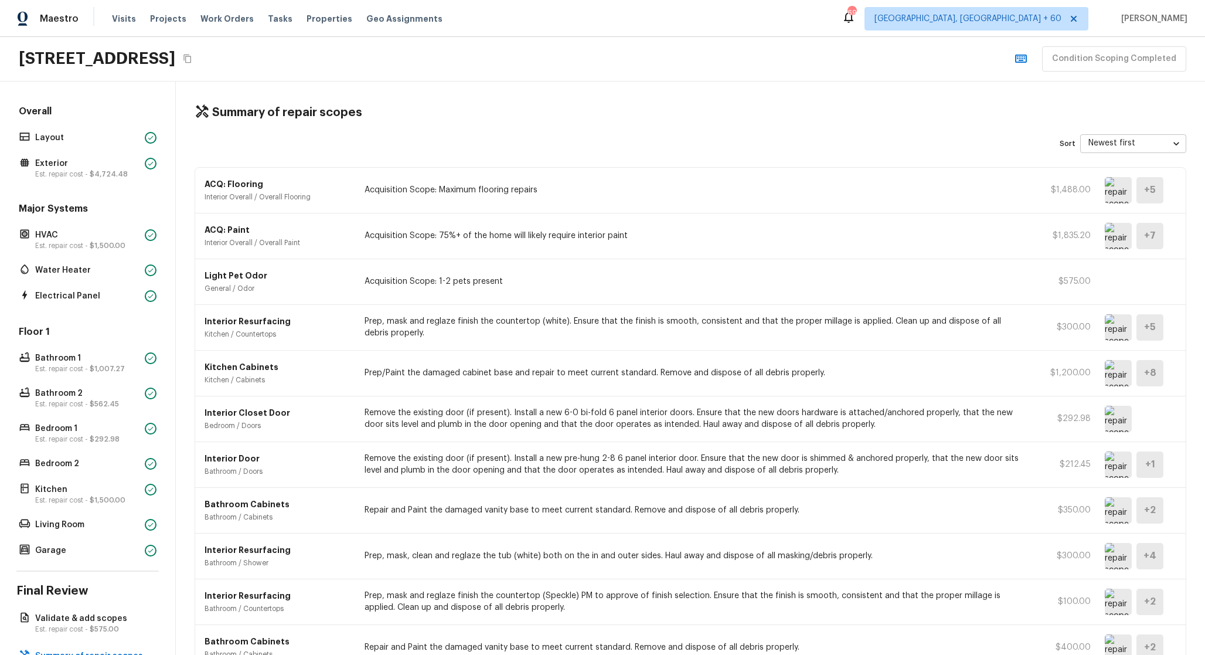
click at [1117, 195] on img at bounding box center [1118, 190] width 27 height 26
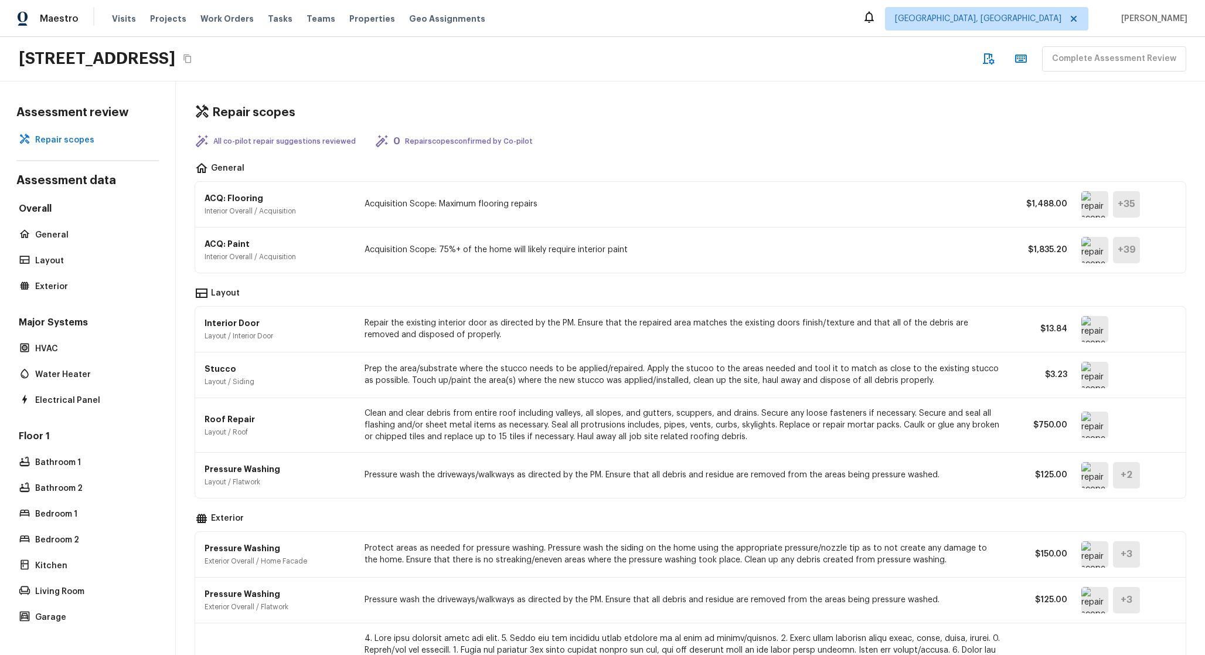
click at [743, 407] on p "Clean and clear debris from entire roof including valleys, all slopes, and gutt…" at bounding box center [683, 424] width 636 height 35
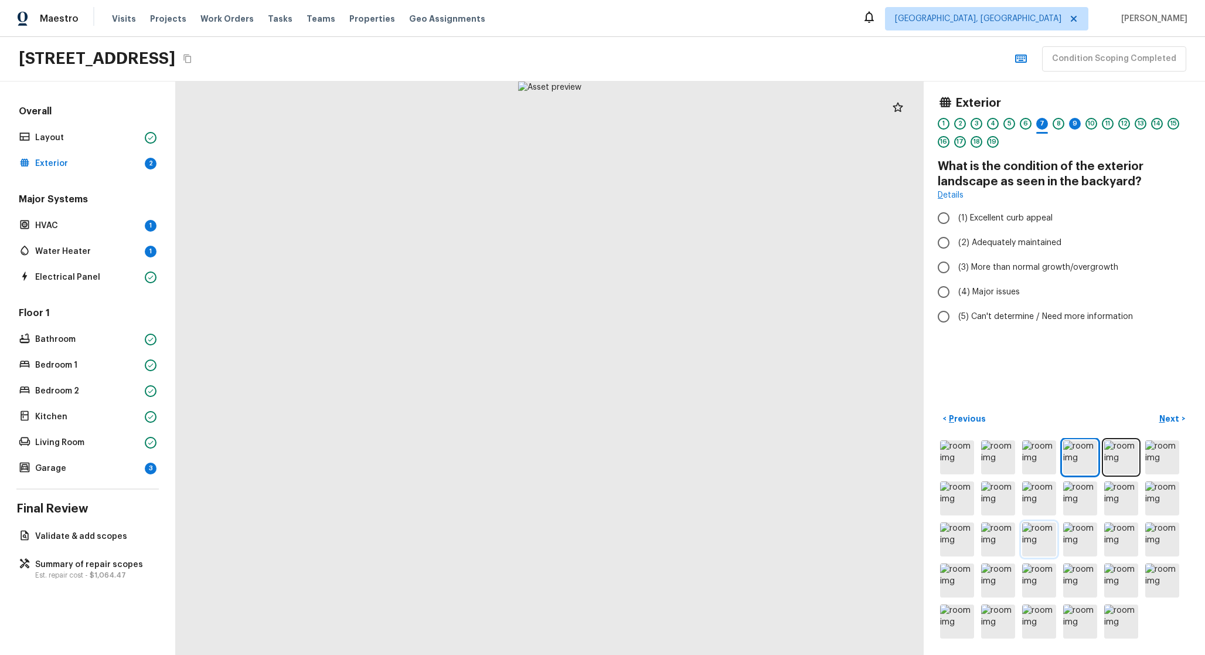
click at [1031, 526] on img at bounding box center [1040, 539] width 34 height 34
click at [1048, 544] on img at bounding box center [1040, 539] width 34 height 34
click at [1058, 585] on div at bounding box center [1064, 539] width 253 height 203
click at [1074, 575] on img at bounding box center [1081, 580] width 34 height 34
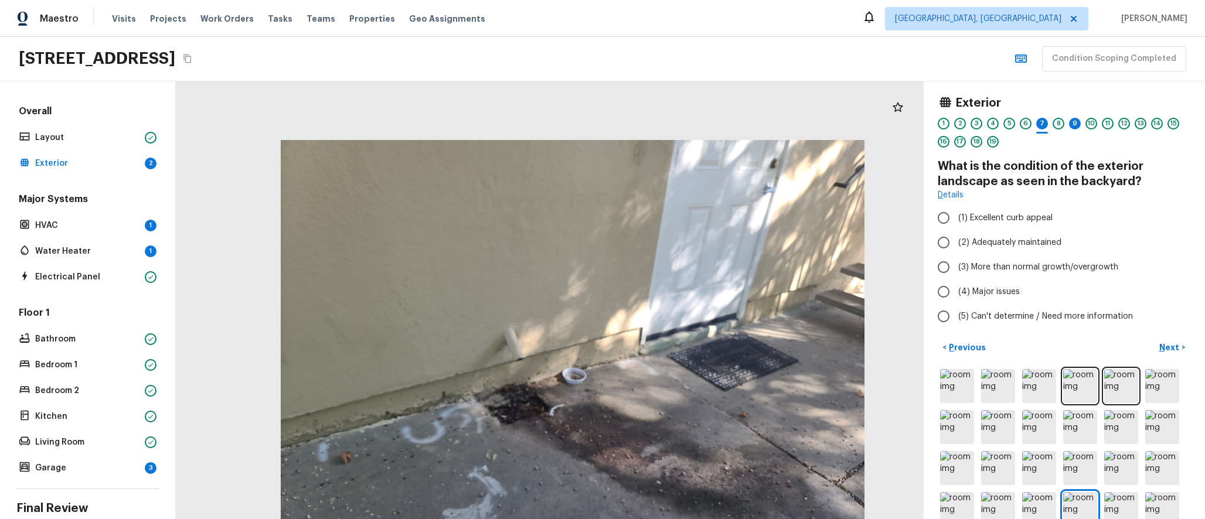
click at [724, 395] on div at bounding box center [573, 359] width 748 height 438
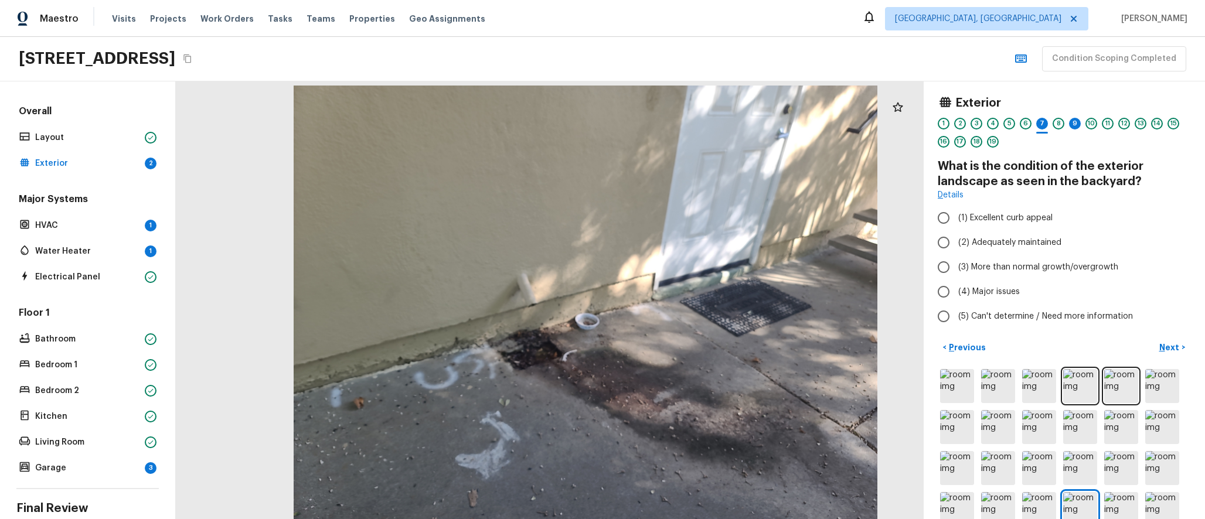
click at [419, 389] on div at bounding box center [586, 305] width 748 height 438
